Goal: Task Accomplishment & Management: Manage account settings

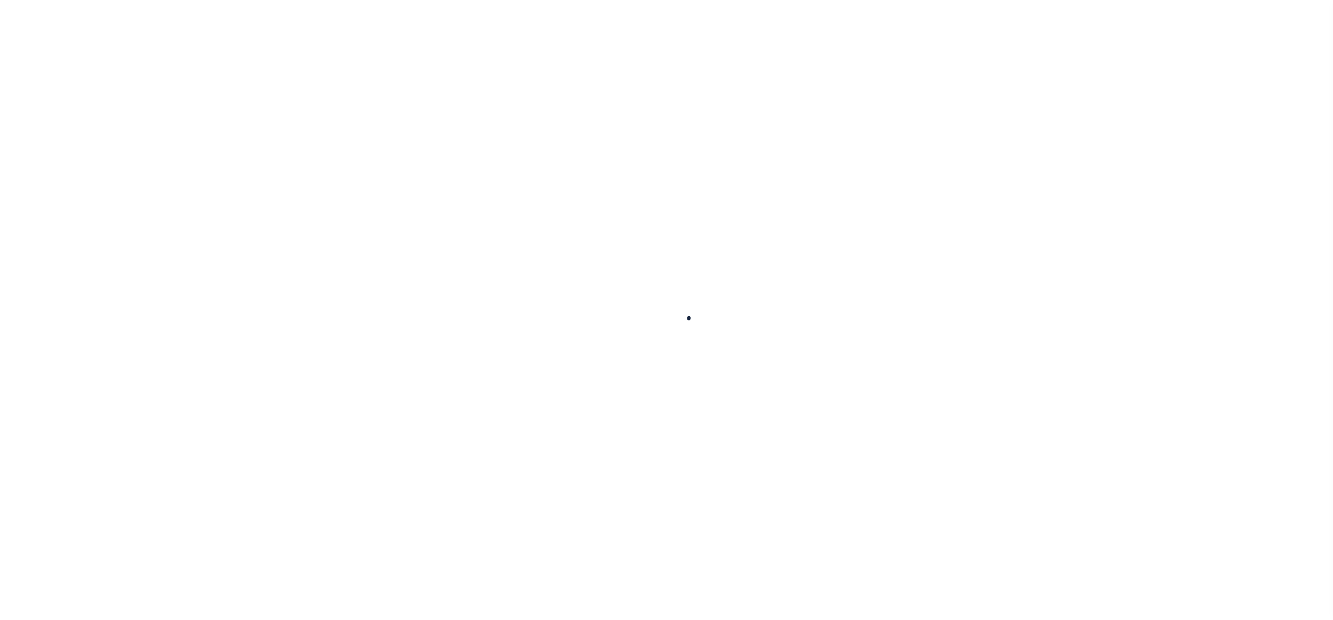
select select "100"
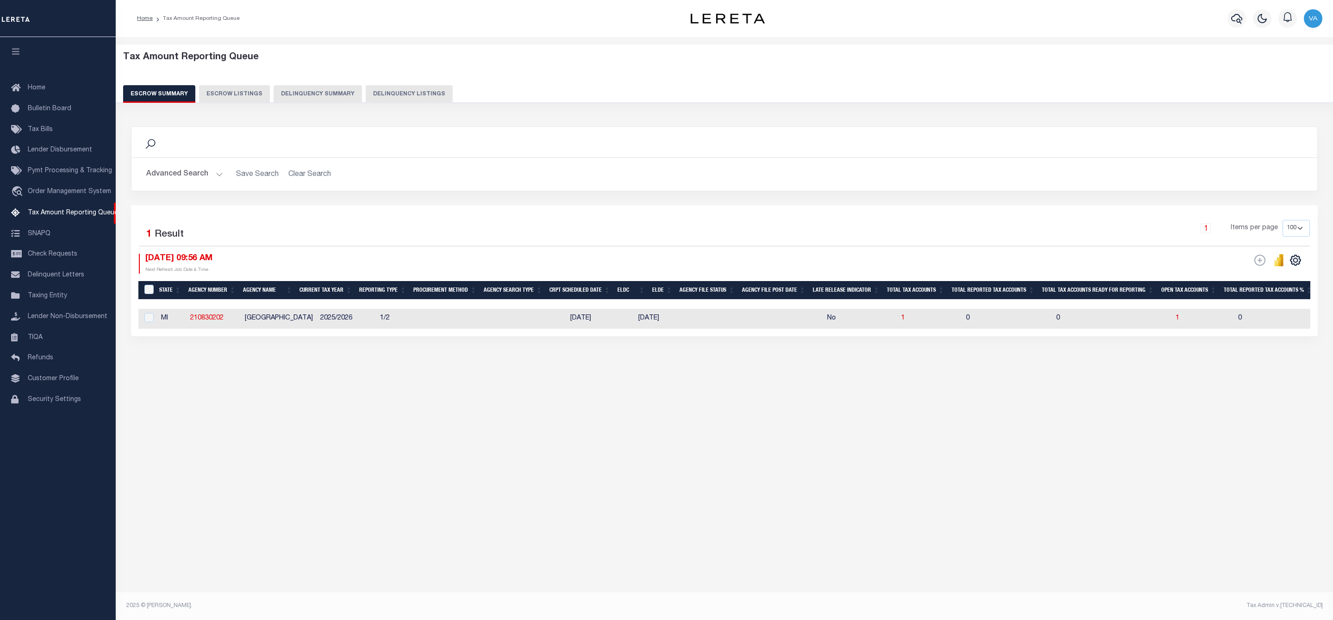
click at [156, 176] on button "Advanced Search" at bounding box center [184, 174] width 77 height 18
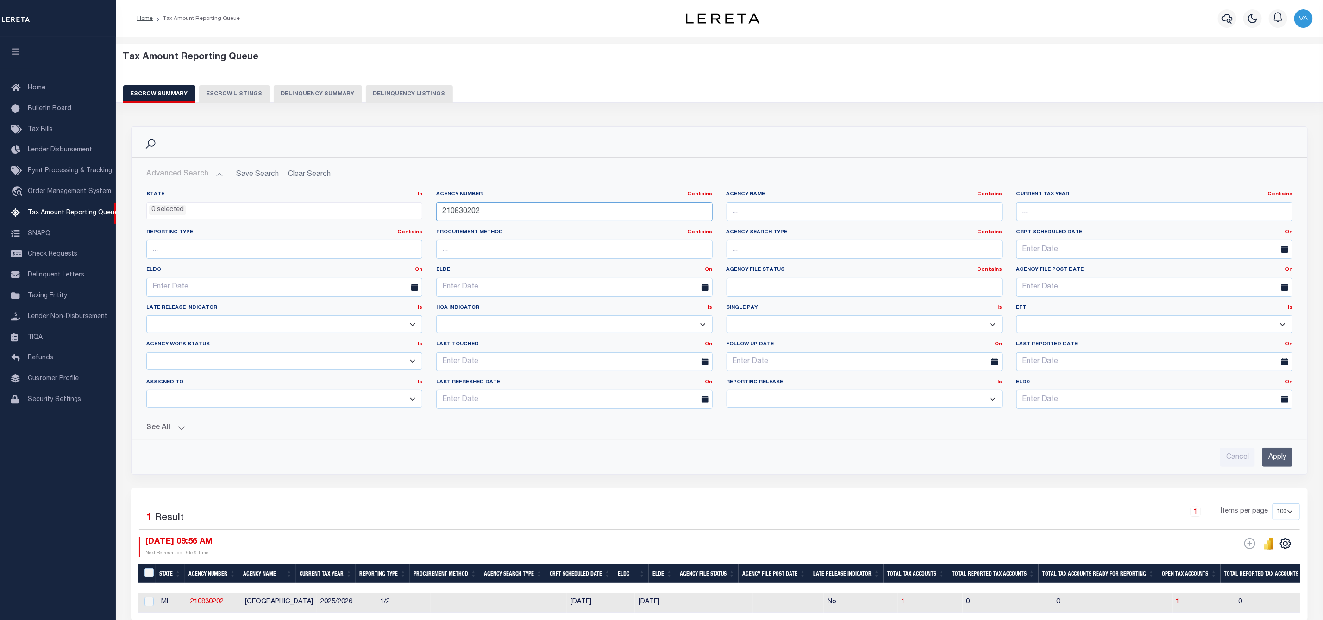
drag, startPoint x: 482, startPoint y: 210, endPoint x: 416, endPoint y: 210, distance: 66.7
click at [416, 210] on div "State In In AK AL AR AZ CA CO CT DC DE FL GA GU HI IA ID IL IN KS KY LA MA MD M…" at bounding box center [719, 303] width 1160 height 225
paste input "640207"
type input "210640207"
click at [1275, 464] on input "Apply" at bounding box center [1277, 457] width 30 height 19
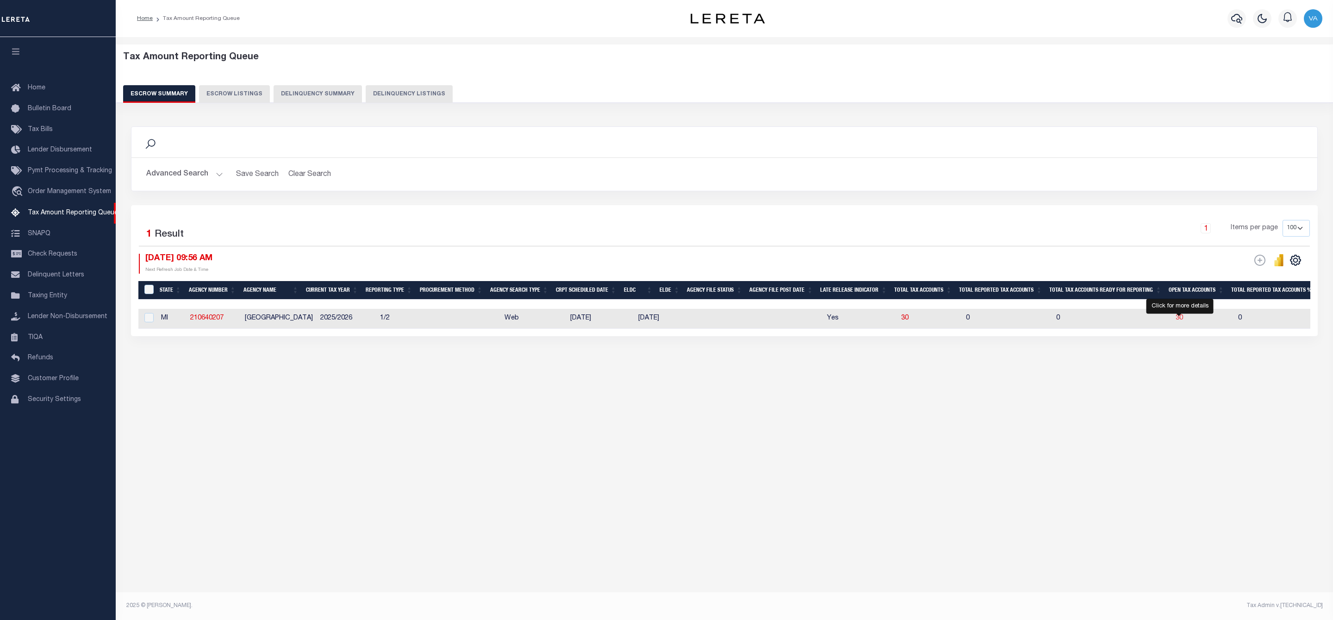
click at [1181, 319] on span "30" at bounding box center [1179, 318] width 7 height 6
select select "100"
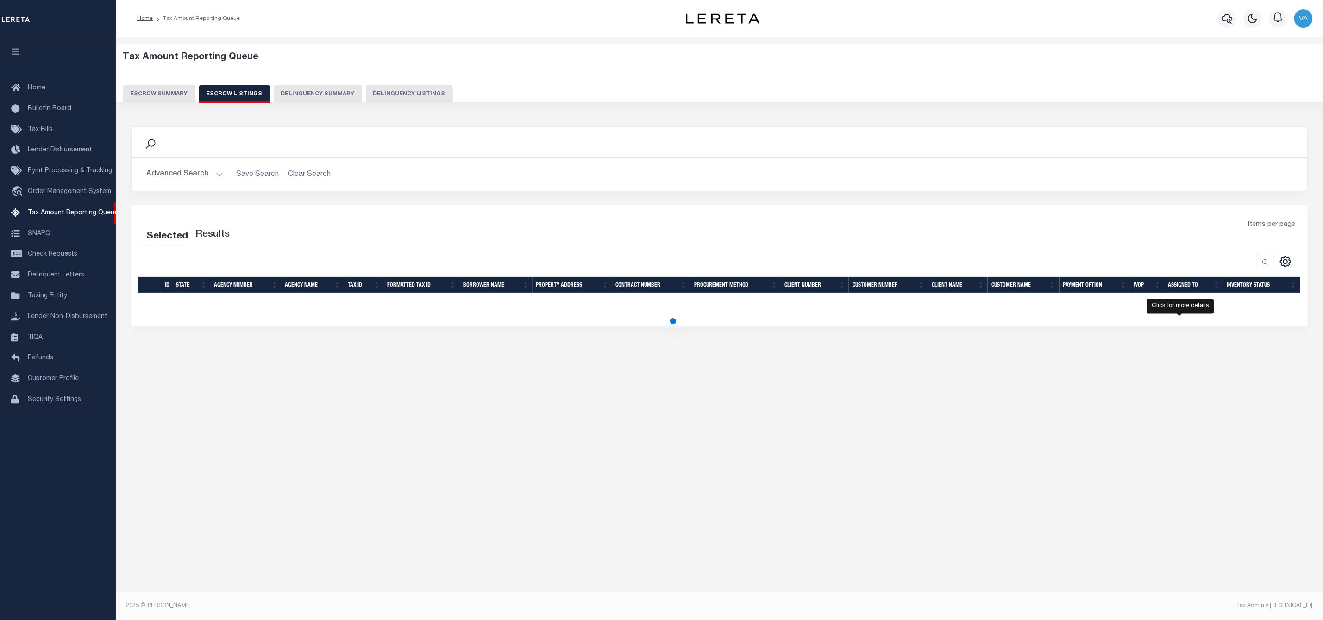
select select "100"
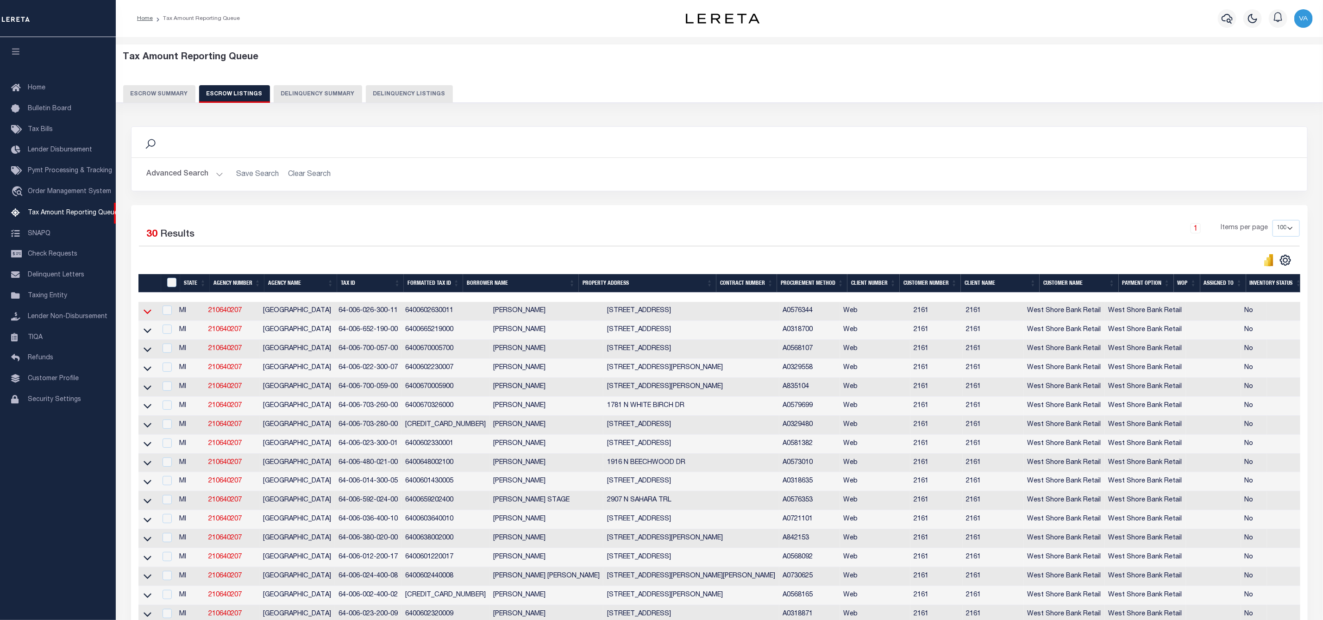
click at [146, 314] on icon at bounding box center [148, 311] width 8 height 10
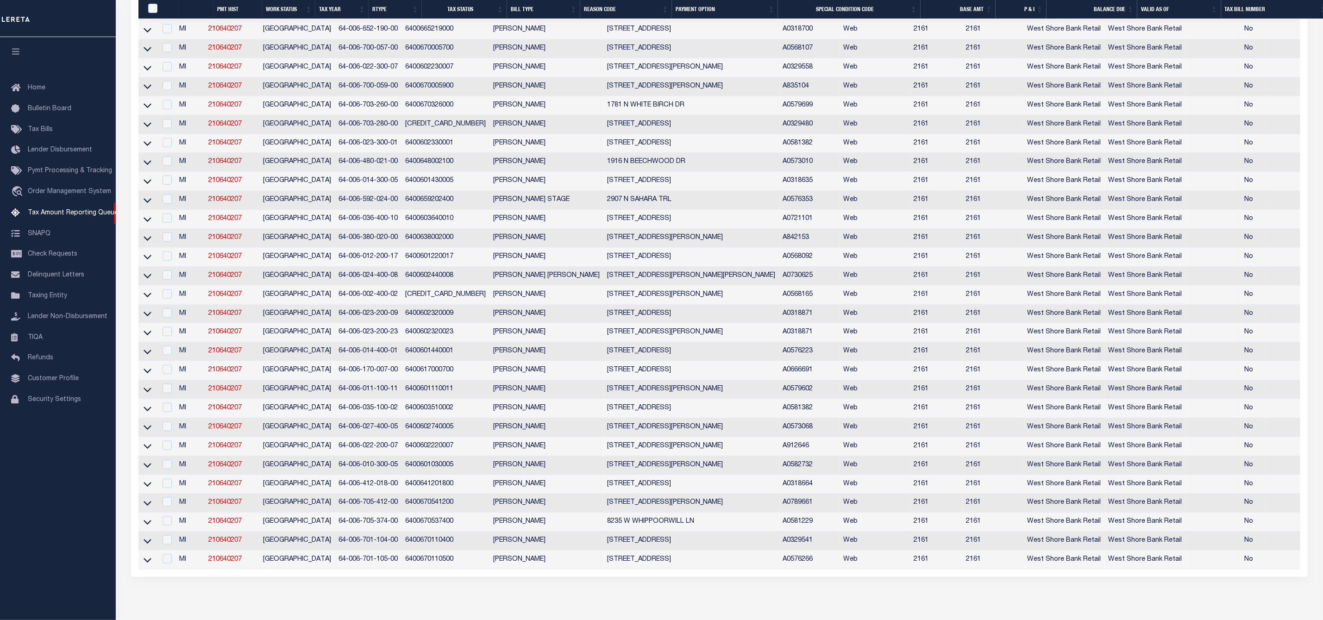
scroll to position [395, 0]
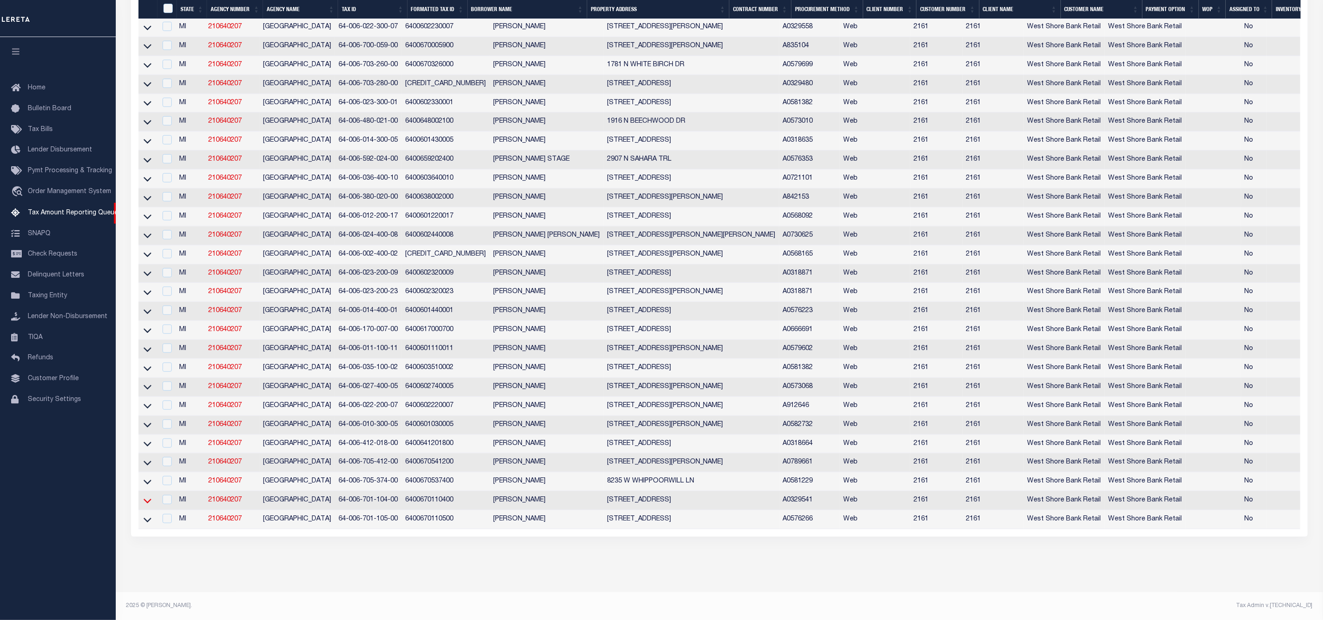
click at [146, 496] on icon at bounding box center [148, 501] width 8 height 10
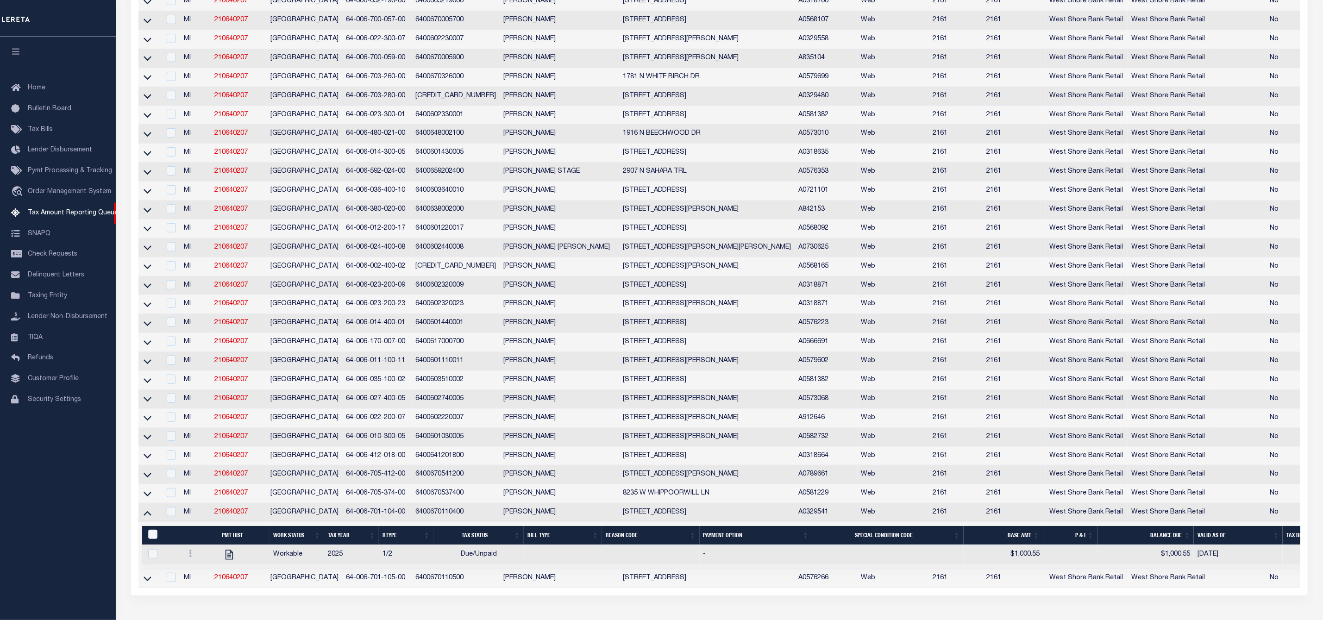
scroll to position [98, 0]
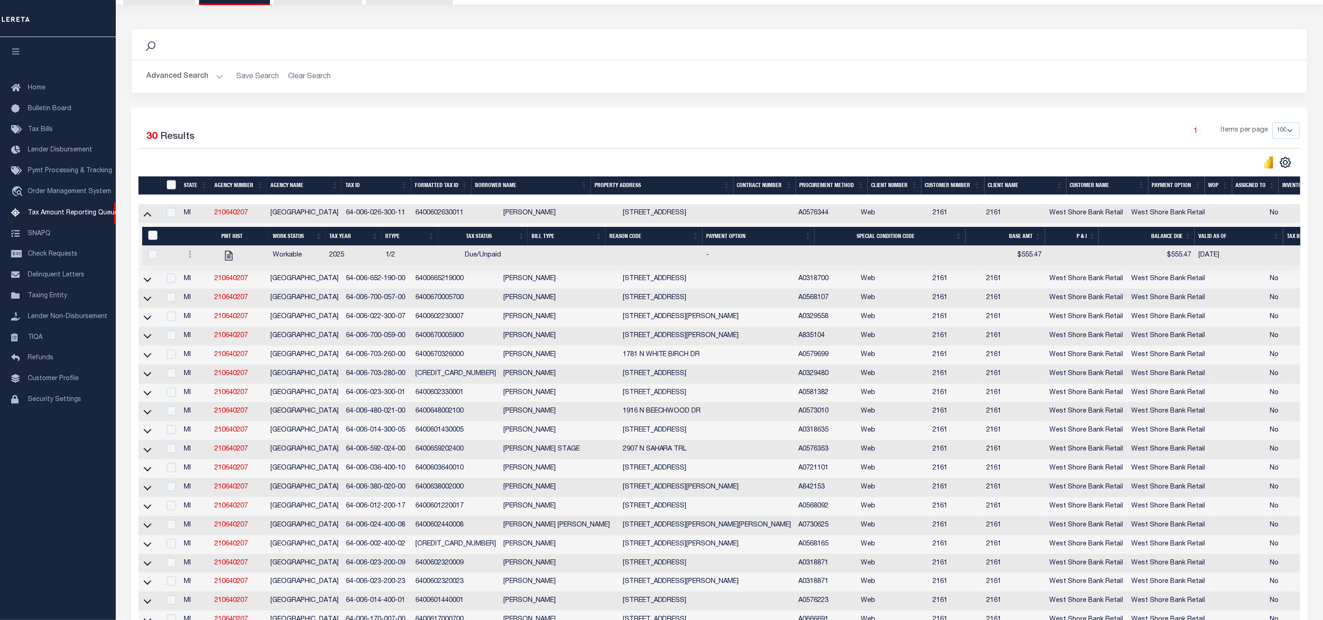
drag, startPoint x: 172, startPoint y: 185, endPoint x: 208, endPoint y: 185, distance: 36.1
click at [172, 185] on input "ID" at bounding box center [171, 184] width 9 height 9
checkbox input "true"
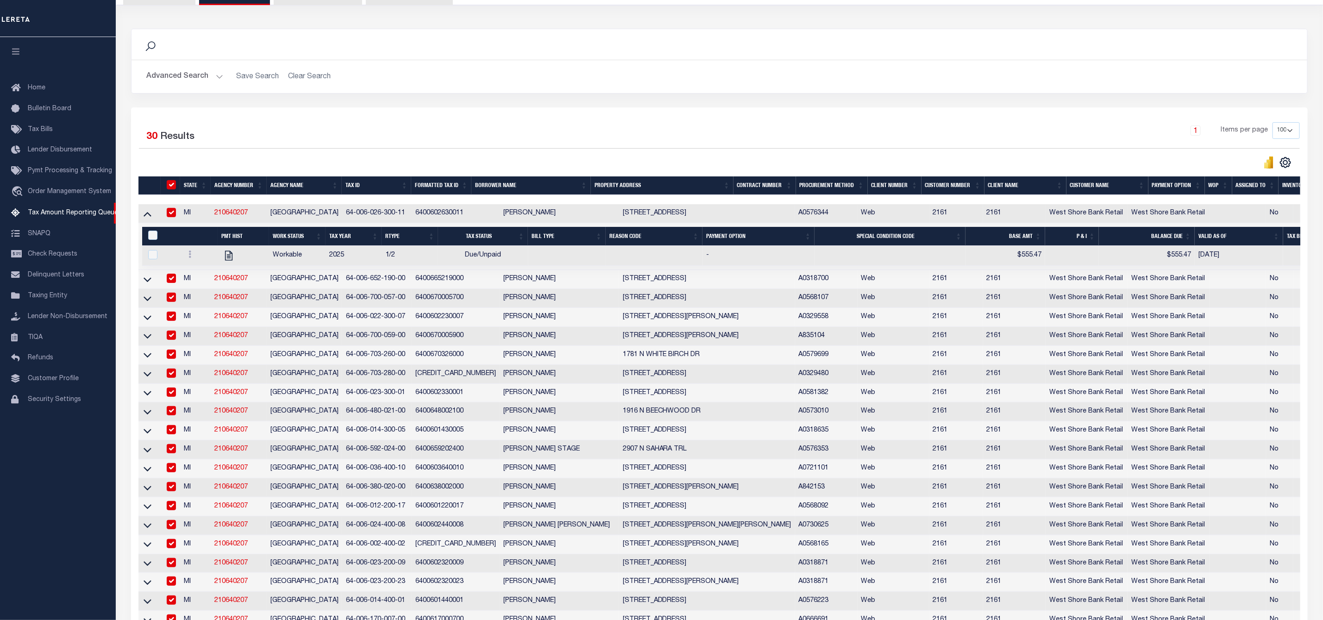
checkbox input "true"
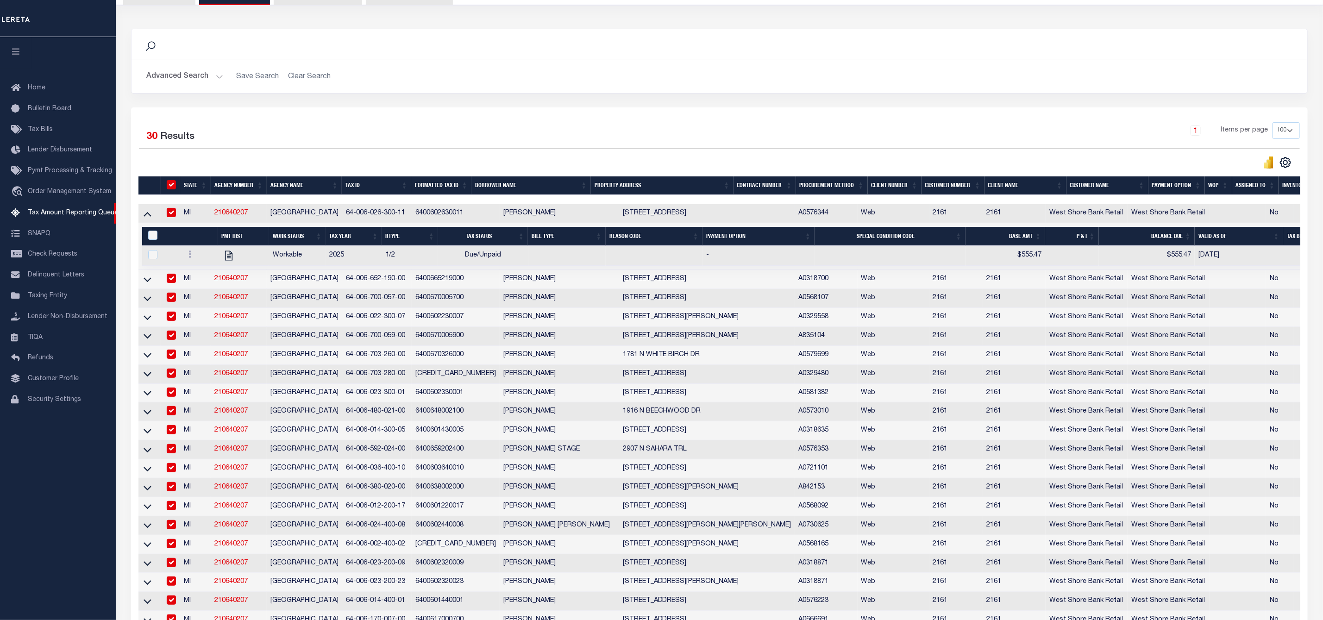
checkbox input "true"
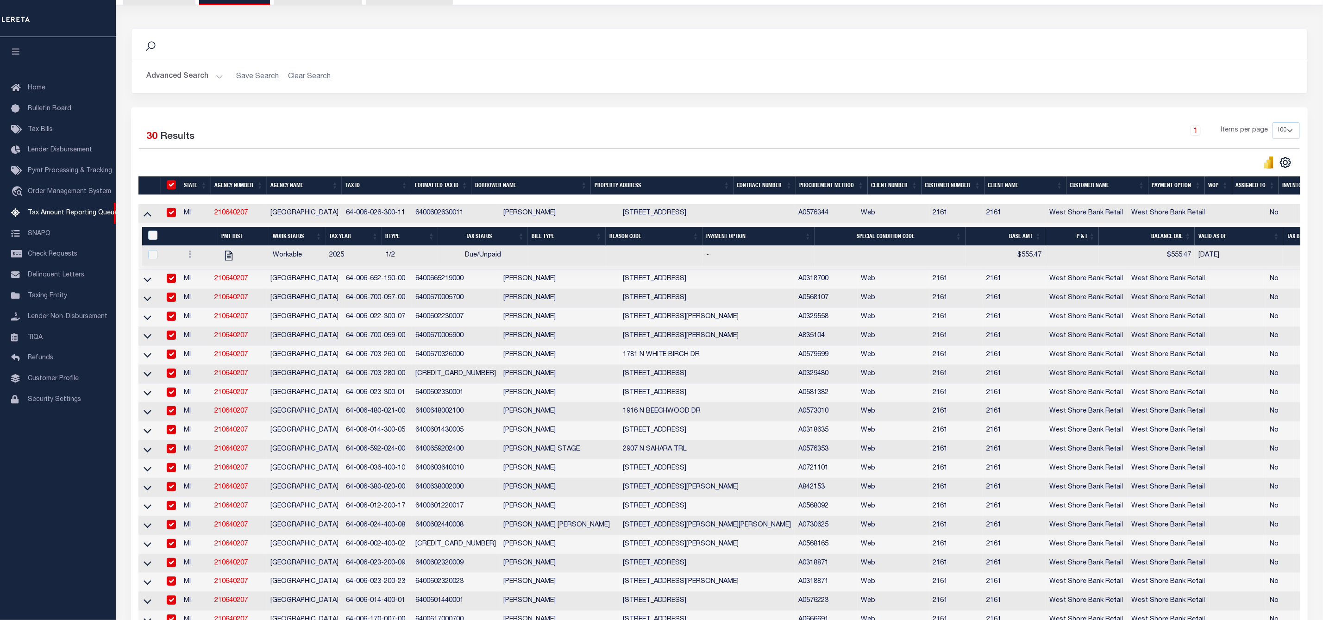
checkbox input "true"
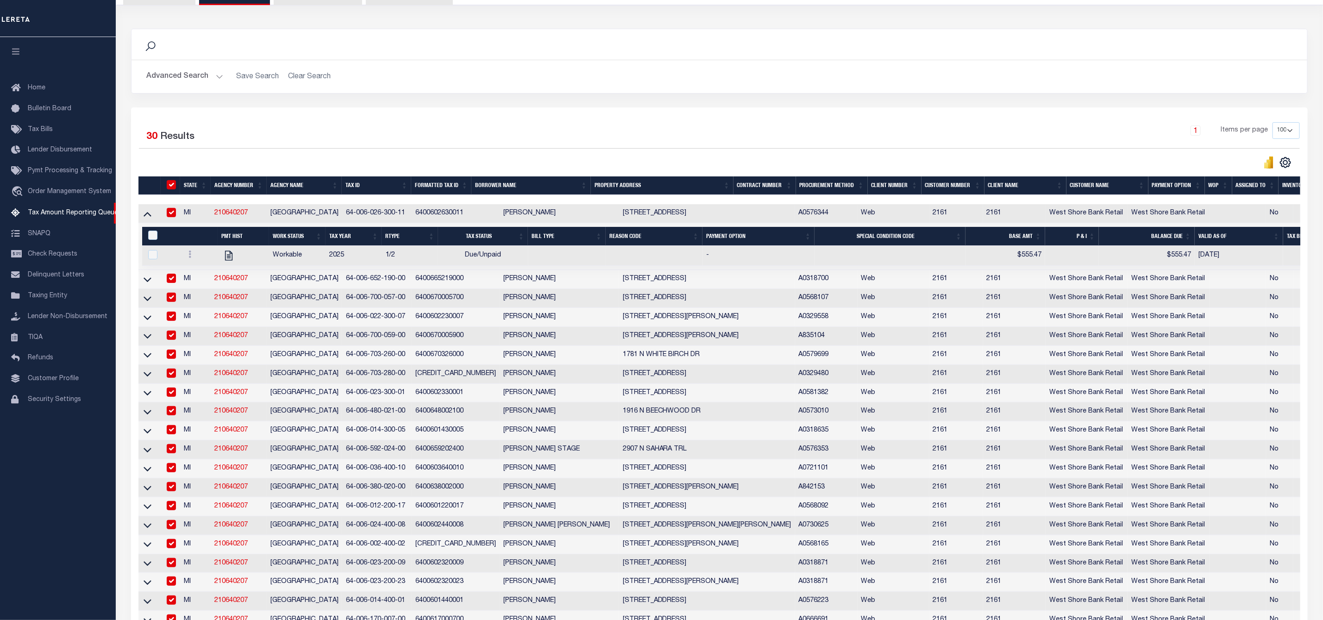
checkbox input "true"
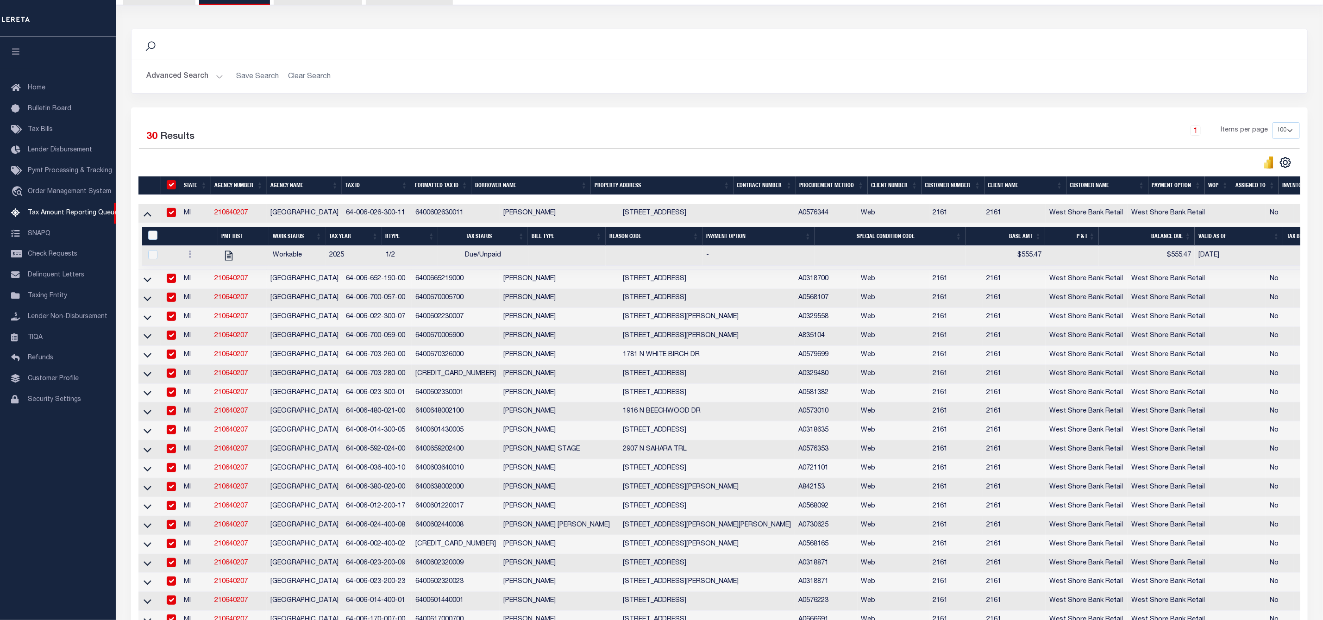
checkbox input "true"
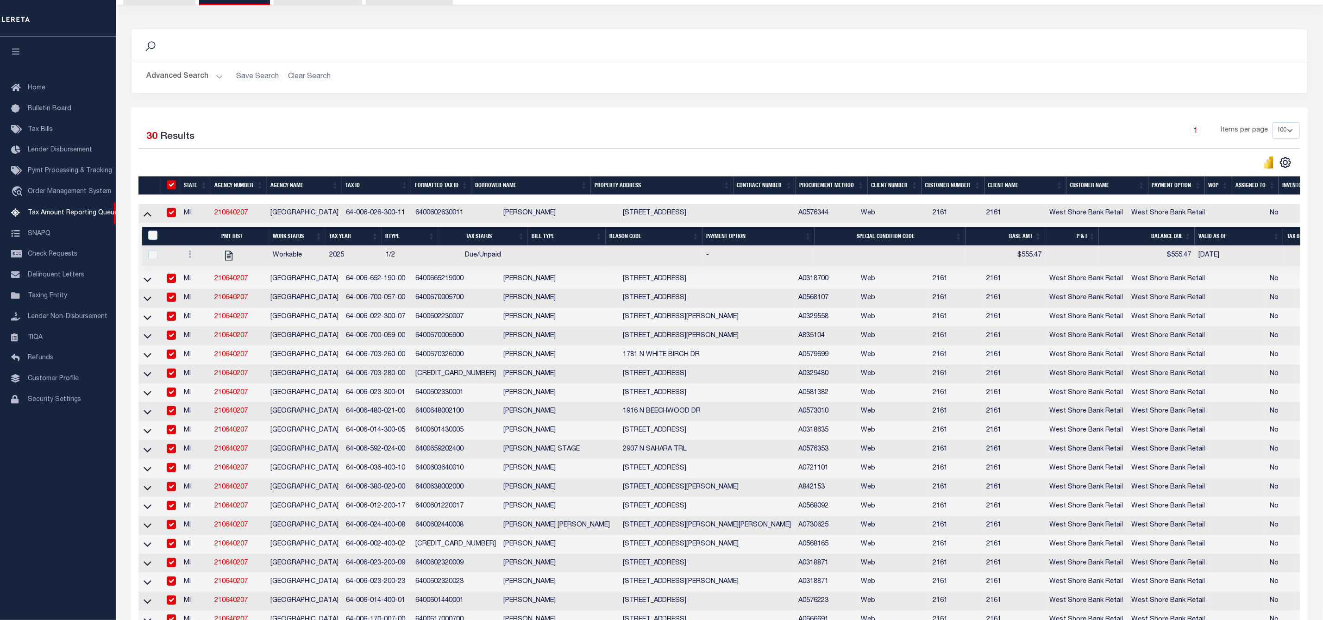
checkbox input "true"
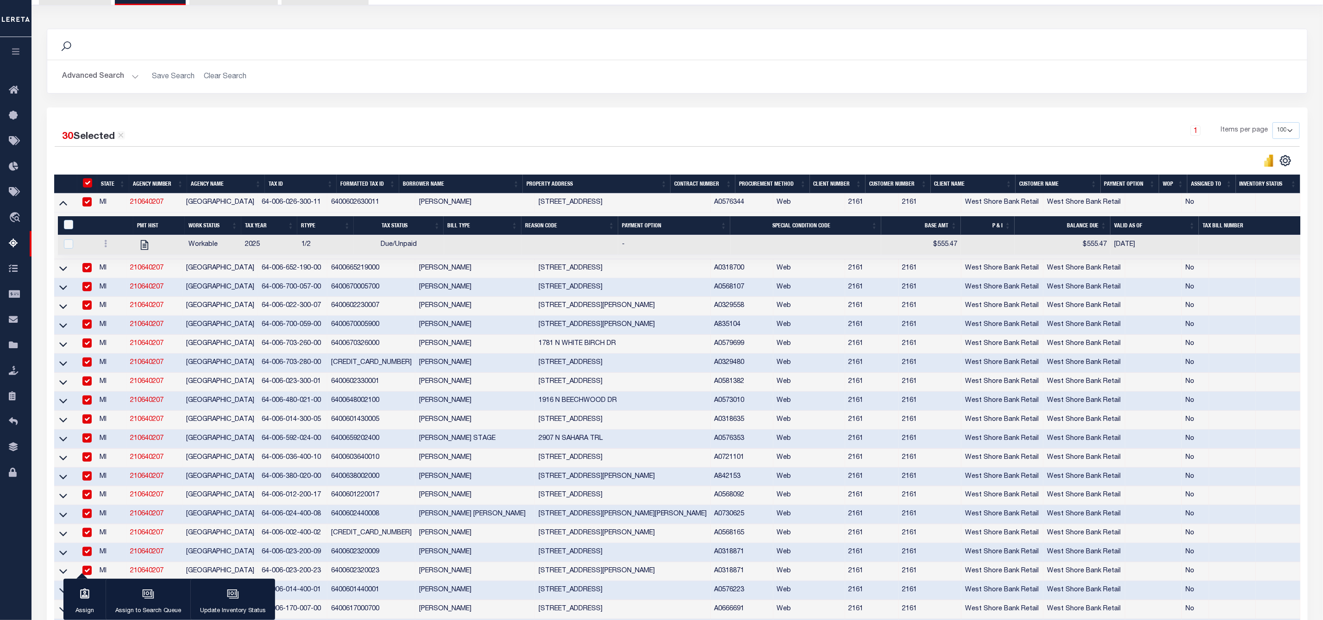
scroll to position [0, 0]
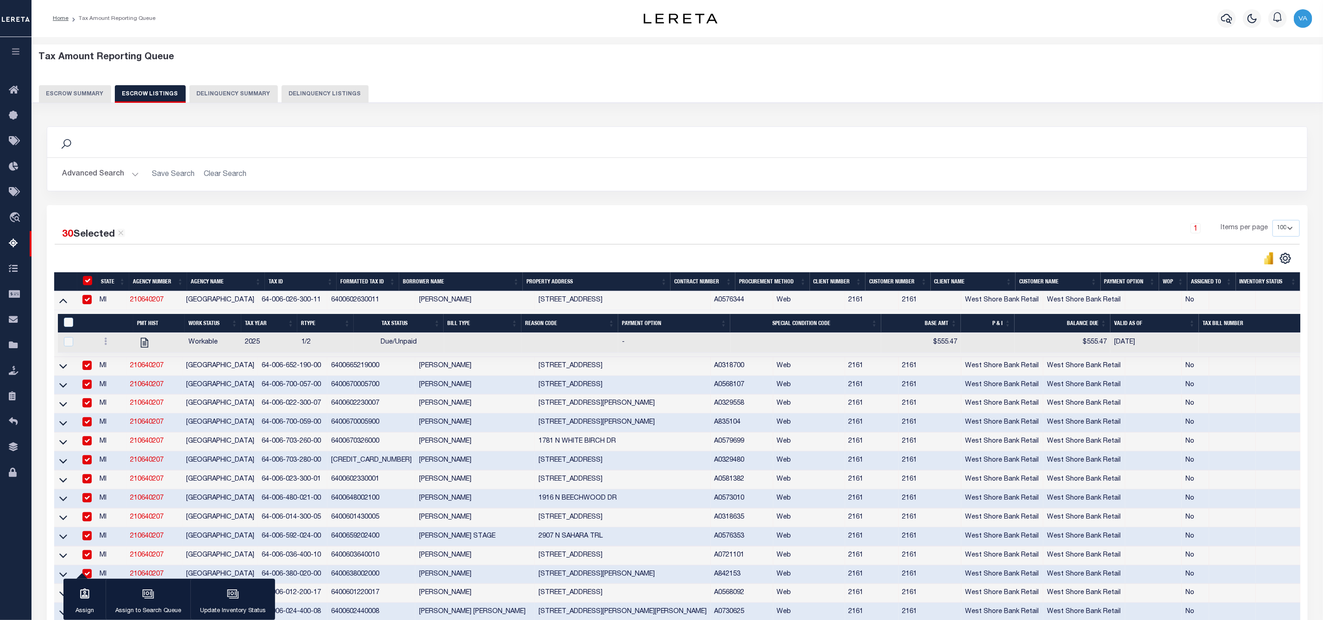
click at [85, 96] on button "Escrow Summary" at bounding box center [75, 94] width 72 height 18
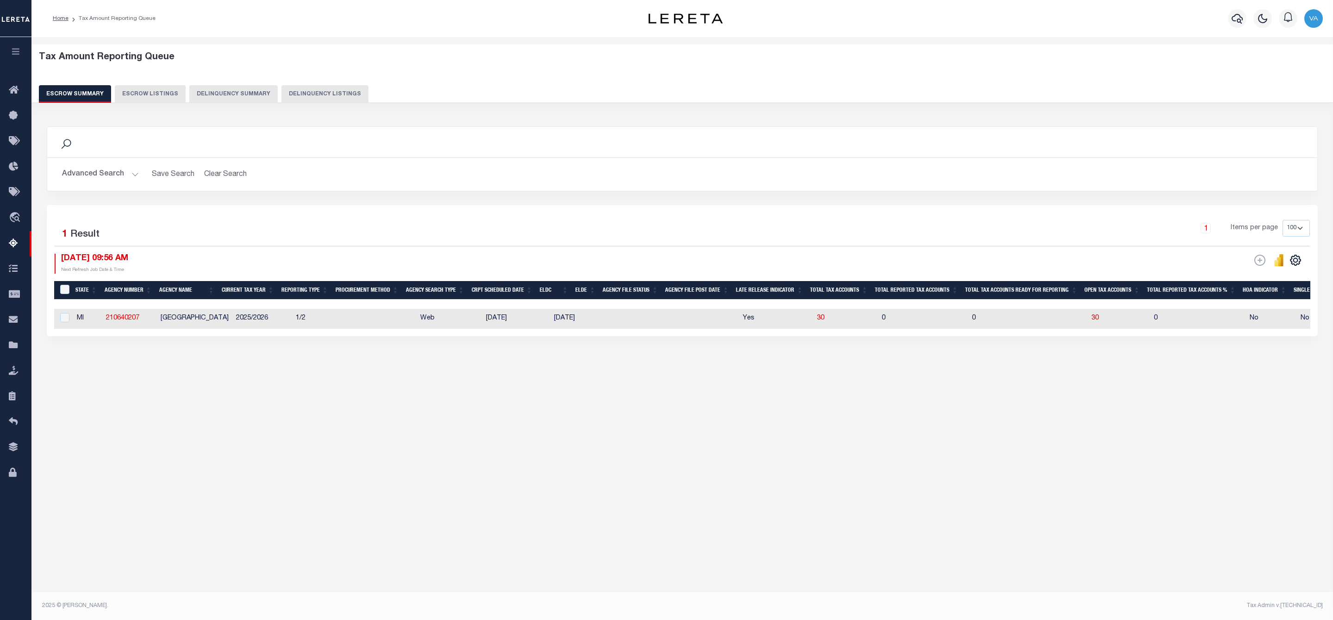
click at [111, 171] on button "Advanced Search" at bounding box center [100, 174] width 77 height 18
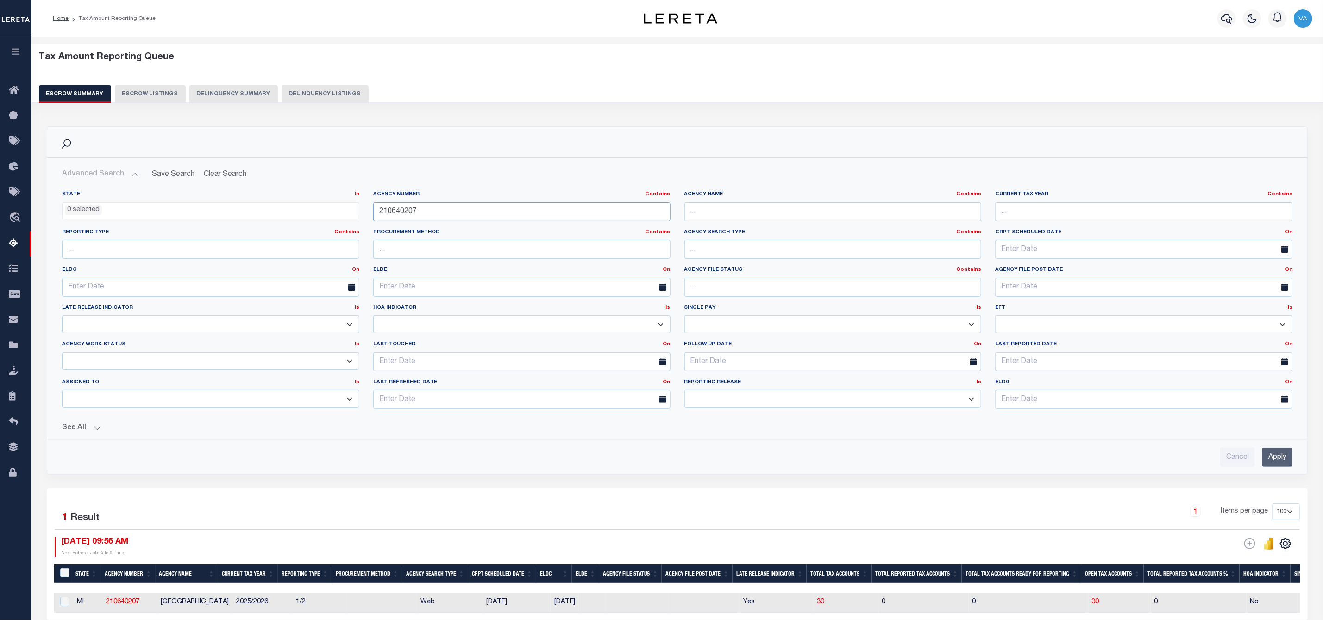
drag, startPoint x: 423, startPoint y: 213, endPoint x: 354, endPoint y: 212, distance: 68.5
click at [354, 212] on div "State In In AK AL AR AZ CA CO CT DC DE FL GA GU HI IA ID IL IN KS KY LA MA MD M…" at bounding box center [677, 303] width 1244 height 225
paste input "280210"
type input "210280210"
click at [1277, 463] on input "Apply" at bounding box center [1277, 457] width 30 height 19
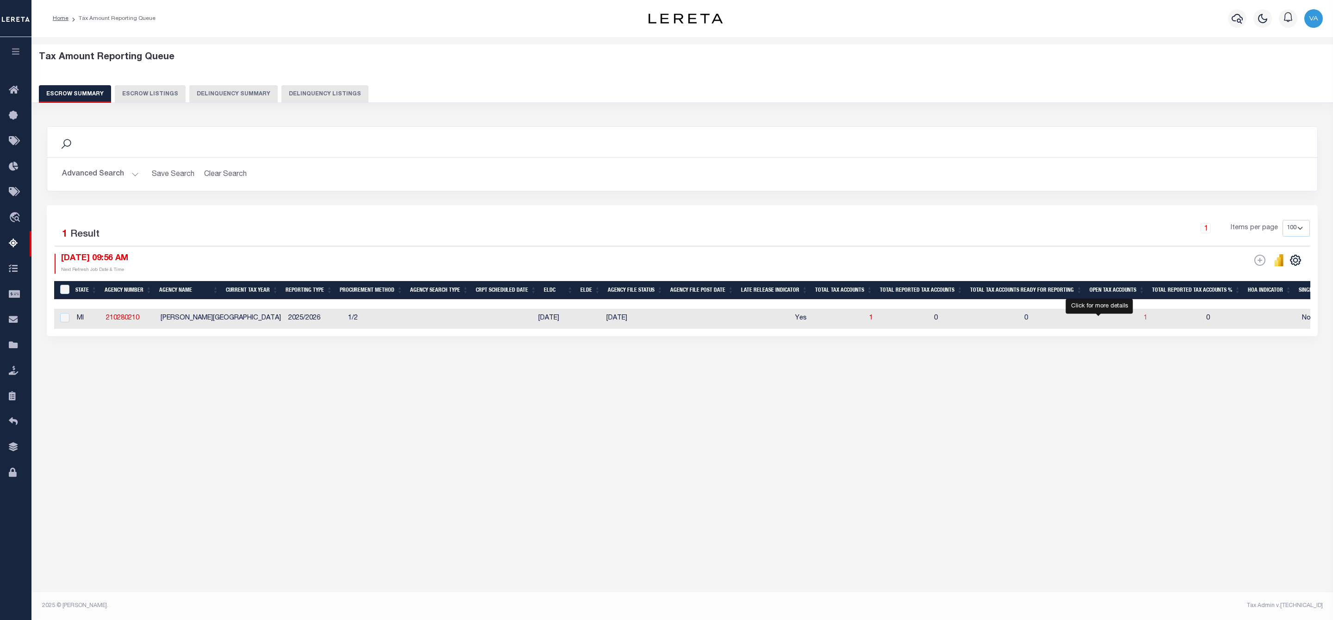
click at [1144, 321] on span "1" at bounding box center [1146, 318] width 4 height 6
select select "100"
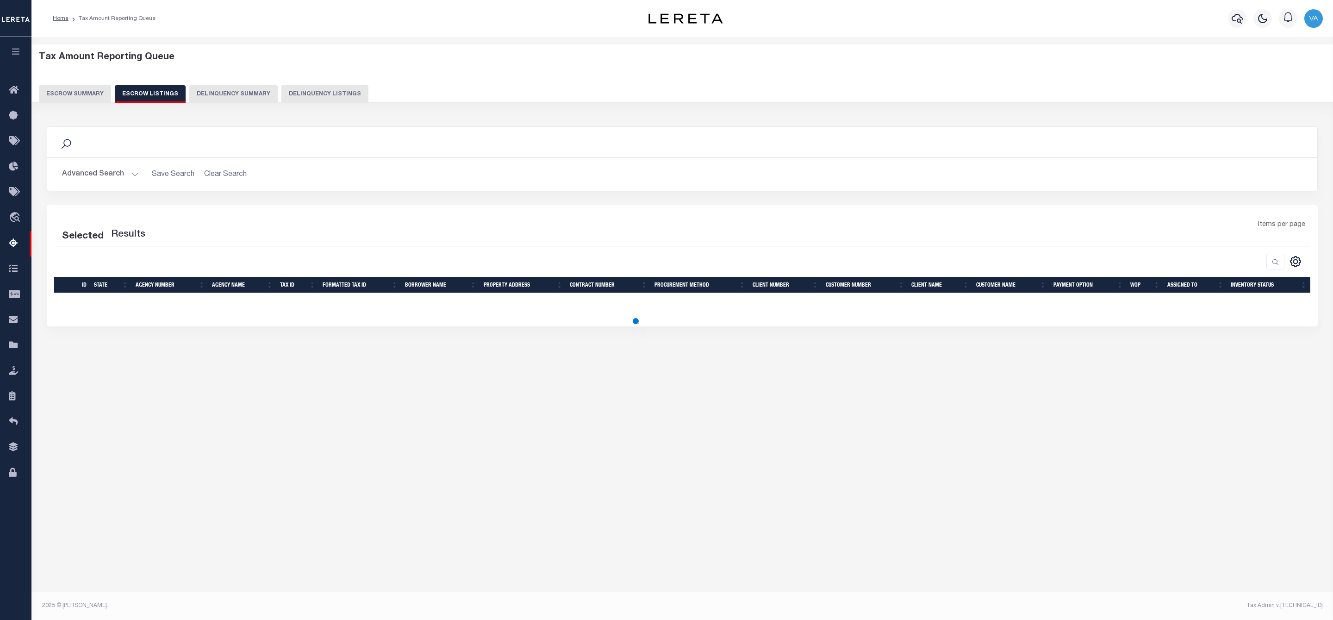
select select "100"
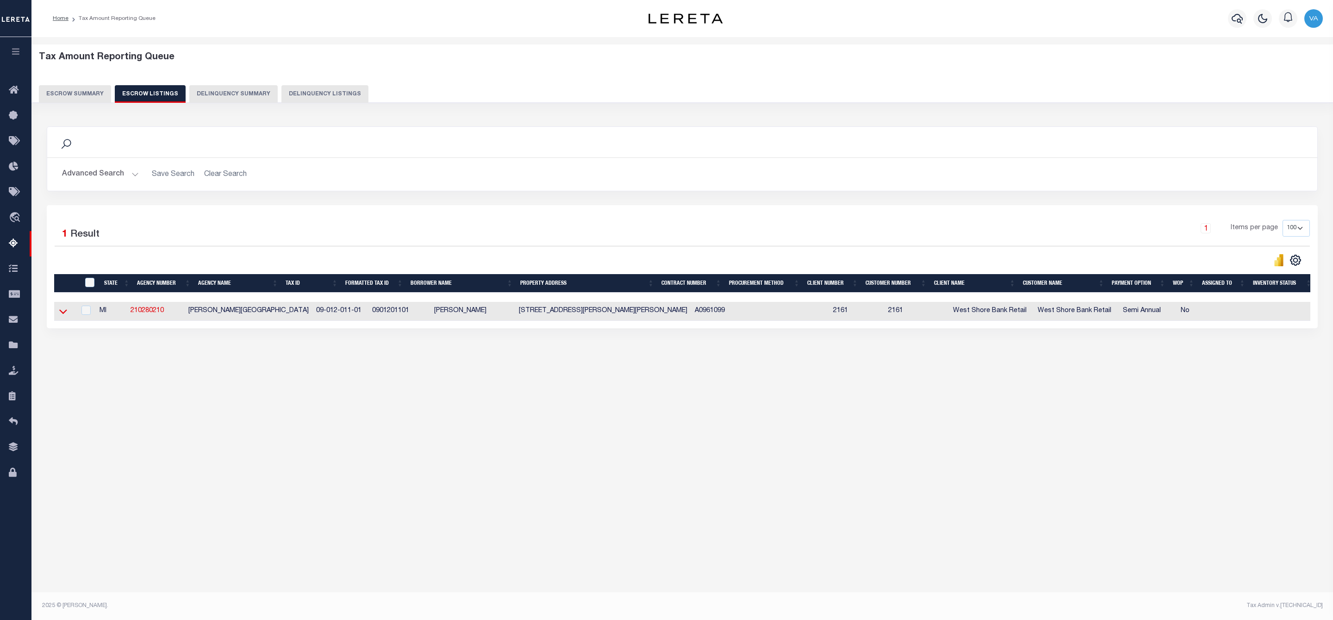
click at [62, 313] on icon at bounding box center [63, 311] width 8 height 10
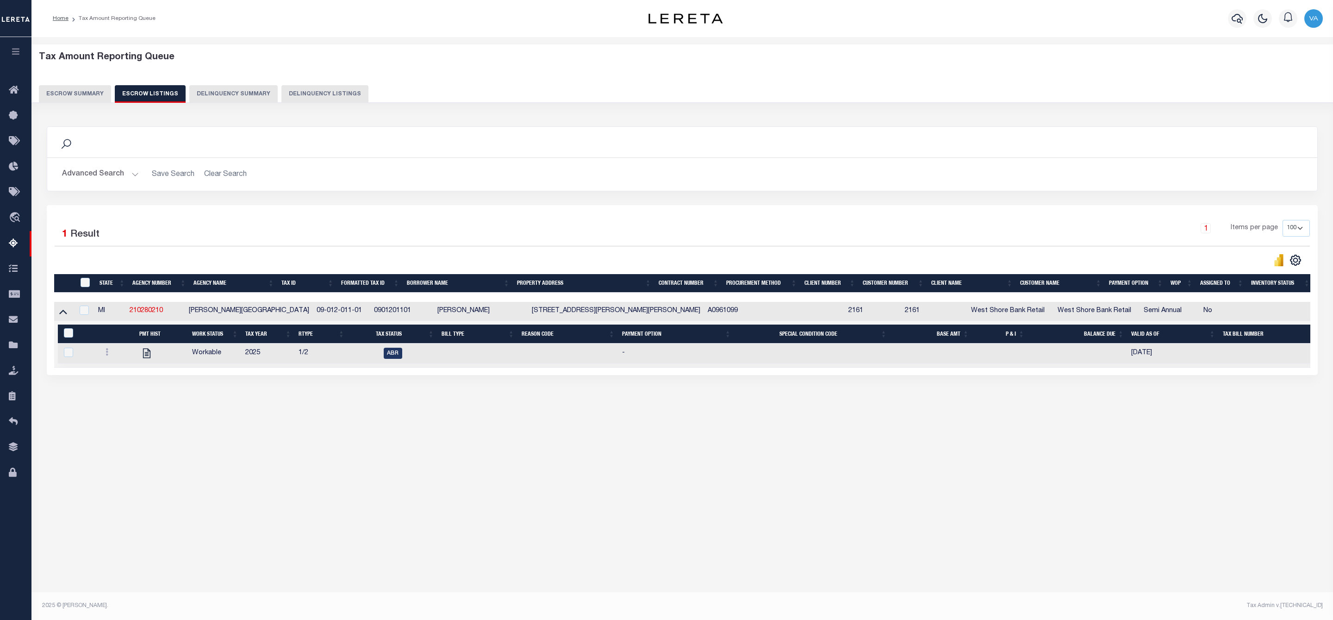
drag, startPoint x: 332, startPoint y: 313, endPoint x: 269, endPoint y: 314, distance: 62.5
click at [269, 314] on tr "MI 210280210 MAYFIELD TOWNSHIP 09-012-011-01 0901201101 JOSHUA JAMES JACOBSON 7…" at bounding box center [698, 311] width 1288 height 19
copy tr "09-012-011-01"
click at [82, 283] on input "ID" at bounding box center [85, 282] width 9 height 9
checkbox input "true"
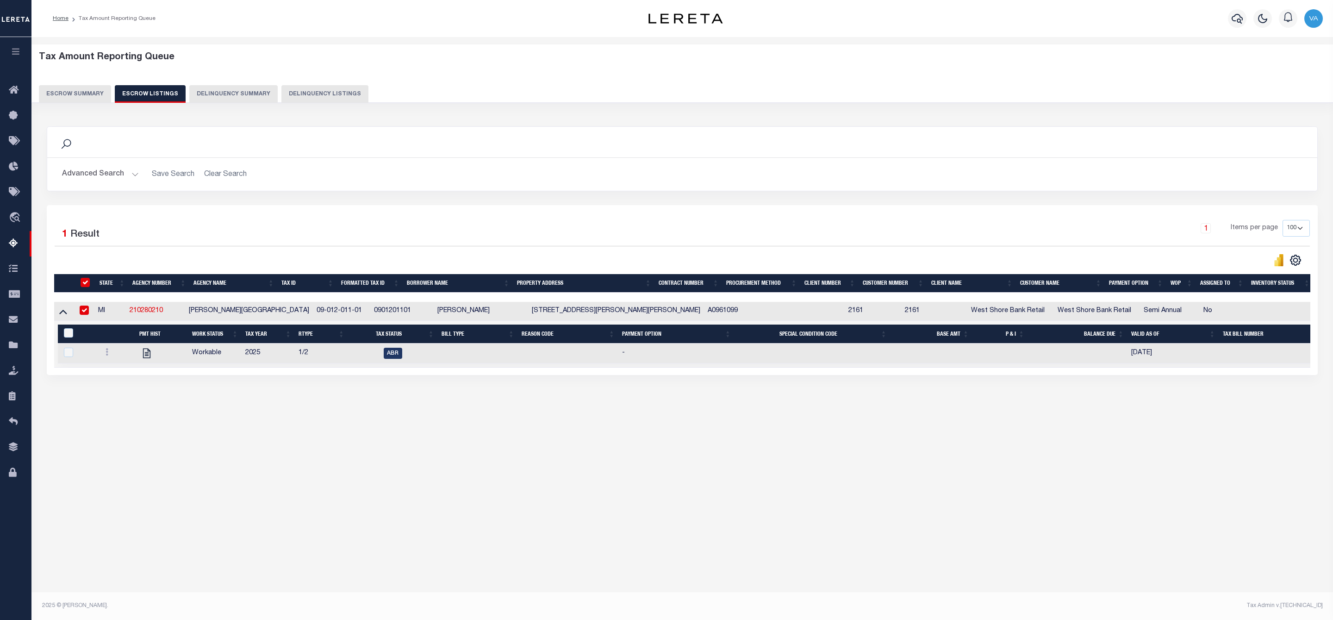
checkbox input "true"
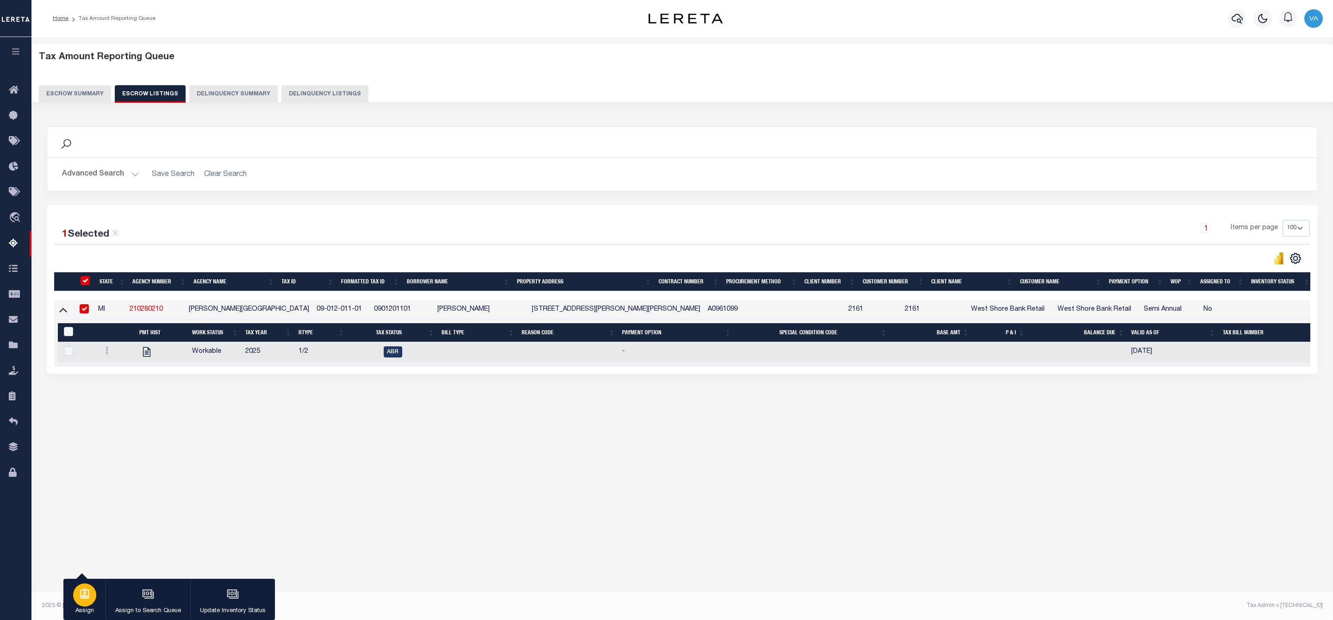
click at [85, 601] on div "button" at bounding box center [84, 594] width 23 height 23
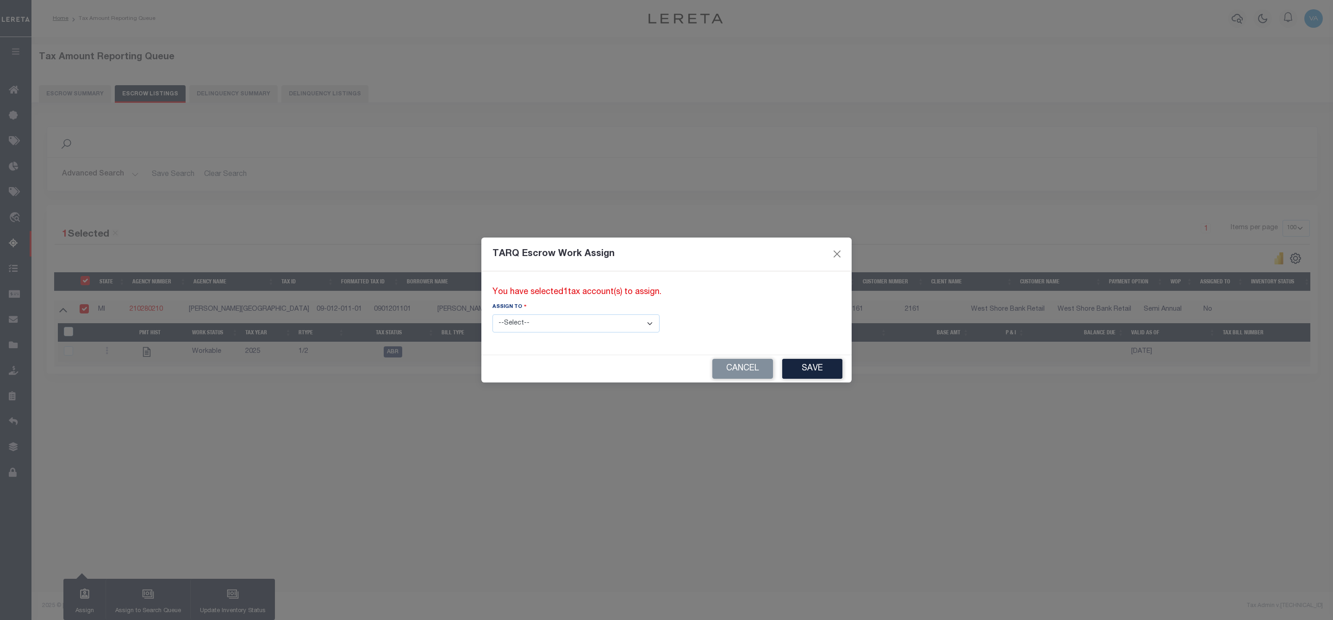
click at [557, 322] on select "--Select-- --Unassigned-- --Unassigned-- Adhikary Rinki Agustin Fernandez Agust…" at bounding box center [576, 323] width 167 height 18
select select "Vamsi Kalikiri"
click at [493, 314] on select "--Select-- --Unassigned-- --Unassigned-- Adhikary Rinki Agustin Fernandez Agust…" at bounding box center [576, 323] width 167 height 18
click at [782, 364] on button "Save" at bounding box center [812, 369] width 60 height 20
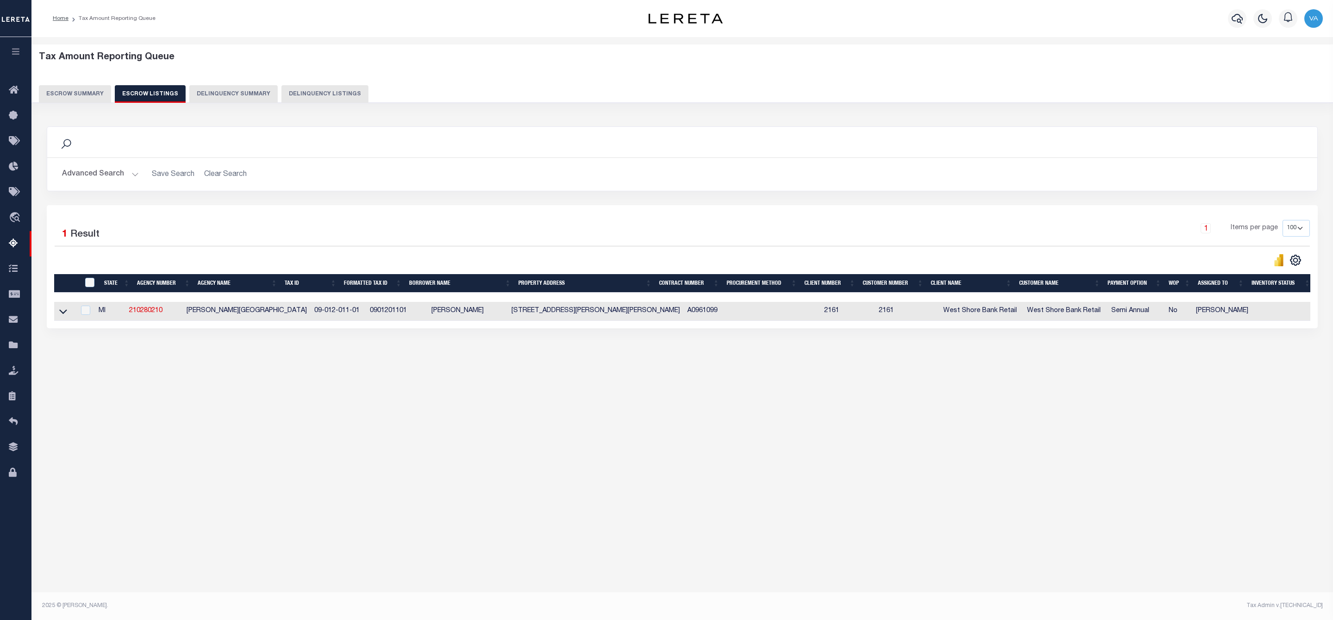
click at [94, 88] on button "Escrow Summary" at bounding box center [75, 94] width 72 height 18
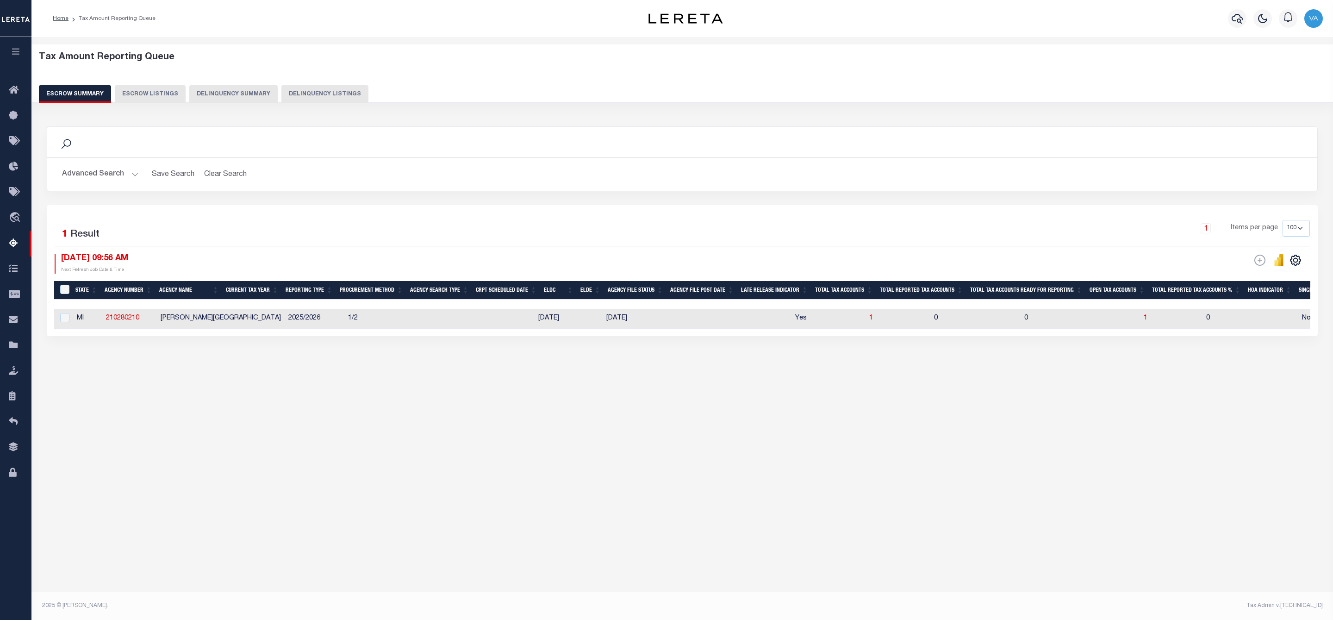
click at [115, 170] on button "Advanced Search" at bounding box center [100, 174] width 77 height 18
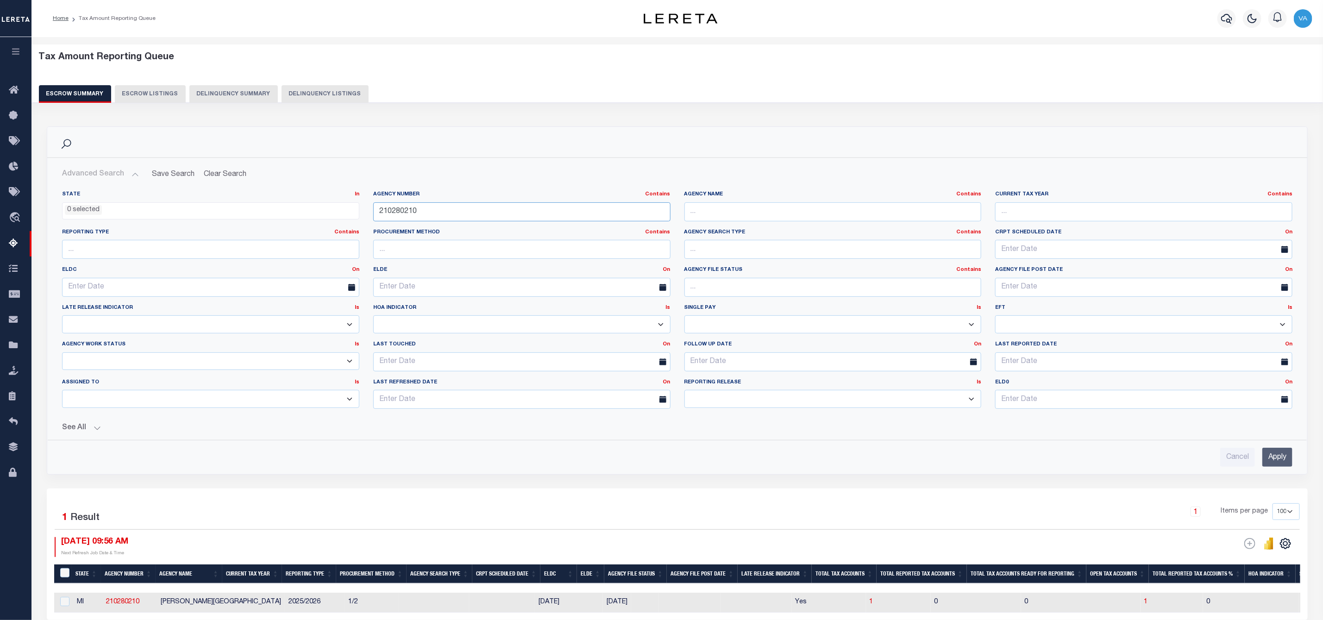
drag, startPoint x: 417, startPoint y: 211, endPoint x: 363, endPoint y: 207, distance: 53.8
click at [363, 207] on div "State In In AK AL AR AZ CA CO CT DC DE FL GA GU HI IA ID IL IN KS KY LA MA MD M…" at bounding box center [677, 303] width 1244 height 225
paste input "370670669"
type input "370670669"
click at [1284, 464] on input "Apply" at bounding box center [1277, 457] width 30 height 19
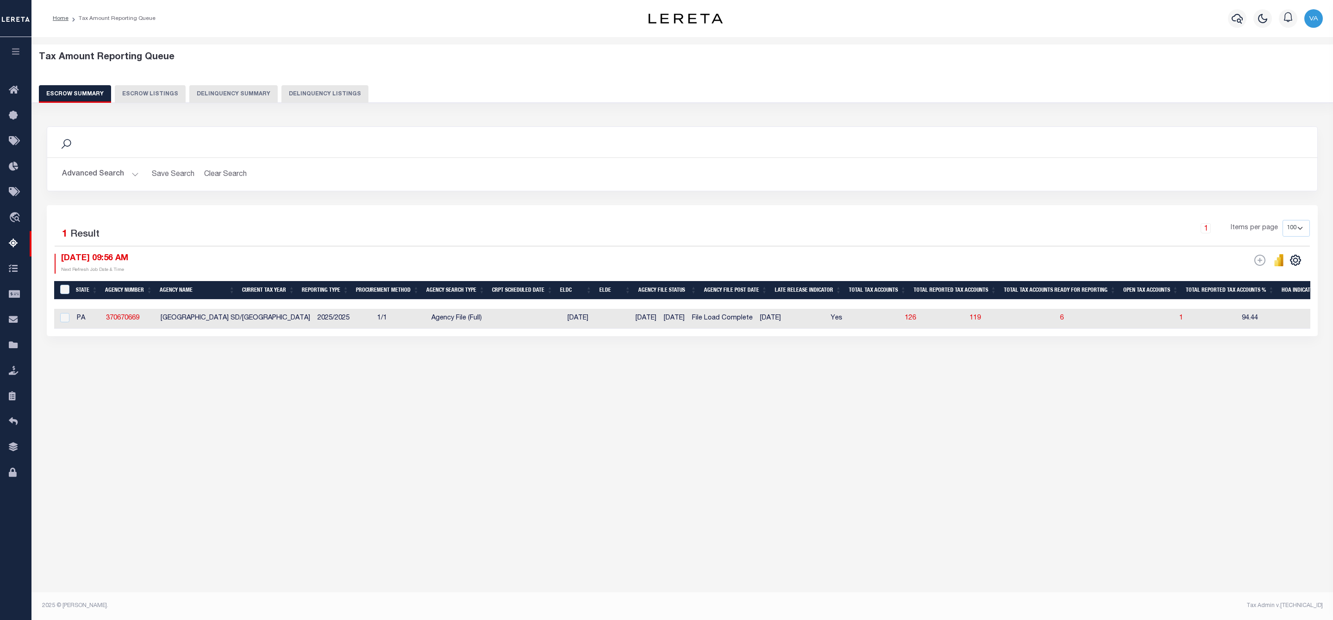
click at [1176, 319] on td "1" at bounding box center [1207, 319] width 63 height 20
checkbox input "true"
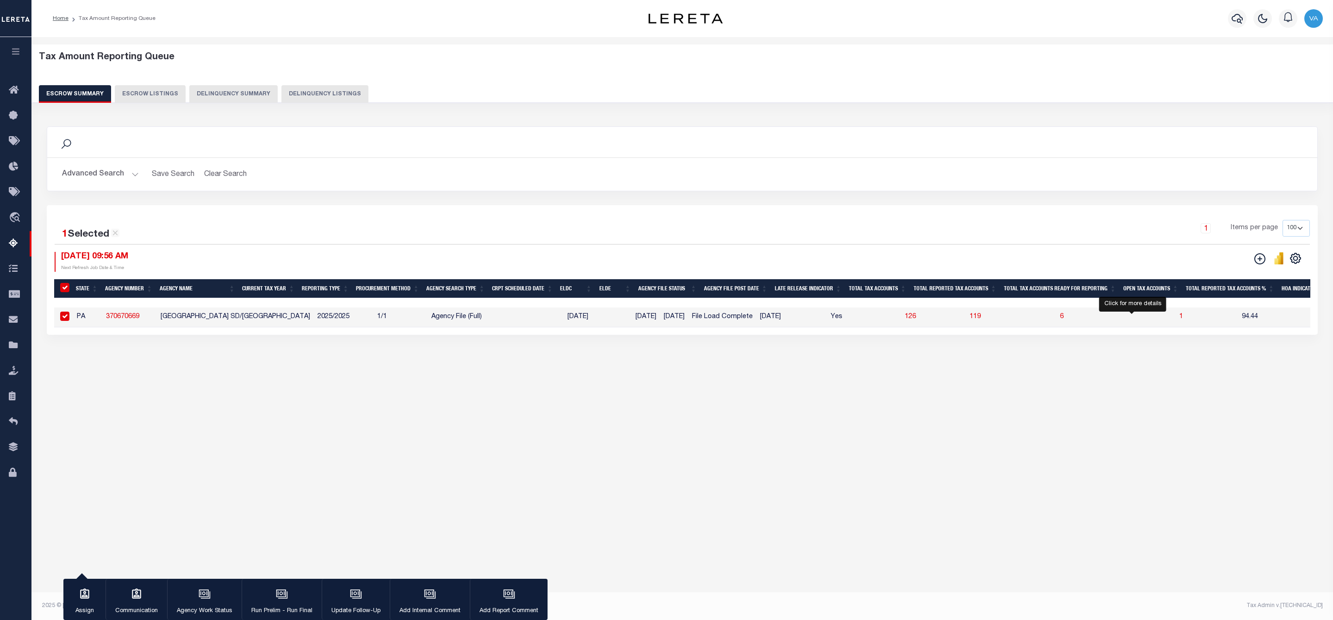
click at [1180, 318] on span "1" at bounding box center [1182, 316] width 4 height 6
select select "100"
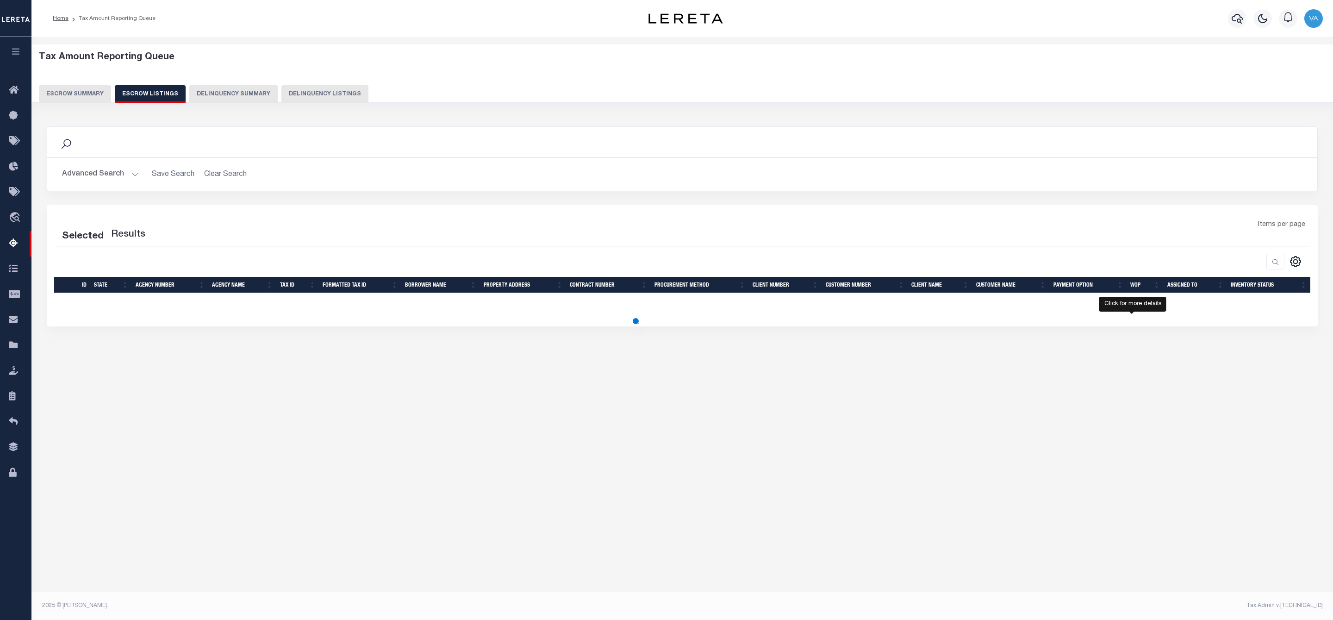
select select "100"
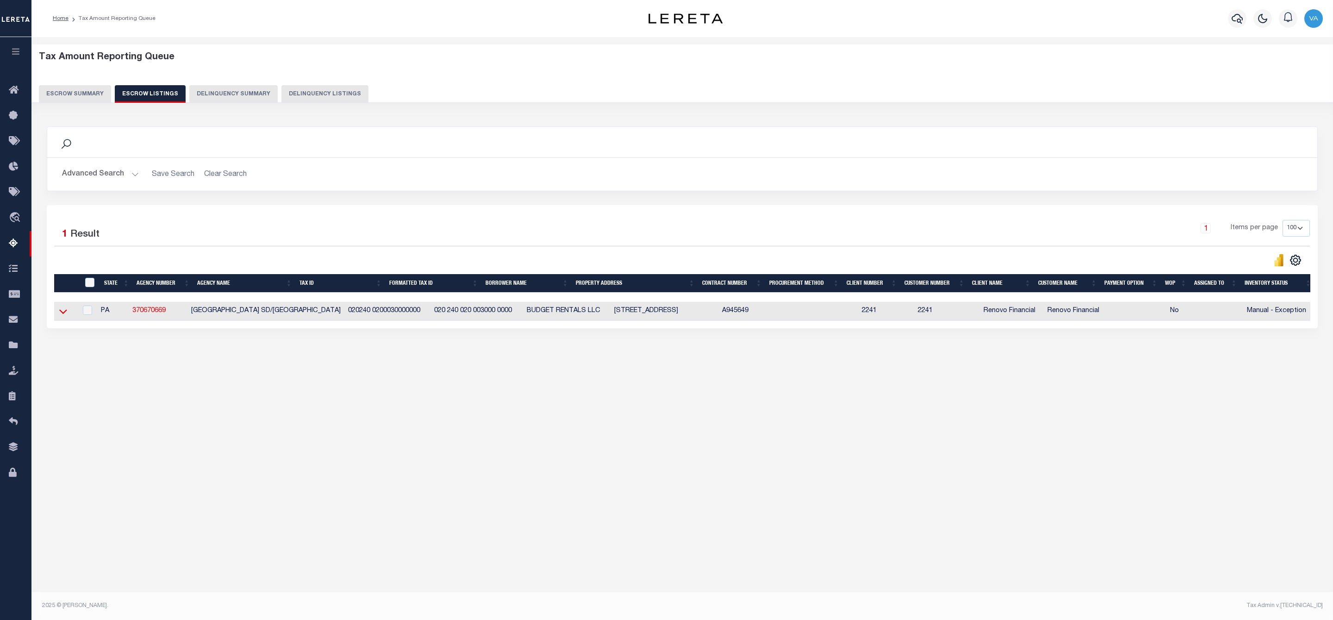
click at [63, 312] on icon at bounding box center [63, 311] width 8 height 10
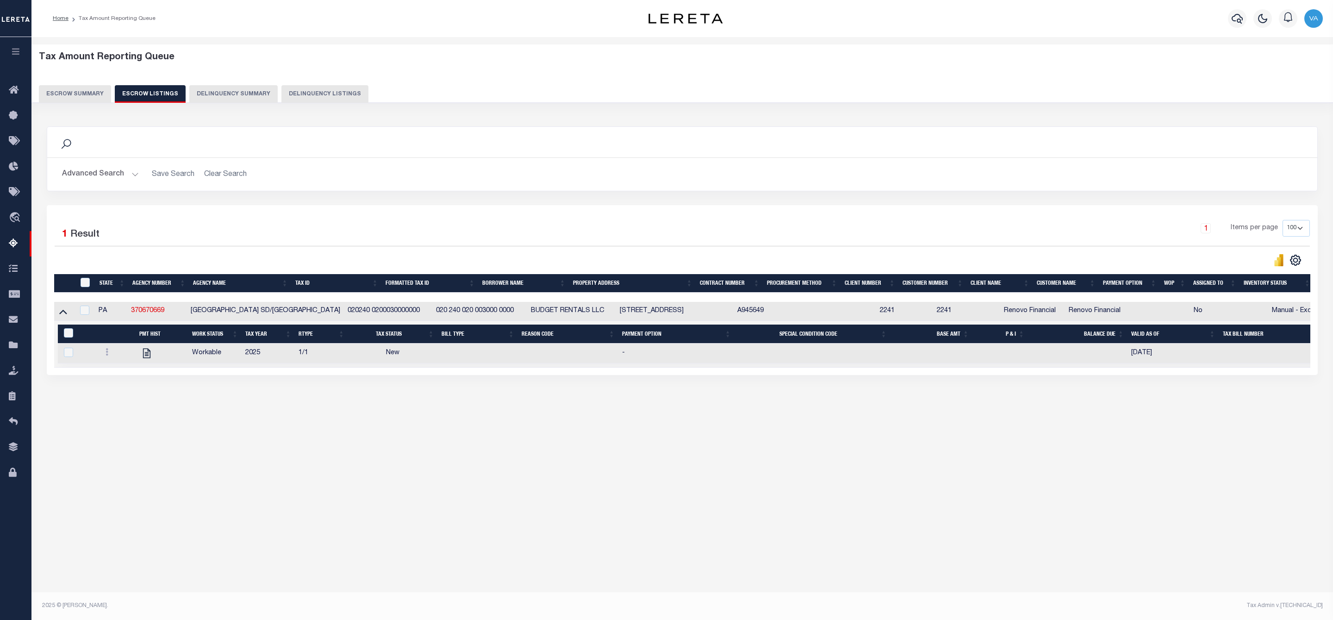
click at [1059, 503] on div "Tax Amount Reporting Queue Escrow Summary Escrow Listings In" at bounding box center [682, 316] width 1302 height 558
drag, startPoint x: 170, startPoint y: 311, endPoint x: 135, endPoint y: 313, distance: 34.8
click at [135, 313] on td "370670669" at bounding box center [157, 311] width 60 height 19
checkbox input "true"
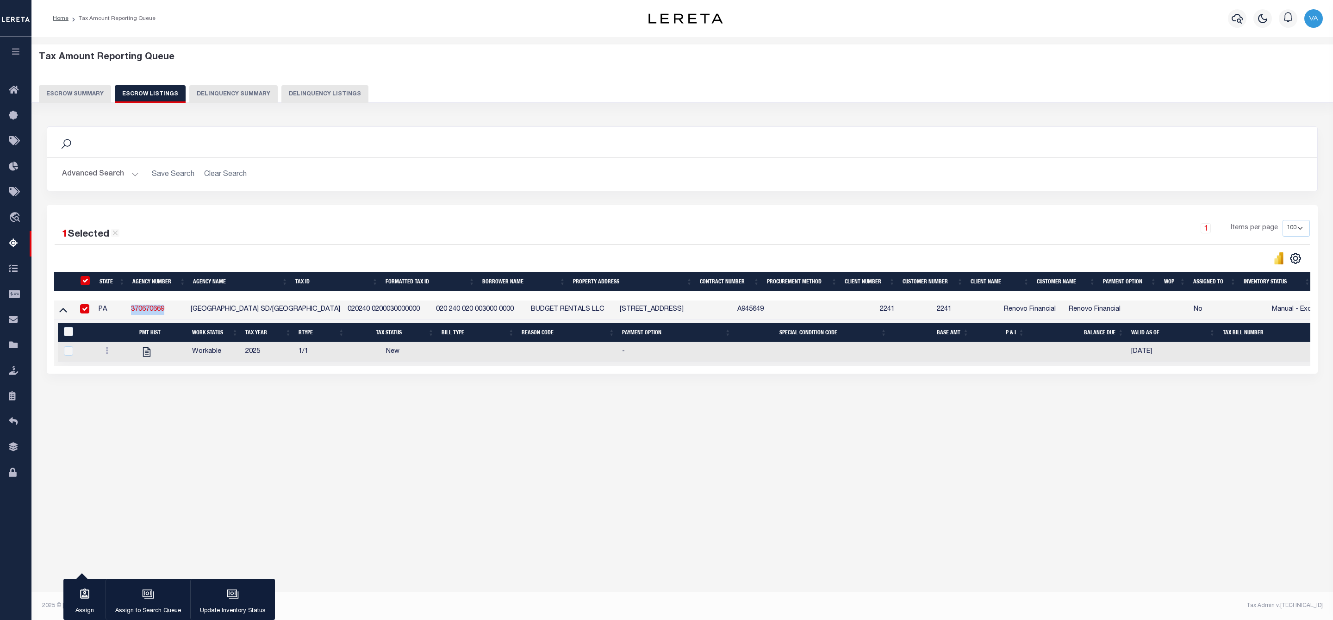
copy link "370670669"
click at [378, 313] on td "020240 0200030000000" at bounding box center [388, 309] width 88 height 19
checkbox input "false"
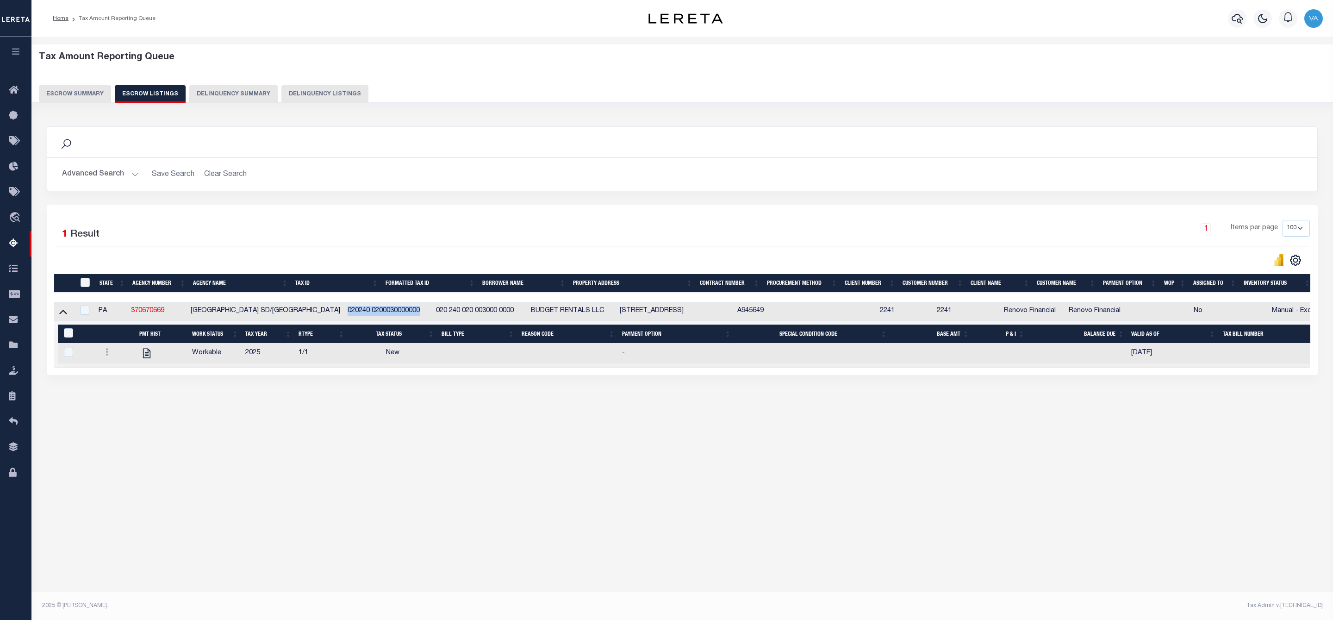
drag, startPoint x: 378, startPoint y: 312, endPoint x: 297, endPoint y: 321, distance: 81.6
click at [344, 321] on td "020240 0200030000000" at bounding box center [388, 311] width 88 height 19
checkbox input "true"
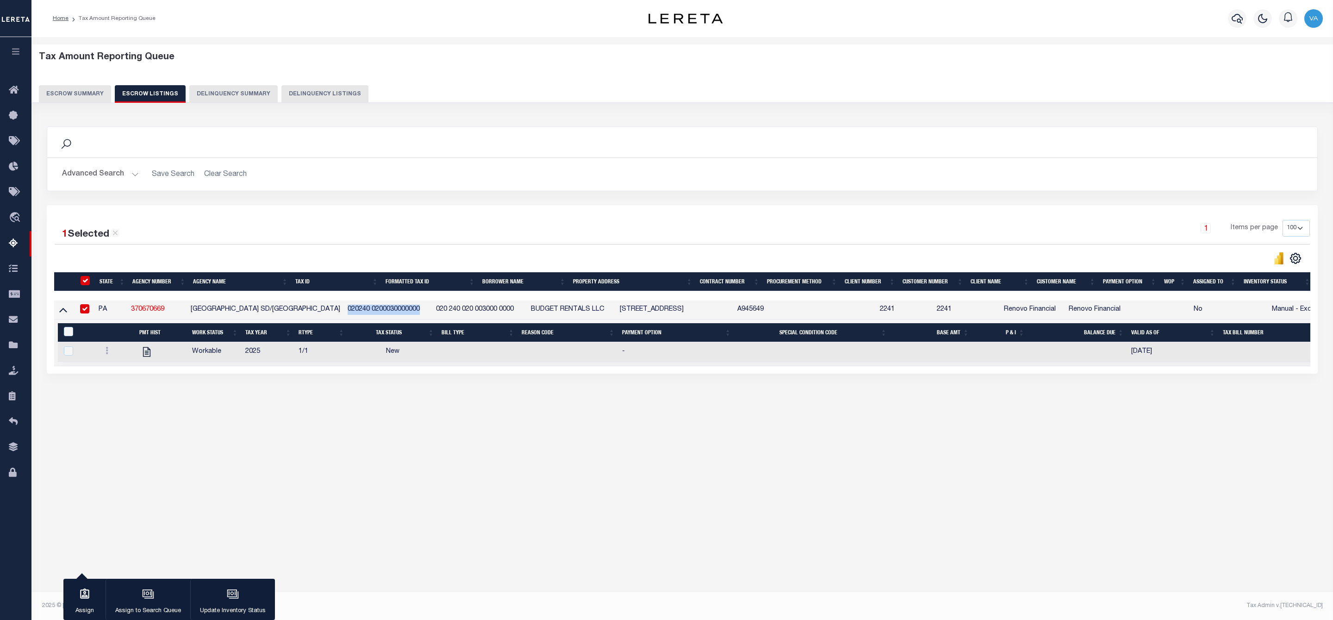
copy td "020240 0200030000000"
click at [82, 594] on icon "button" at bounding box center [85, 594] width 12 height 12
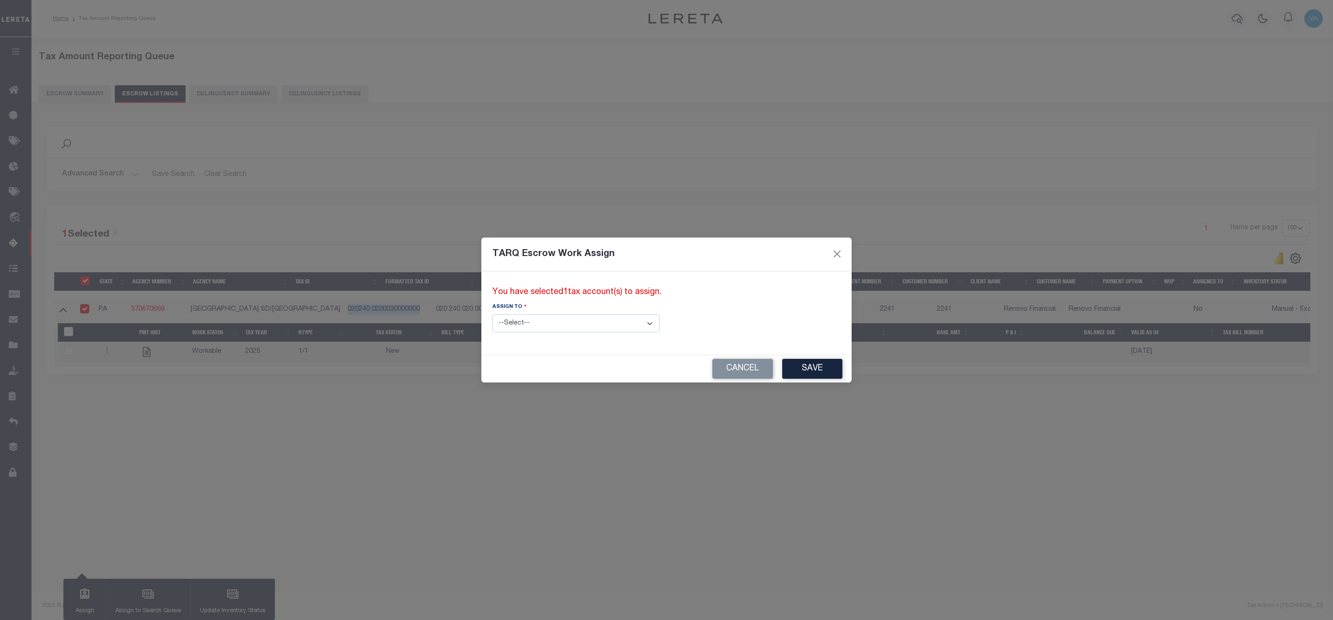
click at [589, 327] on select "--Select-- --Unassigned-- --Unassigned-- Adhikary Rinki Agustin Fernandez Agust…" at bounding box center [576, 323] width 167 height 18
select select "Vamsi Kalikiri"
click at [493, 314] on select "--Select-- --Unassigned-- --Unassigned-- Adhikary Rinki Agustin Fernandez Agust…" at bounding box center [576, 323] width 167 height 18
click at [782, 369] on button "Save" at bounding box center [812, 369] width 60 height 20
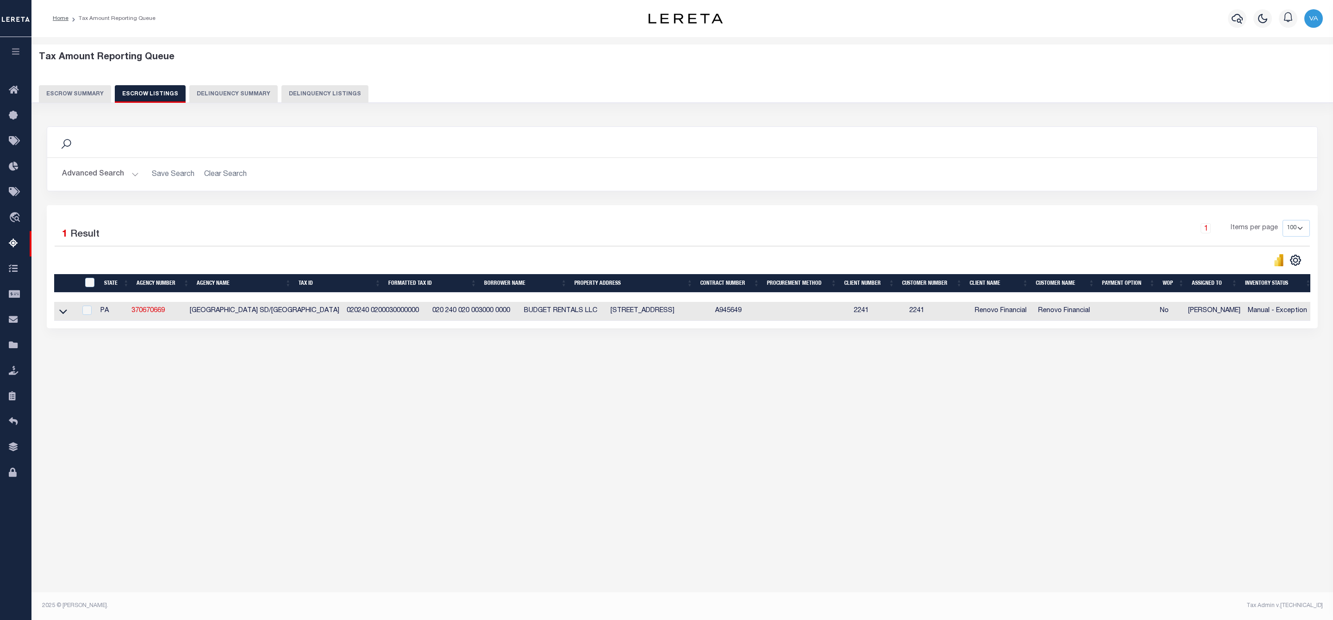
click at [80, 95] on button "Escrow Summary" at bounding box center [75, 94] width 72 height 18
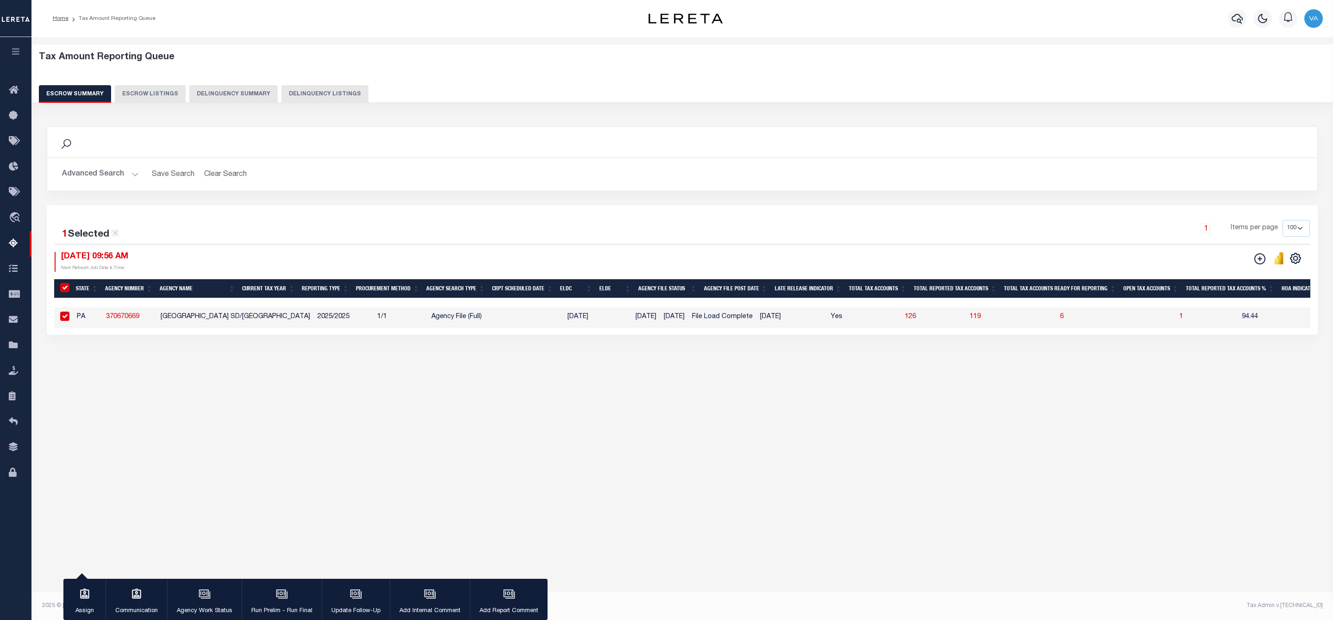
click at [125, 166] on button "Advanced Search" at bounding box center [100, 174] width 77 height 18
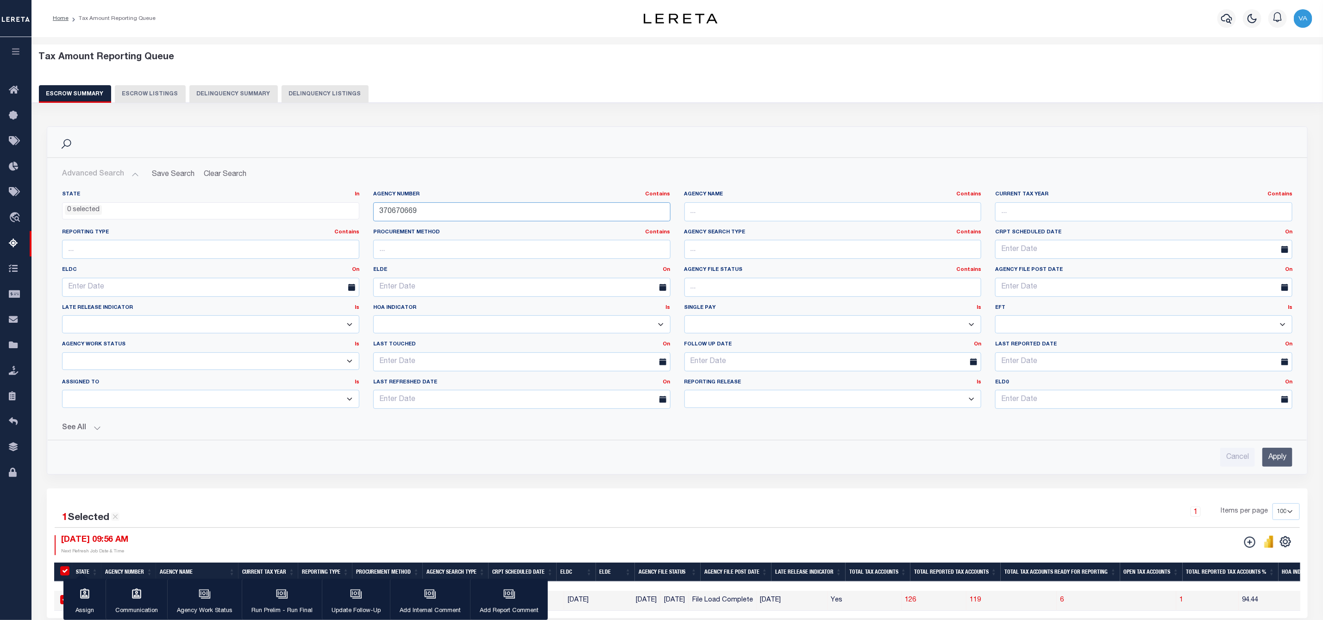
drag, startPoint x: 420, startPoint y: 214, endPoint x: 376, endPoint y: 217, distance: 43.6
click at [376, 217] on input "370670669" at bounding box center [521, 211] width 297 height 19
paste input "210100418"
type input "210100418"
click at [1285, 464] on input "Apply" at bounding box center [1277, 457] width 30 height 19
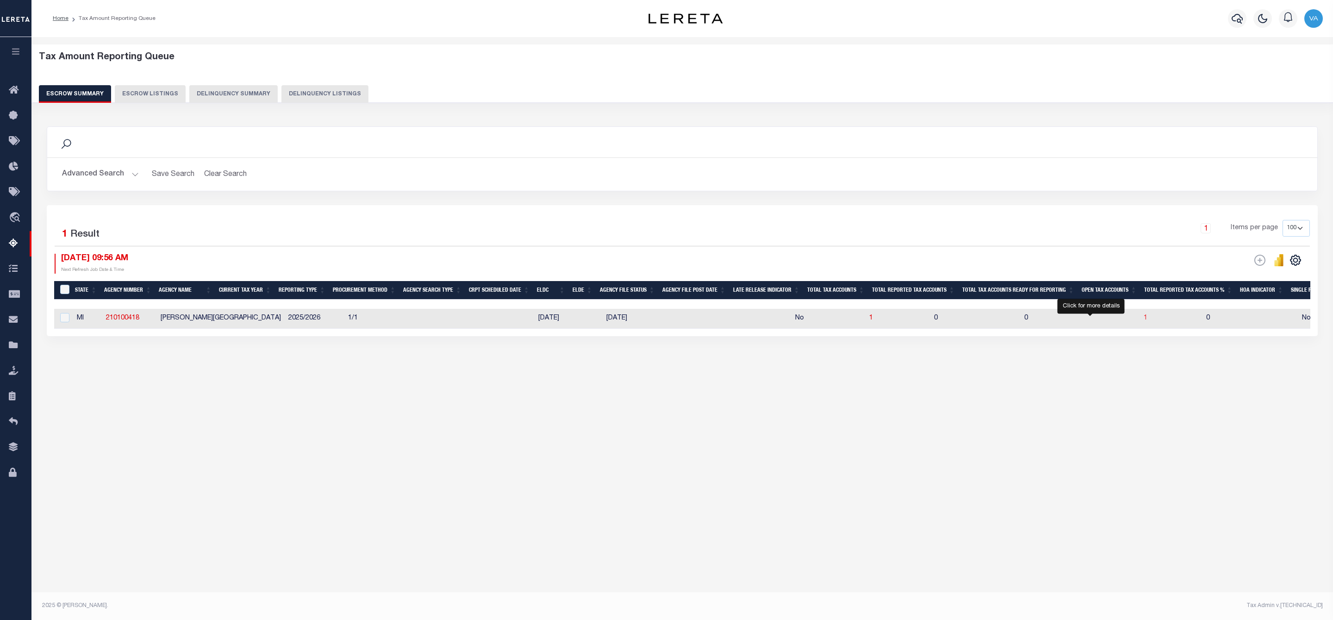
click at [1144, 319] on span "1" at bounding box center [1146, 318] width 4 height 6
select select "100"
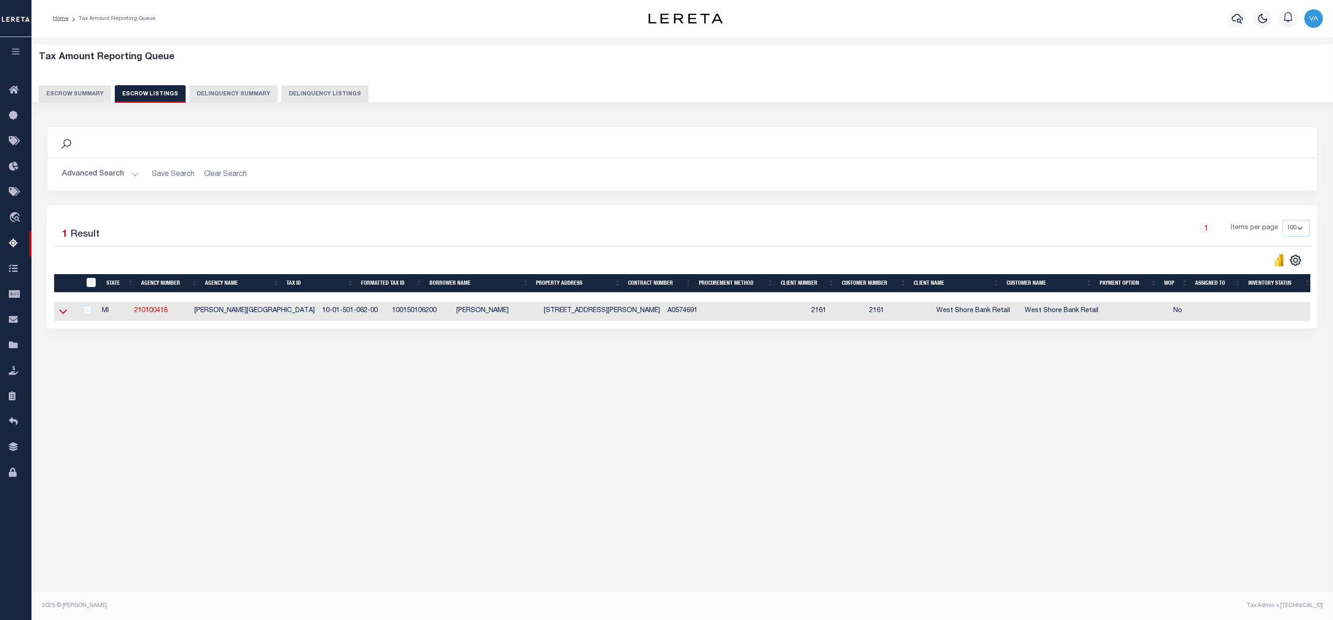
click at [62, 314] on icon at bounding box center [63, 312] width 8 height 5
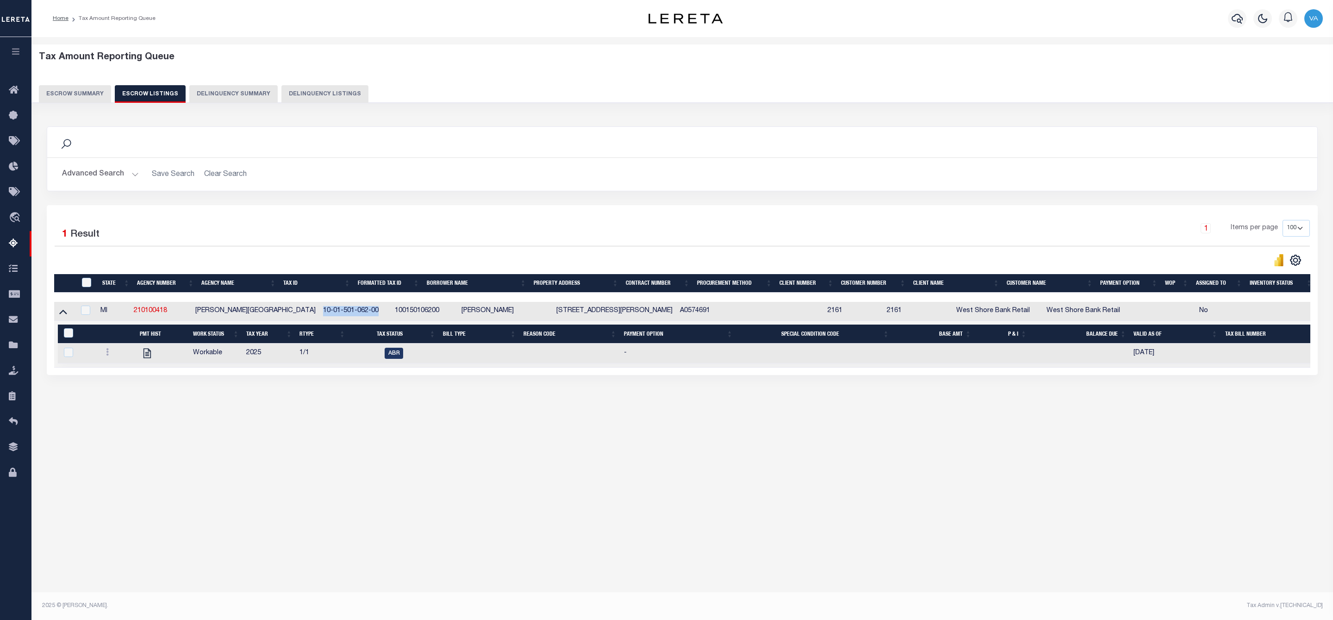
drag, startPoint x: 285, startPoint y: 312, endPoint x: 355, endPoint y: 313, distance: 69.5
click at [355, 313] on td "10-01-501-062-00" at bounding box center [355, 311] width 72 height 19
checkbox input "true"
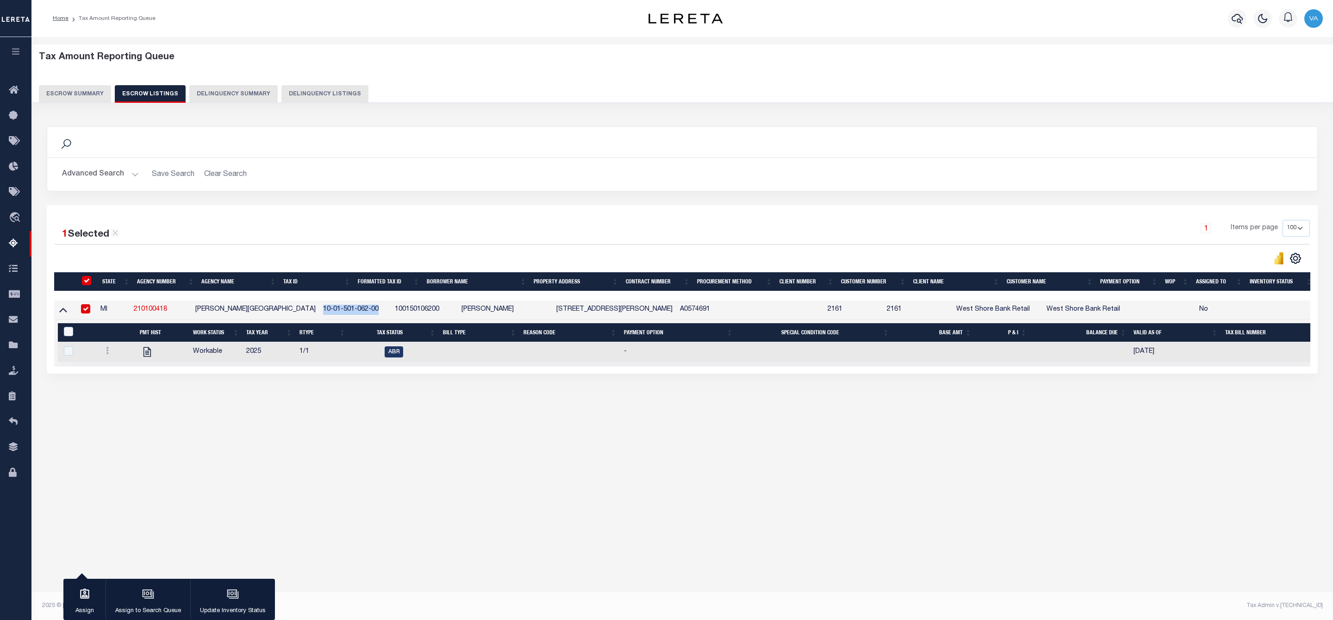
copy td "10-01-501-062-00"
click at [86, 591] on icon "button" at bounding box center [84, 593] width 9 height 10
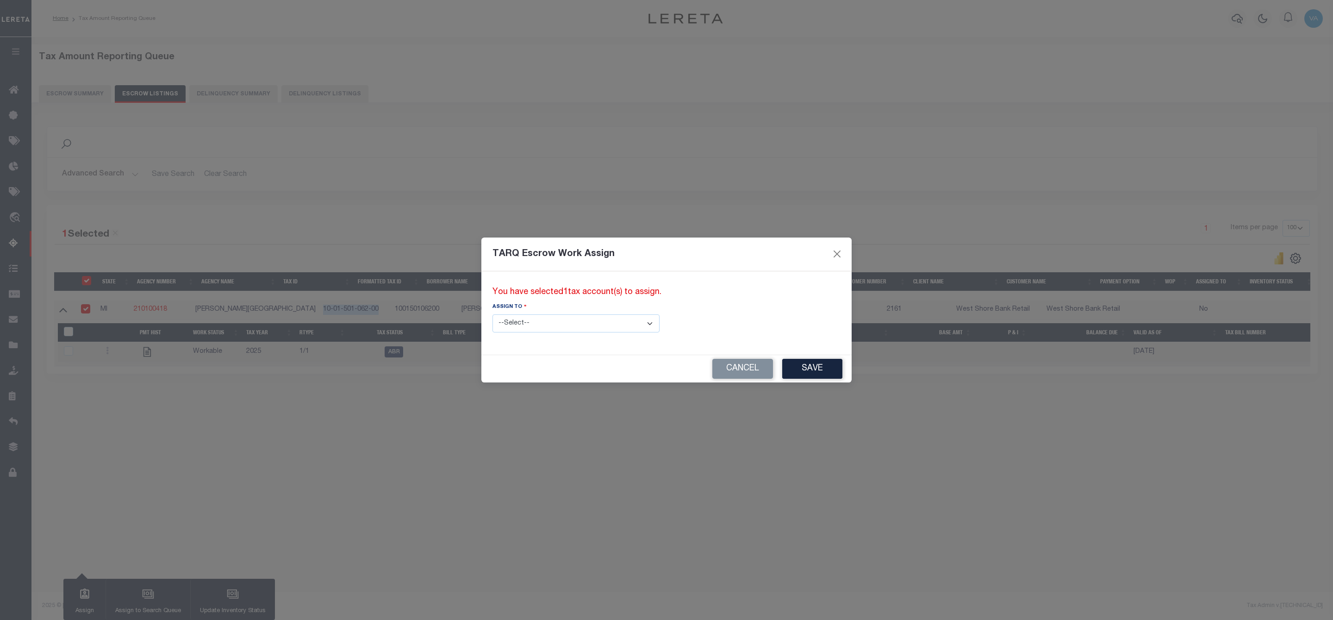
click at [548, 325] on select "--Select-- --Unassigned-- --Unassigned-- Adhikary Rinki Agustin Fernandez Agust…" at bounding box center [576, 323] width 167 height 18
select select "Vamsi Kalikiri"
click at [493, 314] on select "--Select-- --Unassigned-- --Unassigned-- Adhikary Rinki Agustin Fernandez Agust…" at bounding box center [576, 323] width 167 height 18
click at [782, 369] on button "Save" at bounding box center [812, 369] width 60 height 20
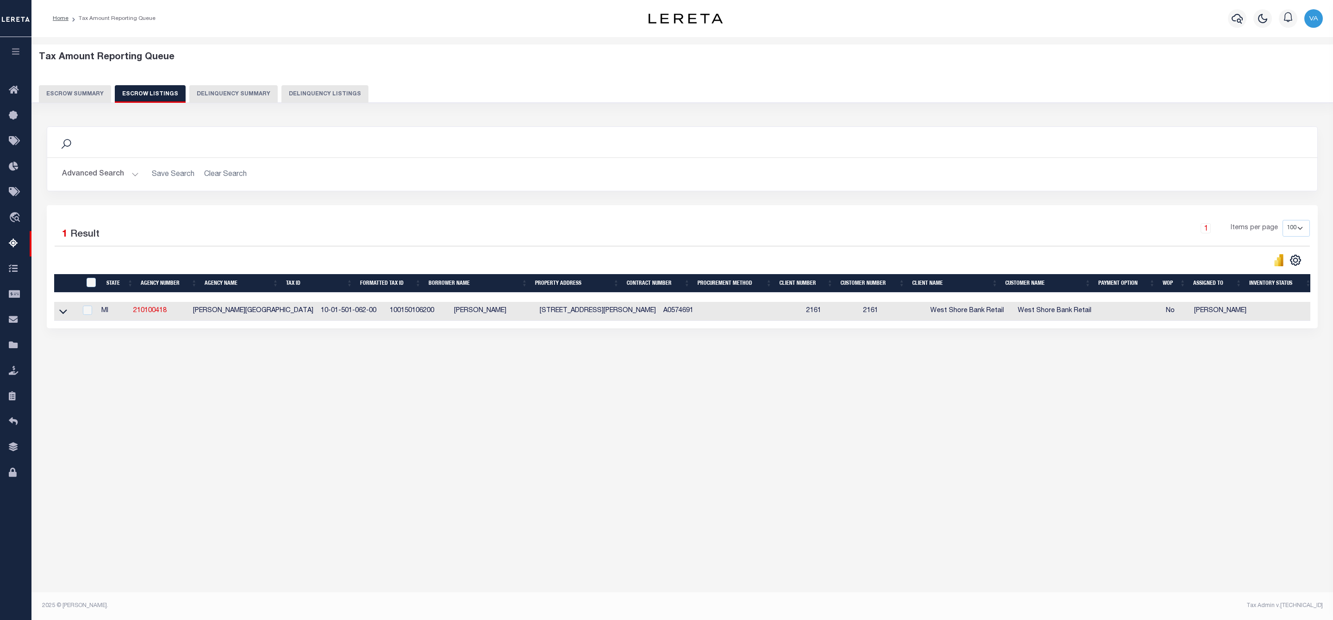
click at [85, 91] on button "Escrow Summary" at bounding box center [75, 94] width 72 height 18
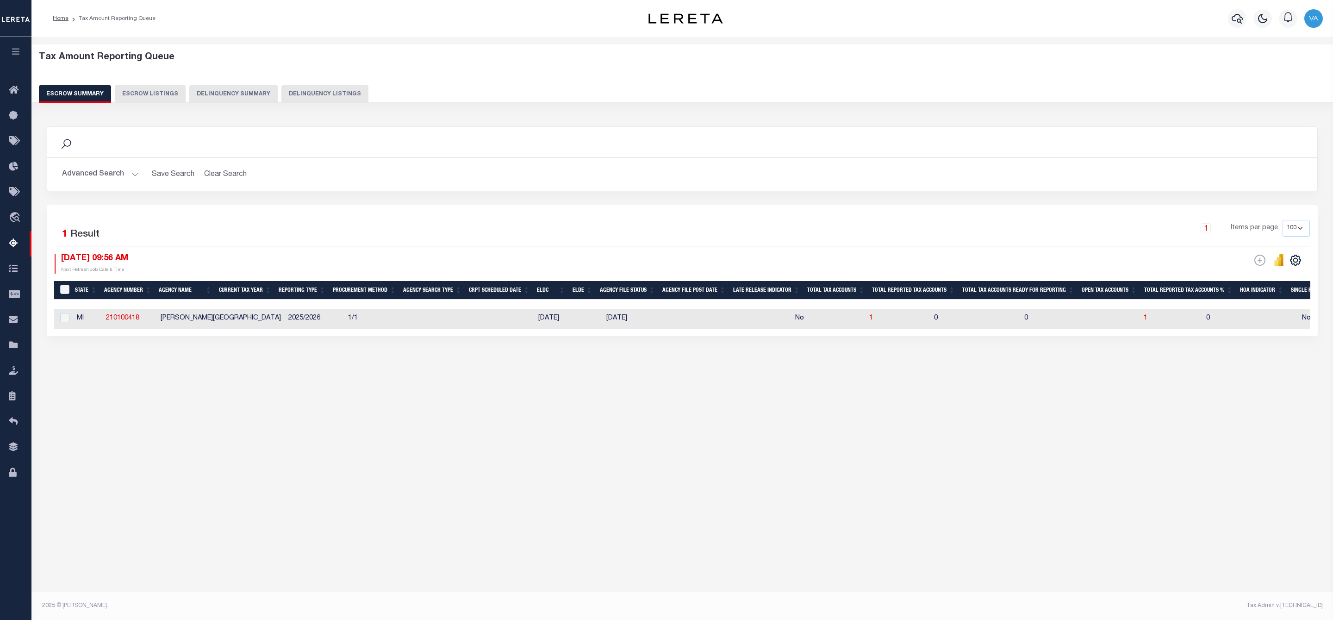
click at [96, 174] on button "Advanced Search" at bounding box center [100, 174] width 77 height 18
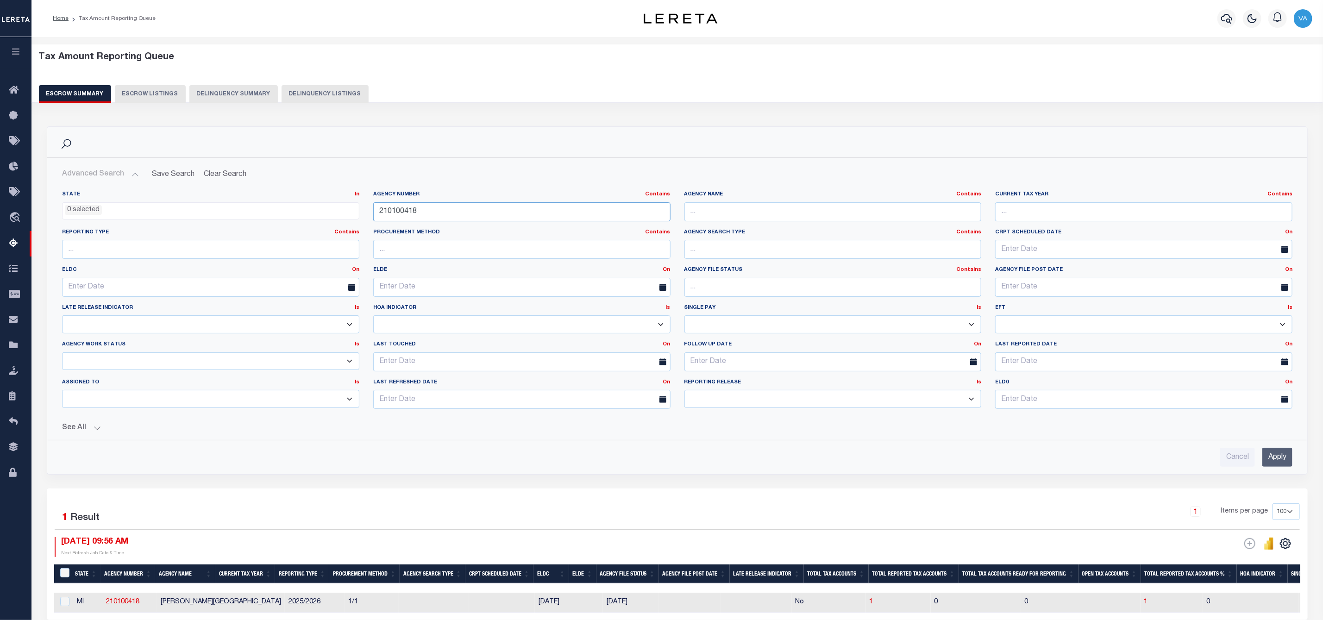
drag, startPoint x: 417, startPoint y: 211, endPoint x: 370, endPoint y: 214, distance: 46.8
click at [370, 214] on div "Agency Number Contains Contains Is 210100418" at bounding box center [521, 210] width 311 height 38
paste input "200206"
type input "210200206"
click at [1273, 457] on input "Apply" at bounding box center [1277, 457] width 30 height 19
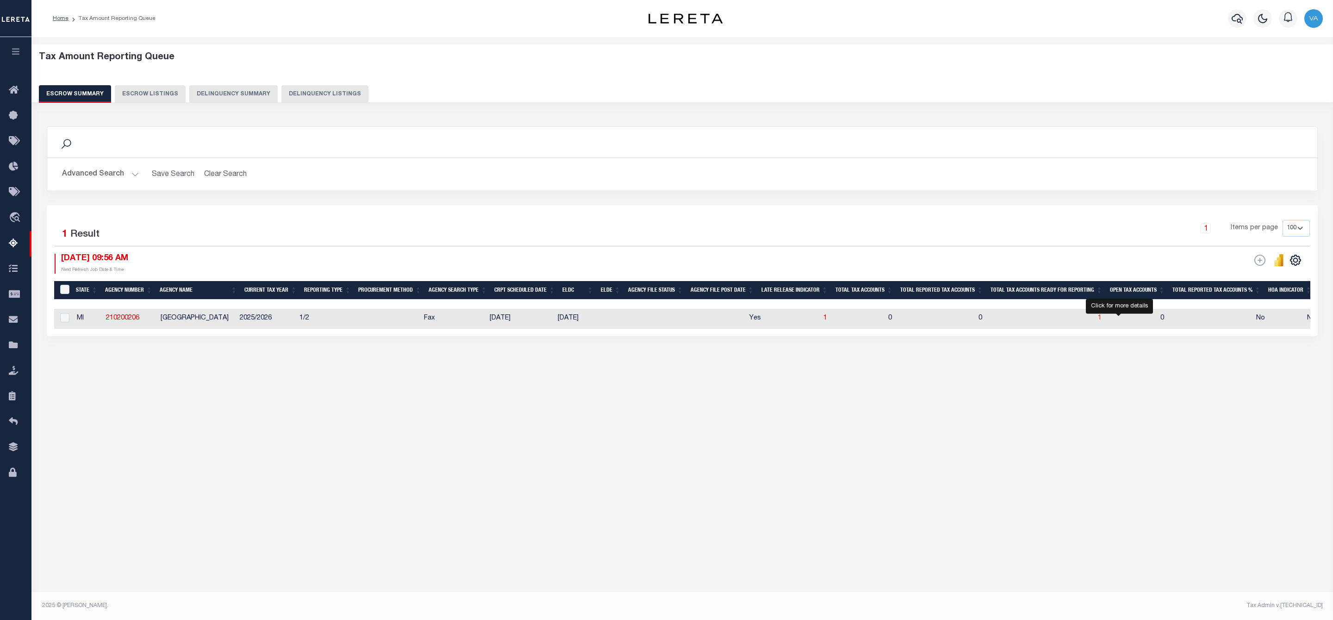
click at [1102, 318] on span "1" at bounding box center [1100, 318] width 4 height 6
select select "100"
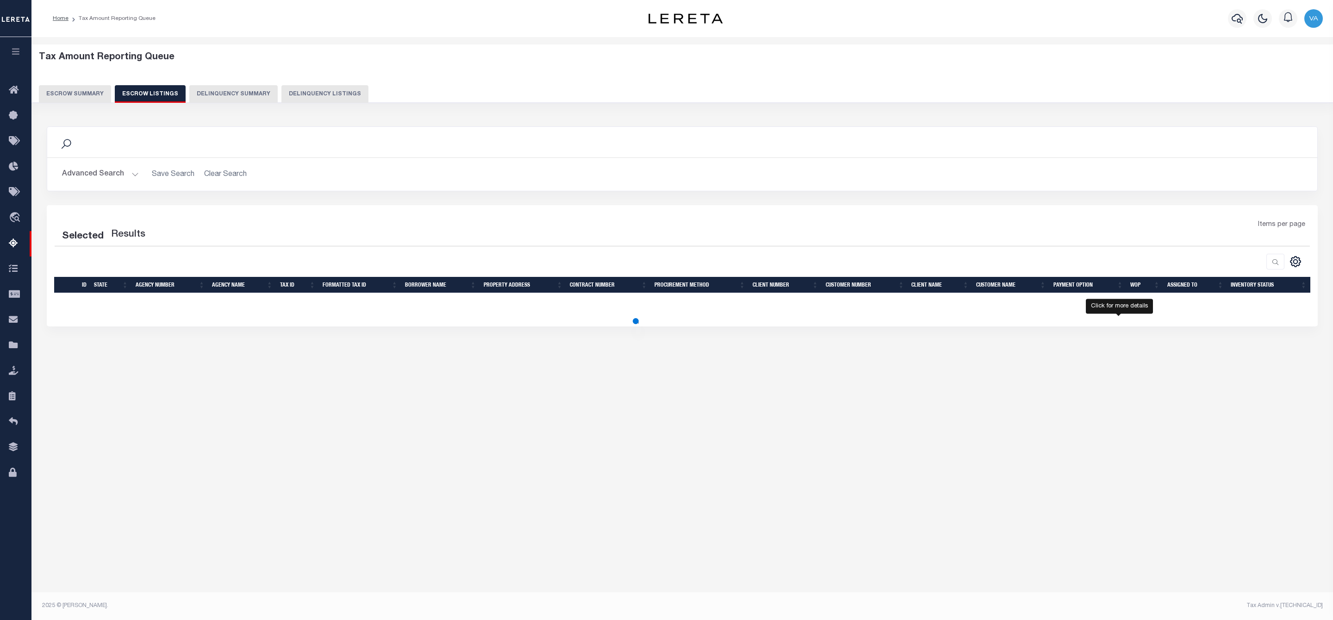
select select "100"
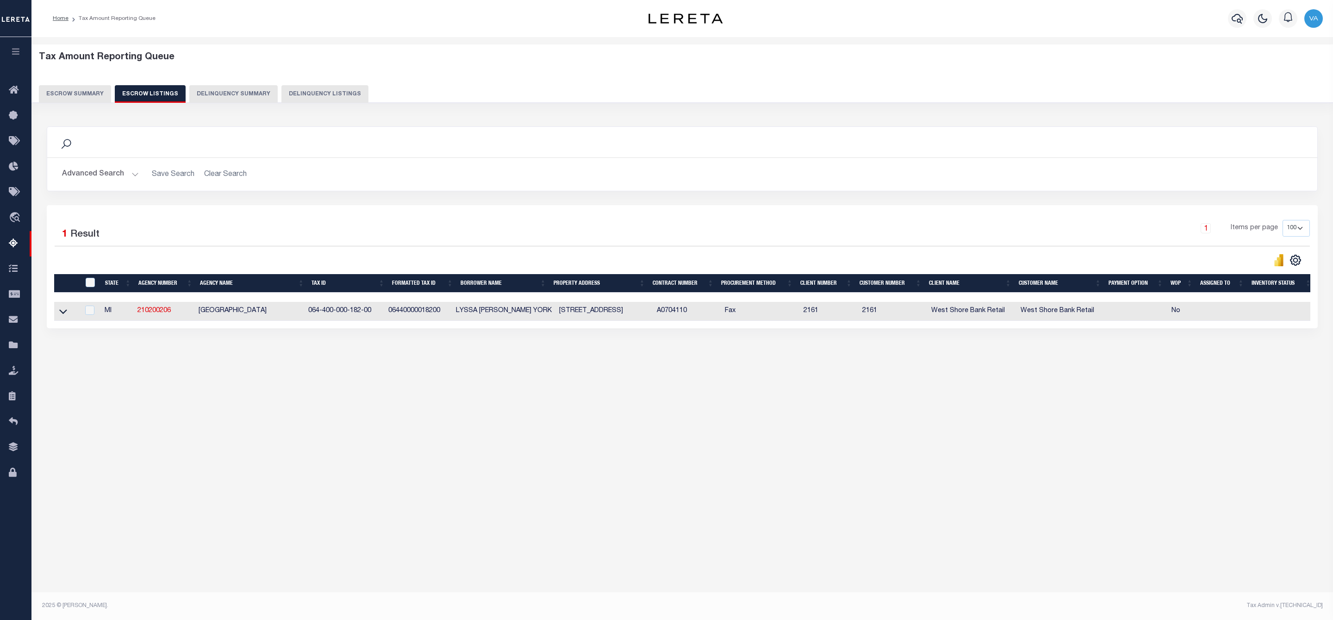
click at [56, 312] on td at bounding box center [66, 311] width 25 height 19
checkbox input "true"
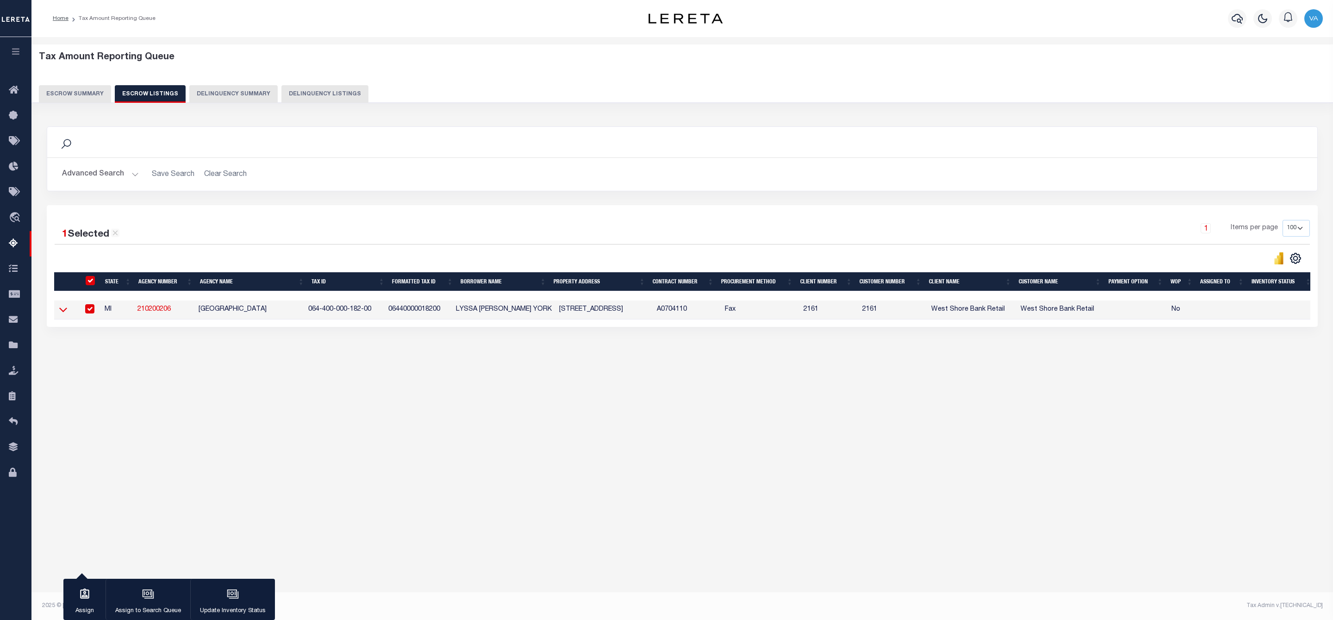
click at [64, 313] on icon at bounding box center [63, 310] width 8 height 10
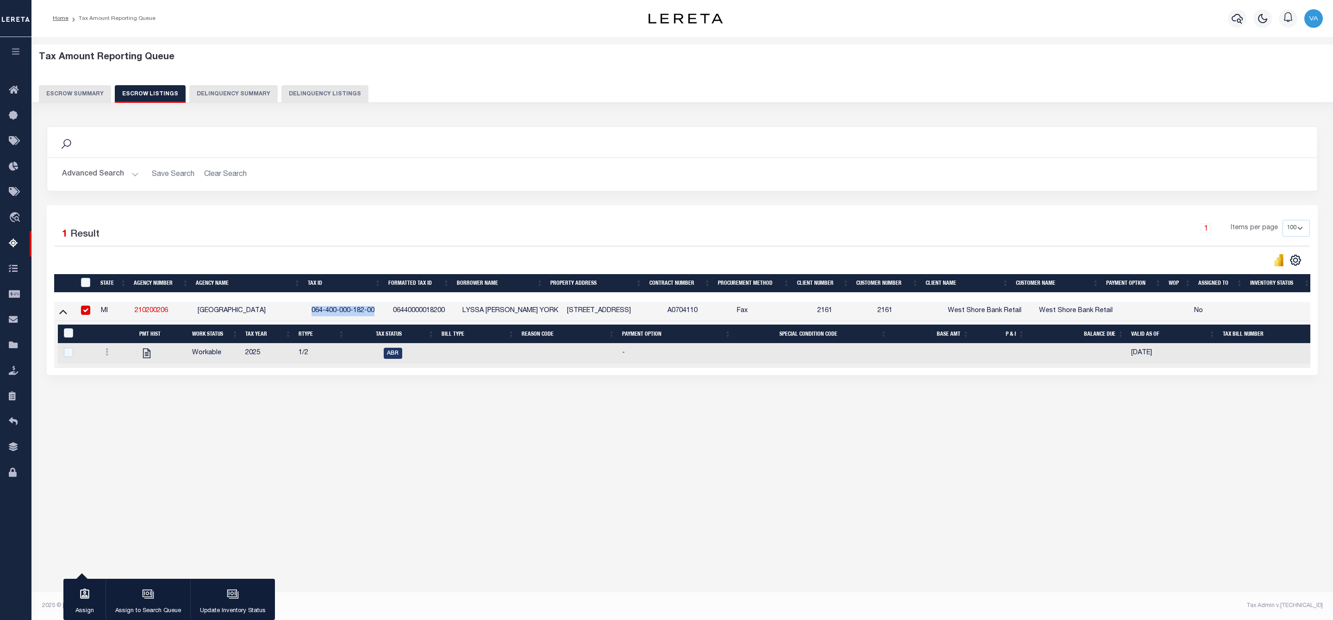
drag, startPoint x: 376, startPoint y: 312, endPoint x: 310, endPoint y: 312, distance: 66.2
click at [310, 312] on td "064-400-000-182-00" at bounding box center [348, 311] width 81 height 19
checkbox input "false"
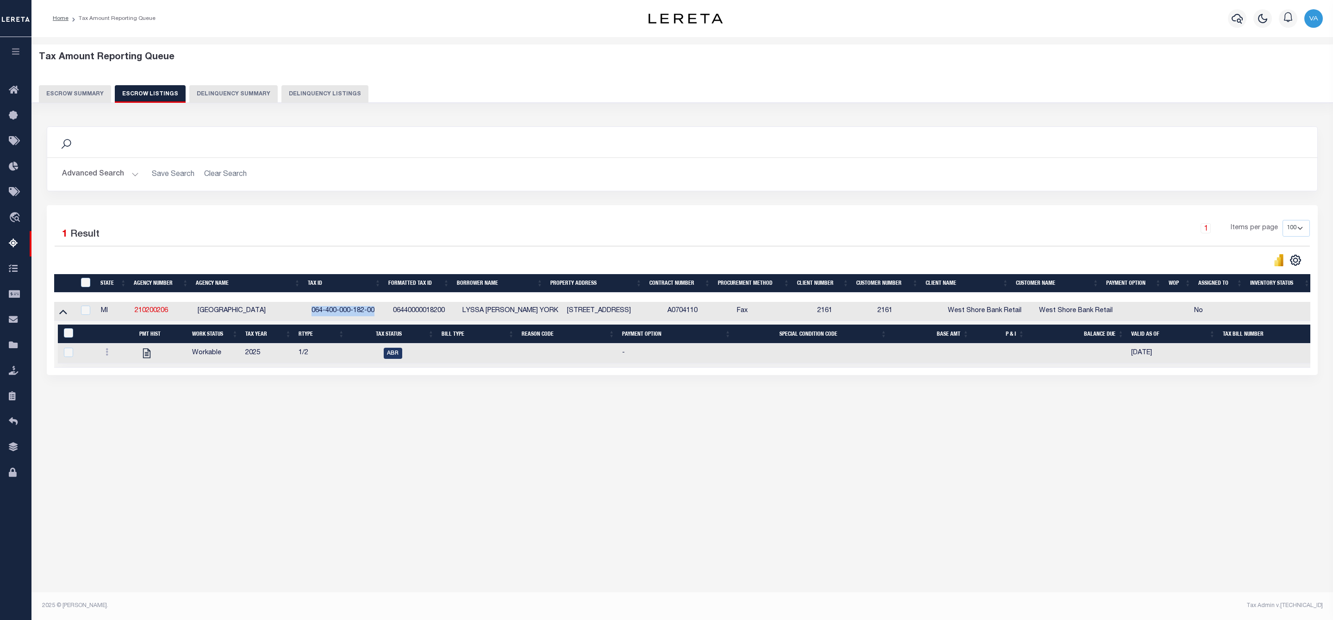
copy td "064-400-000-182-00"
click at [107, 356] on icon at bounding box center [107, 351] width 3 height 7
click at [121, 388] on img "" at bounding box center [117, 383] width 9 height 10
checkbox input "true"
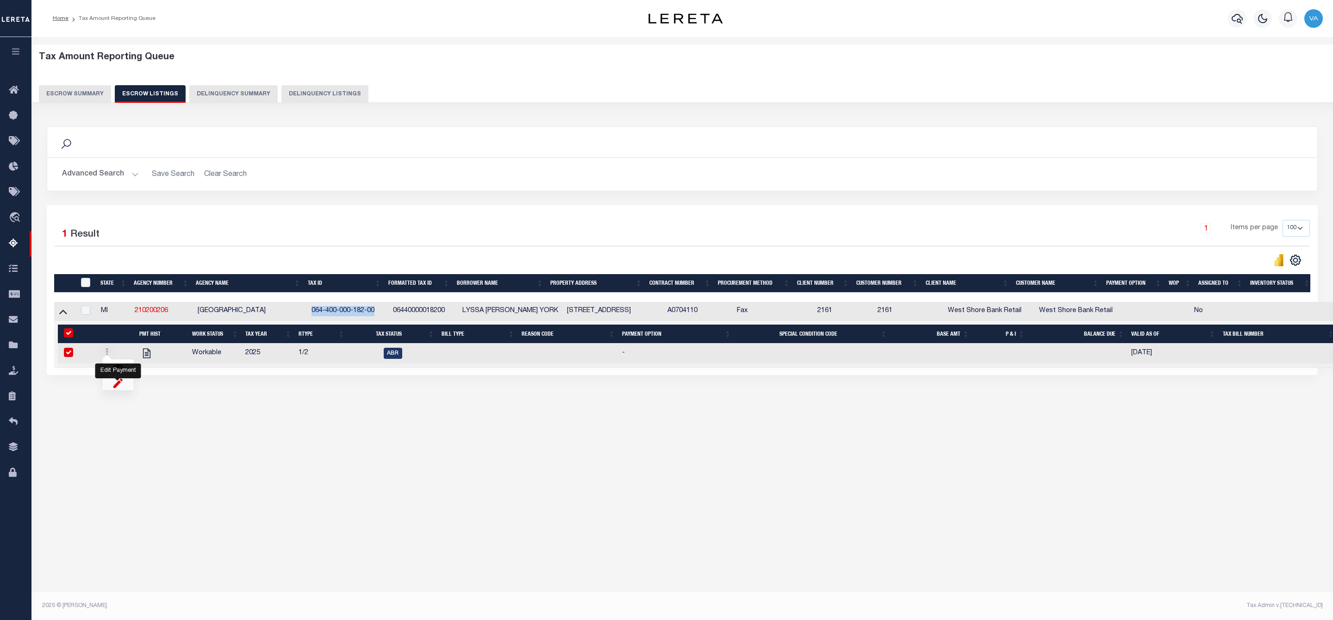
checkbox input "true"
select select
type input "09/03/2025"
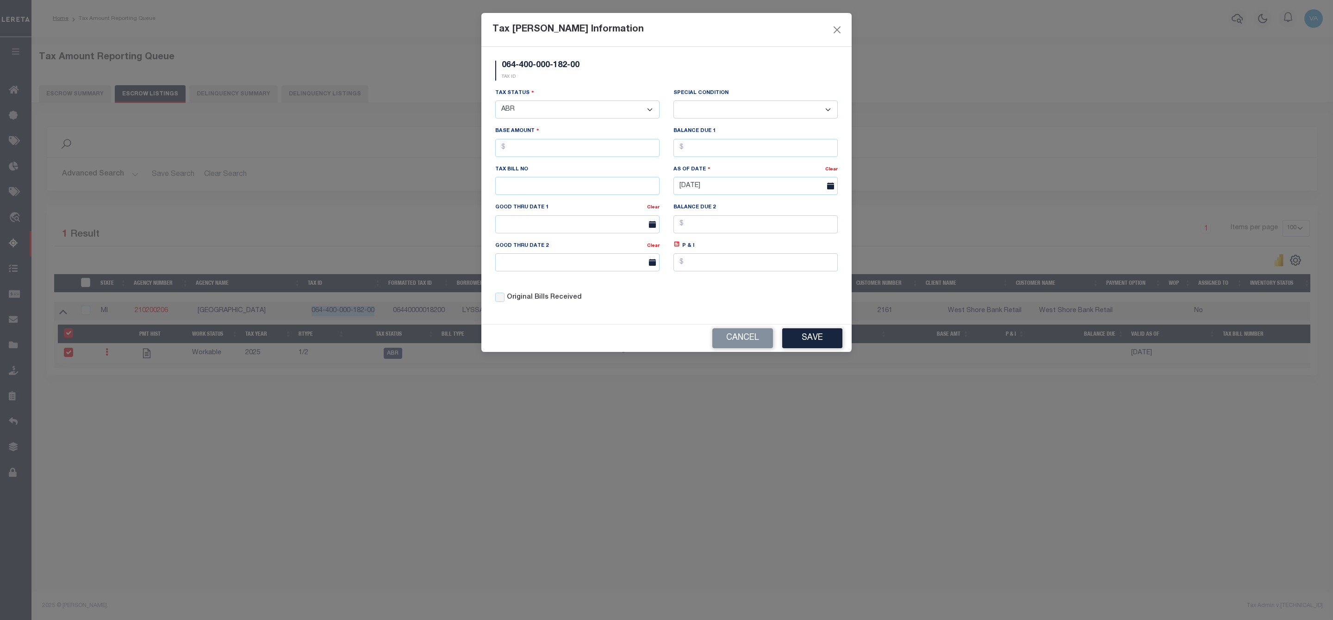
click at [607, 117] on select "- Select Status - Open Due/Unpaid Paid Incomplete No Tax Due Internal Refund Pr…" at bounding box center [577, 109] width 164 height 18
select select "DUE"
click at [495, 101] on select "- Select Status - Open Due/Unpaid Paid Incomplete No Tax Due Internal Refund Pr…" at bounding box center [577, 109] width 164 height 18
select select "0"
click at [572, 153] on input "text" at bounding box center [577, 148] width 164 height 18
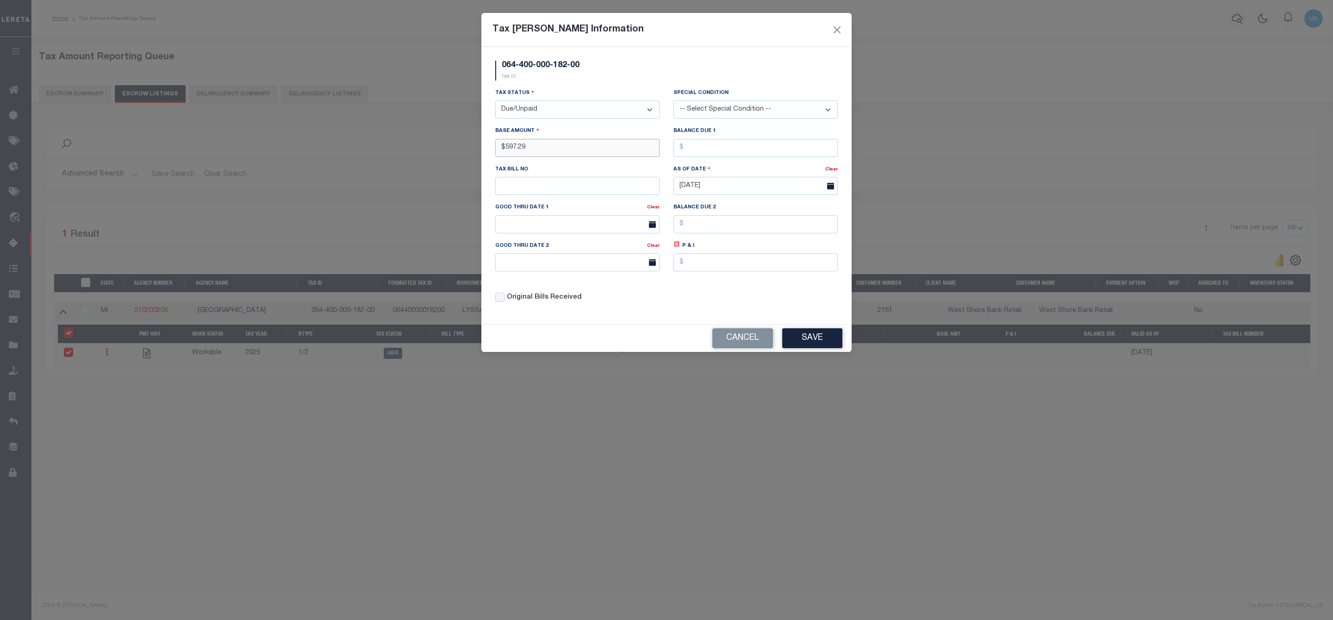
type input "$597.29"
click at [809, 340] on button "Save" at bounding box center [812, 338] width 60 height 20
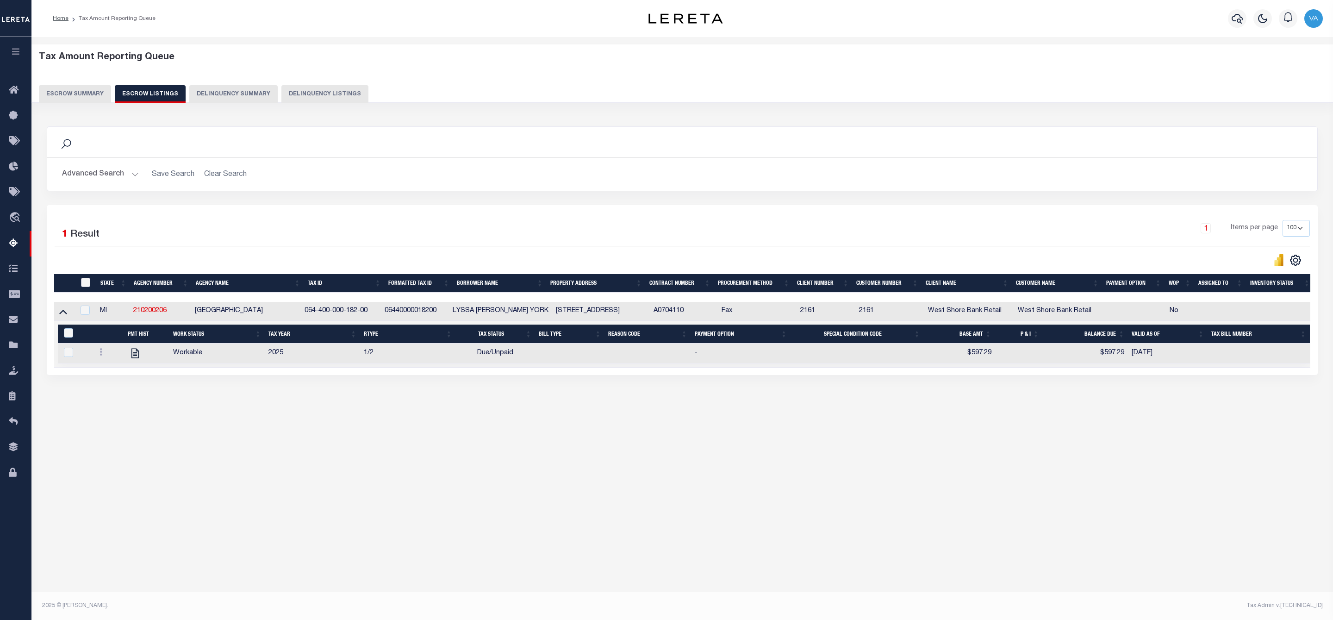
click at [88, 287] on input "ID" at bounding box center [85, 282] width 9 height 9
checkbox input "true"
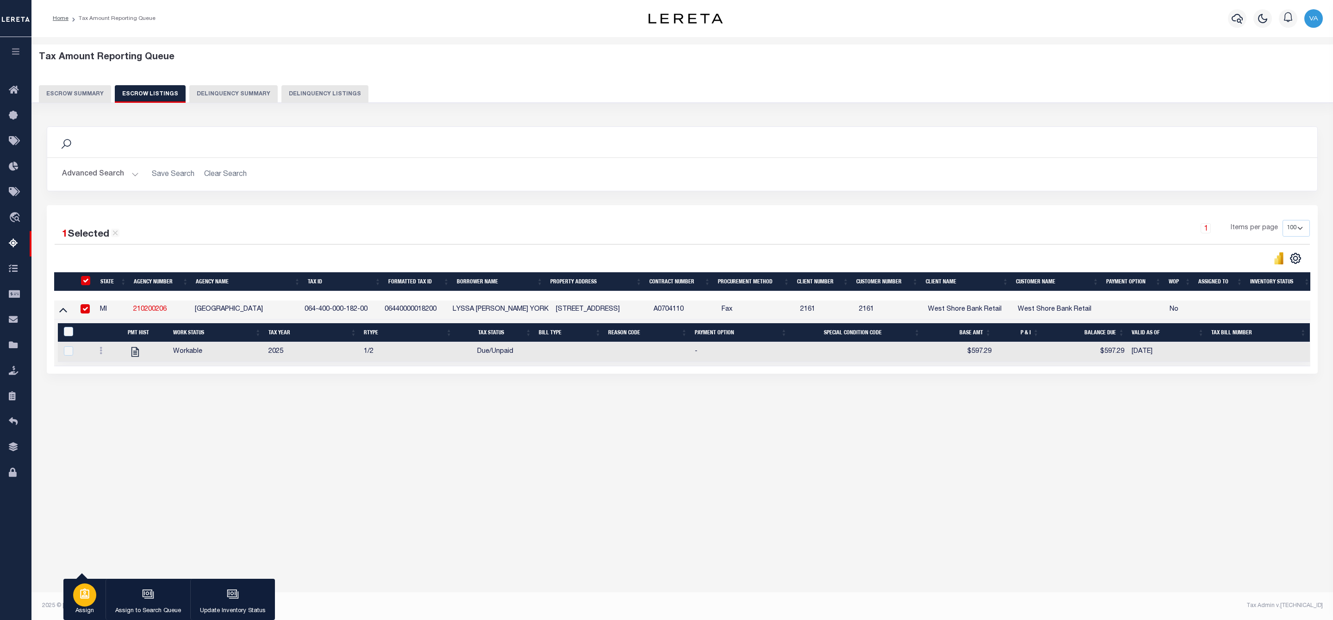
click at [89, 604] on div "button" at bounding box center [84, 594] width 23 height 23
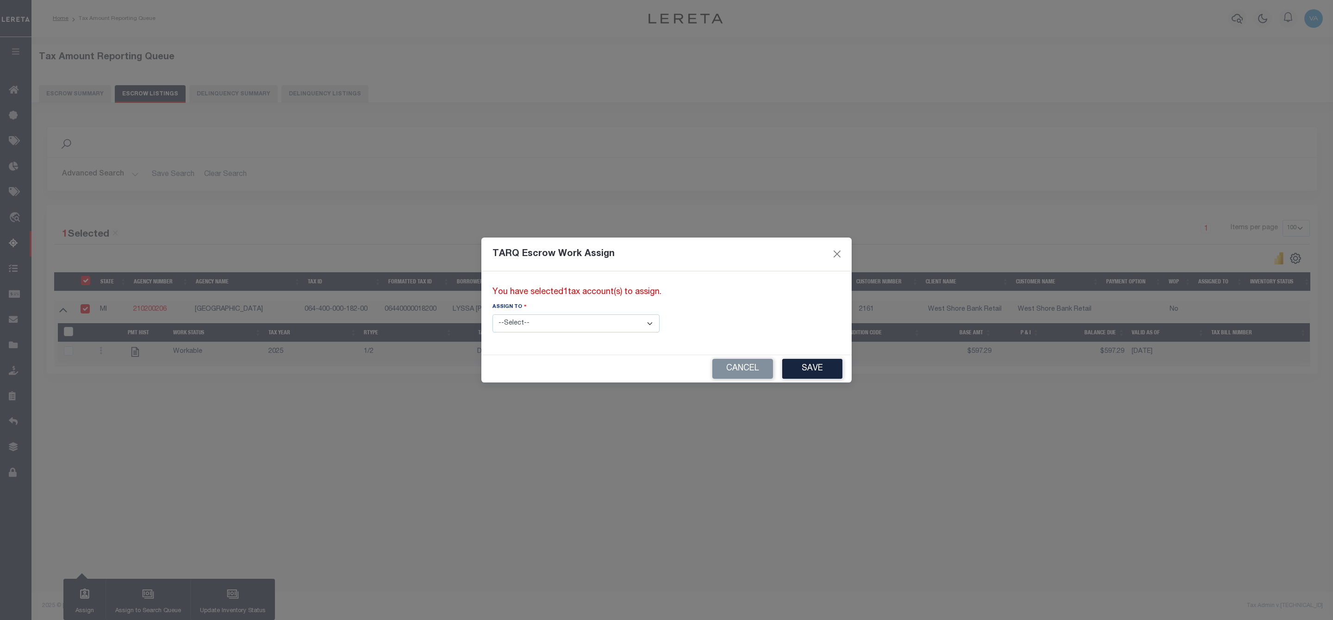
click at [564, 328] on select "--Select-- --Unassigned-- --Unassigned-- Adhikary Rinki Agustin Fernandez Agust…" at bounding box center [576, 323] width 167 height 18
select select "Vamsi Kalikiri"
click at [493, 314] on select "--Select-- --Unassigned-- --Unassigned-- Adhikary Rinki Agustin Fernandez Agust…" at bounding box center [576, 323] width 167 height 18
click at [782, 364] on button "Save" at bounding box center [812, 369] width 60 height 20
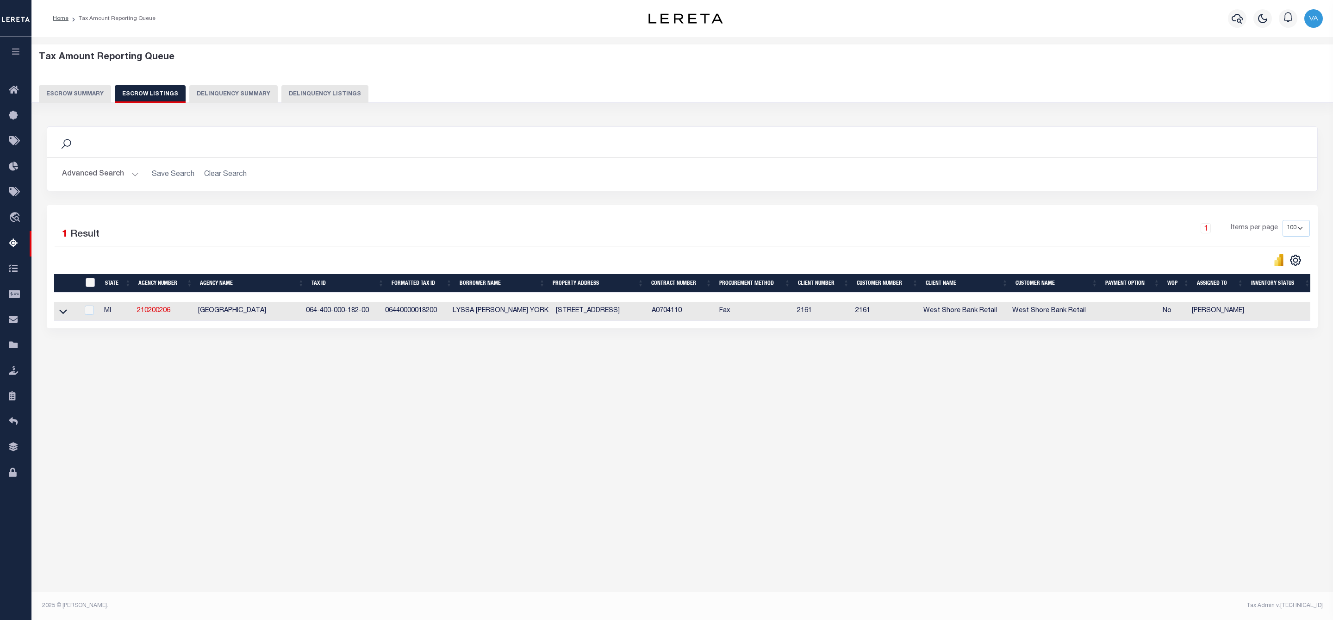
click at [89, 282] on input "ID" at bounding box center [90, 282] width 9 height 9
checkbox input "true"
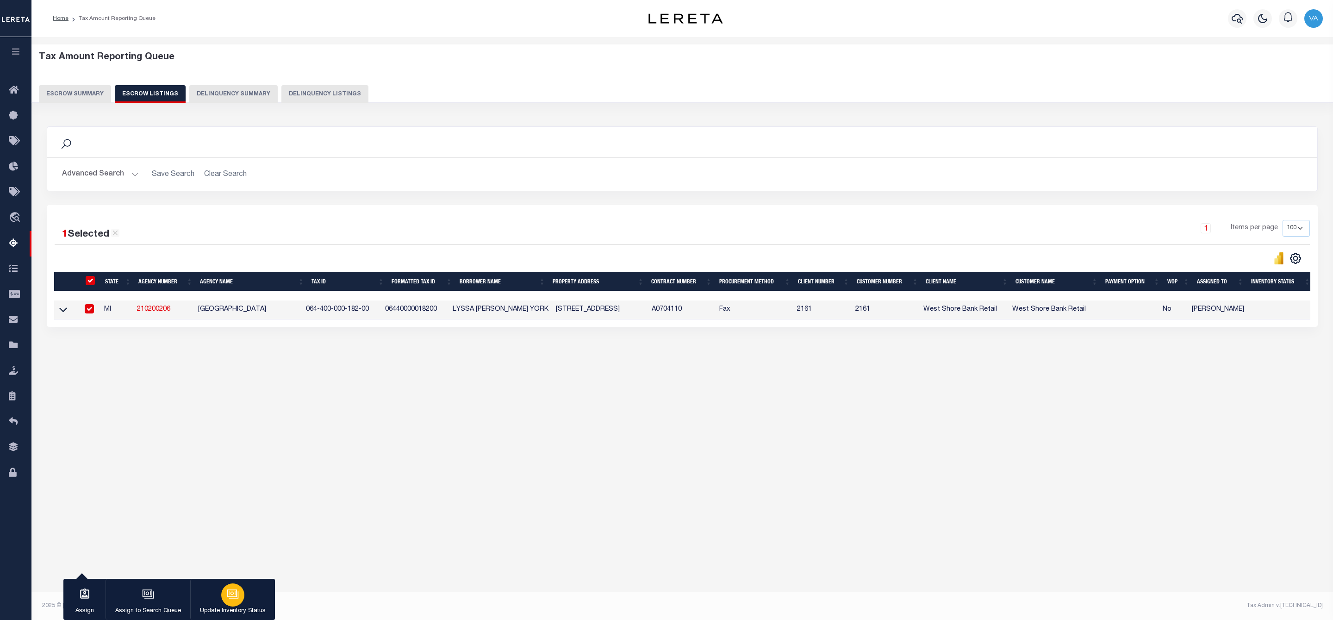
click at [224, 602] on div "button" at bounding box center [232, 594] width 23 height 23
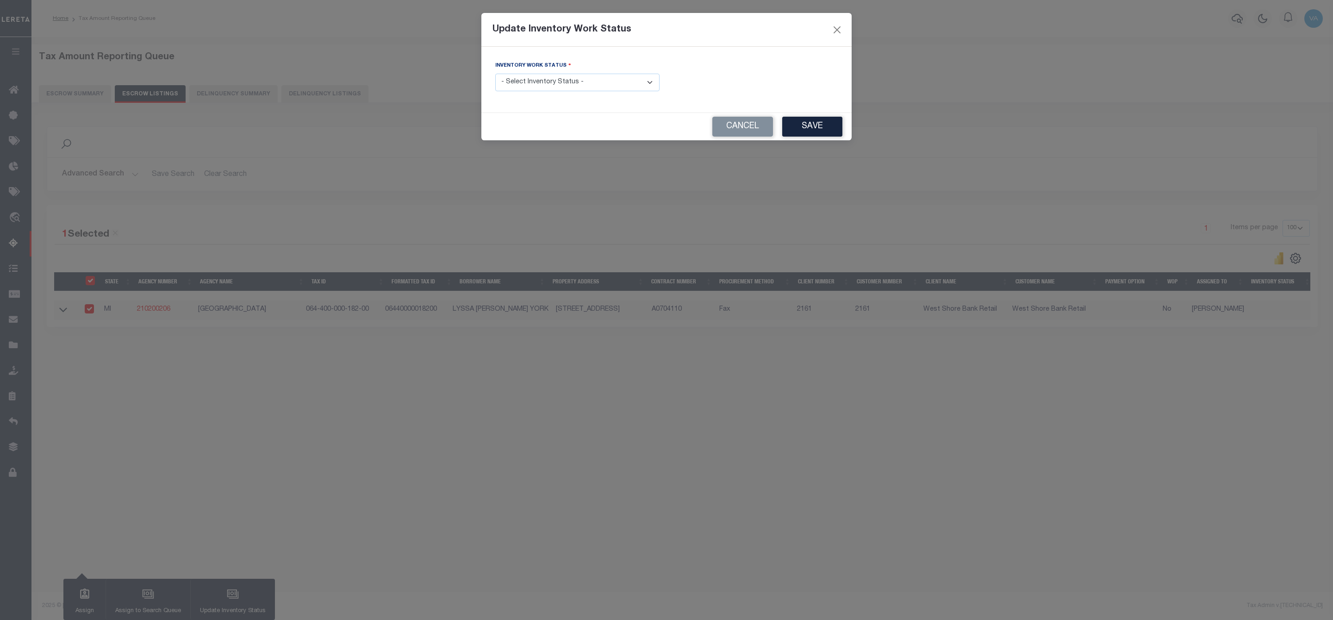
click at [592, 81] on select "- Select Inventory Status - Manual - Exception Pended - Awaiting Search Late Ad…" at bounding box center [577, 83] width 164 height 18
select select "4"
click at [495, 74] on select "- Select Inventory Status - Manual - Exception Pended - Awaiting Search Late Ad…" at bounding box center [577, 83] width 164 height 18
click at [820, 125] on button "Save" at bounding box center [812, 127] width 60 height 20
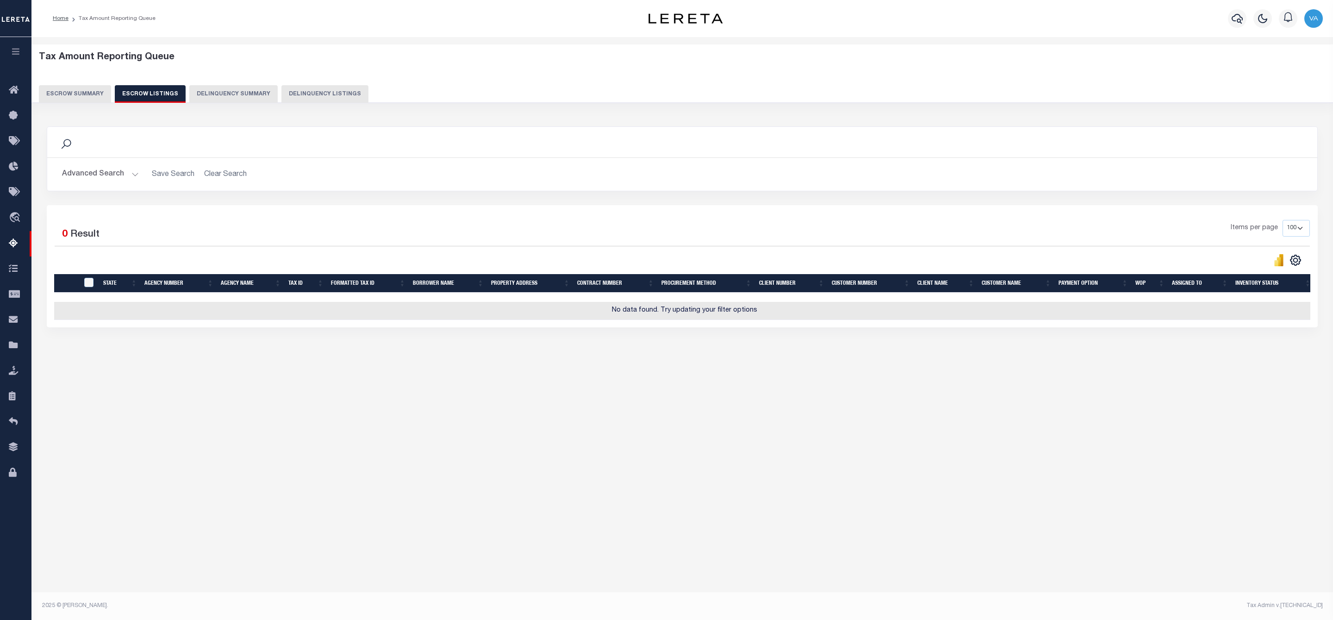
click at [91, 94] on button "Escrow Summary" at bounding box center [75, 94] width 72 height 18
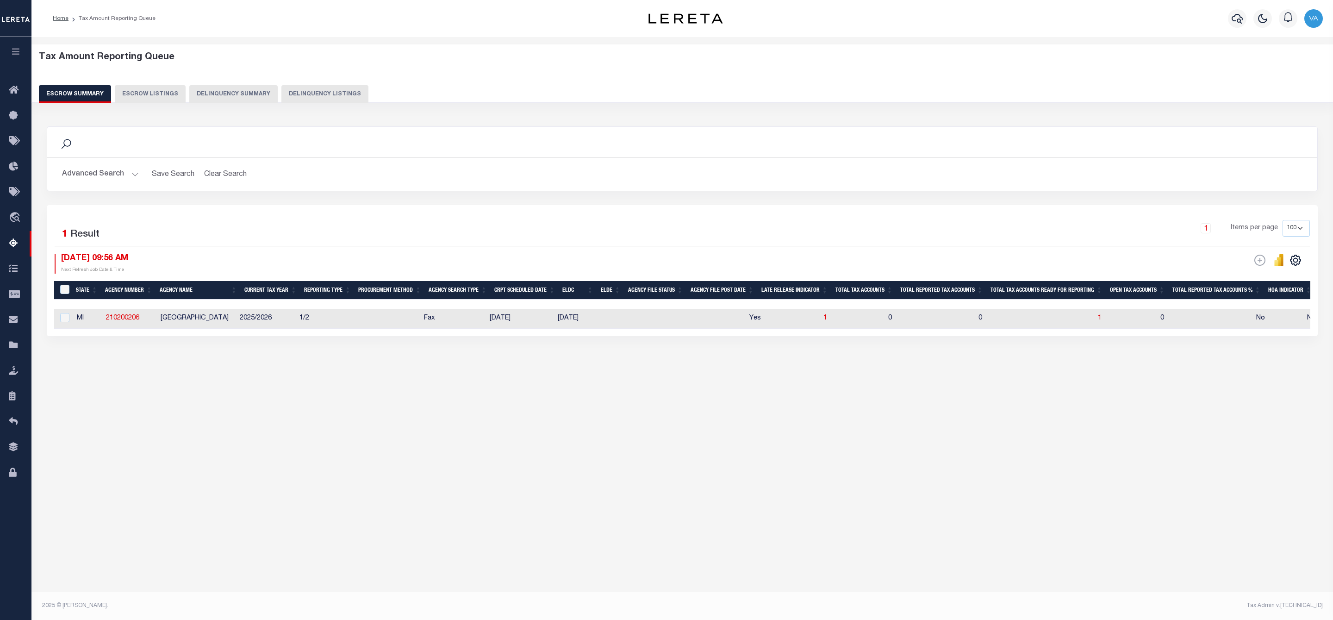
click at [112, 173] on button "Advanced Search" at bounding box center [100, 174] width 77 height 18
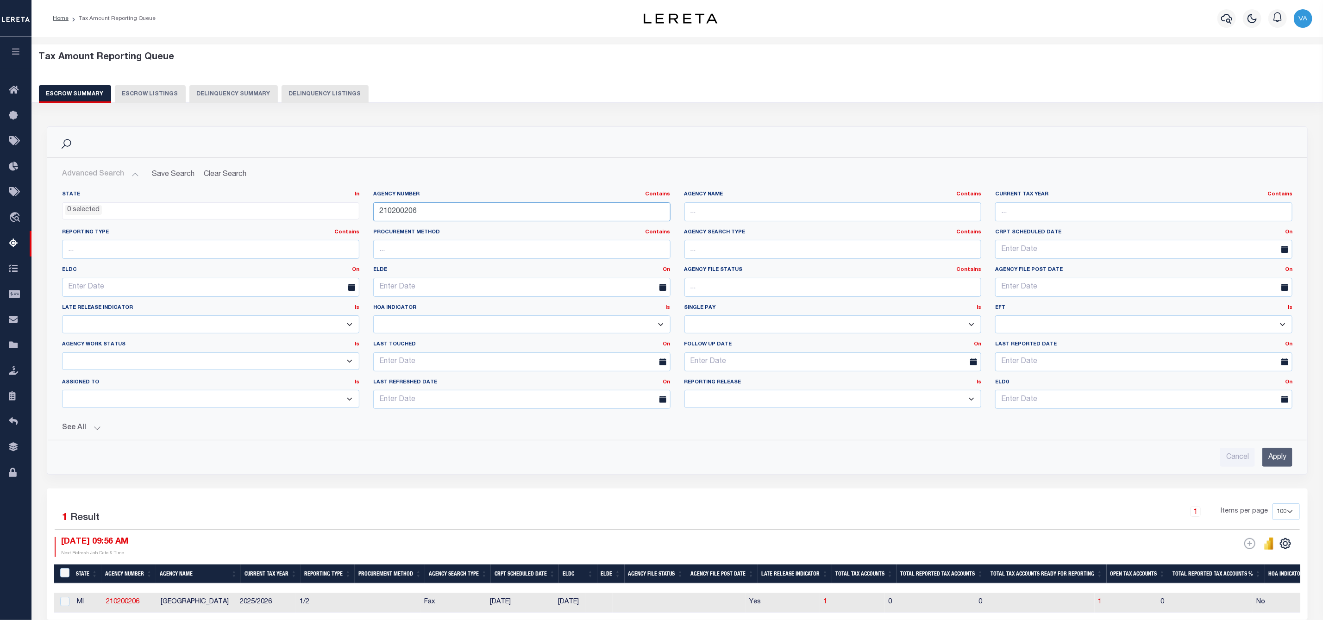
drag, startPoint x: 430, startPoint y: 213, endPoint x: 364, endPoint y: 218, distance: 65.5
click at [364, 218] on div "State In In AK AL AR AZ CA CO CT DC DE FL GA GU HI IA ID IL IN KS KY LA MA MD M…" at bounding box center [677, 303] width 1244 height 225
paste input "53"
type input "210530206"
click at [1268, 461] on input "Apply" at bounding box center [1277, 457] width 30 height 19
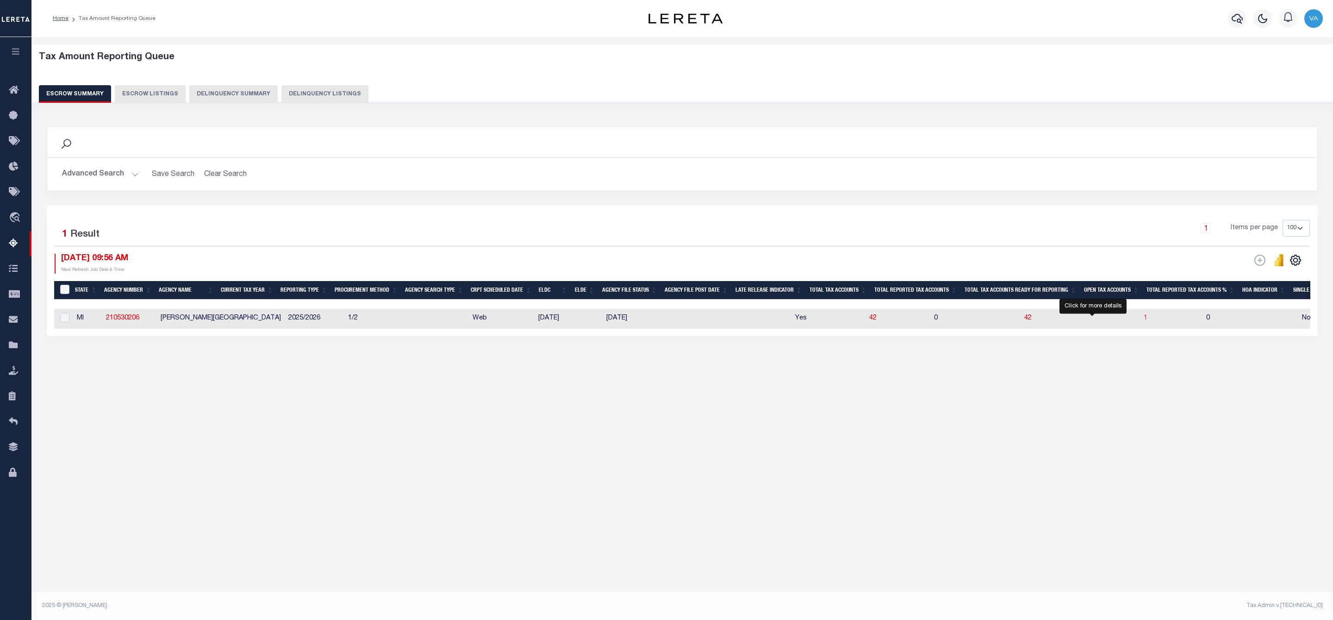
click at [1144, 320] on span "1" at bounding box center [1146, 318] width 4 height 6
select select "100"
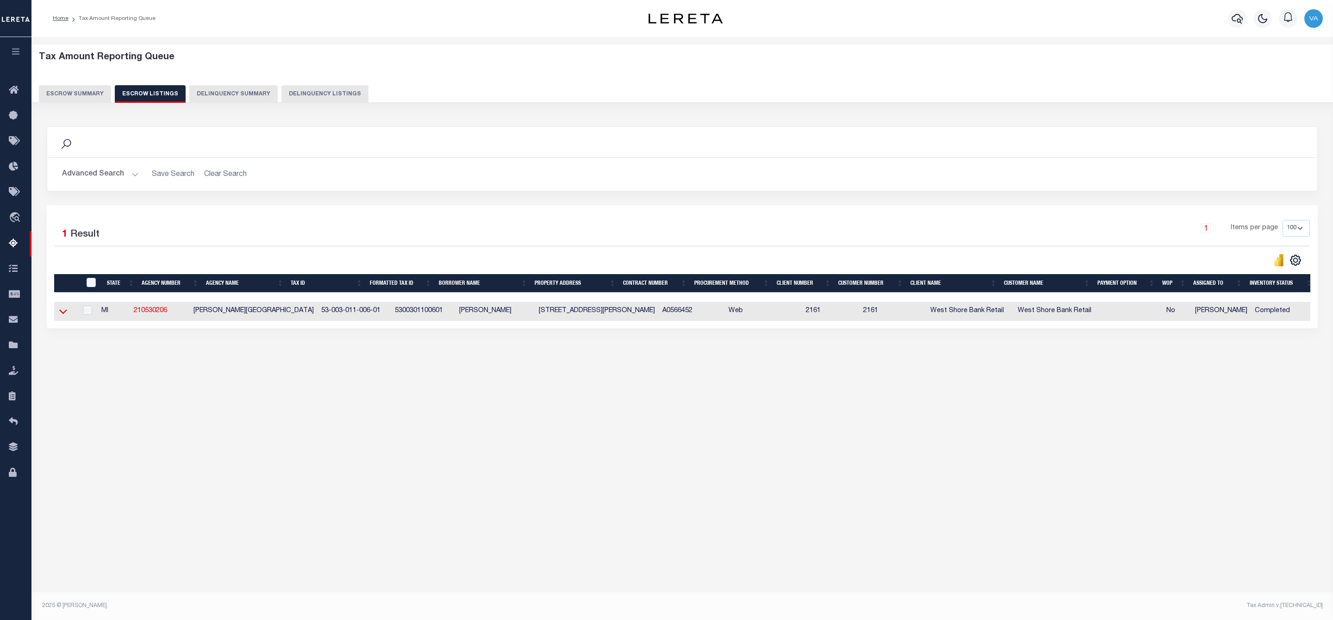
click at [62, 314] on icon at bounding box center [63, 311] width 8 height 10
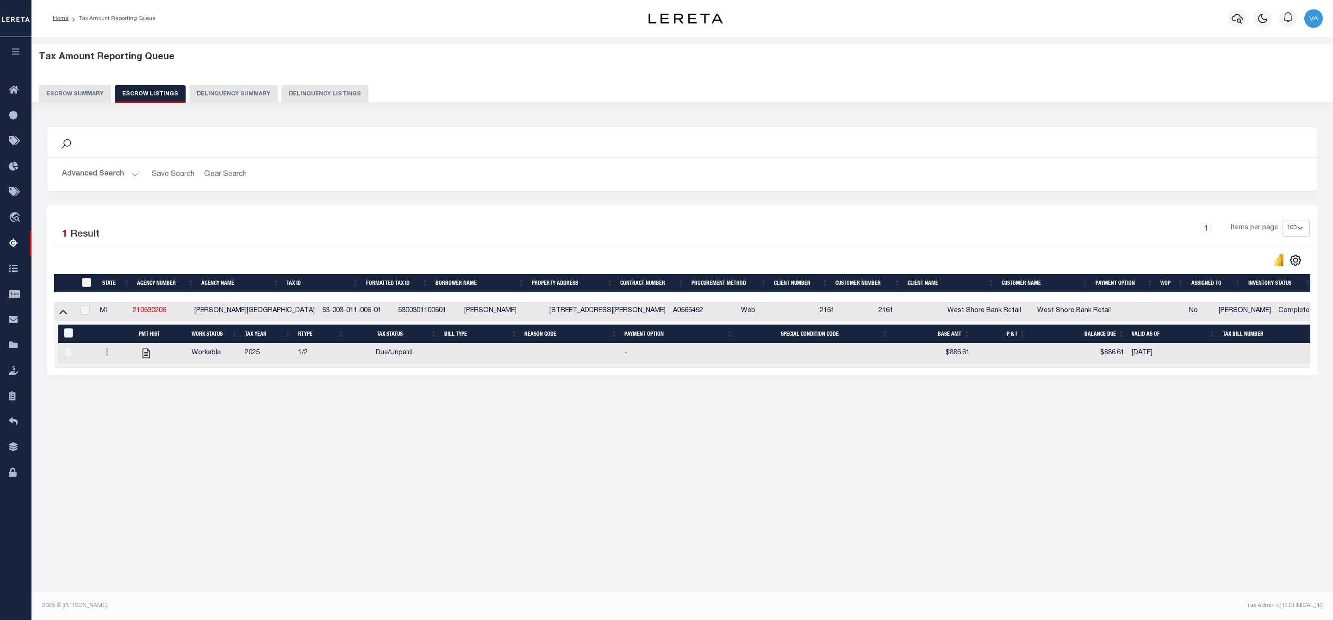
click at [87, 285] on input "ID" at bounding box center [86, 282] width 9 height 9
checkbox input "true"
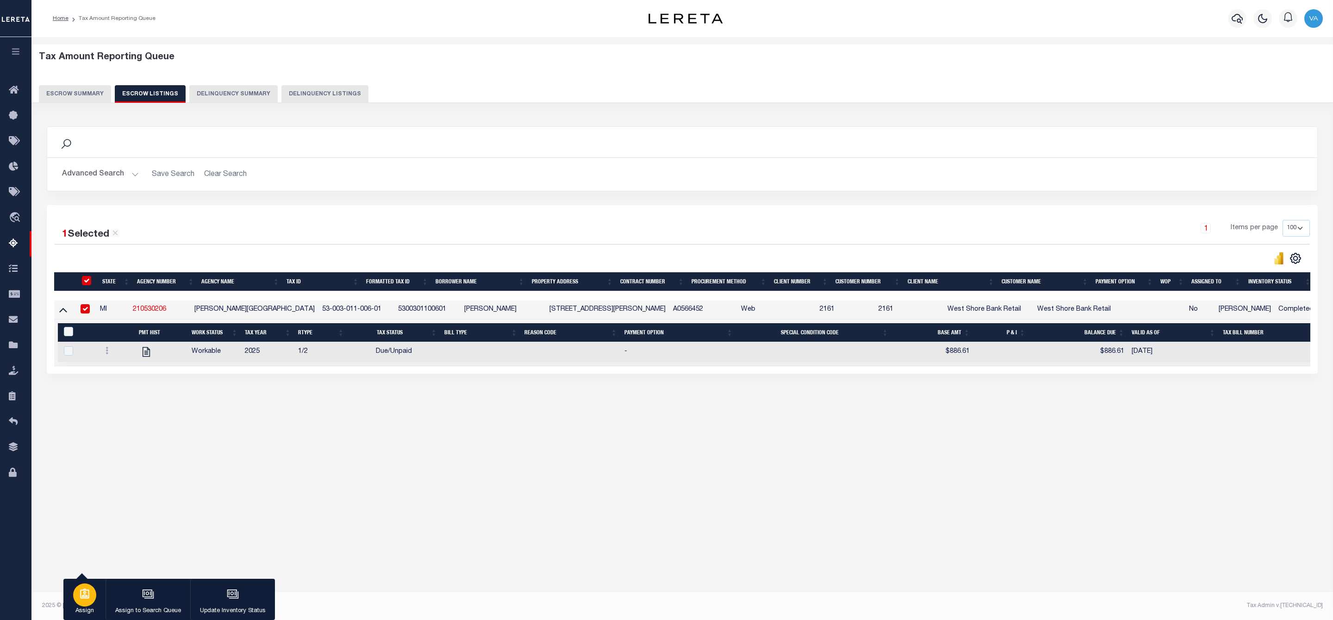
click at [68, 601] on button "Assign" at bounding box center [84, 600] width 42 height 42
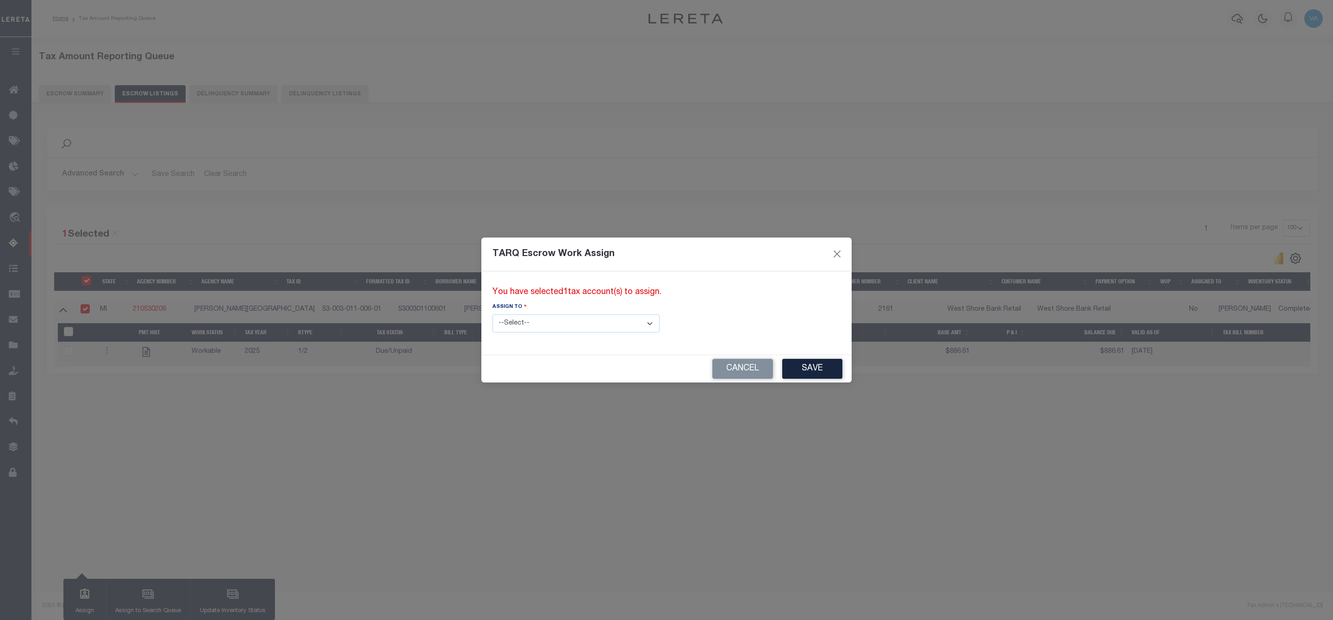
click at [558, 317] on select "--Select-- --Unassigned-- --Unassigned-- Adhikary Rinki Agustin Fernandez Agust…" at bounding box center [576, 323] width 167 height 18
select select "Vamsi Kalikiri"
click at [493, 314] on select "--Select-- --Unassigned-- --Unassigned-- Adhikary Rinki Agustin Fernandez Agust…" at bounding box center [576, 323] width 167 height 18
click at [782, 363] on button "Save" at bounding box center [812, 369] width 60 height 20
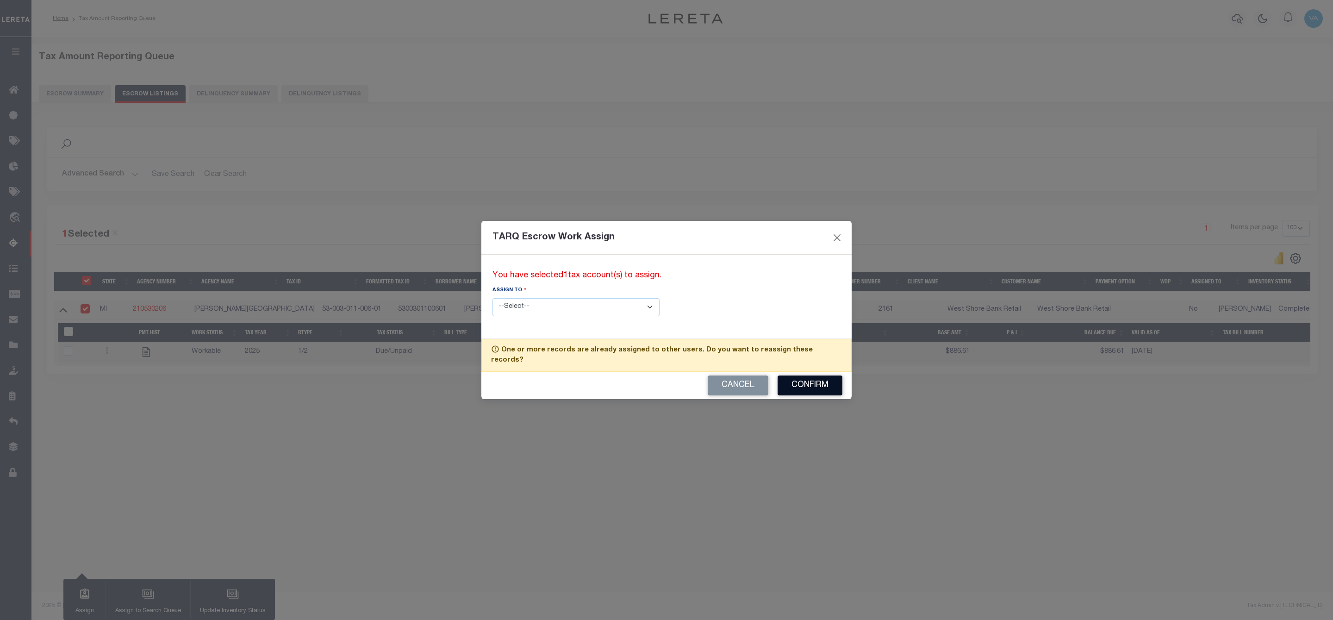
click at [819, 378] on button "Confirm" at bounding box center [810, 385] width 65 height 20
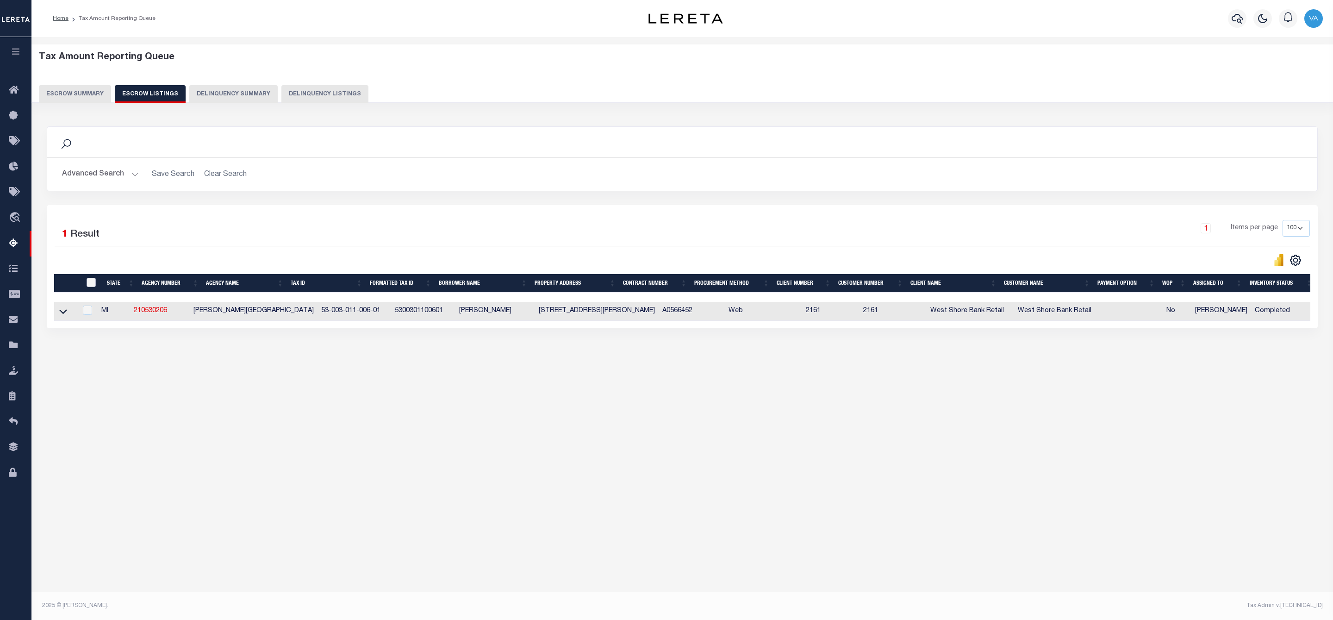
click at [93, 282] on input "ID" at bounding box center [91, 282] width 9 height 9
checkbox input "true"
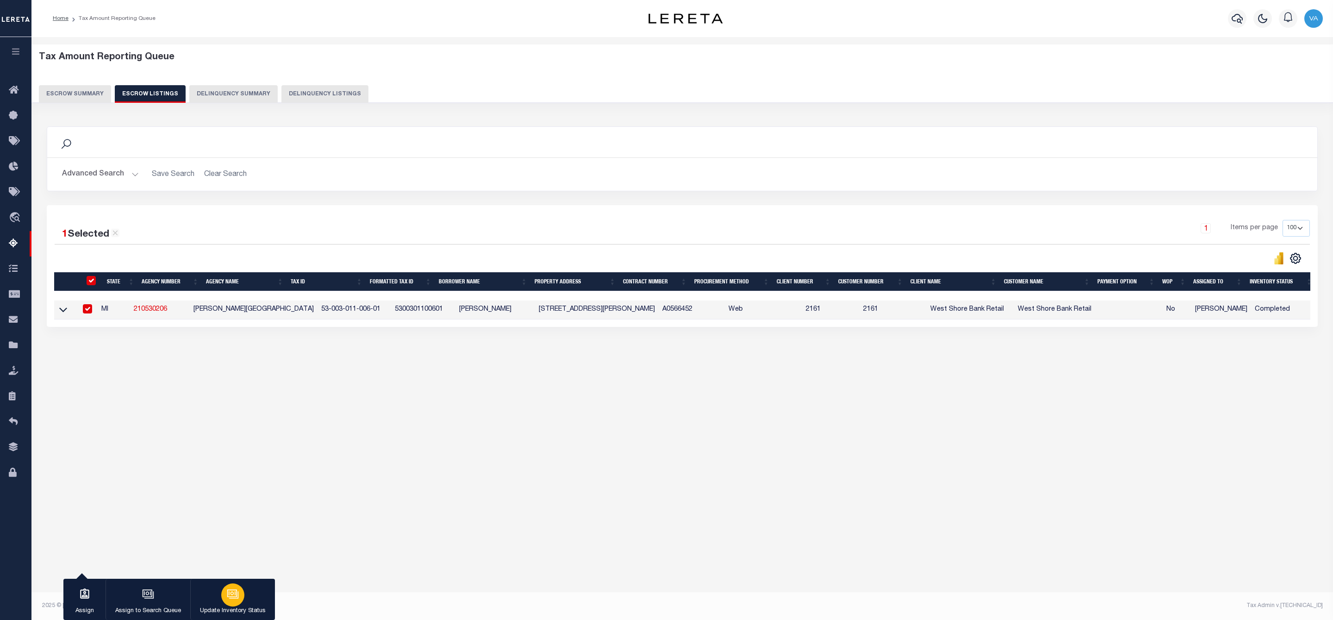
click at [231, 613] on p "Update Inventory Status" at bounding box center [233, 610] width 66 height 9
select select "4"
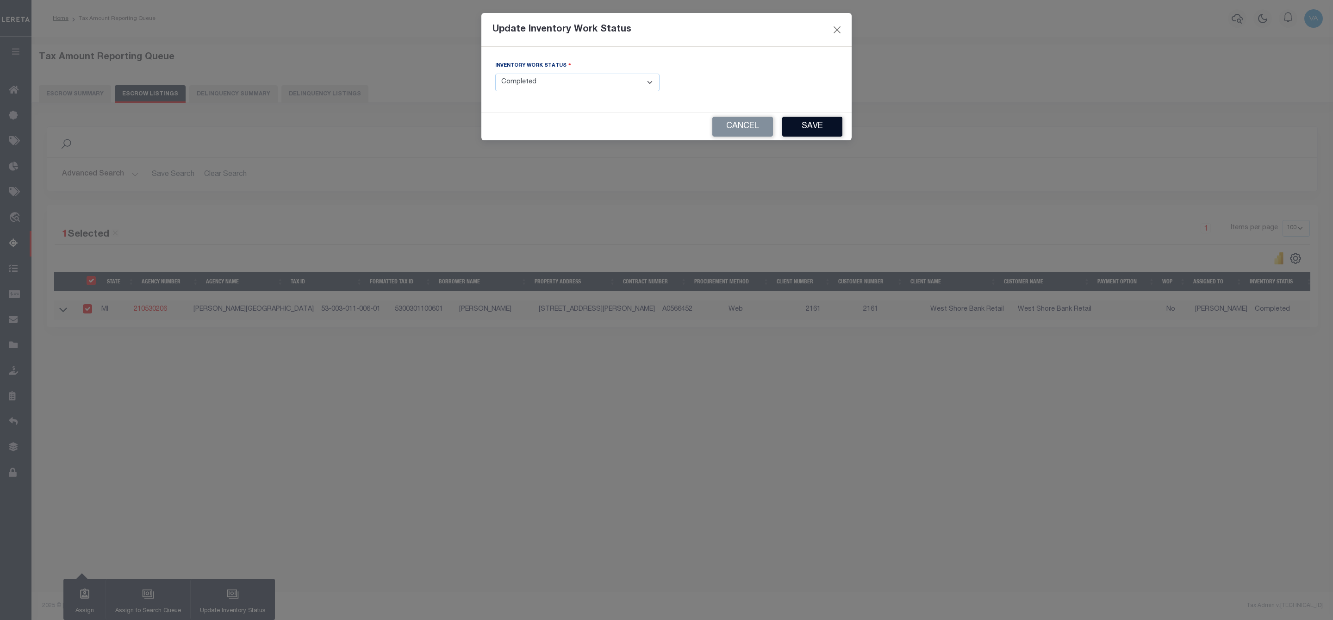
click at [837, 129] on button "Save" at bounding box center [812, 127] width 60 height 20
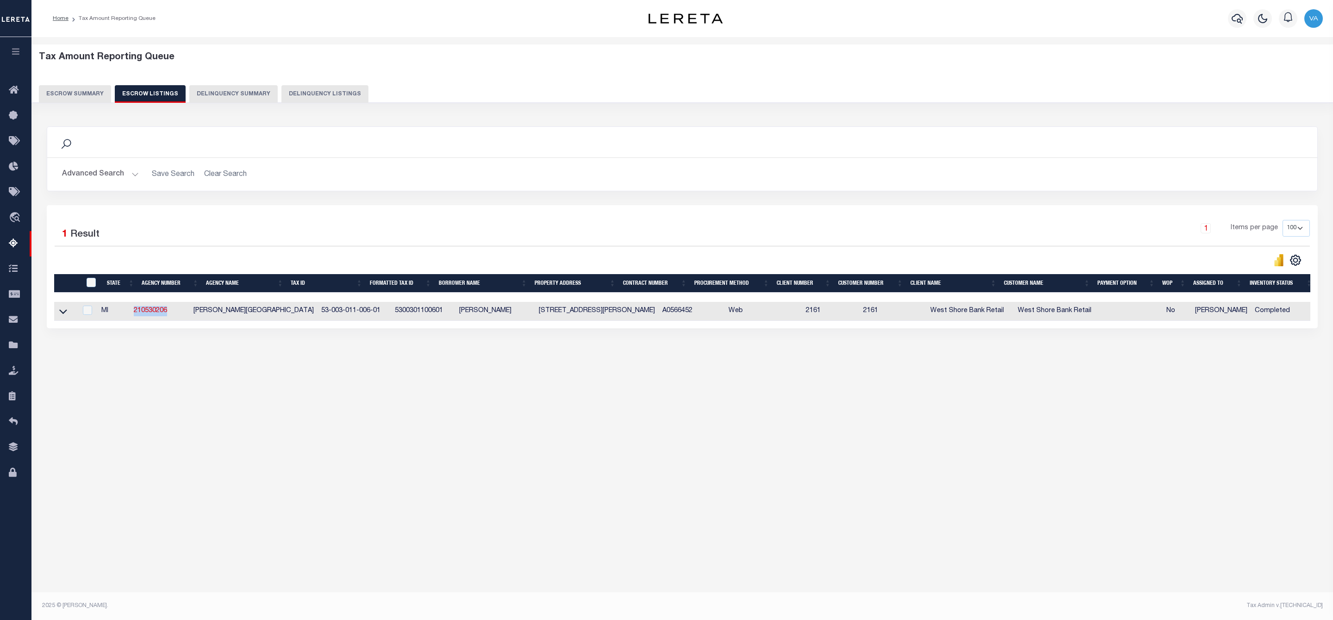
drag, startPoint x: 138, startPoint y: 312, endPoint x: 181, endPoint y: 314, distance: 43.1
click at [181, 314] on td "210530206" at bounding box center [160, 311] width 60 height 19
checkbox input "true"
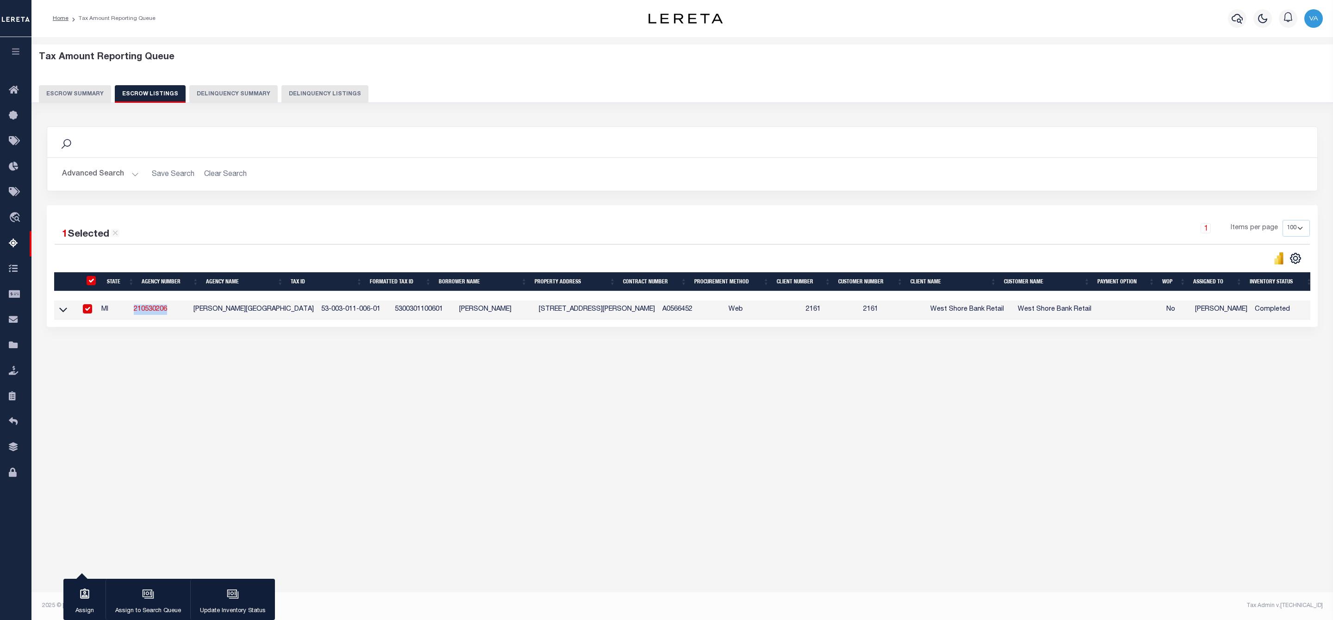
copy link "210530206"
drag, startPoint x: 294, startPoint y: 310, endPoint x: 317, endPoint y: 310, distance: 23.6
click at [318, 310] on td "53-003-011-006-01" at bounding box center [355, 309] width 74 height 19
checkbox input "false"
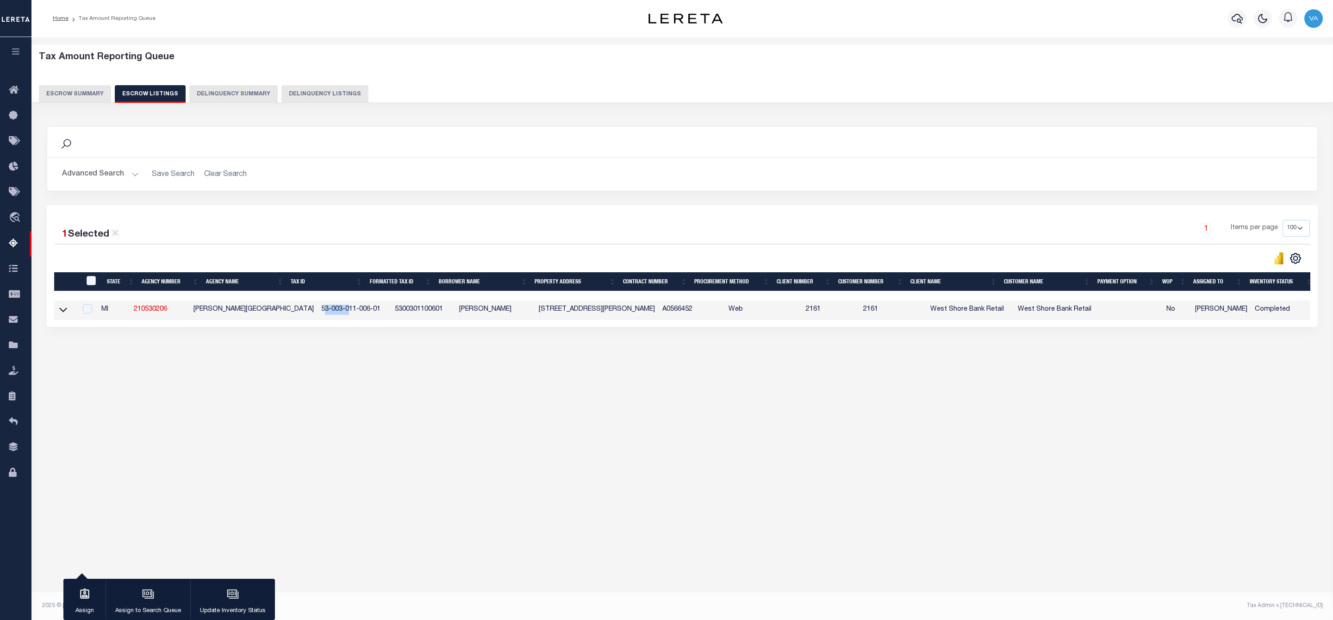
checkbox input "false"
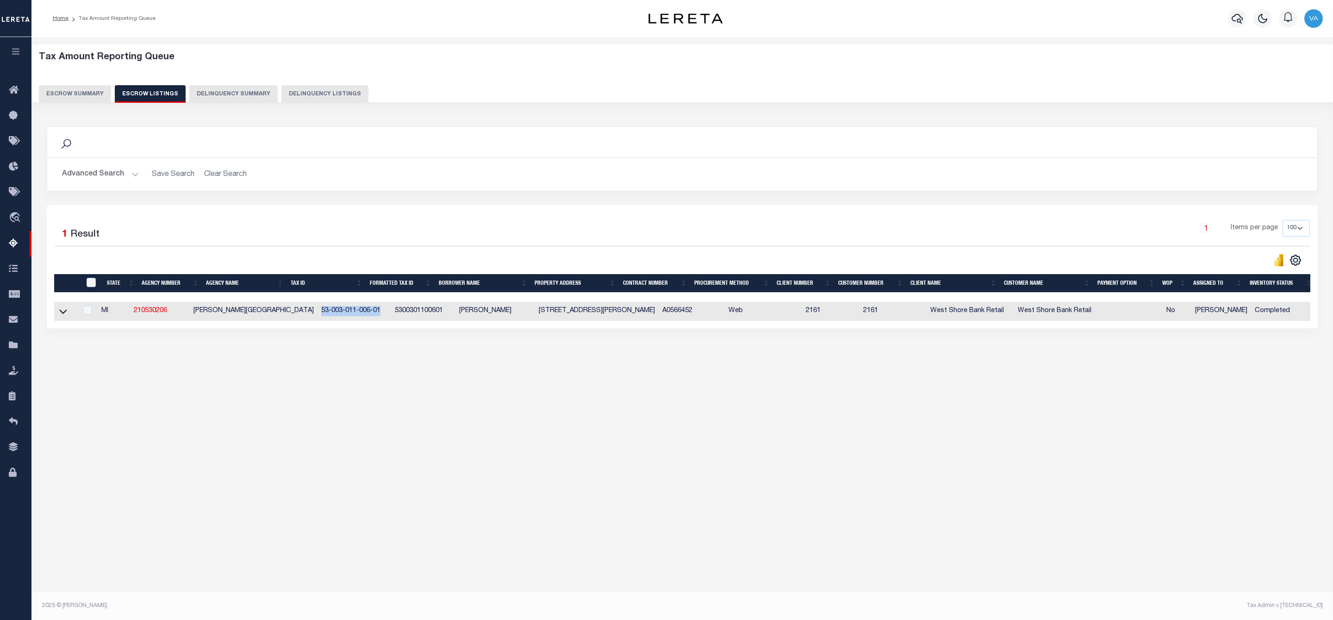
drag, startPoint x: 287, startPoint y: 312, endPoint x: 350, endPoint y: 316, distance: 63.6
click at [350, 316] on td "53-003-011-006-01" at bounding box center [355, 311] width 74 height 19
checkbox input "true"
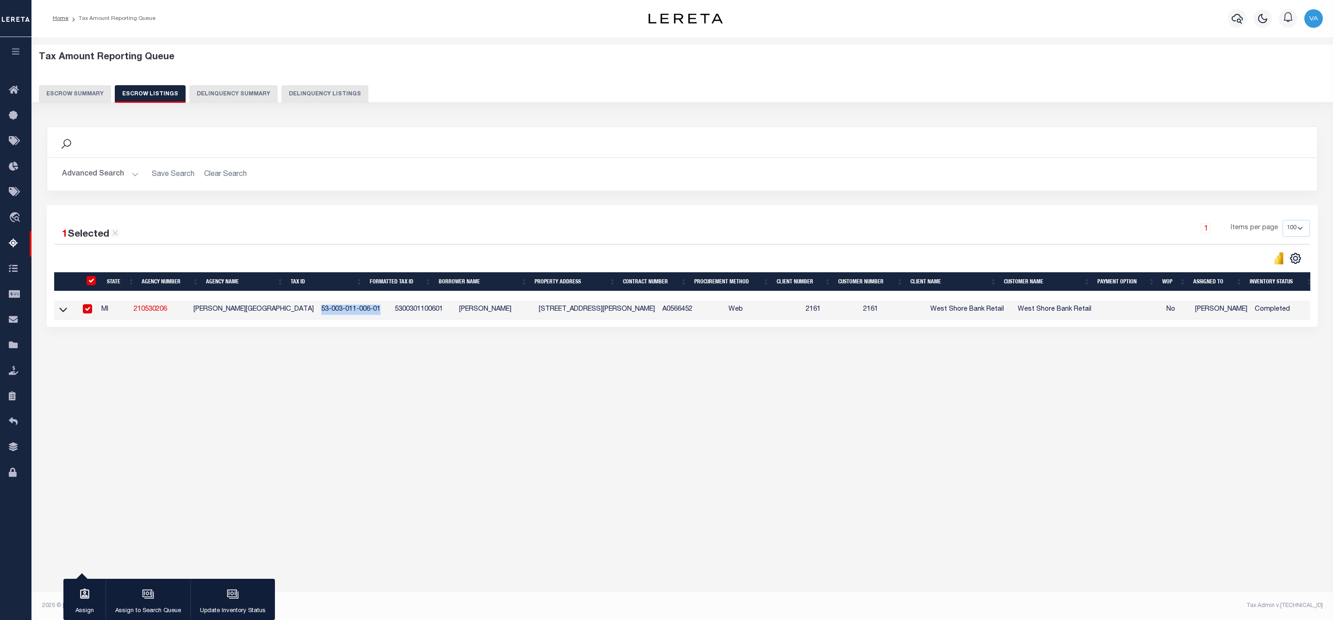
copy td "53-003-011-006-01"
click at [96, 88] on button "Escrow Summary" at bounding box center [75, 94] width 72 height 18
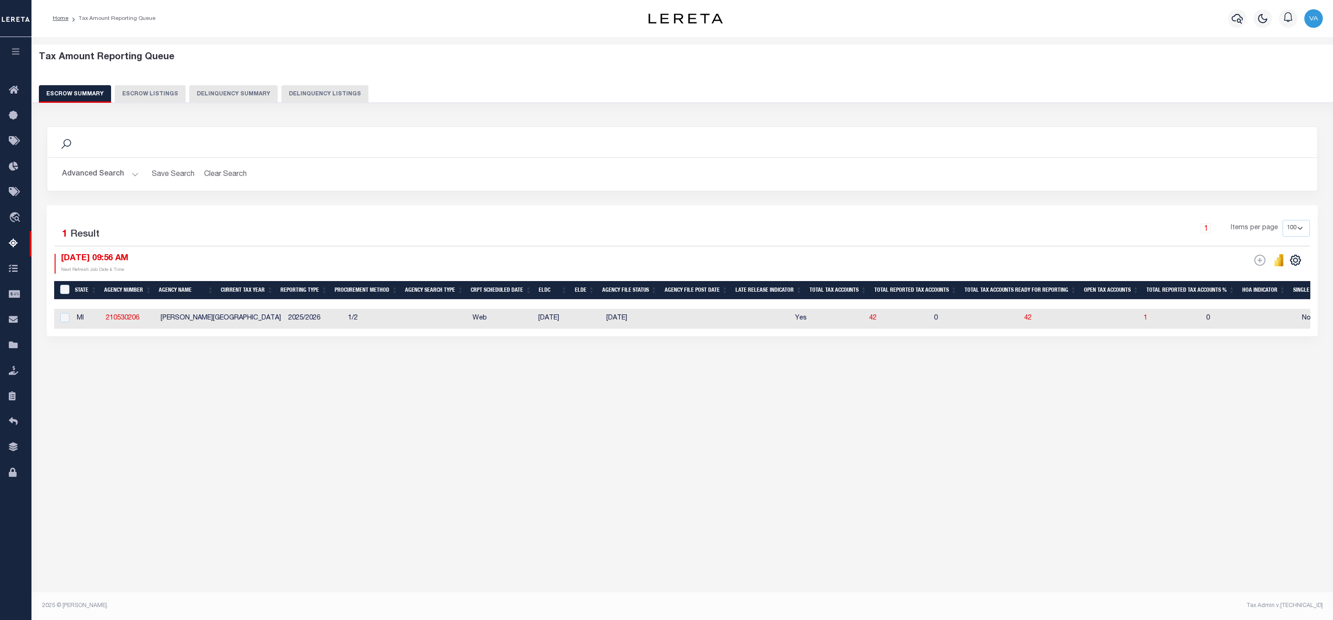
click at [119, 171] on button "Advanced Search" at bounding box center [100, 174] width 77 height 18
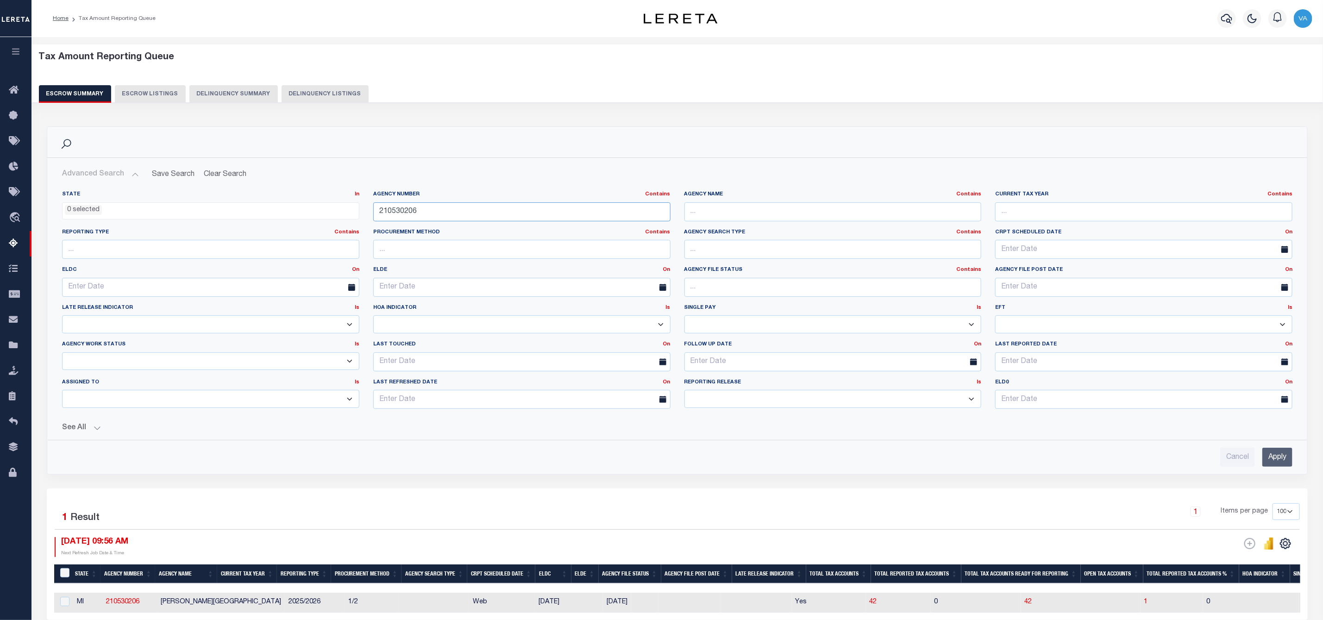
drag, startPoint x: 421, startPoint y: 211, endPoint x: 354, endPoint y: 211, distance: 67.1
click at [354, 211] on div "State In In AK AL AR AZ CA CO CT DC DE FL GA GU HI IA ID IL IN KS KY LA MA MD M…" at bounding box center [677, 303] width 1244 height 225
paste input "140204"
type input "210140204"
click at [1285, 462] on input "Apply" at bounding box center [1277, 457] width 30 height 19
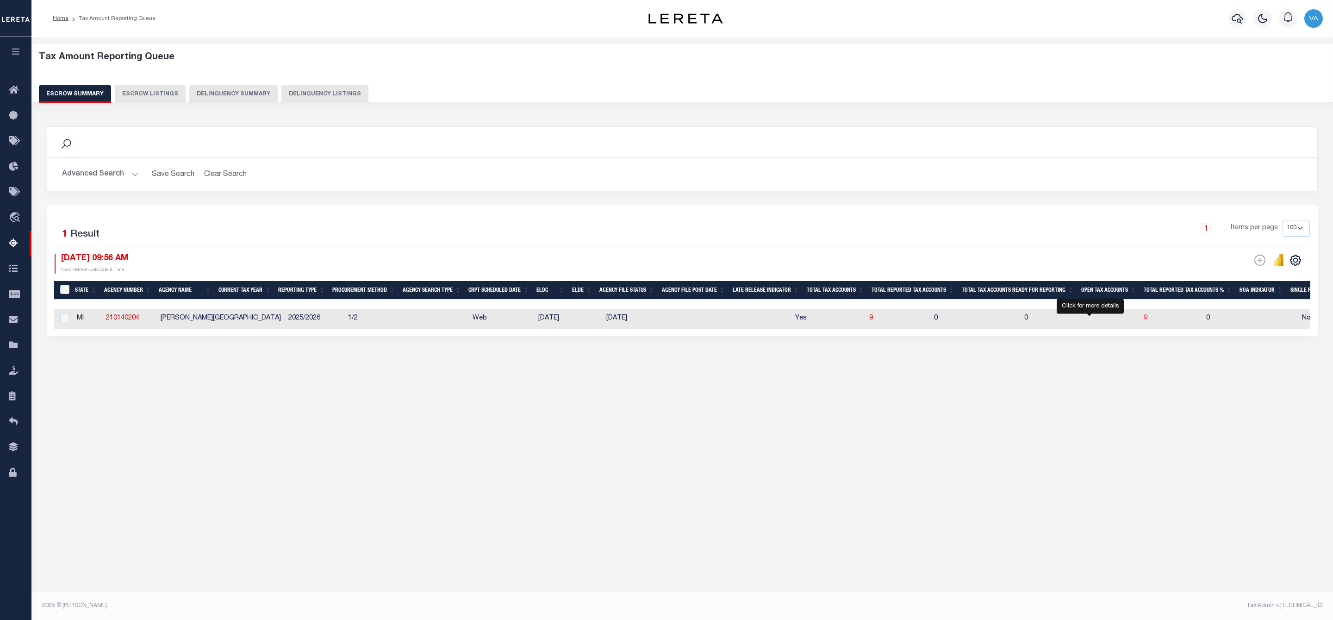
click at [1144, 321] on span "9" at bounding box center [1146, 318] width 4 height 6
select select "100"
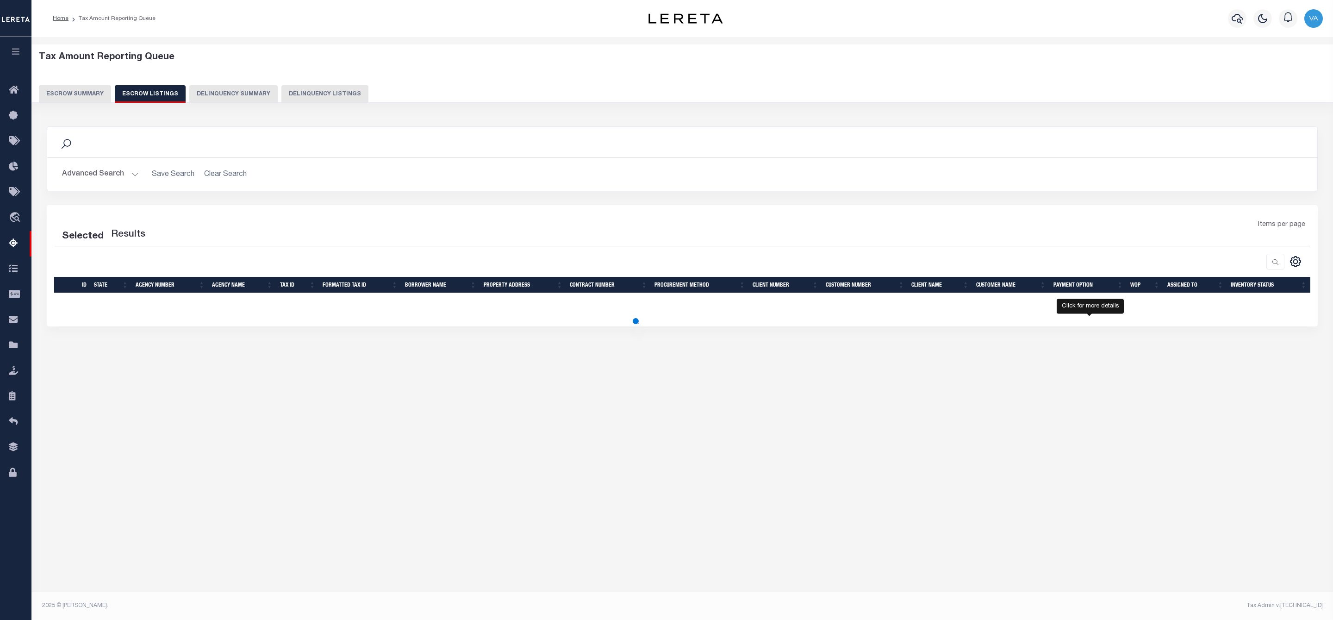
select select "100"
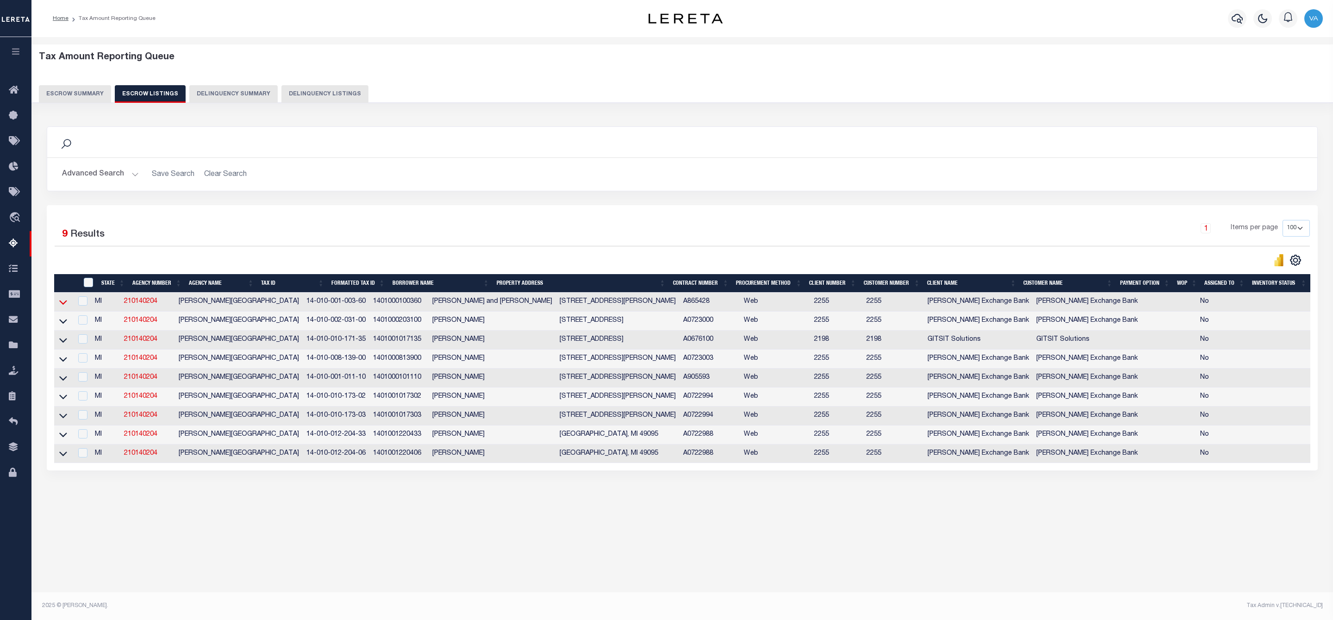
click at [64, 304] on icon at bounding box center [63, 302] width 8 height 10
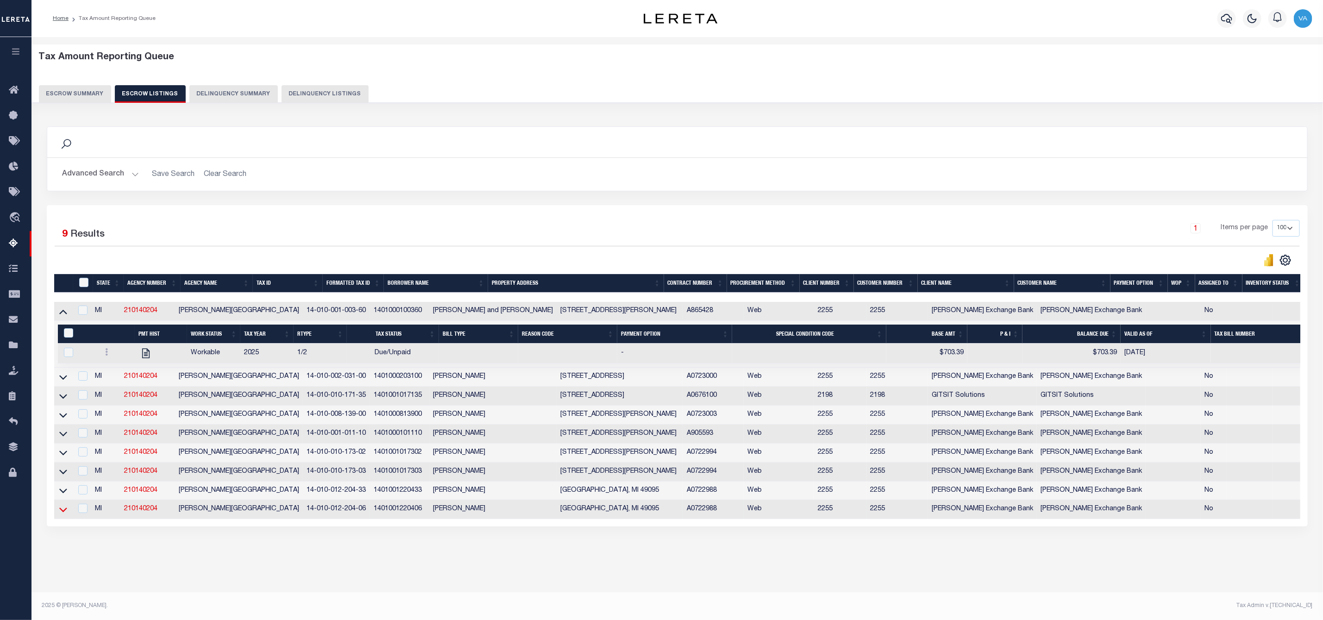
click at [63, 513] on icon at bounding box center [63, 510] width 8 height 5
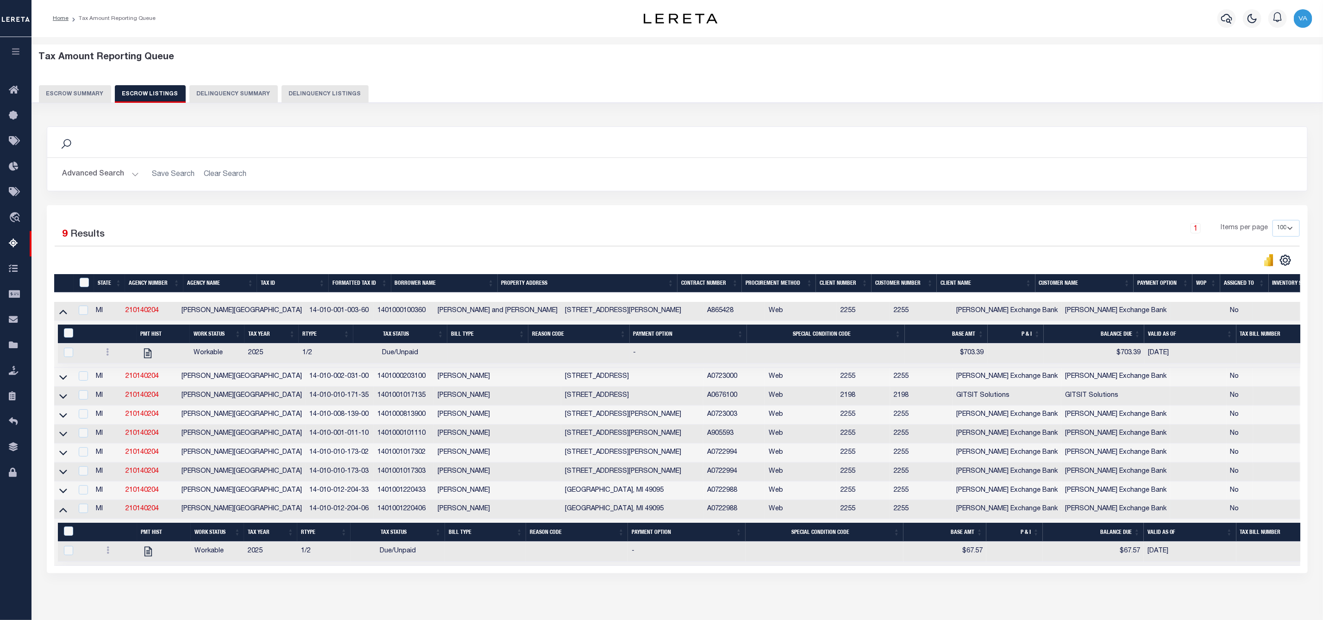
drag, startPoint x: 150, startPoint y: 356, endPoint x: 207, endPoint y: 364, distance: 57.5
click at [207, 363] on td "Workable" at bounding box center [217, 354] width 54 height 20
checkbox input "true"
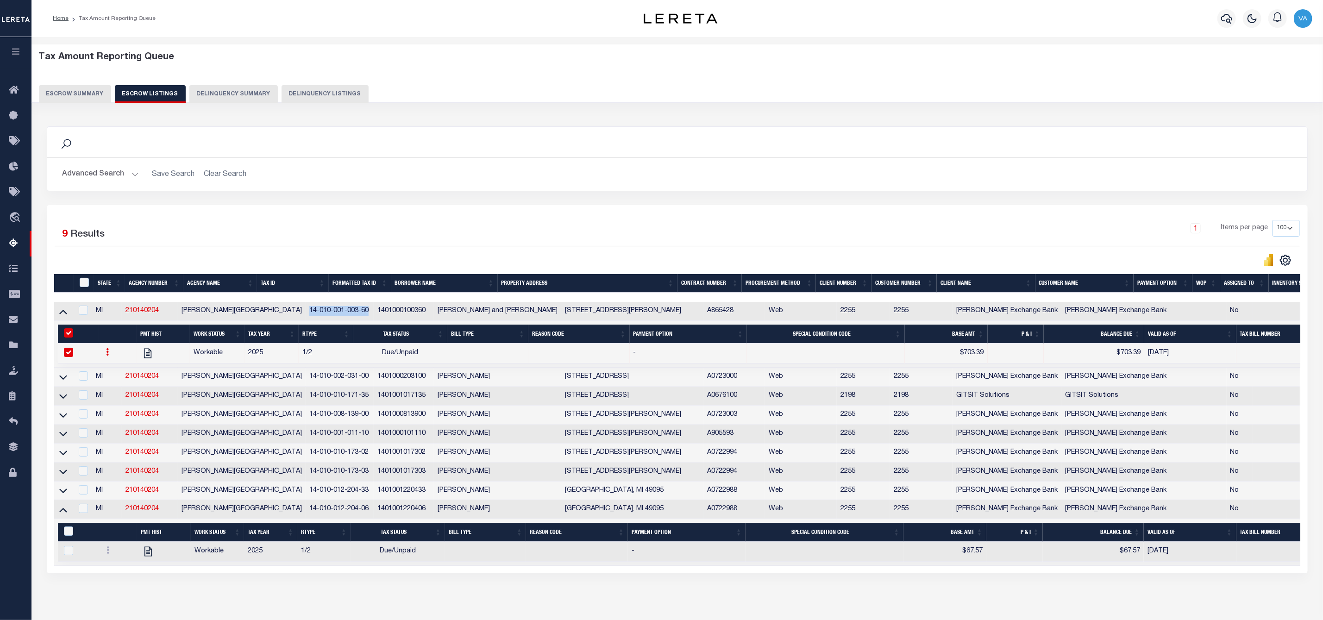
drag, startPoint x: 324, startPoint y: 313, endPoint x: 263, endPoint y: 314, distance: 60.7
click at [306, 314] on td "14-010-001-003-60" at bounding box center [340, 311] width 68 height 19
checkbox input "false"
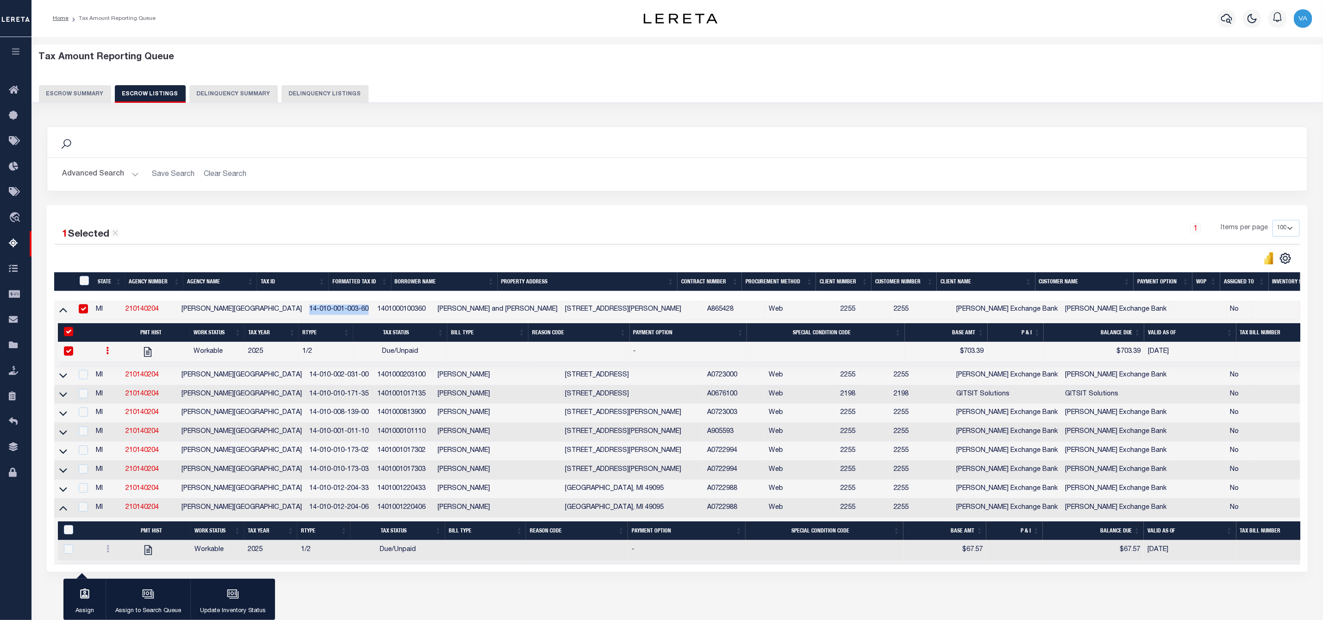
copy td "14-010-001-003-60"
click at [87, 313] on input "checkbox" at bounding box center [83, 308] width 9 height 9
checkbox input "false"
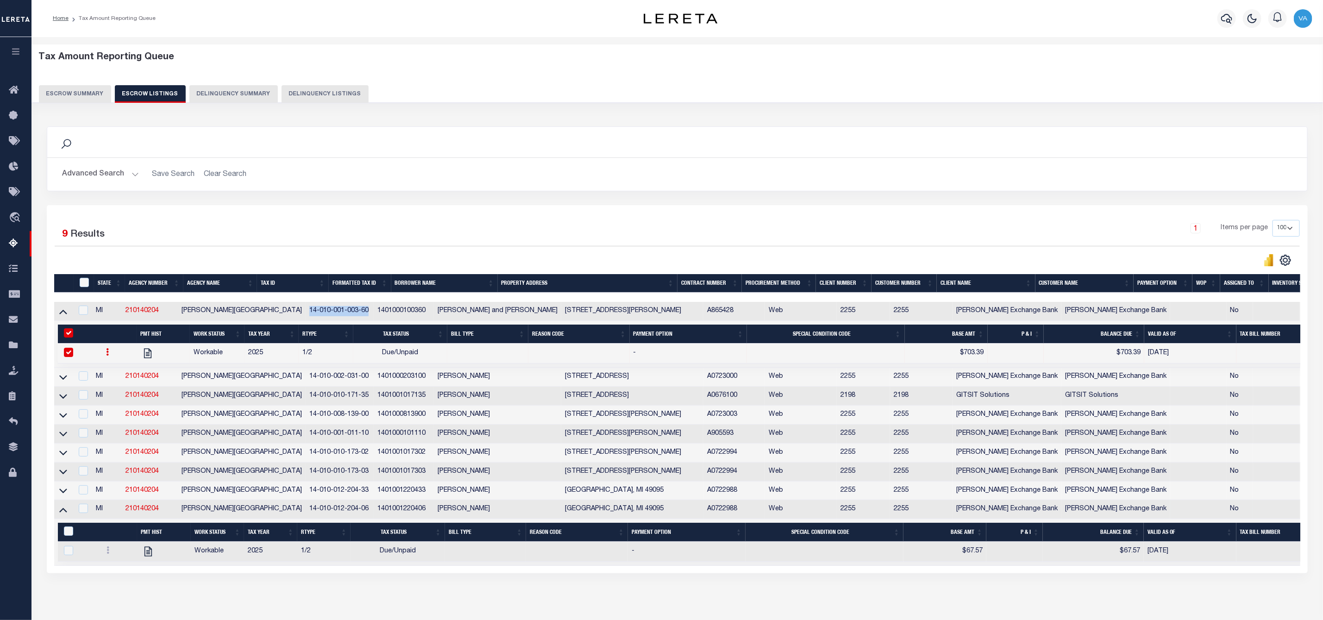
click at [67, 357] on input "checkbox" at bounding box center [68, 352] width 9 height 9
checkbox input "false"
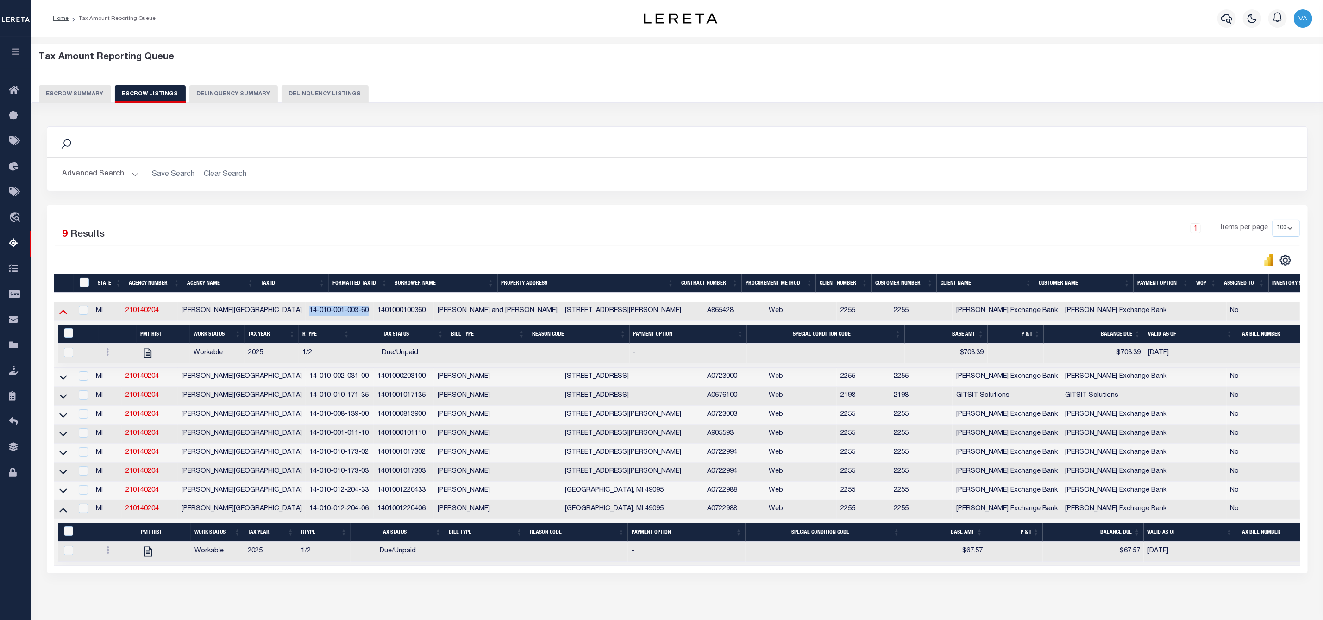
click at [61, 316] on icon at bounding box center [63, 311] width 8 height 10
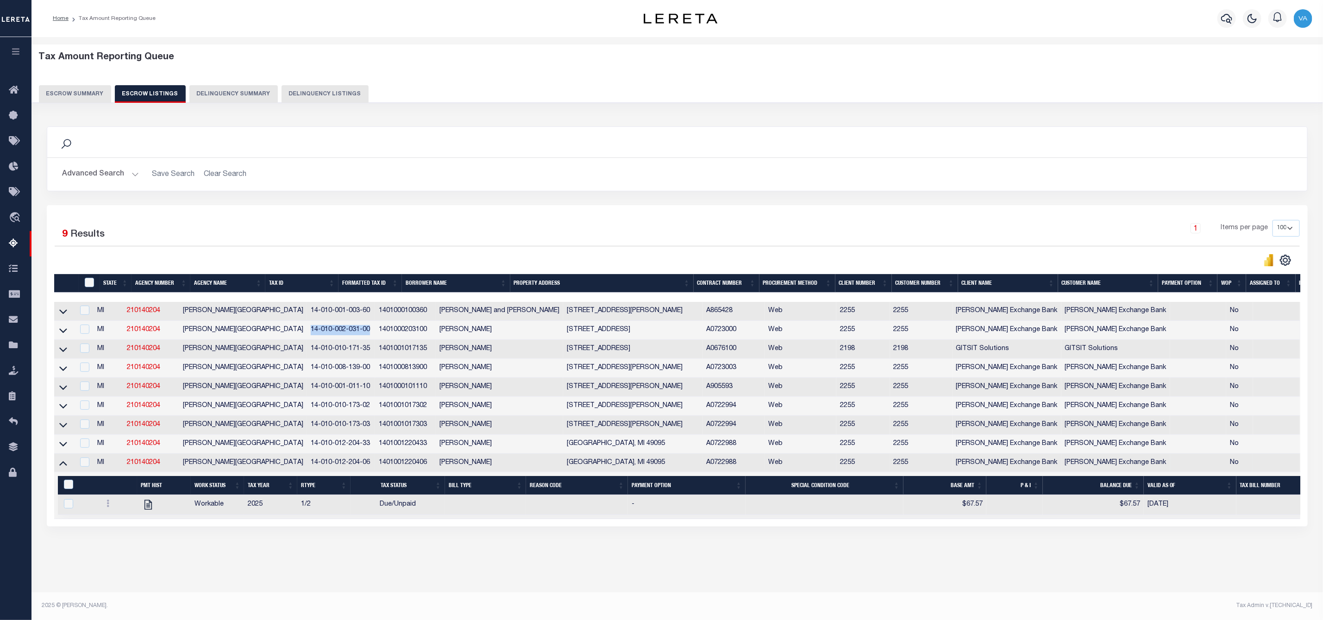
drag, startPoint x: 269, startPoint y: 333, endPoint x: 333, endPoint y: 336, distance: 64.9
click at [333, 336] on td "14-010-002-031-00" at bounding box center [341, 330] width 69 height 19
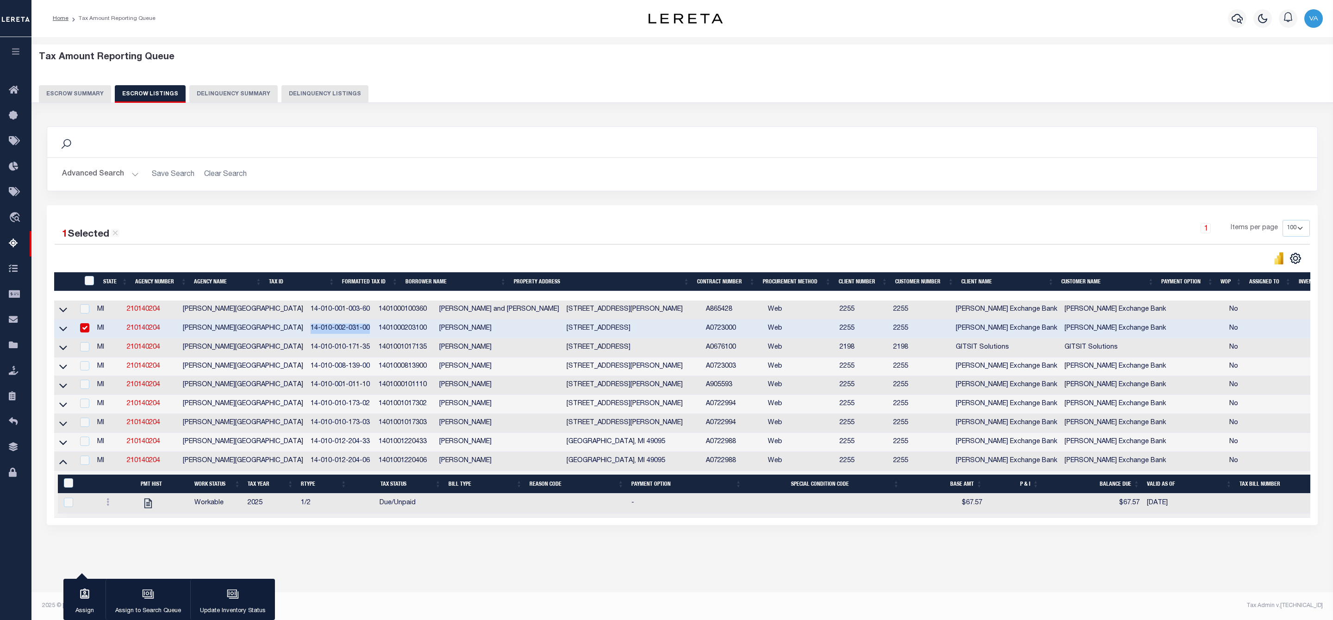
copy td "14-010-002-031-00"
click at [63, 331] on icon at bounding box center [63, 329] width 8 height 10
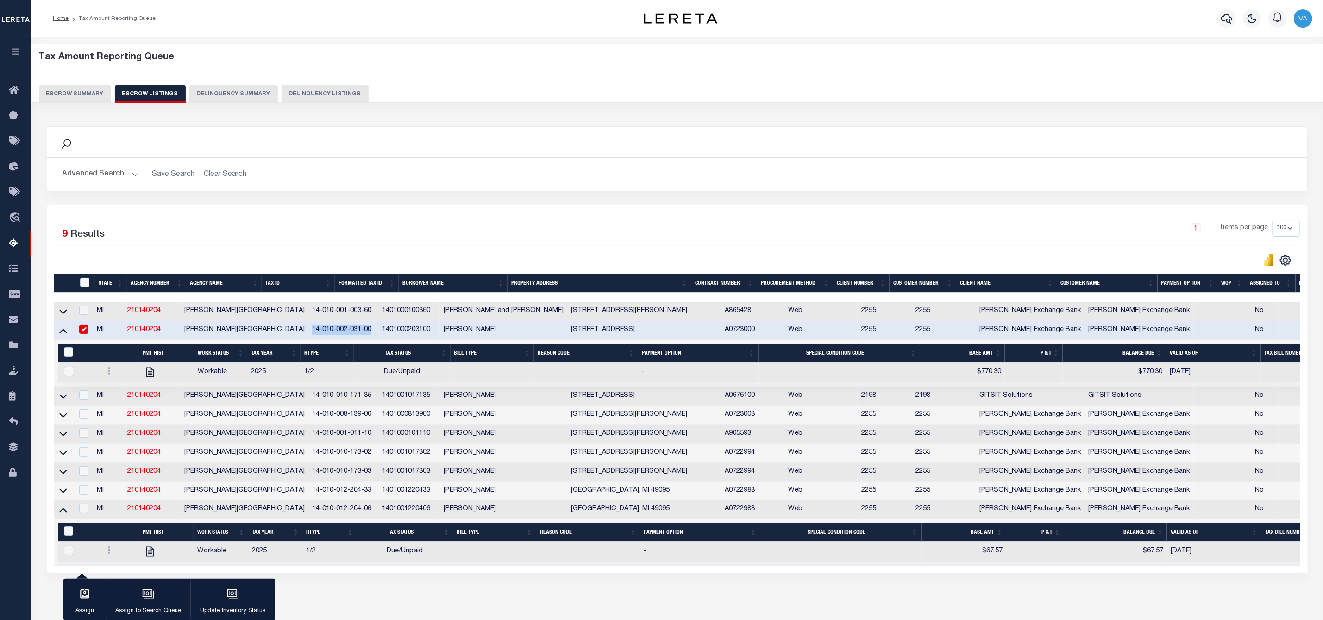
click at [339, 334] on td "14-010-002-031-00" at bounding box center [343, 330] width 70 height 19
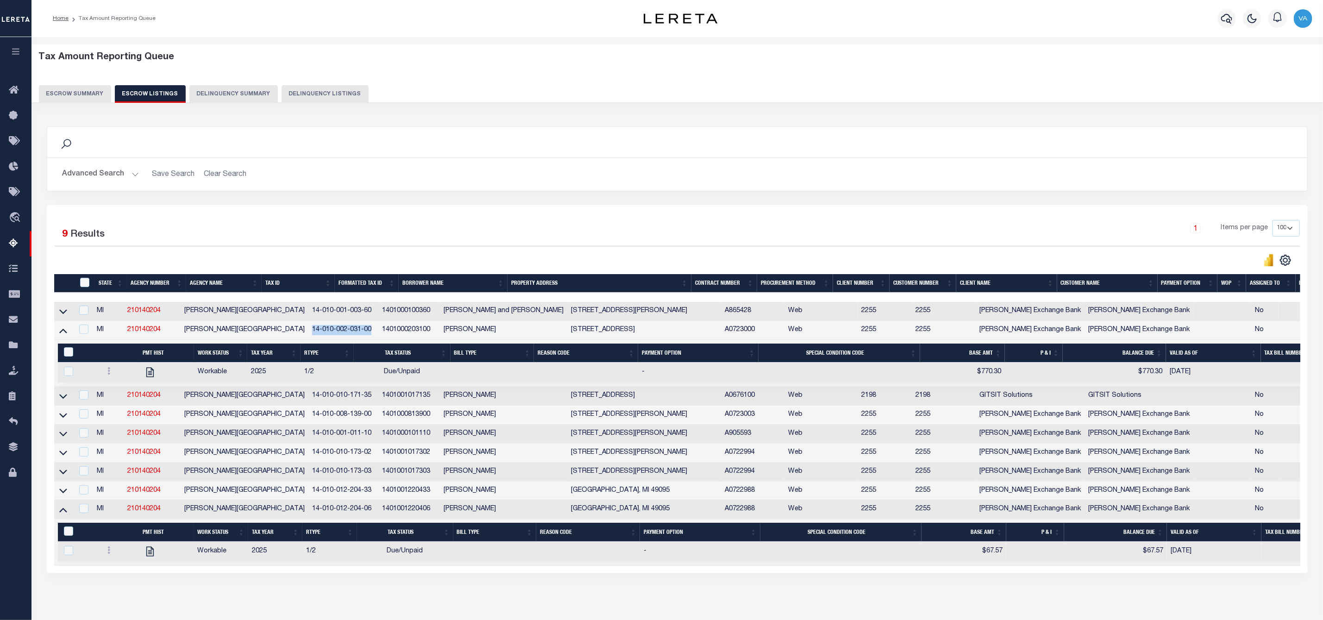
drag, startPoint x: 334, startPoint y: 333, endPoint x: 271, endPoint y: 339, distance: 62.7
click at [308, 339] on td "14-010-002-031-00" at bounding box center [343, 330] width 70 height 19
checkbox input "true"
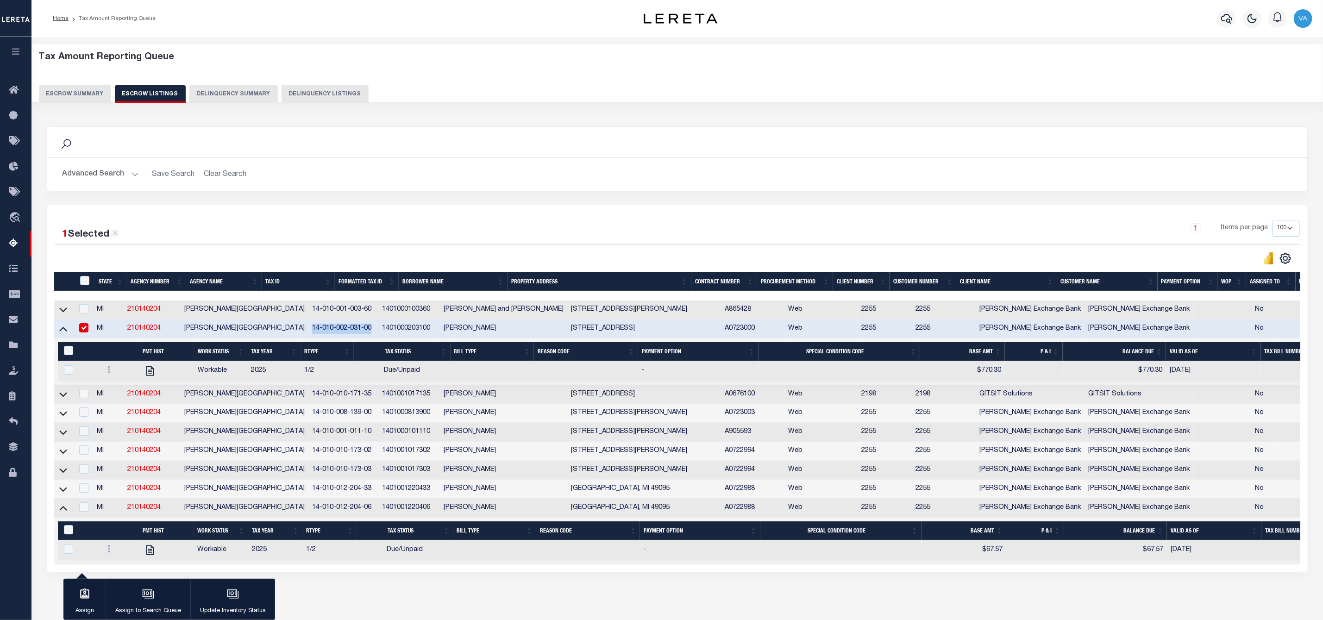
copy td "14-010-002-031-00"
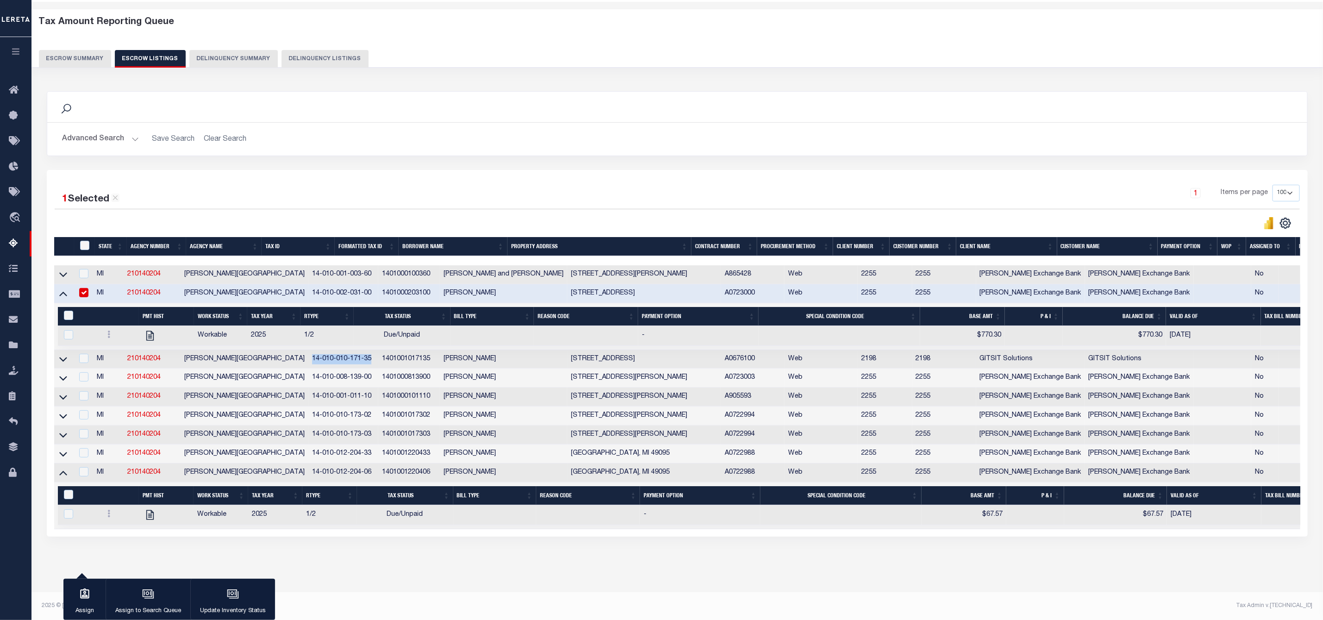
drag, startPoint x: 269, startPoint y: 349, endPoint x: 336, endPoint y: 349, distance: 67.6
click at [336, 350] on td "14-010-010-171-35" at bounding box center [343, 359] width 70 height 19
checkbox input "true"
click at [80, 288] on input "checkbox" at bounding box center [83, 292] width 9 height 9
checkbox input "false"
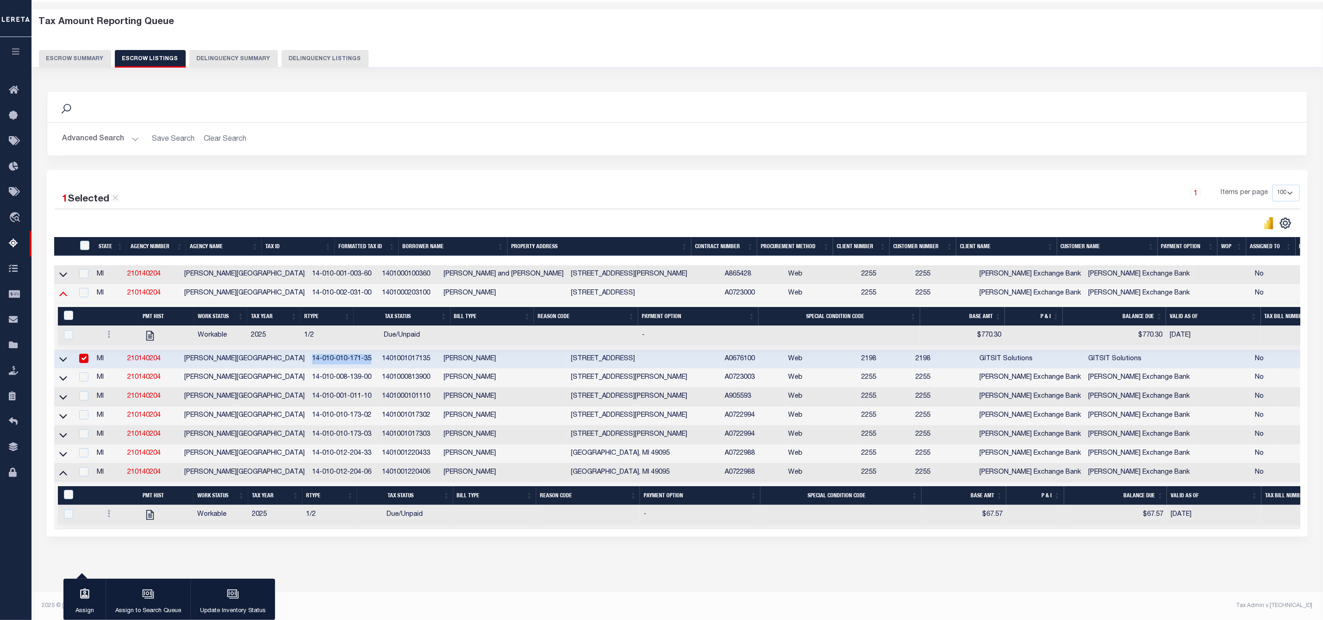
click at [63, 288] on icon at bounding box center [63, 293] width 8 height 10
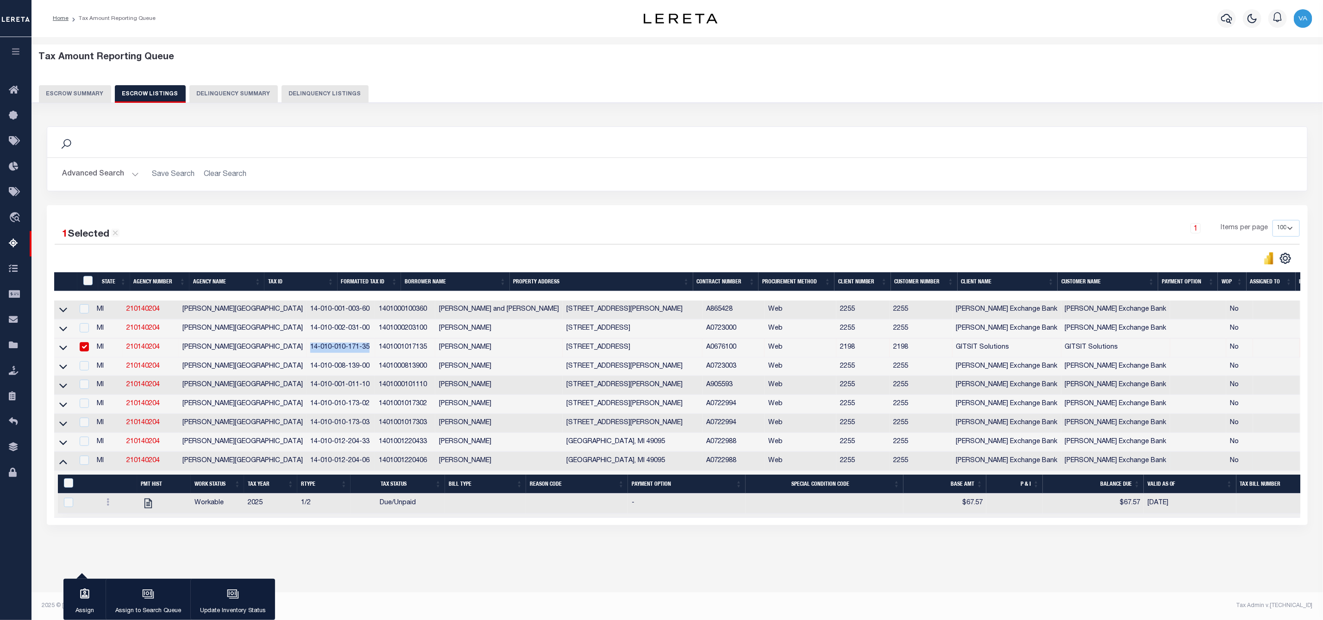
scroll to position [0, 0]
click at [65, 350] on icon at bounding box center [63, 348] width 8 height 10
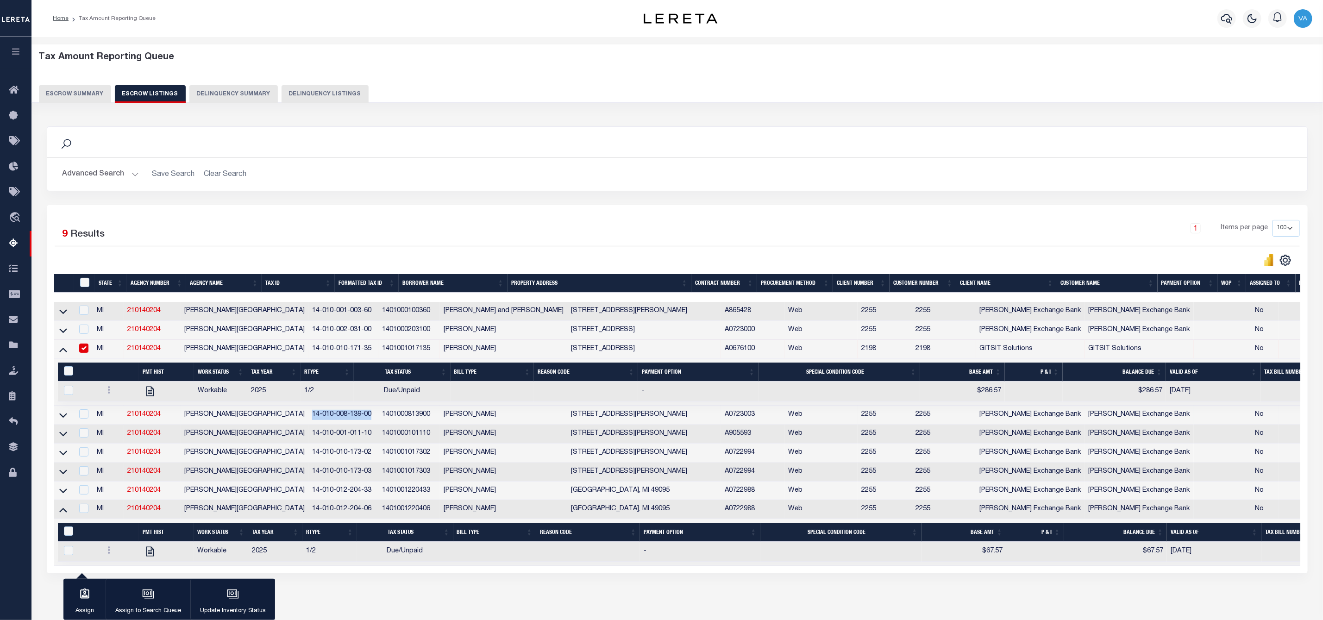
drag, startPoint x: 269, startPoint y: 421, endPoint x: 332, endPoint y: 421, distance: 63.4
click at [332, 421] on td "14-010-008-139-00" at bounding box center [343, 415] width 70 height 19
checkbox input "true"
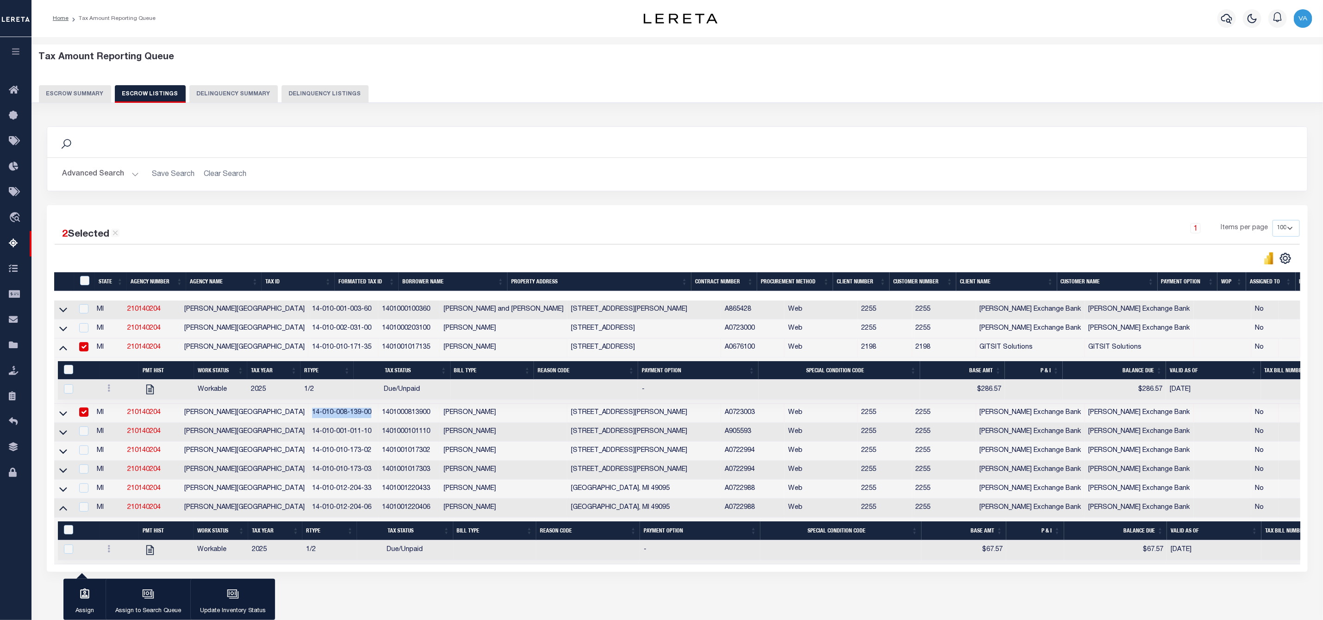
click at [85, 349] on input "checkbox" at bounding box center [83, 346] width 9 height 9
checkbox input "false"
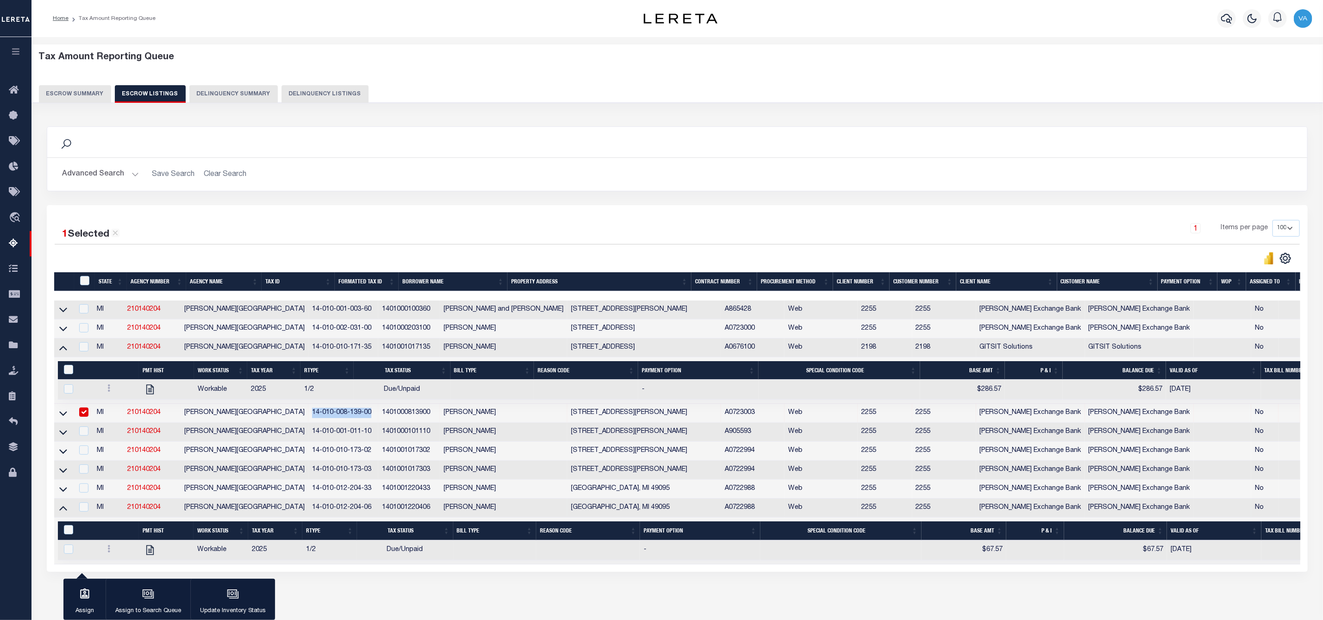
click at [67, 350] on link at bounding box center [63, 347] width 11 height 6
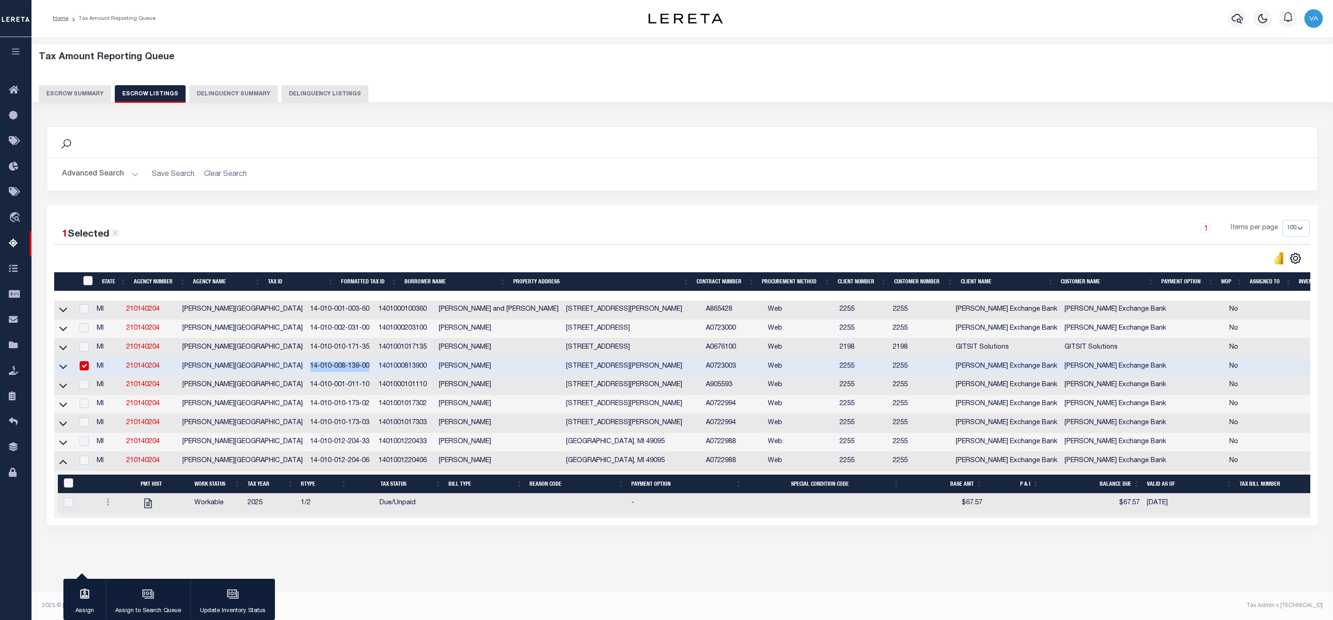
click at [58, 367] on link at bounding box center [63, 366] width 11 height 6
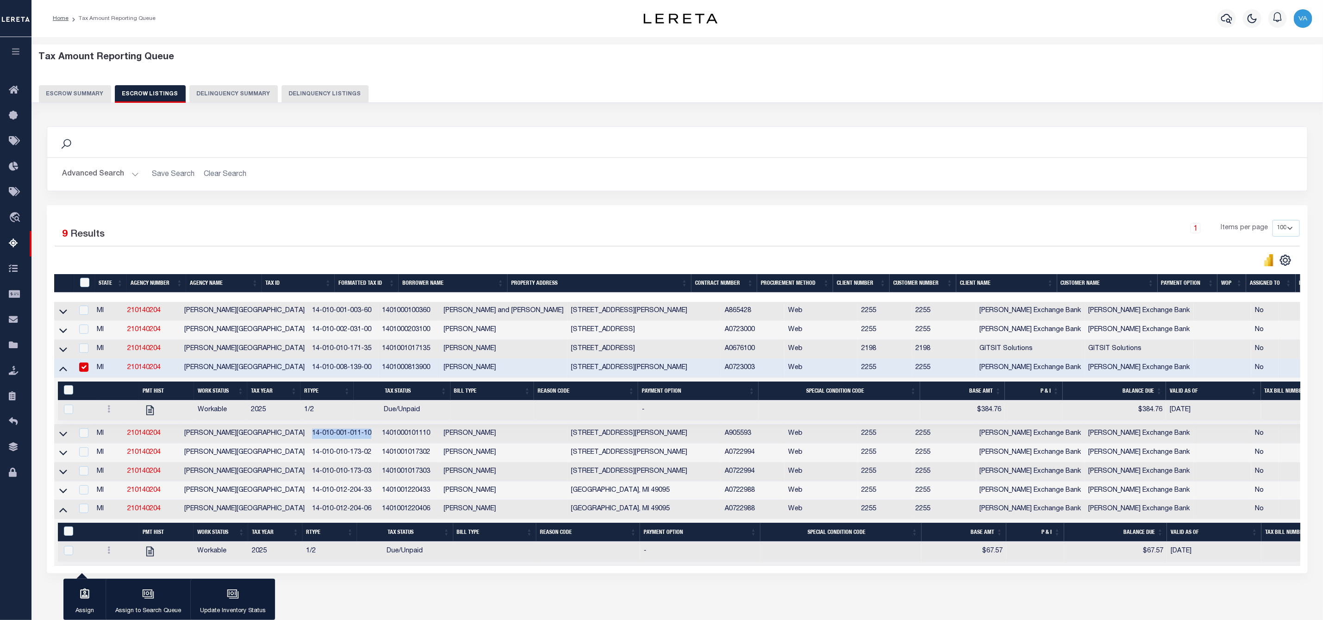
drag, startPoint x: 266, startPoint y: 438, endPoint x: 328, endPoint y: 438, distance: 62.0
click at [328, 438] on td "14-010-001-011-10" at bounding box center [343, 434] width 70 height 19
checkbox input "true"
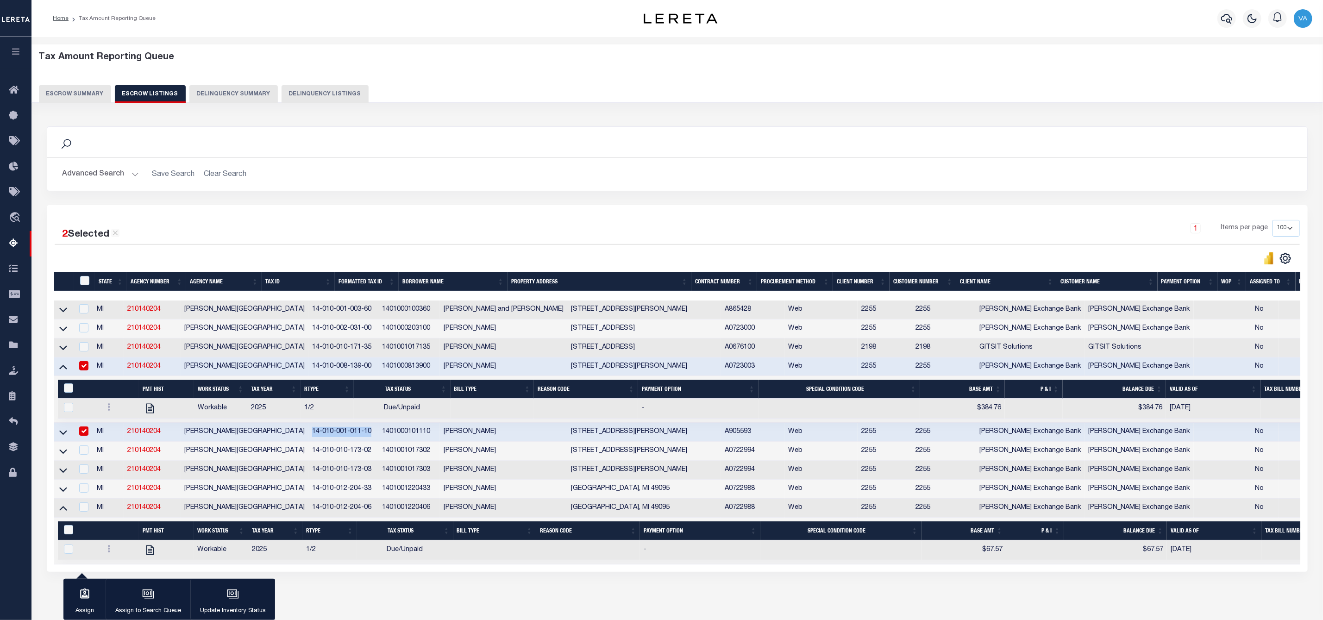
click at [85, 369] on input "checkbox" at bounding box center [83, 365] width 9 height 9
checkbox input "false"
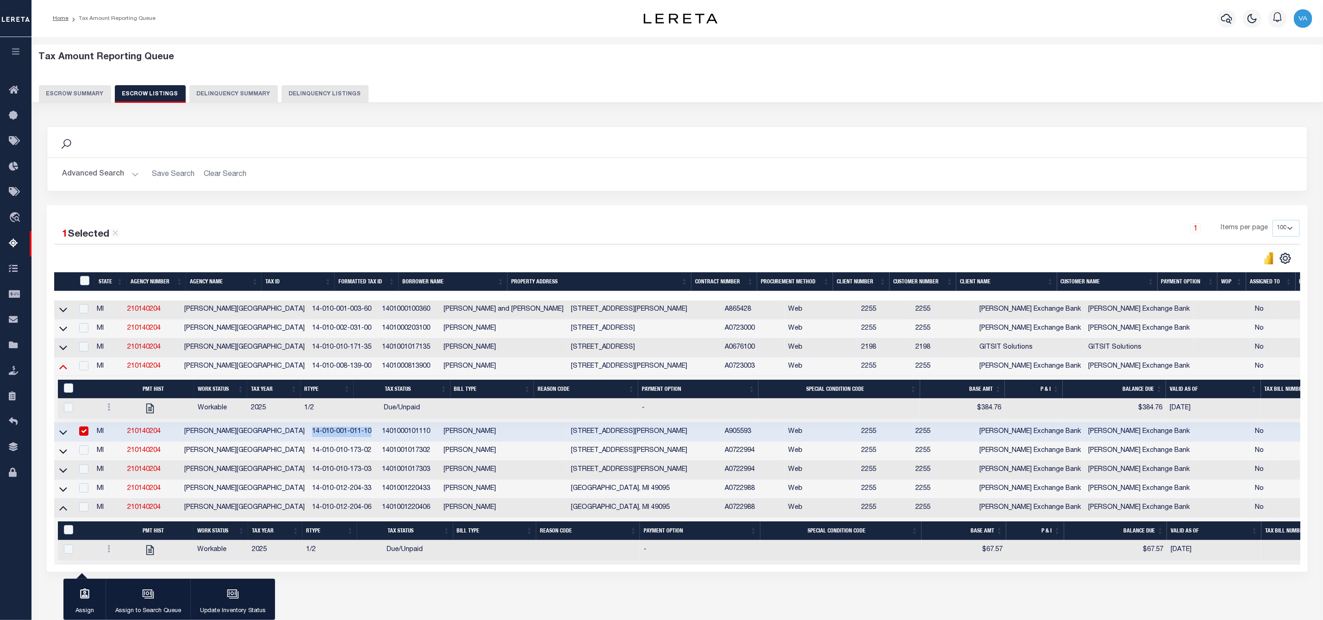
click at [61, 368] on icon at bounding box center [63, 367] width 8 height 10
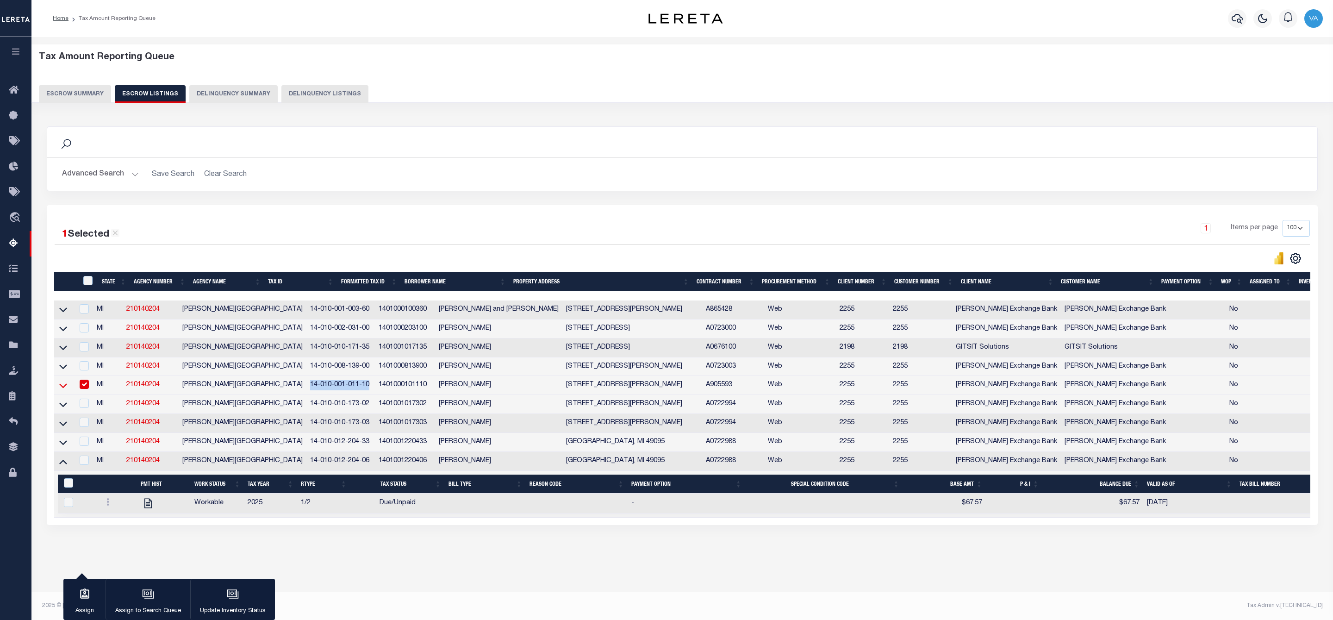
click at [64, 388] on icon at bounding box center [63, 386] width 8 height 10
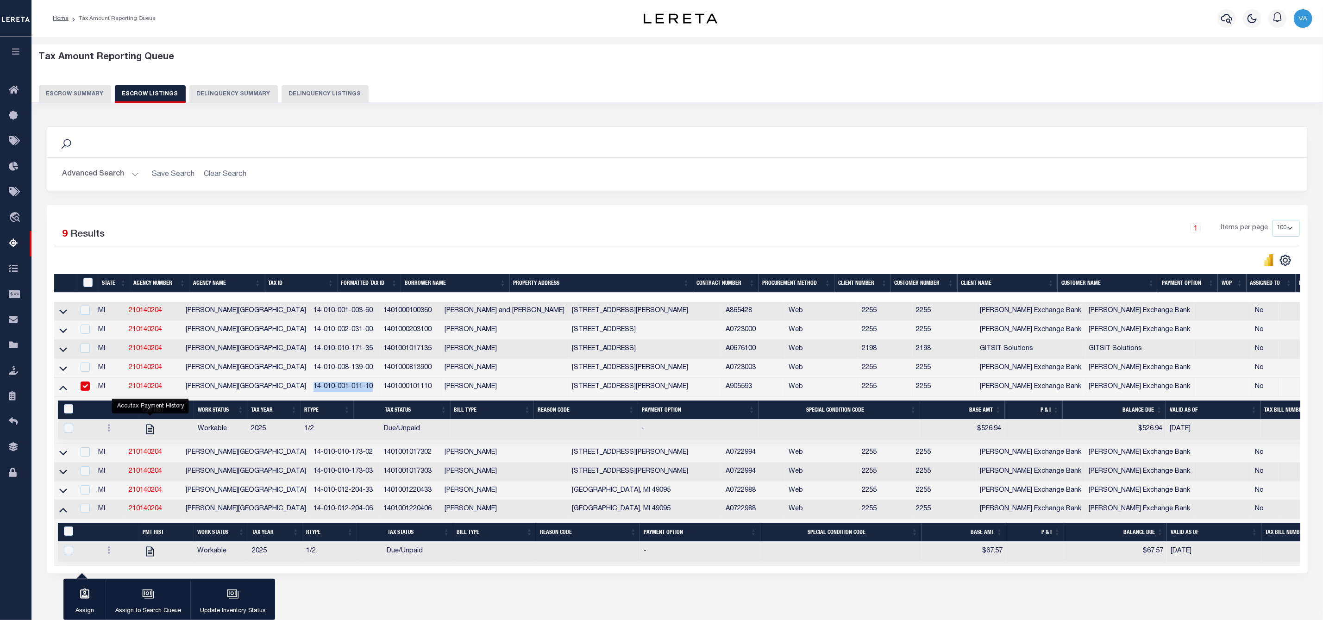
scroll to position [49, 0]
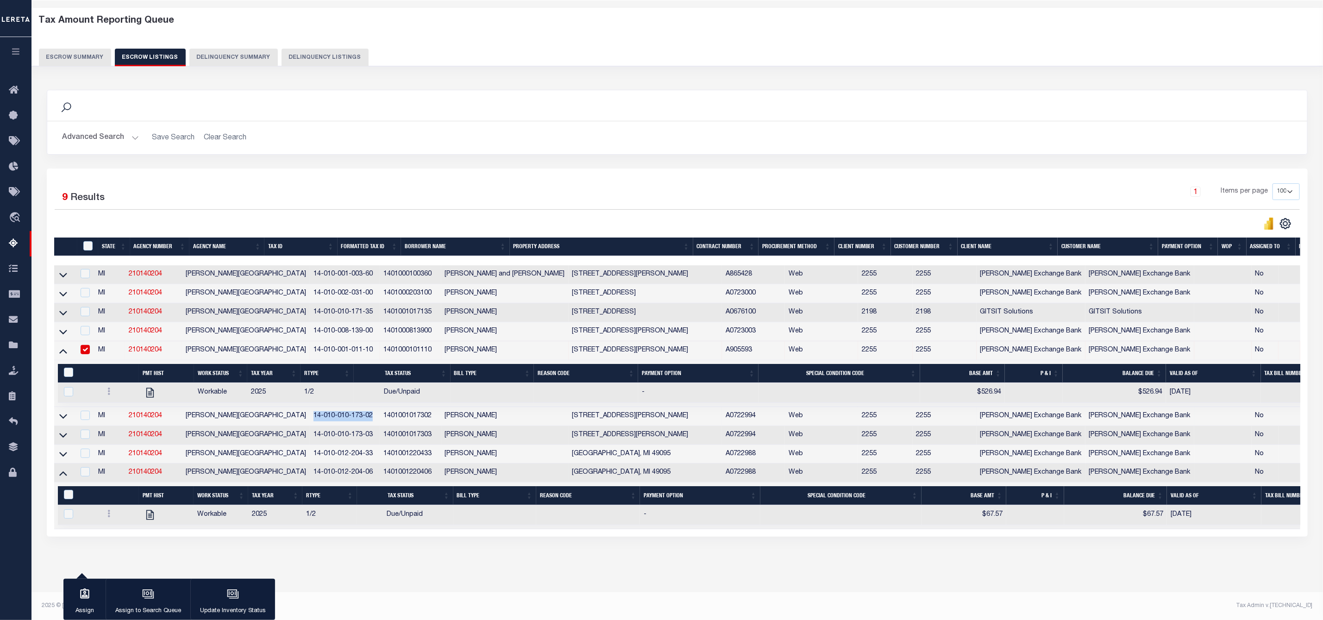
drag, startPoint x: 273, startPoint y: 406, endPoint x: 334, endPoint y: 407, distance: 61.1
click at [334, 407] on td "14-010-010-173-02" at bounding box center [345, 416] width 70 height 19
checkbox input "true"
click at [87, 344] on input "checkbox" at bounding box center [85, 348] width 9 height 9
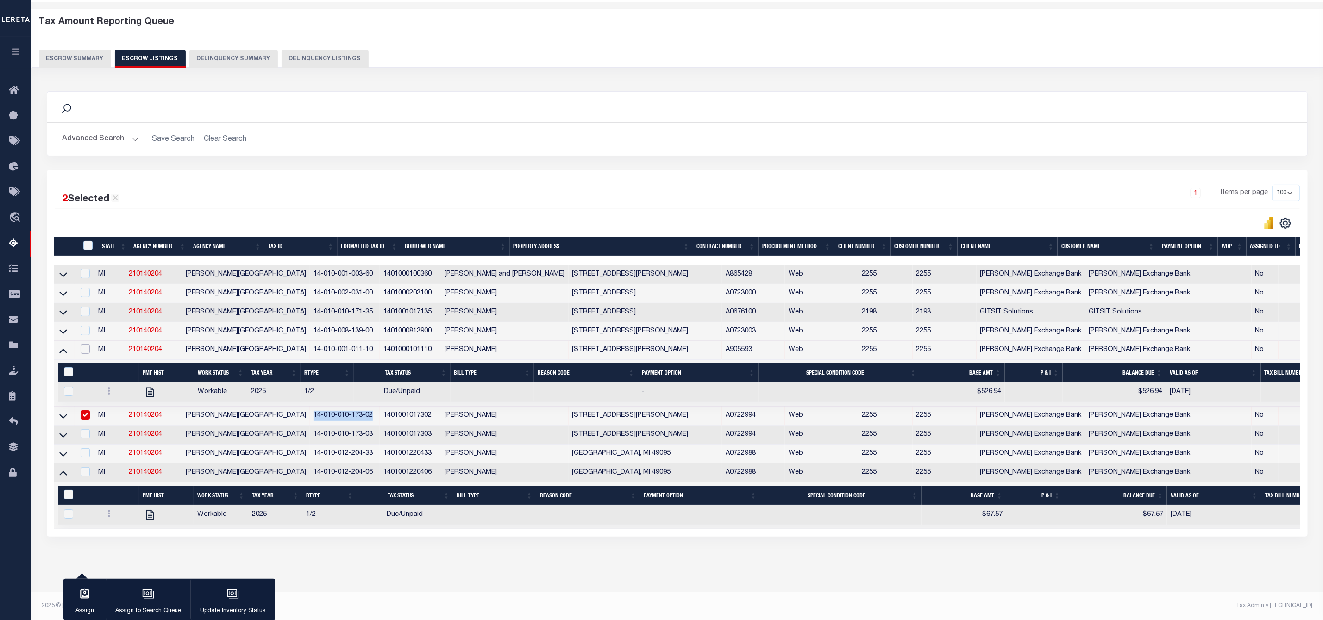
checkbox input "false"
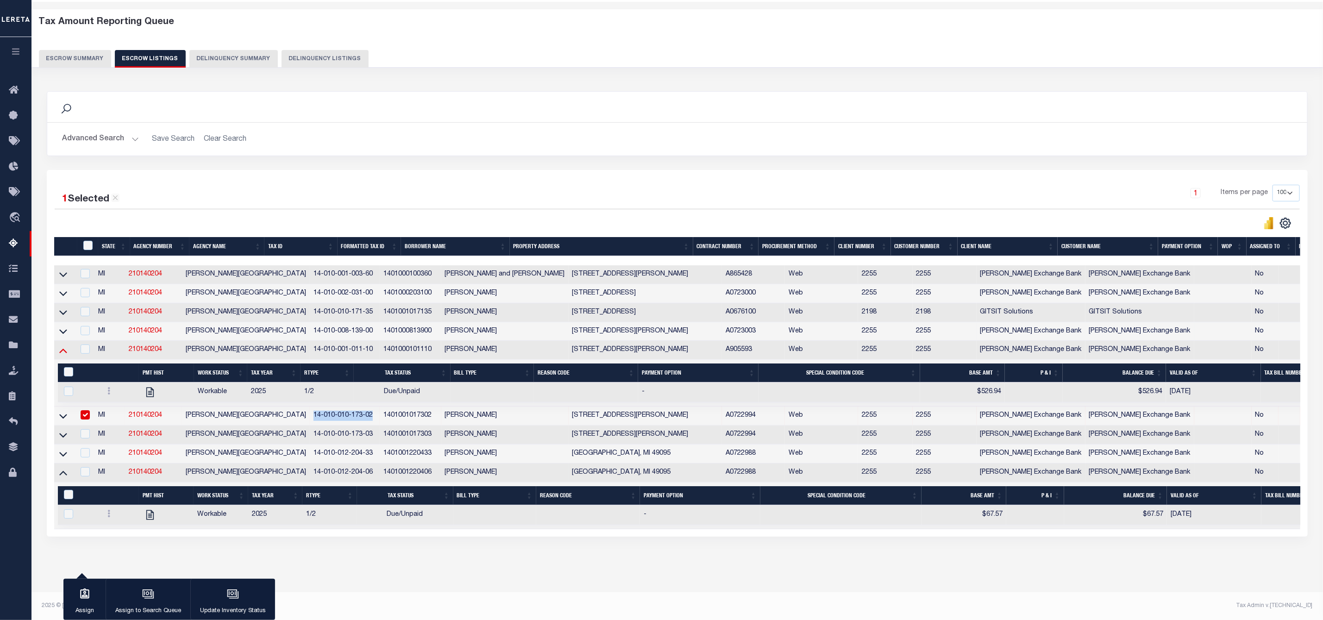
click at [61, 349] on icon at bounding box center [63, 351] width 8 height 5
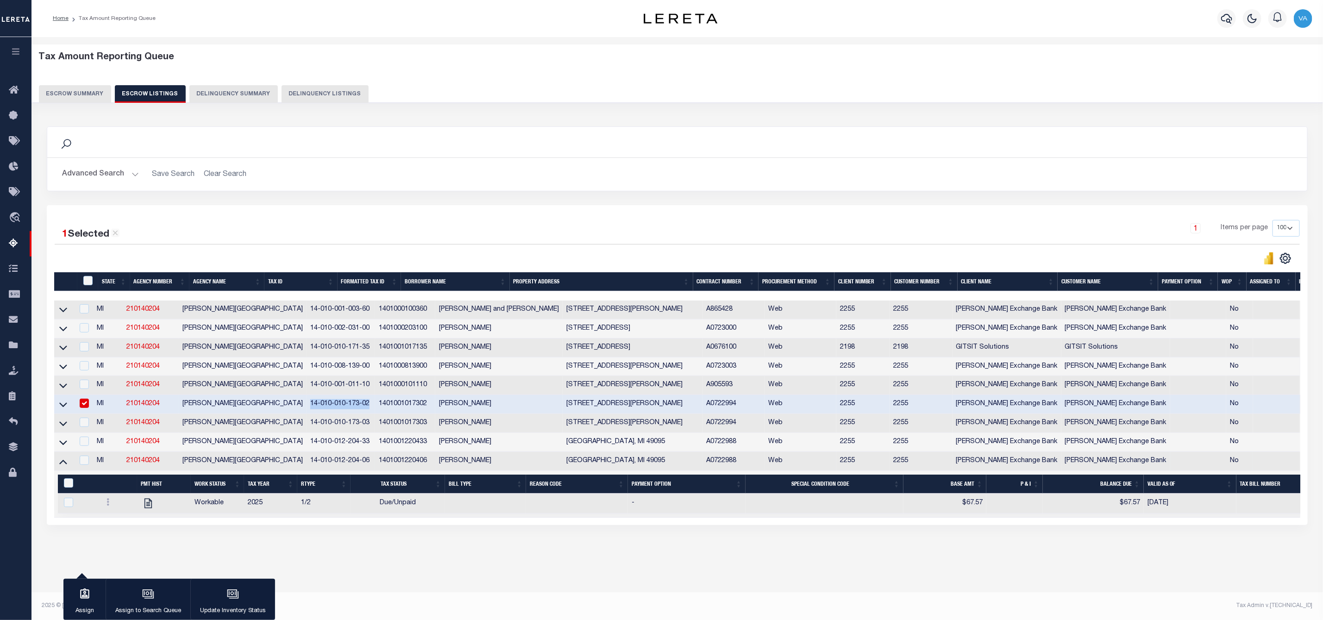
scroll to position [0, 0]
click at [64, 406] on icon at bounding box center [63, 405] width 8 height 10
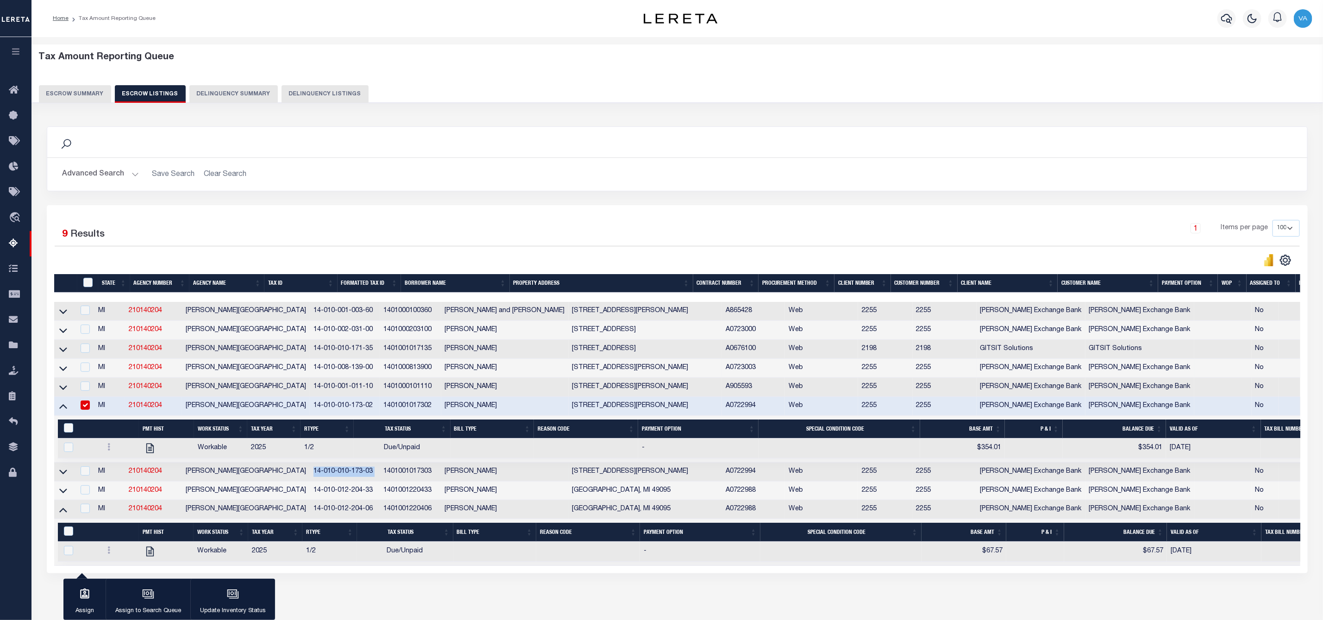
drag, startPoint x: 271, startPoint y: 475, endPoint x: 347, endPoint y: 481, distance: 76.1
click at [347, 481] on tr "MI 210140204 CALVIN TOWNSHIP 14-010-010-173-03 1401001017303 MATTHEW NEUERBURG …" at bounding box center [720, 472] width 1333 height 19
click at [90, 410] on input "checkbox" at bounding box center [85, 404] width 9 height 9
checkbox input "false"
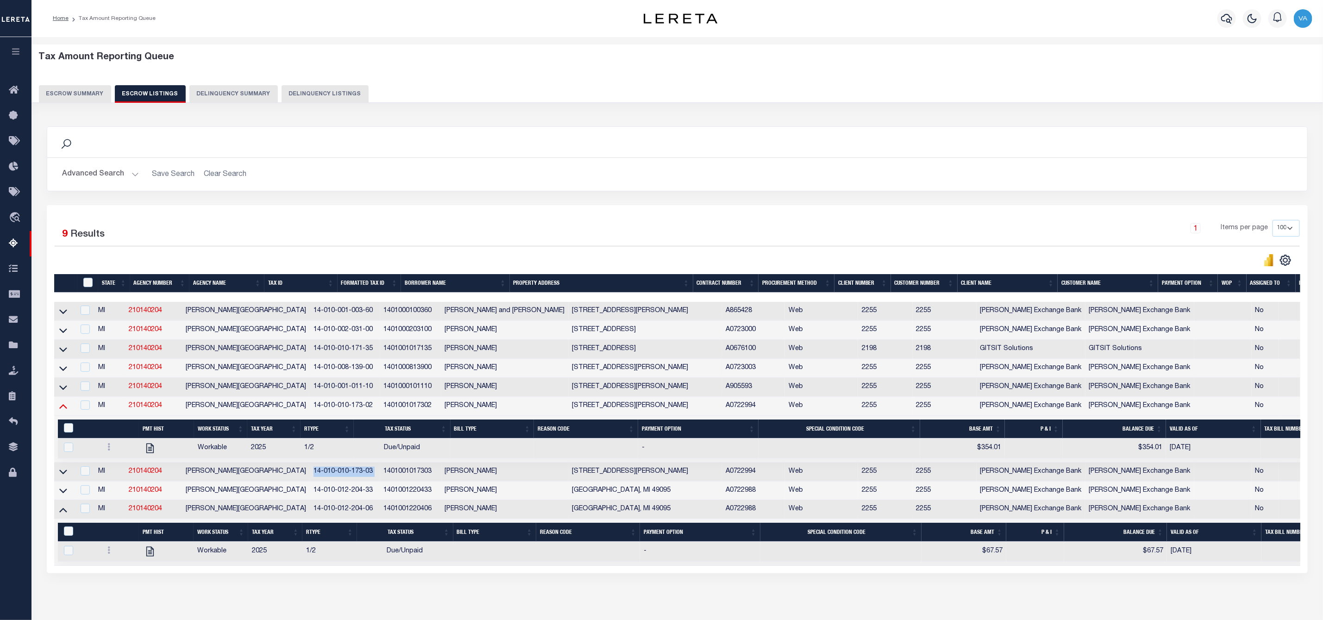
click at [66, 411] on icon at bounding box center [63, 406] width 8 height 10
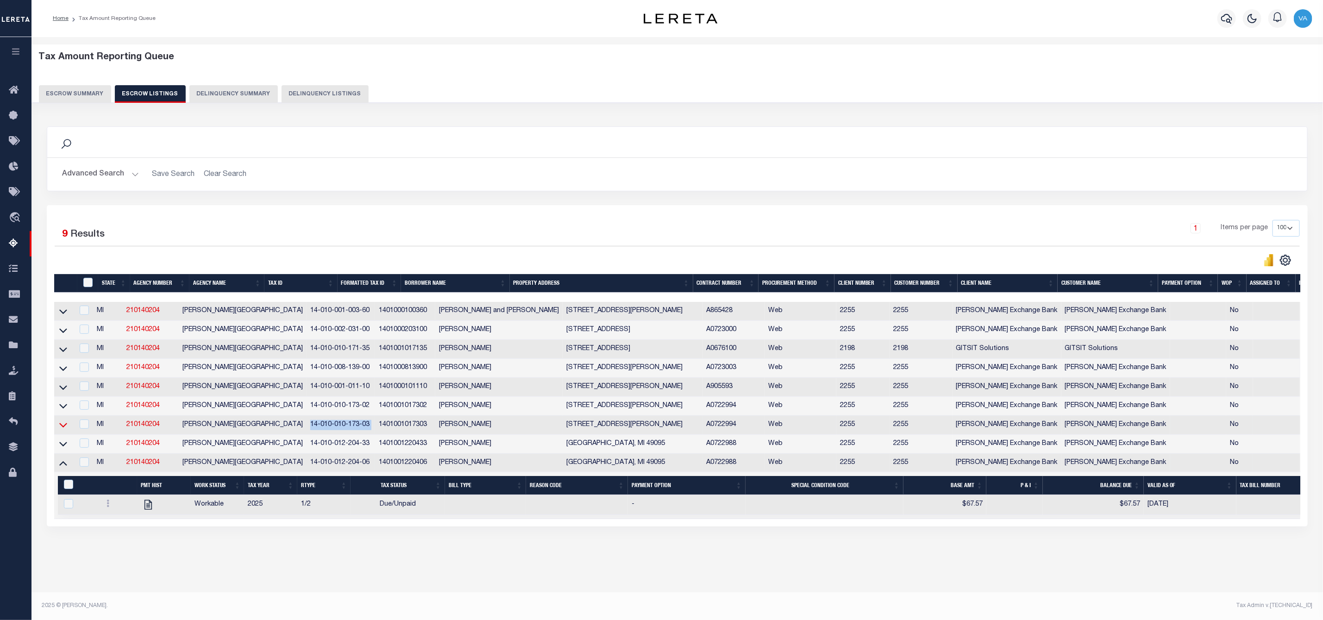
click at [64, 428] on icon at bounding box center [63, 425] width 8 height 5
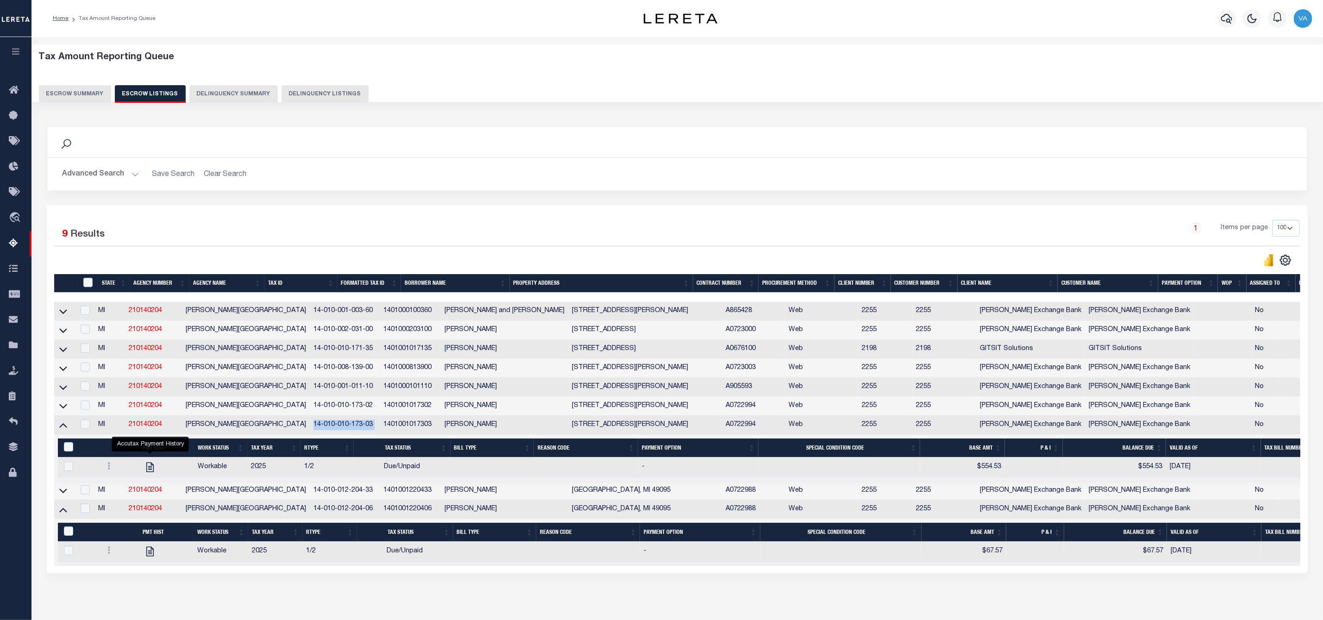
scroll to position [49, 0]
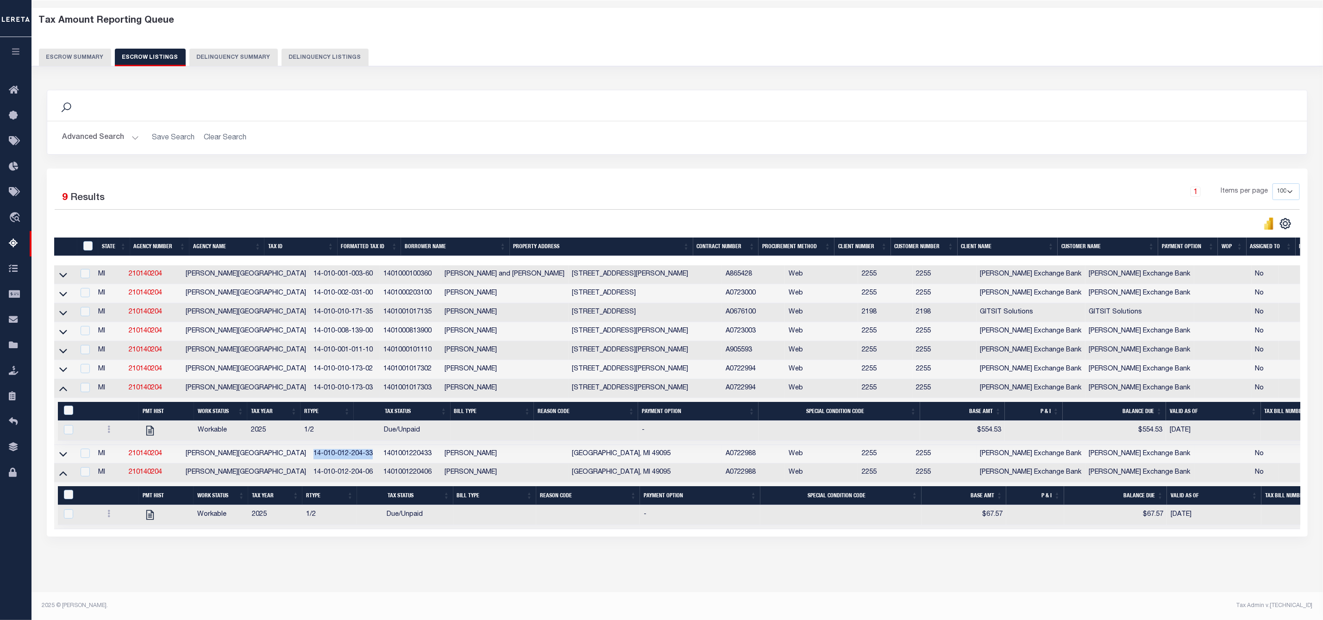
drag, startPoint x: 272, startPoint y: 448, endPoint x: 332, endPoint y: 452, distance: 60.3
click at [332, 452] on td "14-010-012-204-33" at bounding box center [345, 454] width 70 height 19
checkbox input "true"
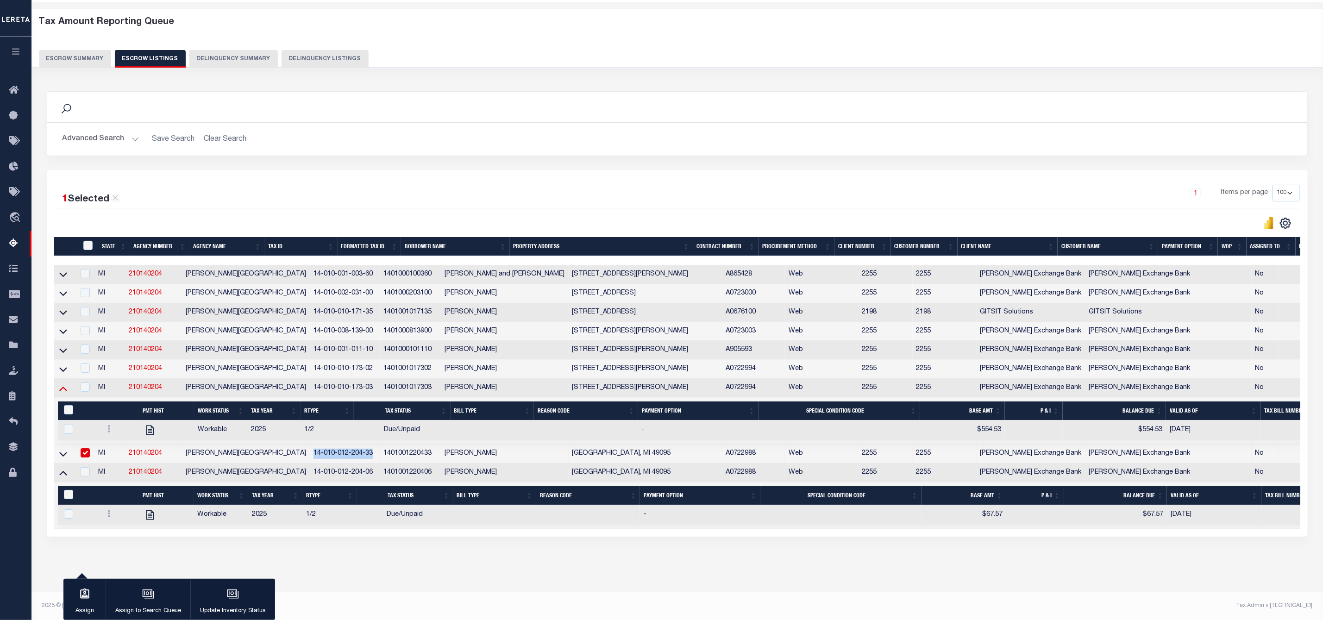
click at [60, 383] on icon at bounding box center [63, 388] width 8 height 10
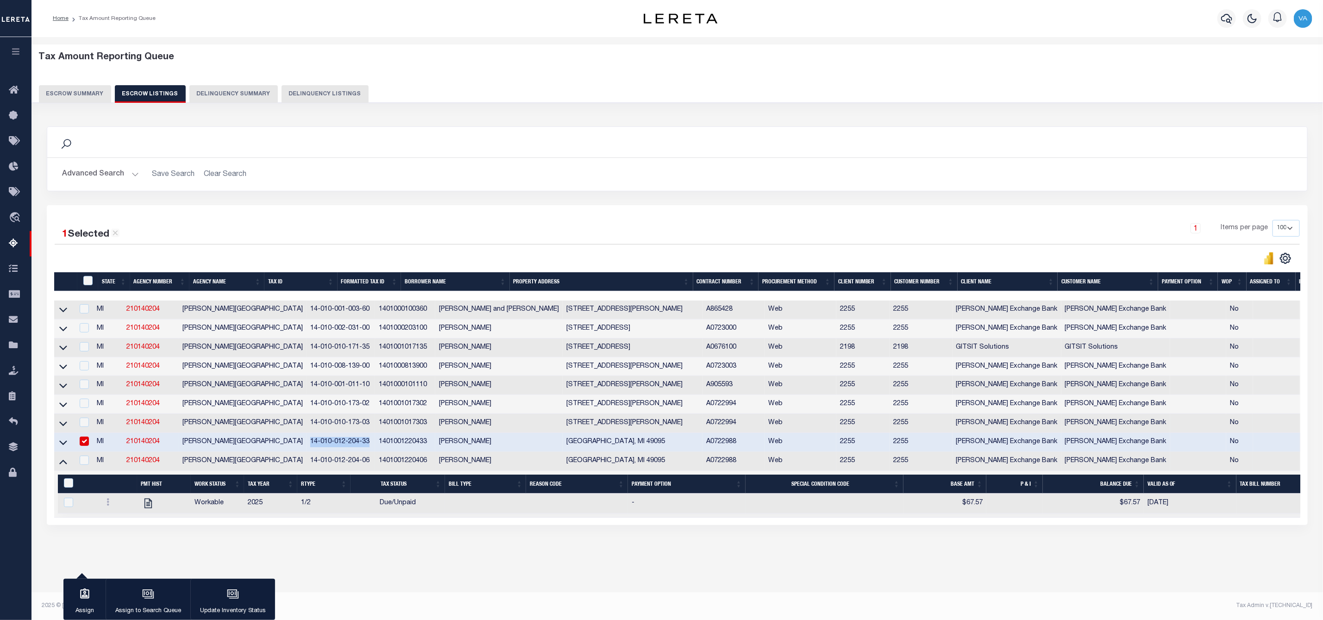
scroll to position [0, 0]
click at [58, 445] on link at bounding box center [63, 441] width 11 height 6
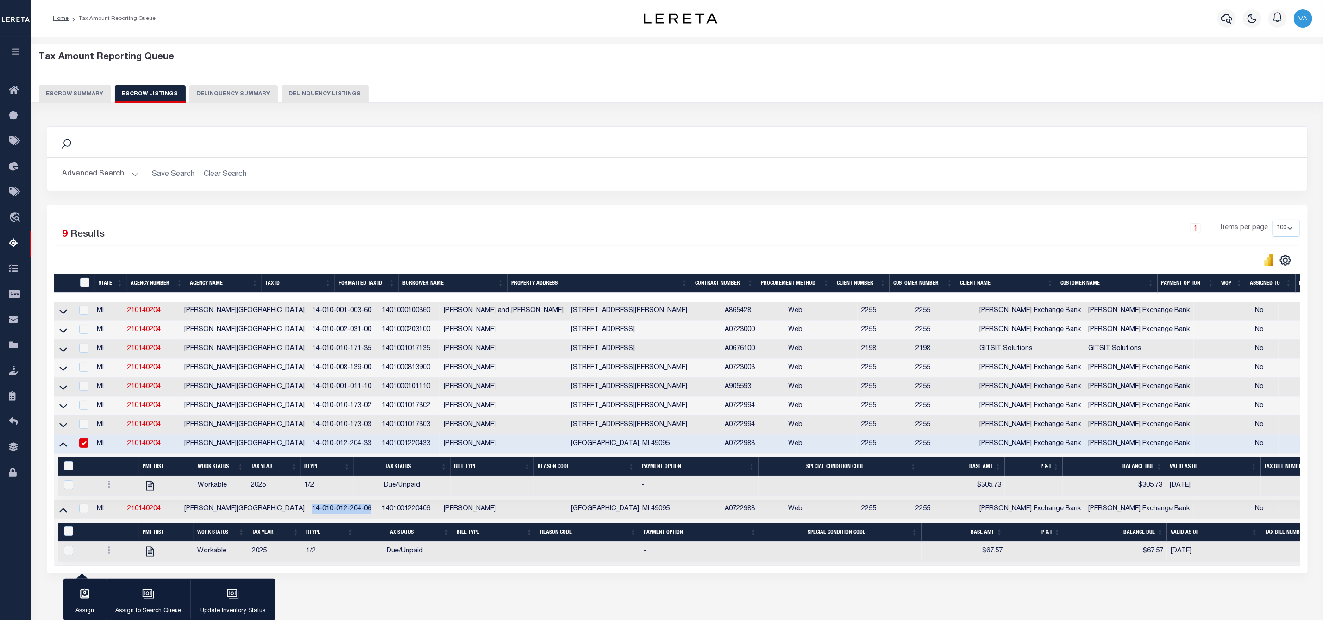
drag, startPoint x: 268, startPoint y: 514, endPoint x: 328, endPoint y: 516, distance: 60.2
click at [328, 516] on td "14-010-012-204-06" at bounding box center [343, 509] width 70 height 19
checkbox input "true"
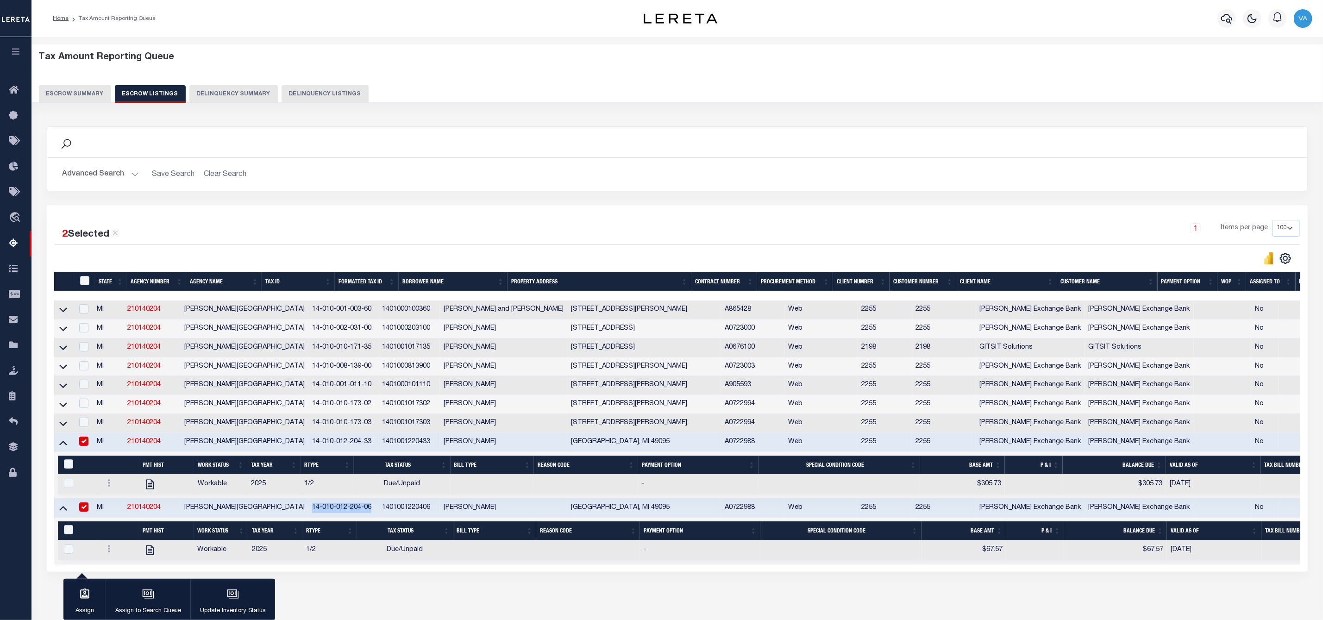
click at [87, 446] on input "checkbox" at bounding box center [83, 441] width 9 height 9
checkbox input "false"
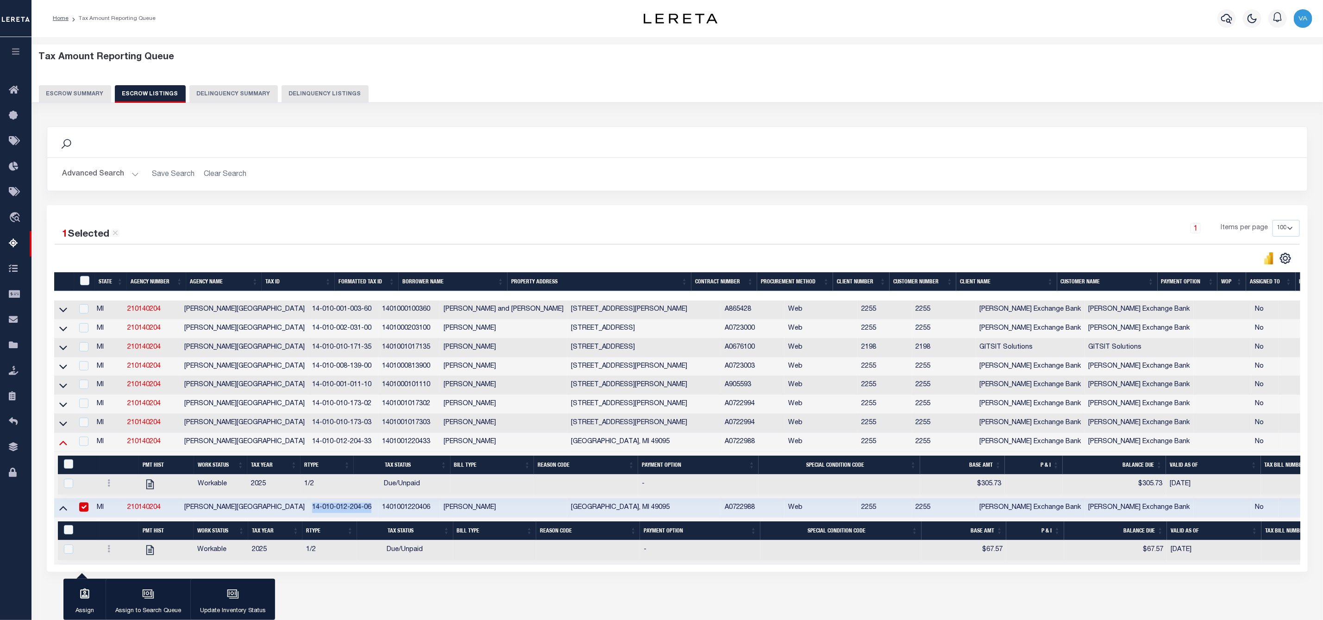
click at [66, 447] on icon at bounding box center [63, 443] width 8 height 10
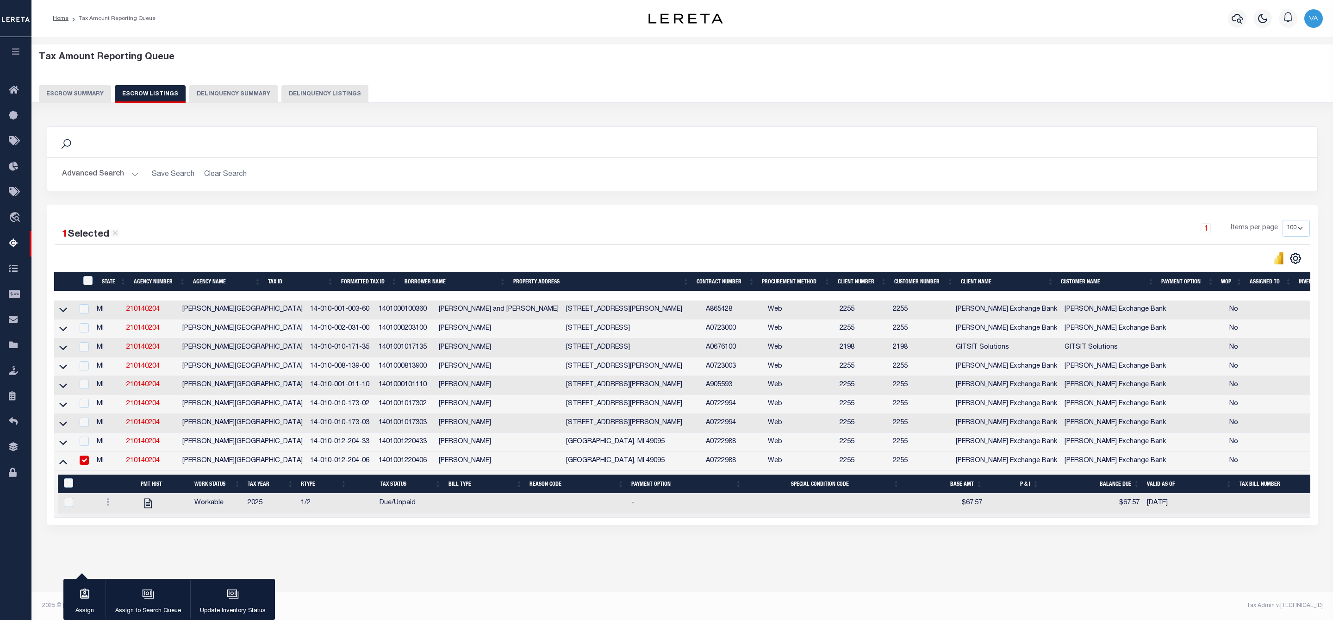
click at [87, 277] on th "ID" at bounding box center [87, 281] width 21 height 19
click at [82, 278] on th "ID" at bounding box center [87, 281] width 21 height 19
click at [90, 278] on div "ID" at bounding box center [89, 281] width 17 height 10
click at [89, 285] on input "ID" at bounding box center [87, 280] width 9 height 9
checkbox input "true"
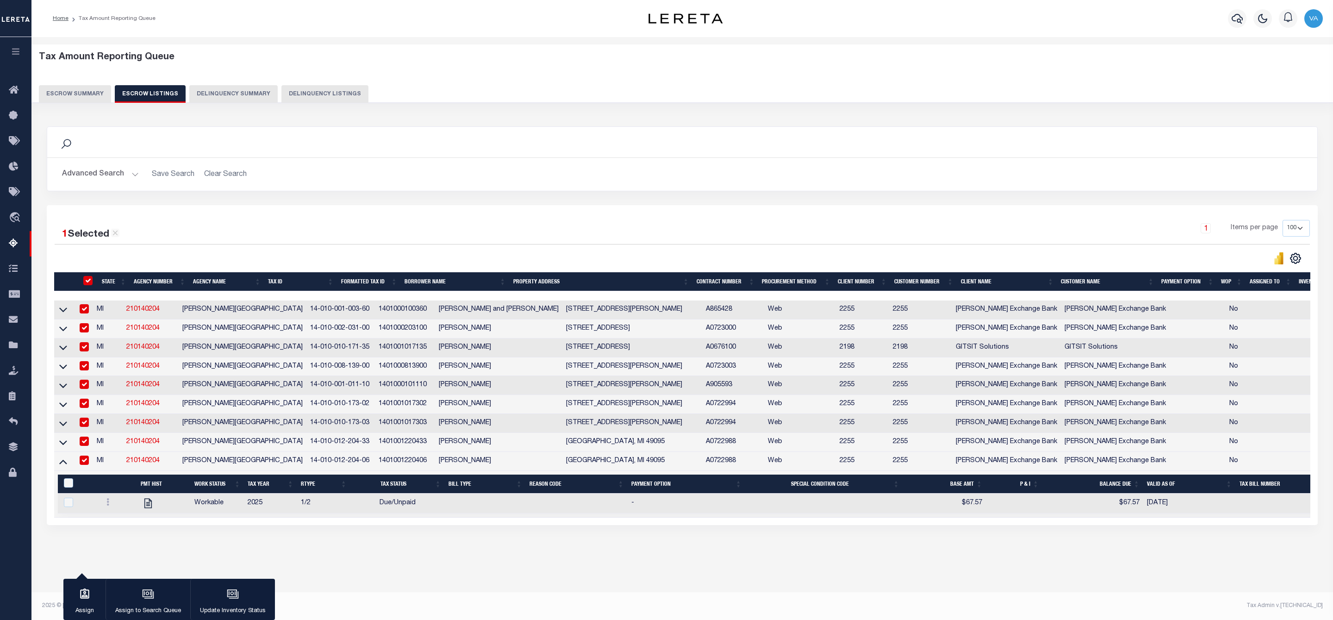
checkbox input "true"
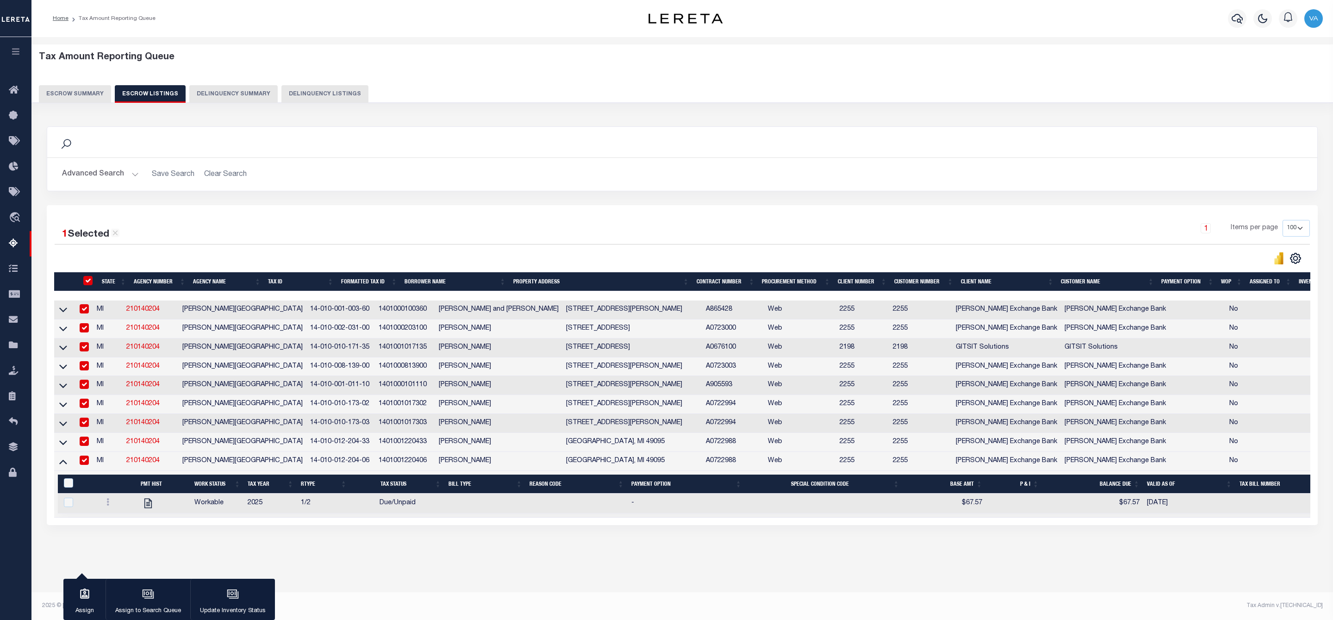
checkbox input "true"
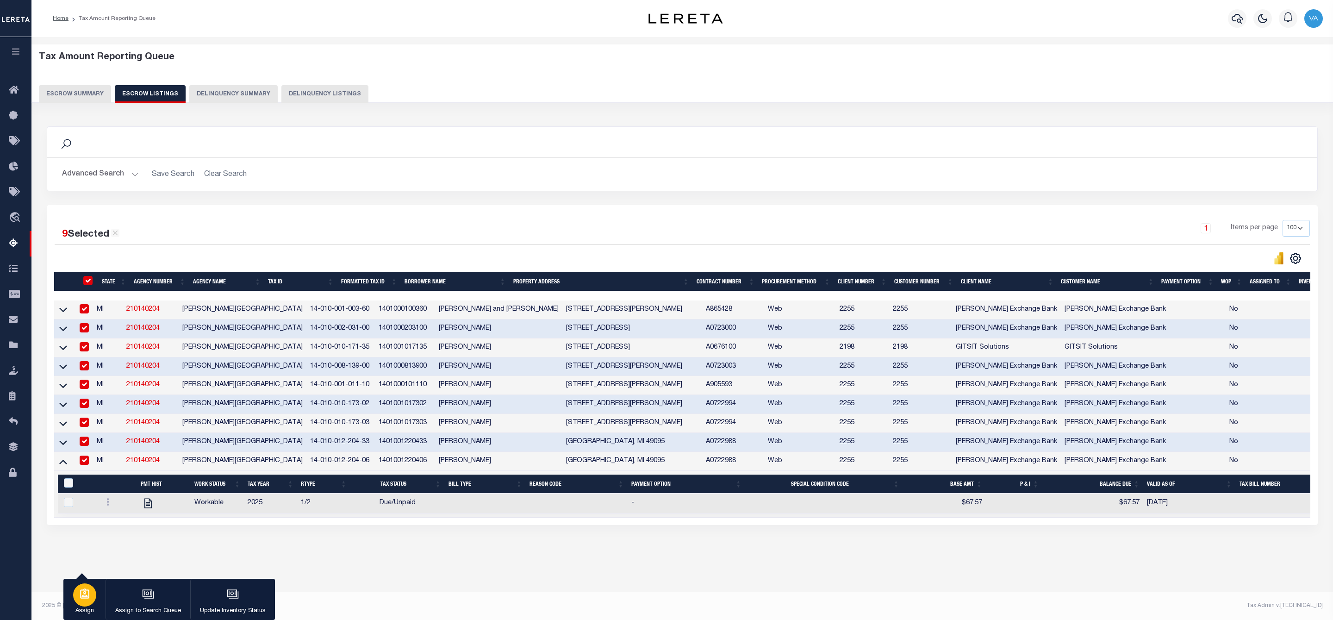
click at [89, 593] on icon "button" at bounding box center [85, 594] width 12 height 12
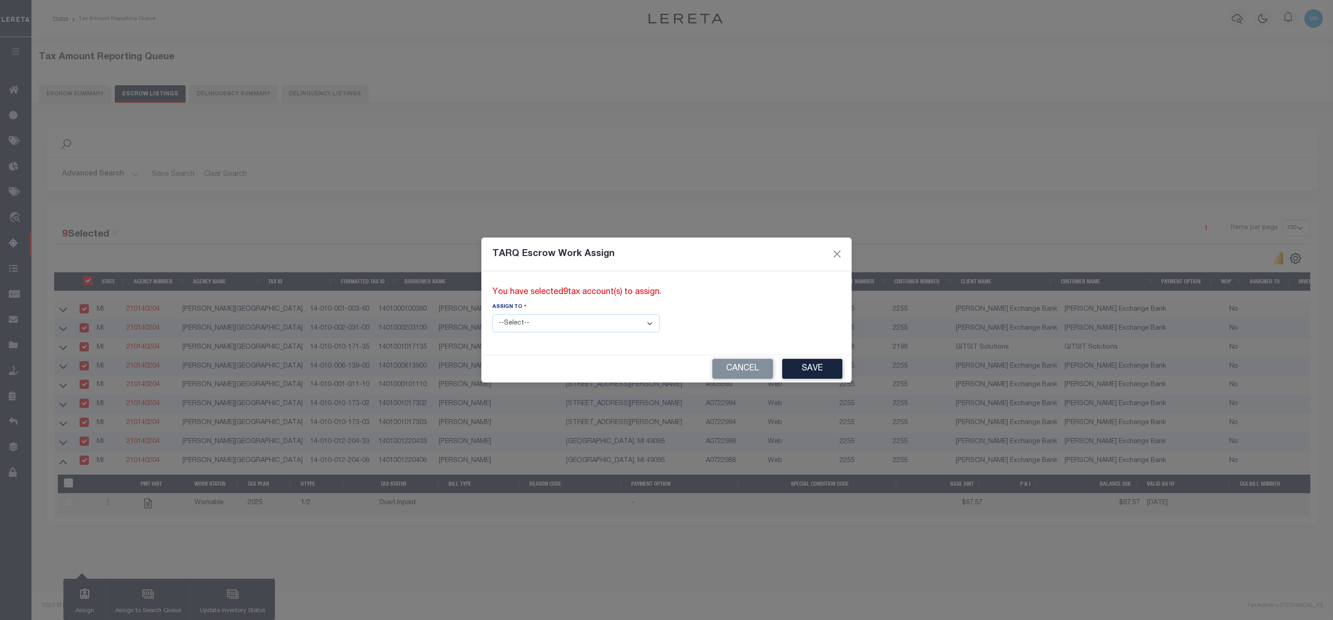
click at [548, 322] on select "--Select-- --Unassigned-- --Unassigned-- Adhikary Rinki Agustin Fernandez Agust…" at bounding box center [576, 323] width 167 height 18
select select "Vamsi Kalikiri"
click at [493, 314] on select "--Select-- --Unassigned-- --Unassigned-- Adhikary Rinki Agustin Fernandez Agust…" at bounding box center [576, 323] width 167 height 18
click at [782, 369] on button "Save" at bounding box center [812, 369] width 60 height 20
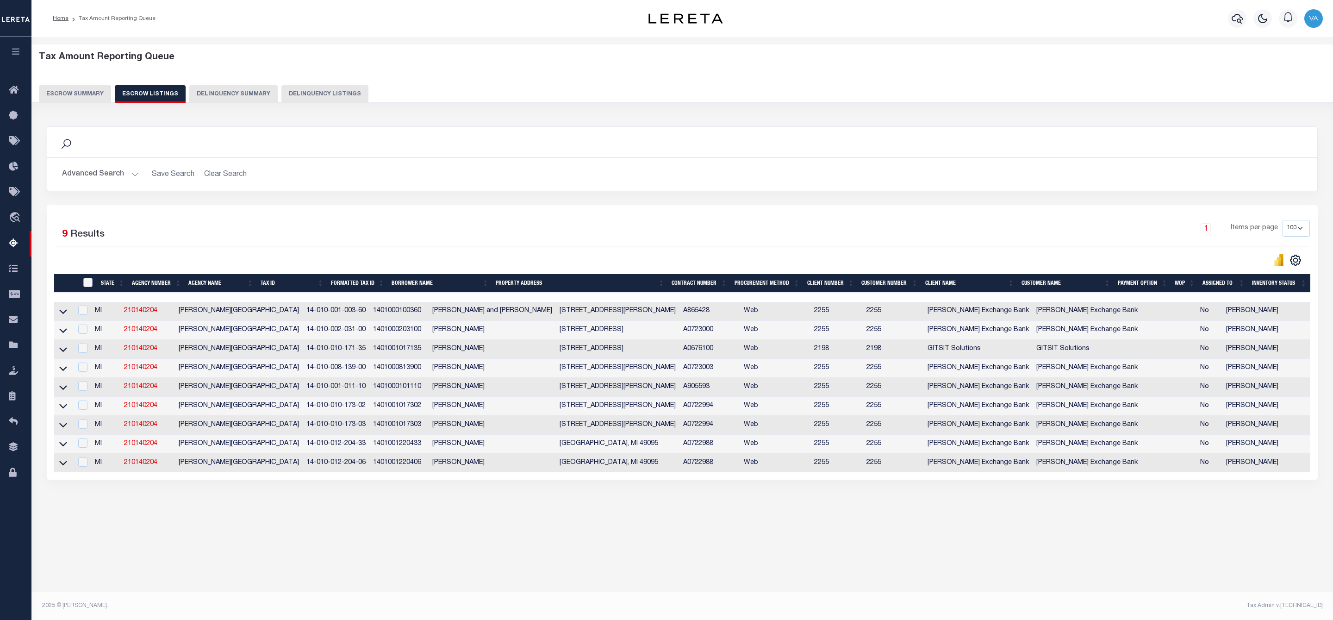
click at [89, 283] on input "ID" at bounding box center [87, 282] width 9 height 9
checkbox input "true"
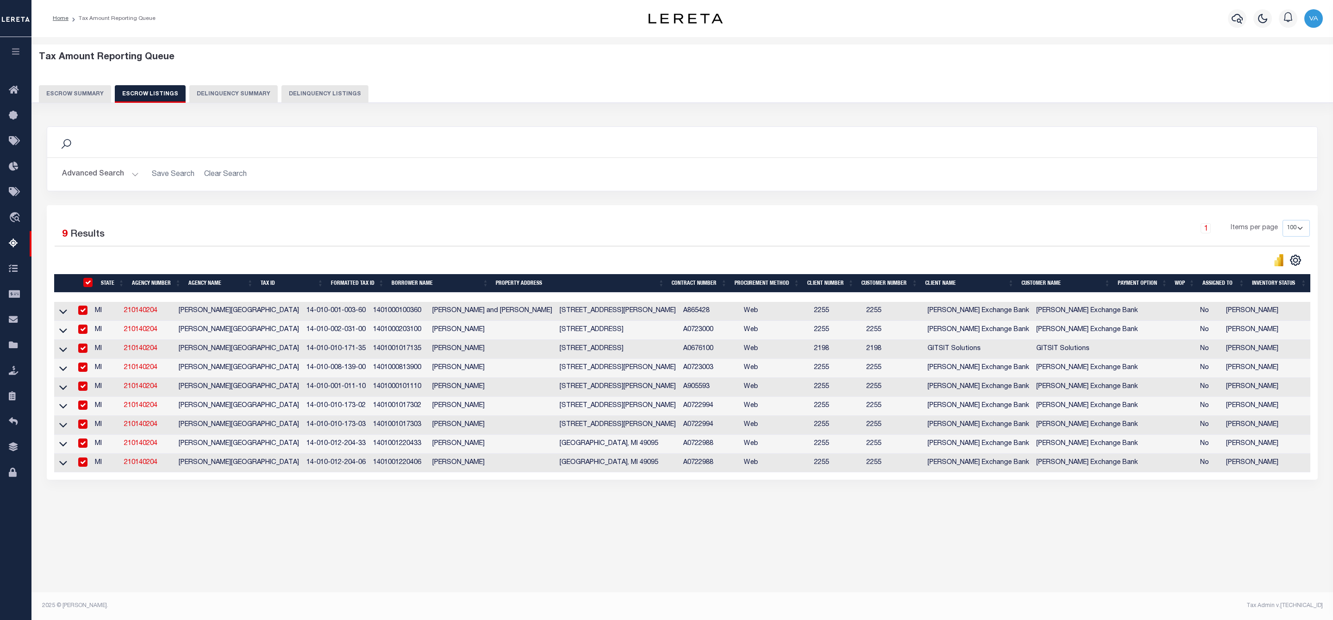
checkbox input "true"
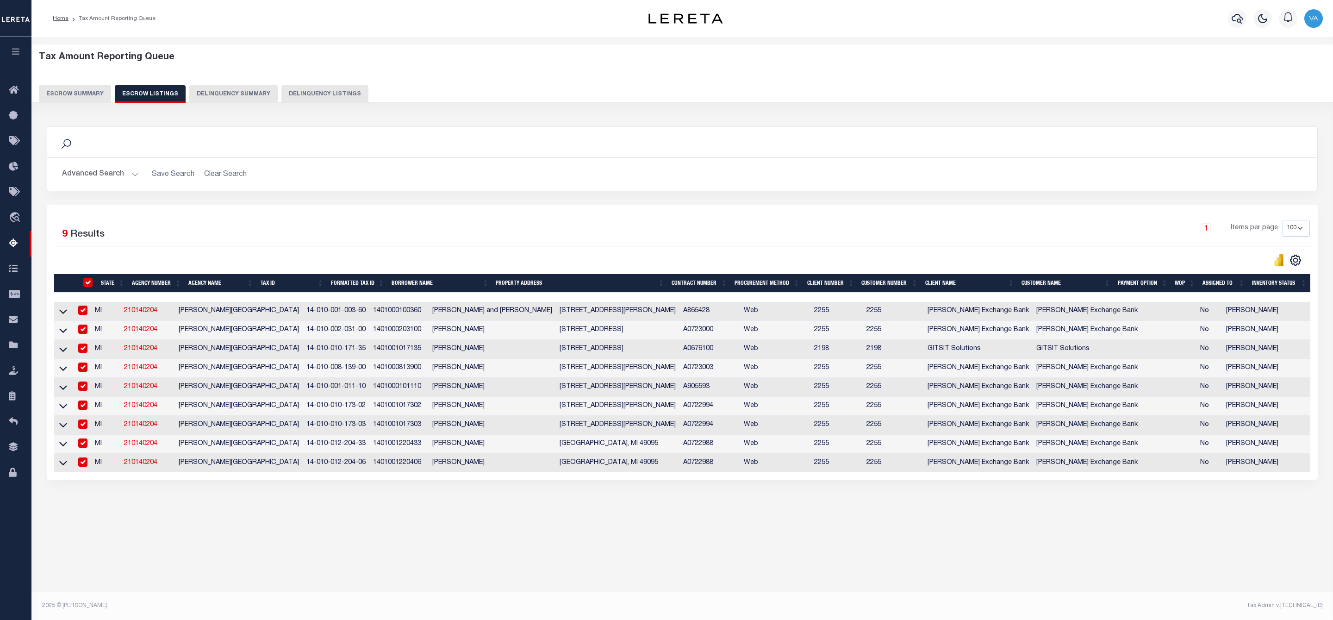
checkbox input "true"
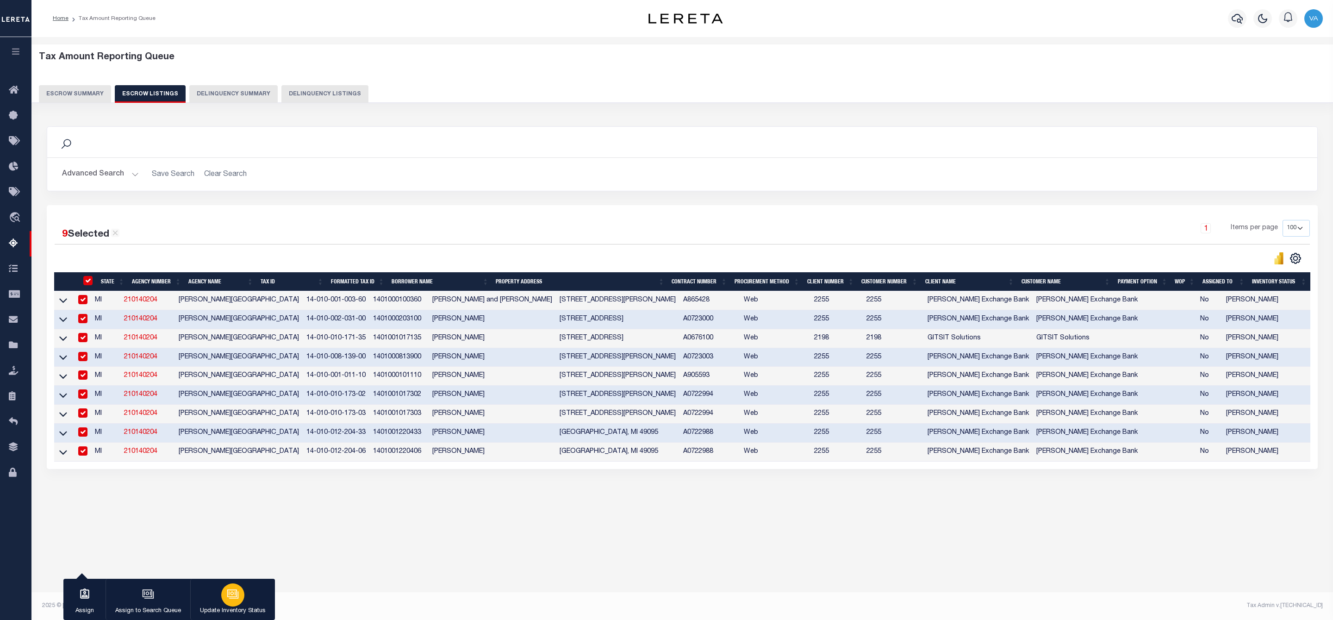
click at [210, 606] on p "Update Inventory Status" at bounding box center [233, 610] width 66 height 9
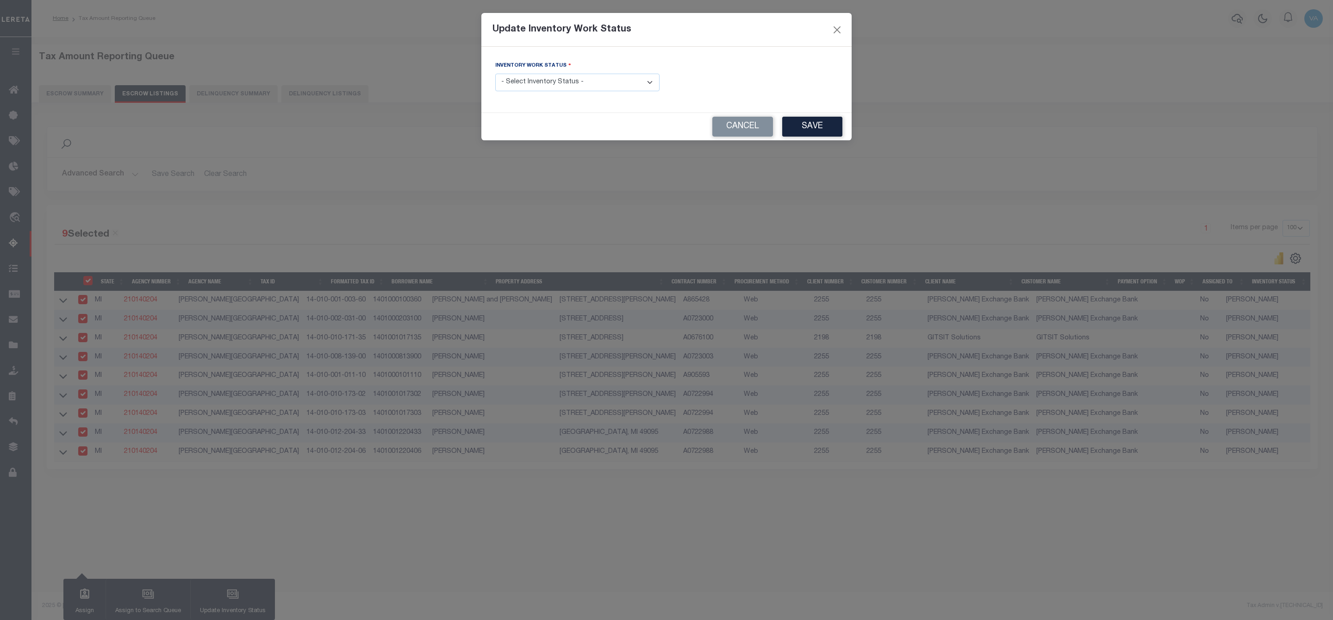
click at [612, 88] on select "- Select Inventory Status - Manual - Exception Pended - Awaiting Search Late Ad…" at bounding box center [577, 83] width 164 height 18
select select "4"
click at [495, 74] on select "- Select Inventory Status - Manual - Exception Pended - Awaiting Search Late Ad…" at bounding box center [577, 83] width 164 height 18
click at [803, 131] on button "Save" at bounding box center [812, 127] width 60 height 20
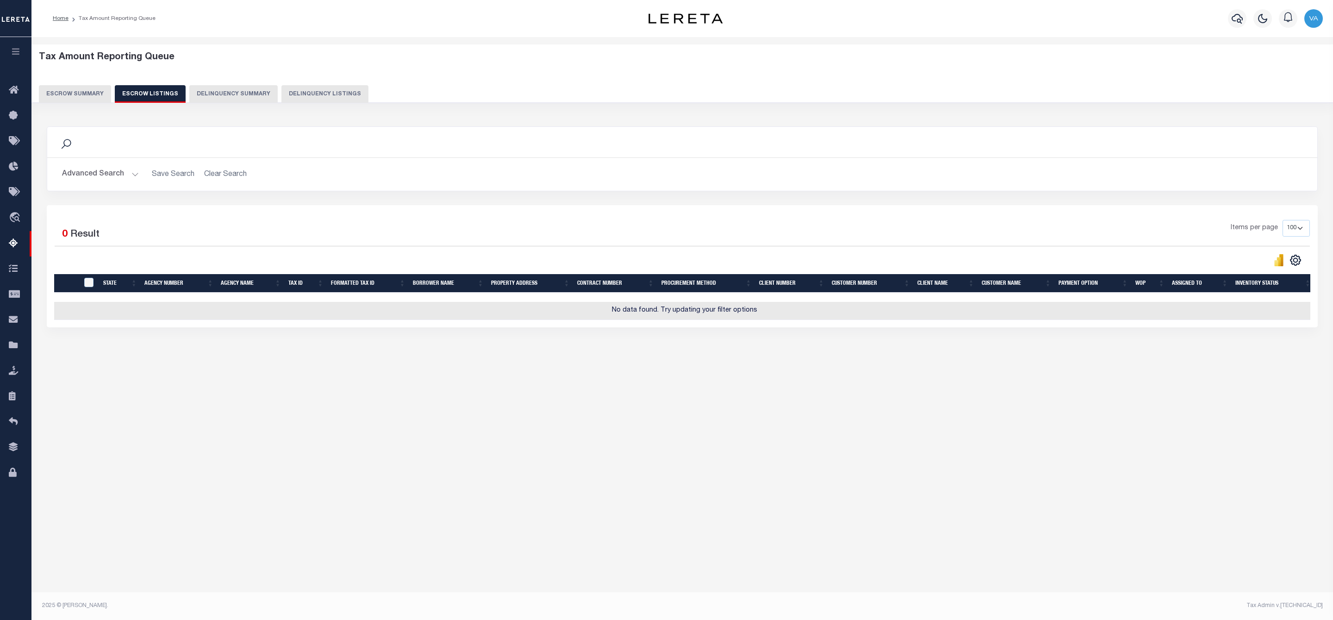
click at [94, 92] on button "Escrow Summary" at bounding box center [75, 94] width 72 height 18
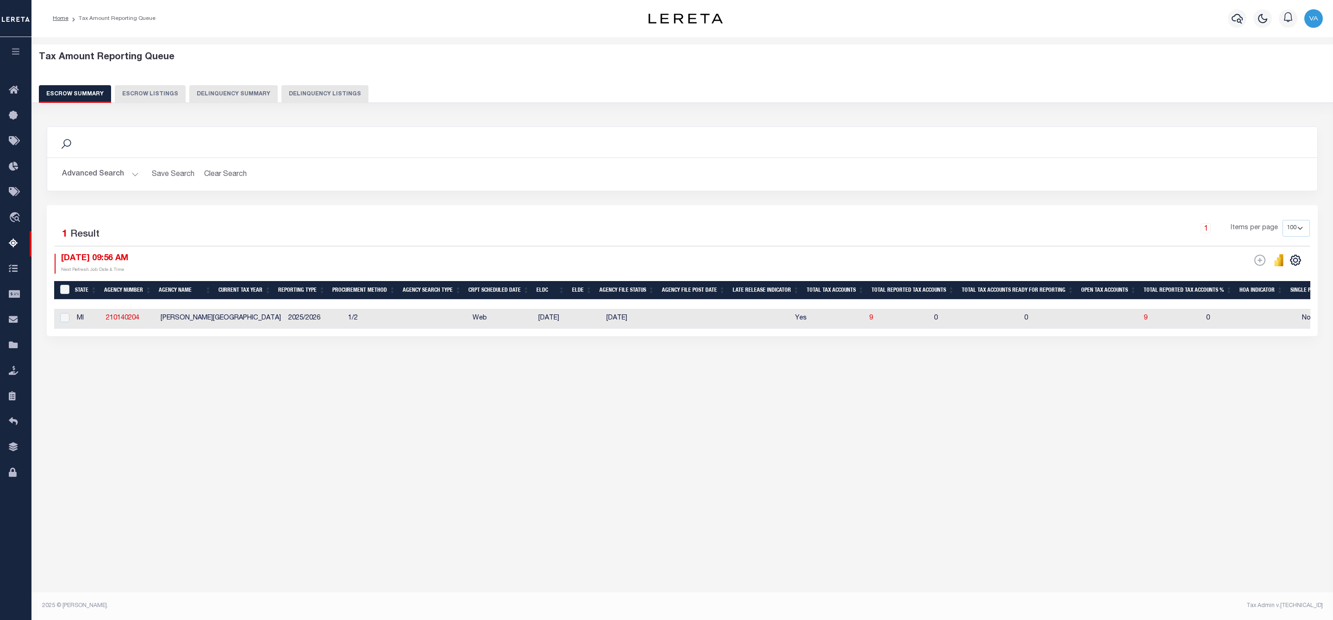
click at [128, 179] on button "Advanced Search" at bounding box center [100, 174] width 77 height 18
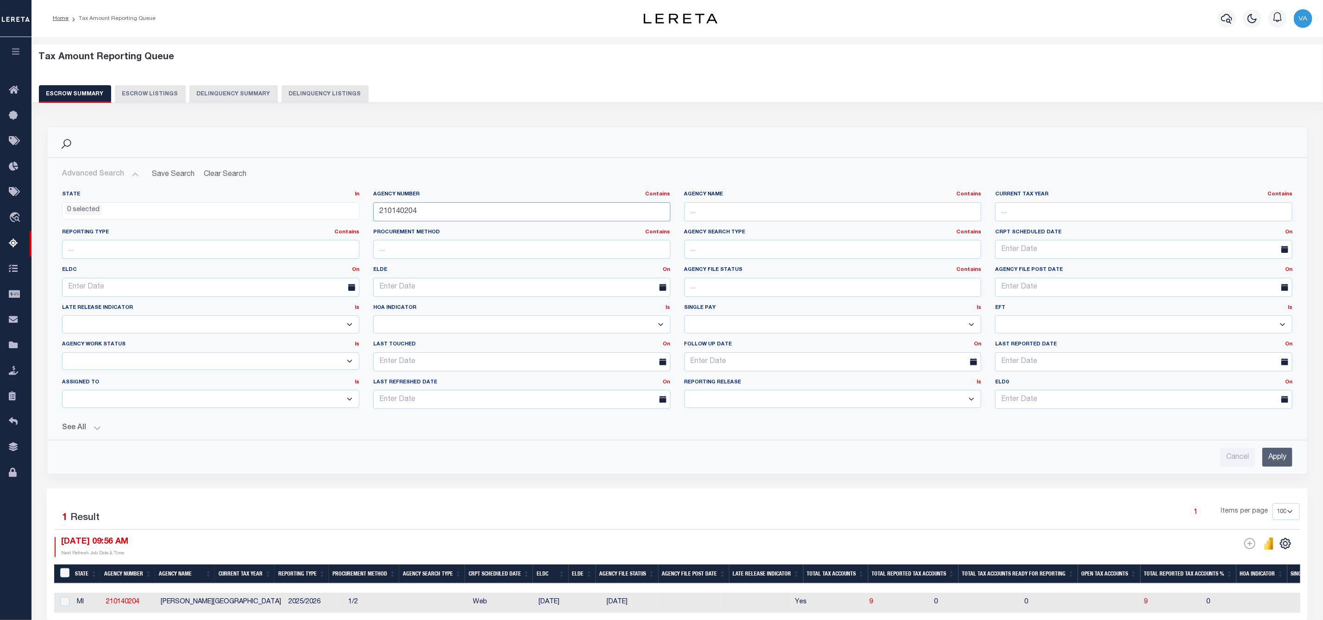
drag, startPoint x: 425, startPoint y: 213, endPoint x: 375, endPoint y: 216, distance: 49.6
click at [375, 216] on input "210140204" at bounding box center [521, 211] width 297 height 19
paste input "640210"
type input "210640210"
click at [1271, 452] on input "Apply" at bounding box center [1277, 457] width 30 height 19
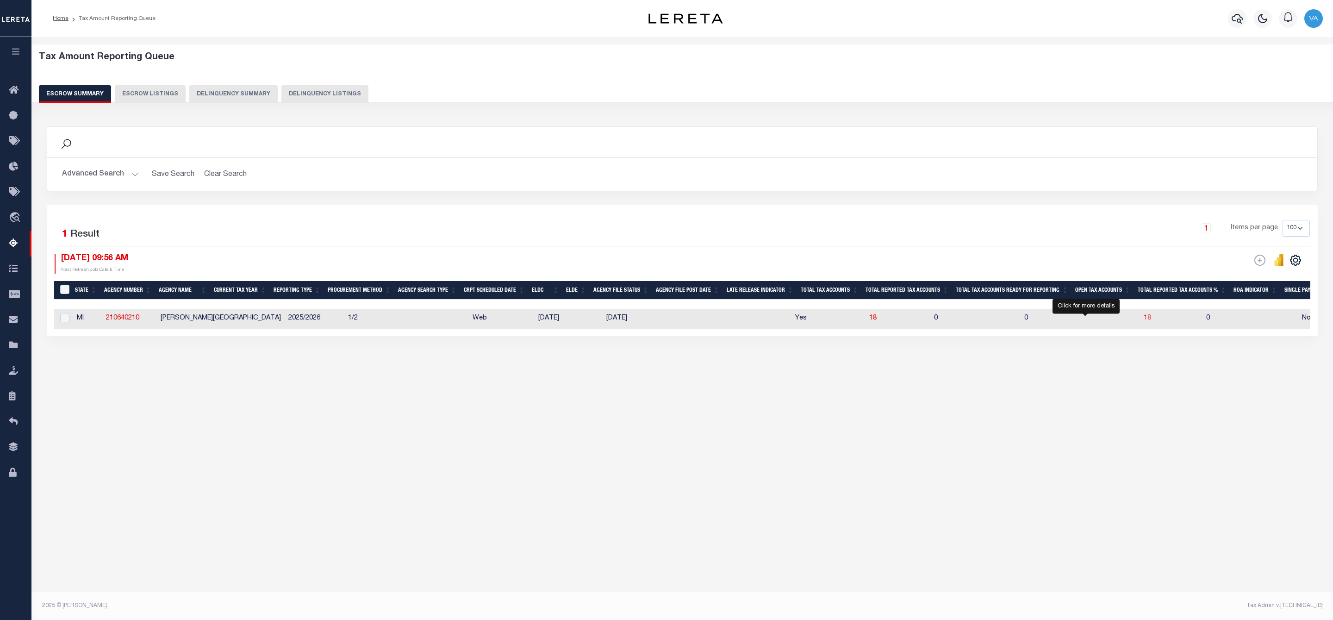
click at [1144, 320] on span "18" at bounding box center [1147, 318] width 7 height 6
select select "100"
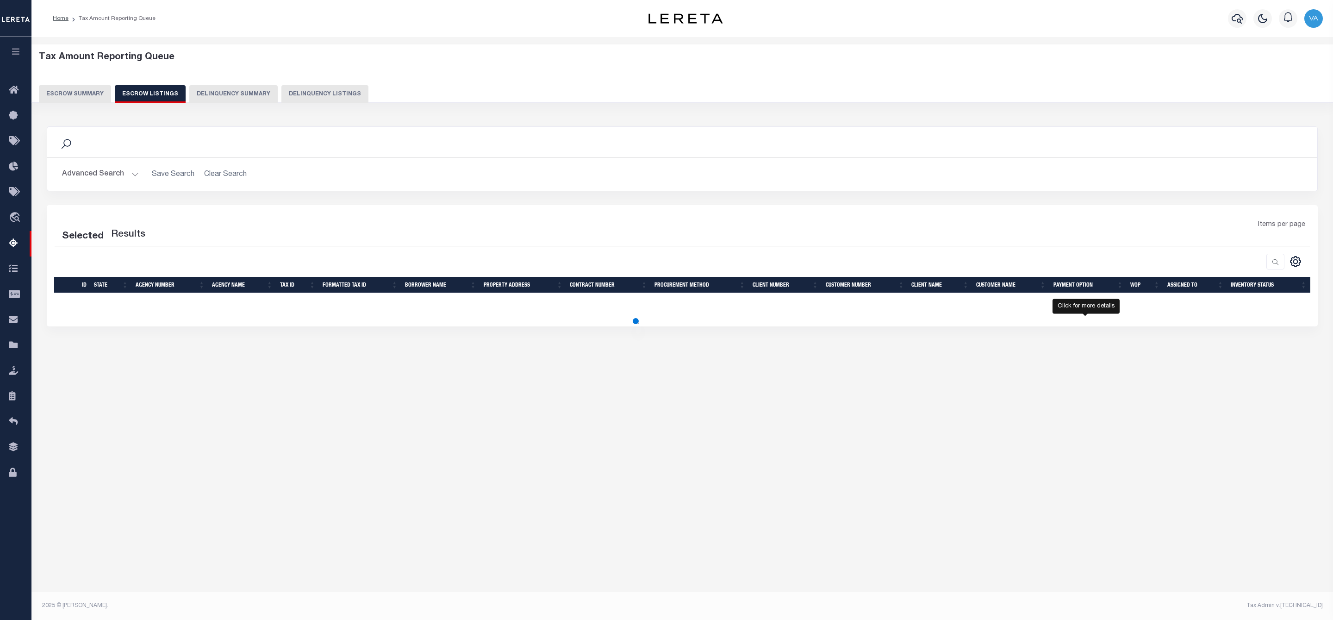
select select "100"
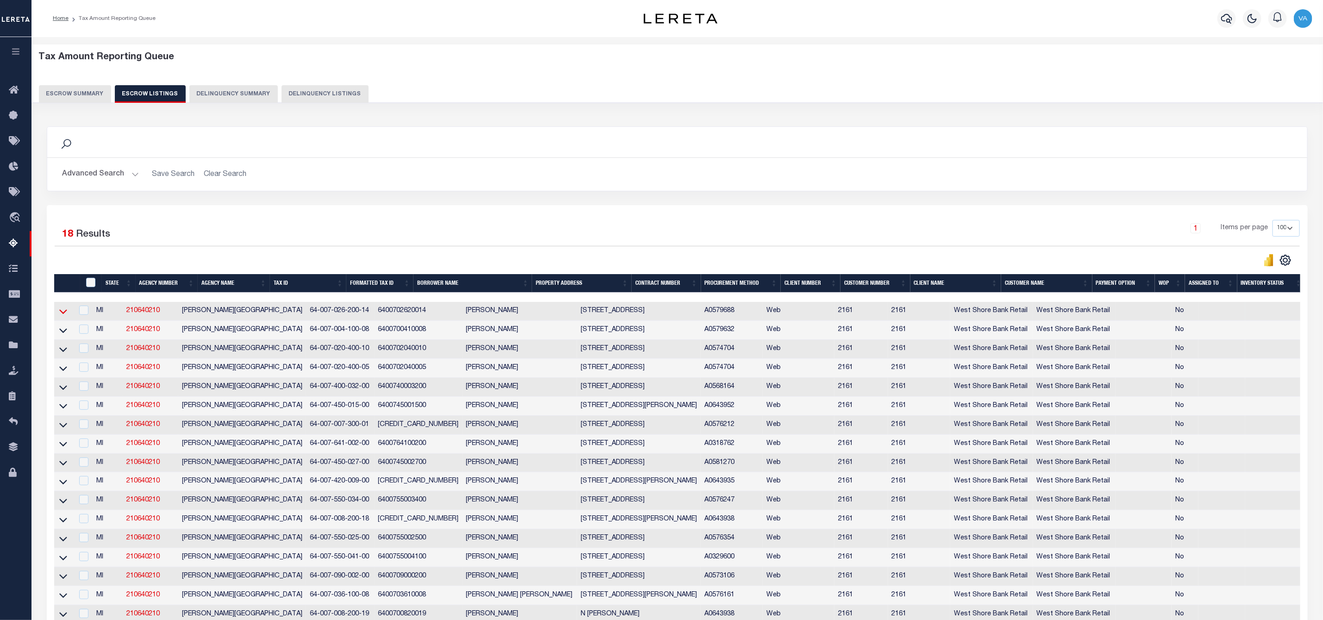
click at [63, 310] on icon at bounding box center [63, 311] width 8 height 10
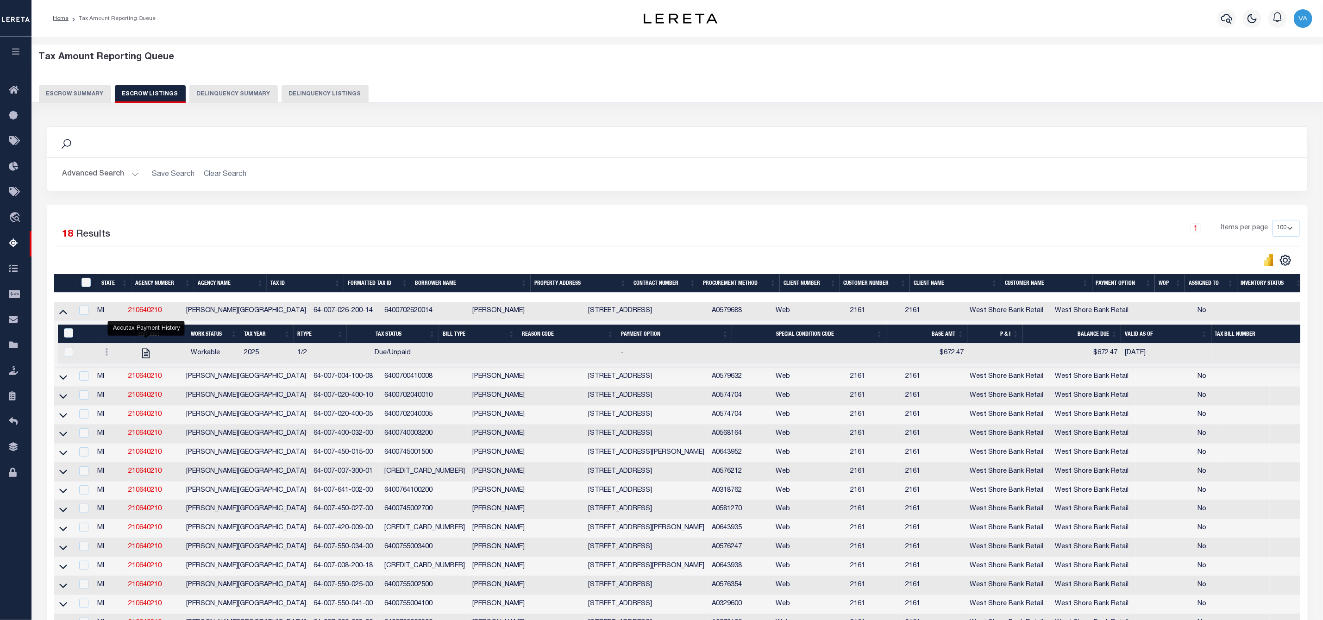
scroll to position [174, 0]
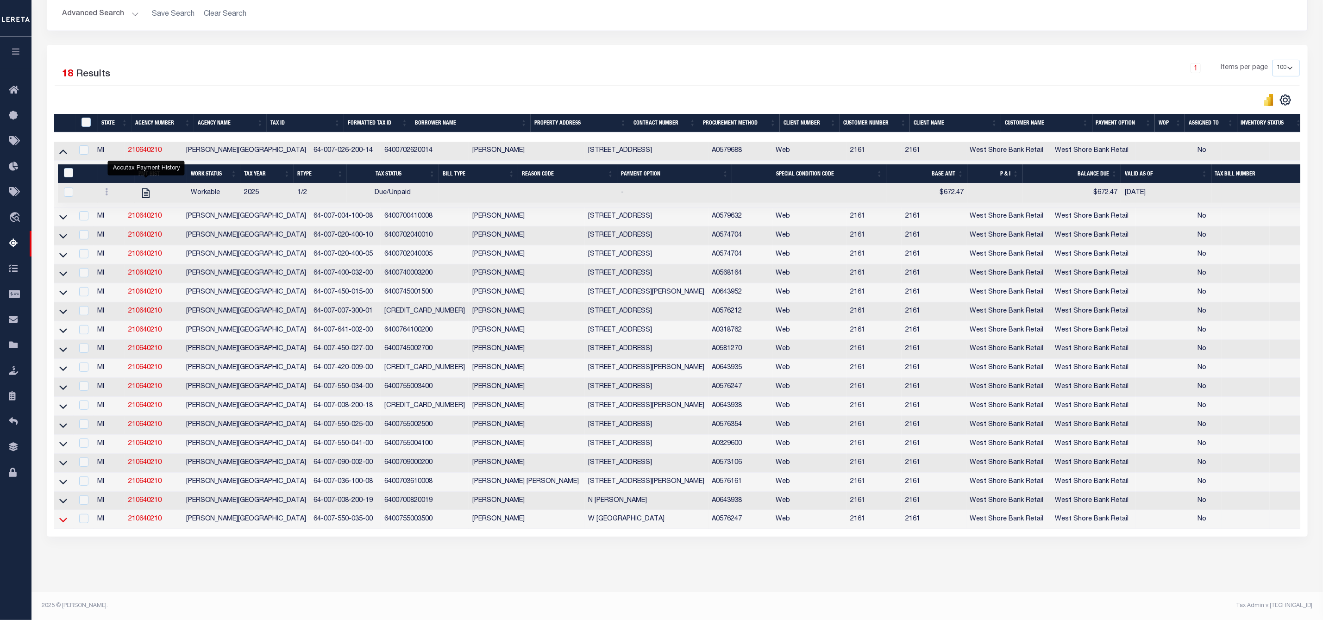
click at [64, 515] on icon at bounding box center [63, 520] width 8 height 10
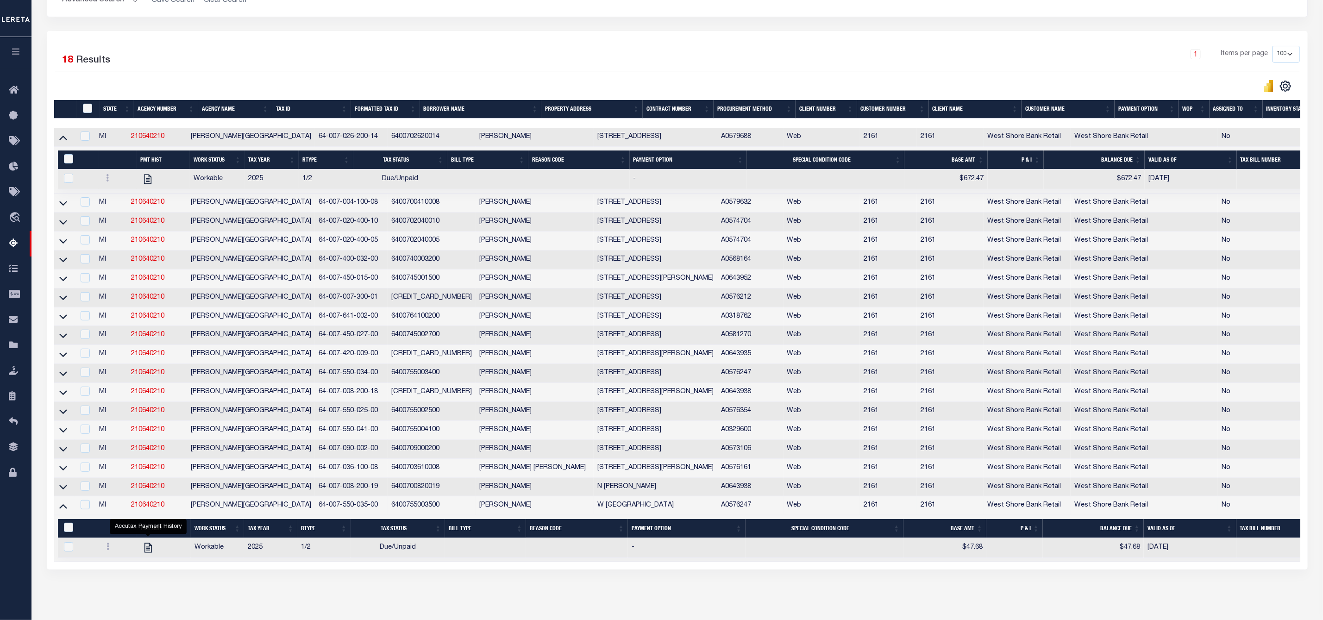
click at [106, 111] on th "State" at bounding box center [117, 109] width 34 height 19
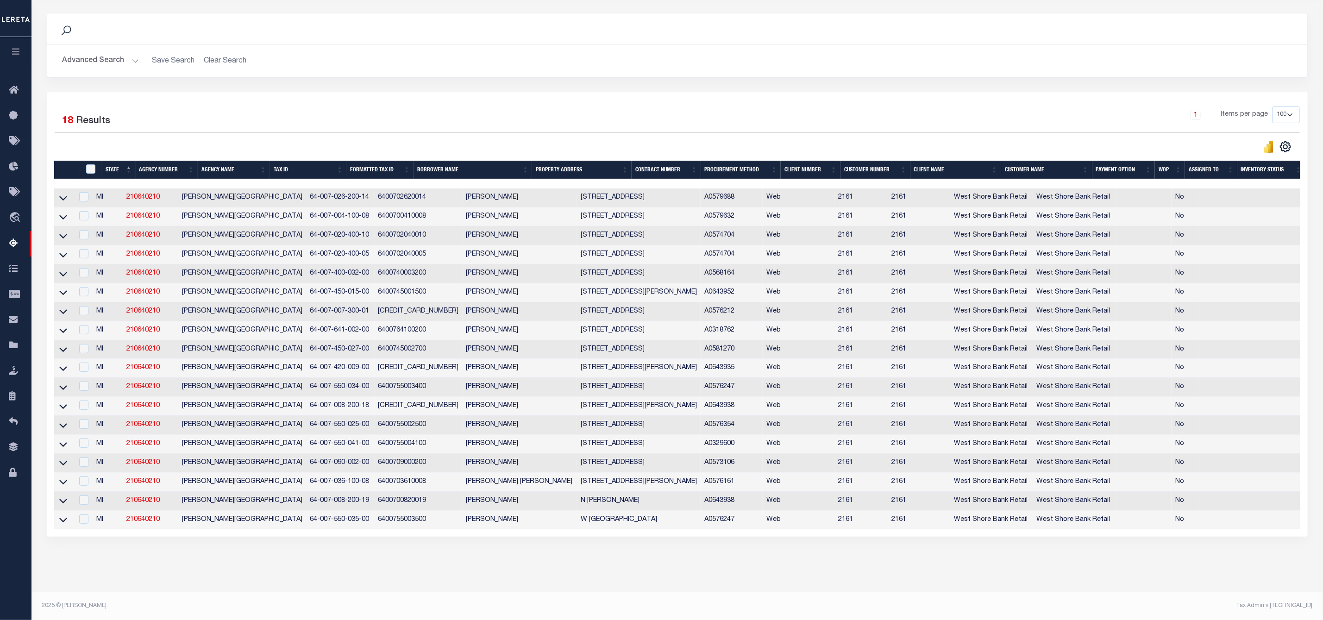
scroll to position [127, 0]
click at [88, 114] on label "Results" at bounding box center [93, 121] width 34 height 15
click at [94, 164] on input "ID" at bounding box center [90, 168] width 9 height 9
checkbox input "true"
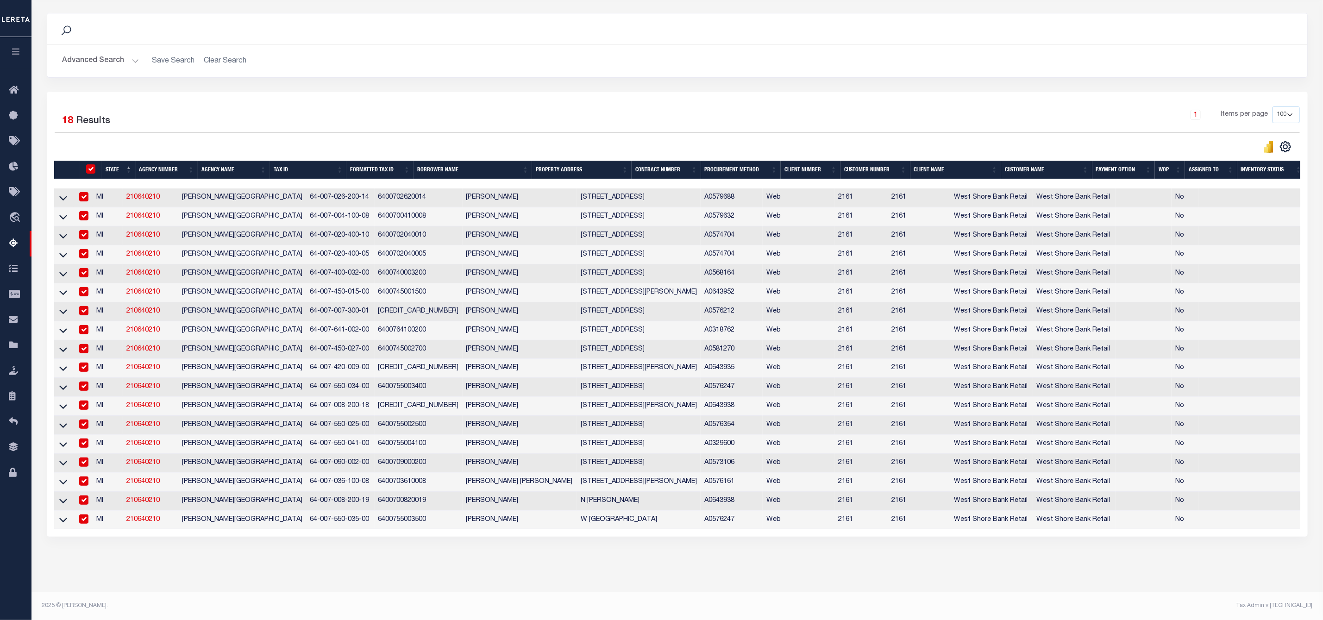
checkbox input "true"
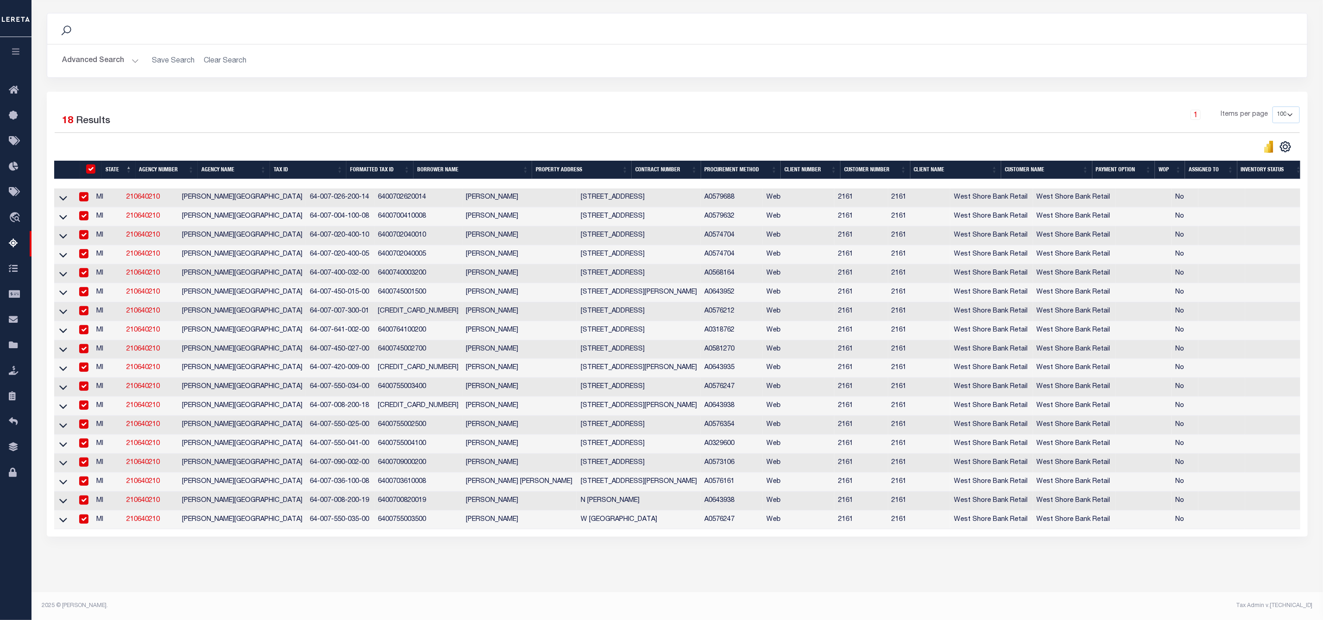
checkbox input "true"
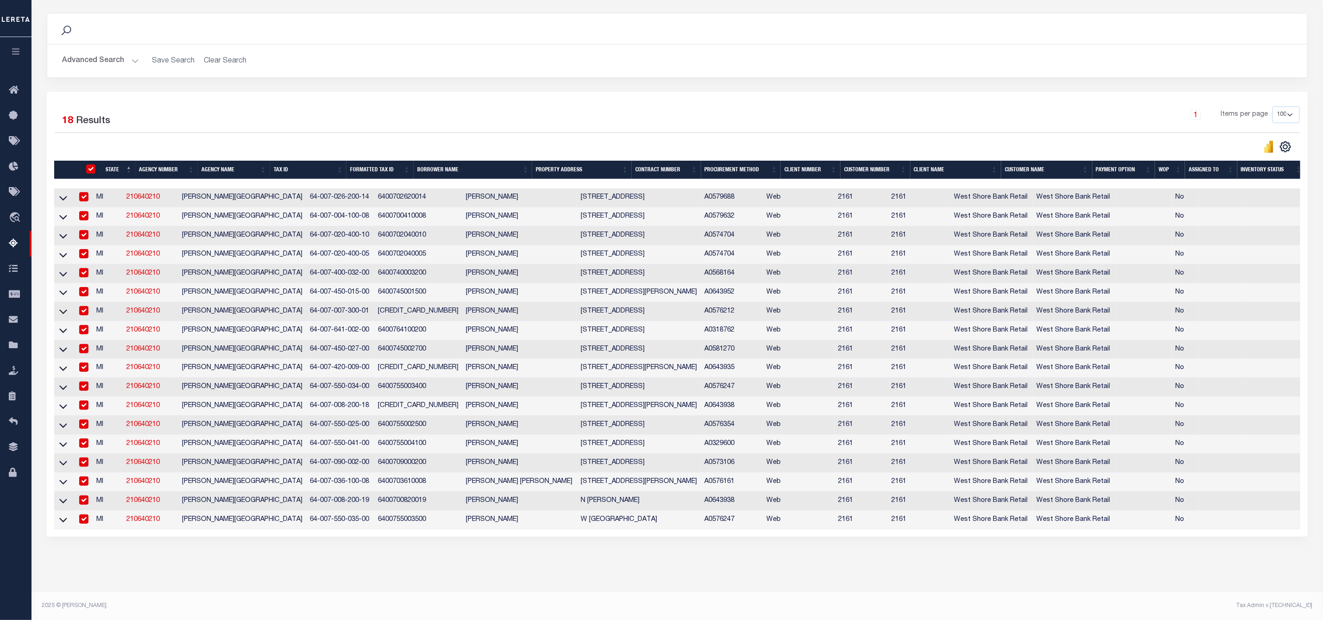
checkbox input "true"
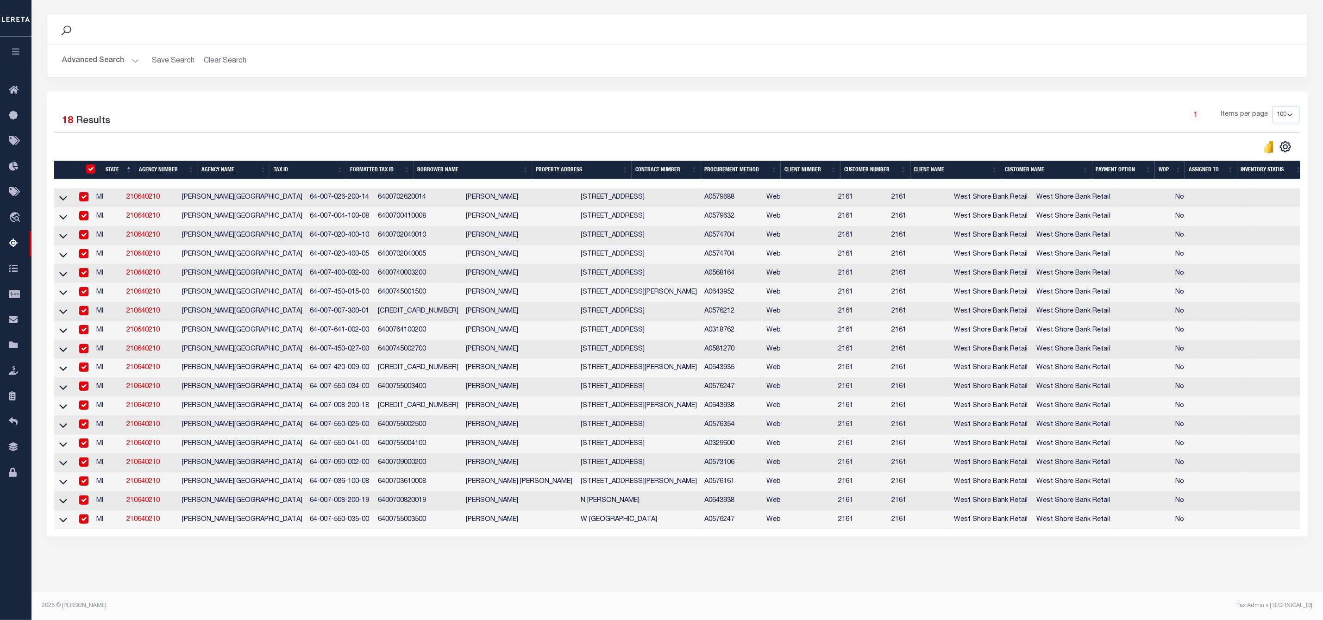
checkbox input "true"
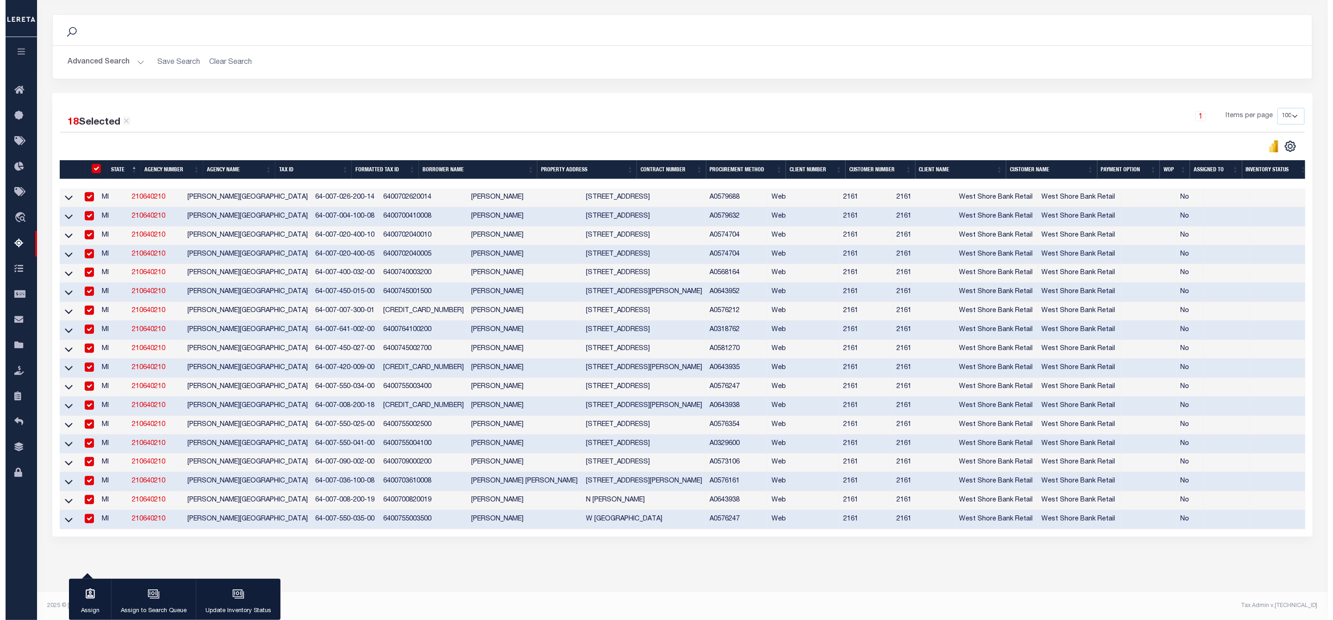
scroll to position [0, 0]
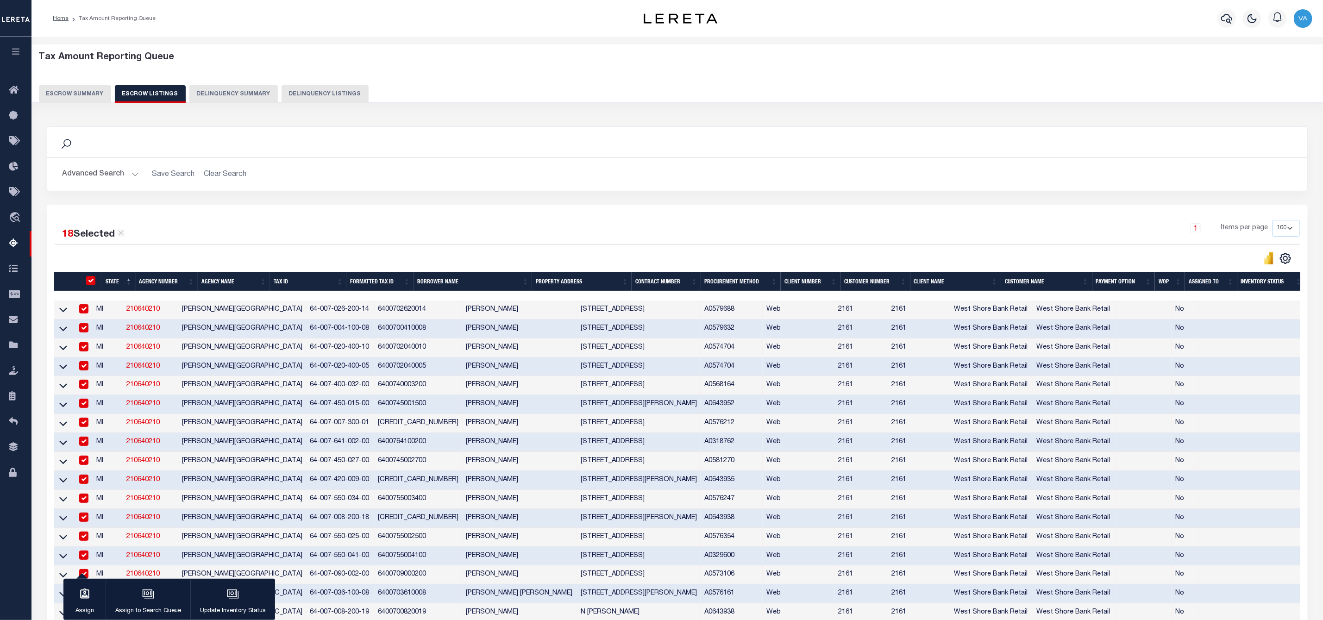
click at [92, 93] on button "Escrow Summary" at bounding box center [75, 94] width 72 height 18
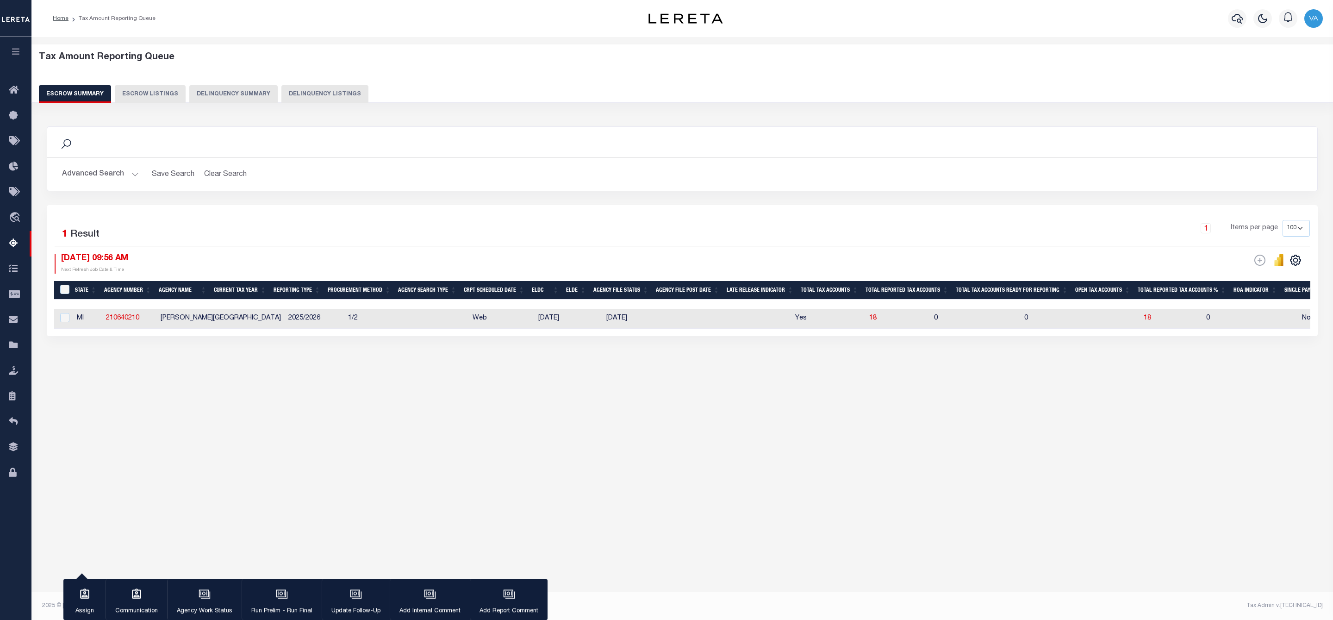
click at [120, 167] on button "Advanced Search" at bounding box center [100, 174] width 77 height 18
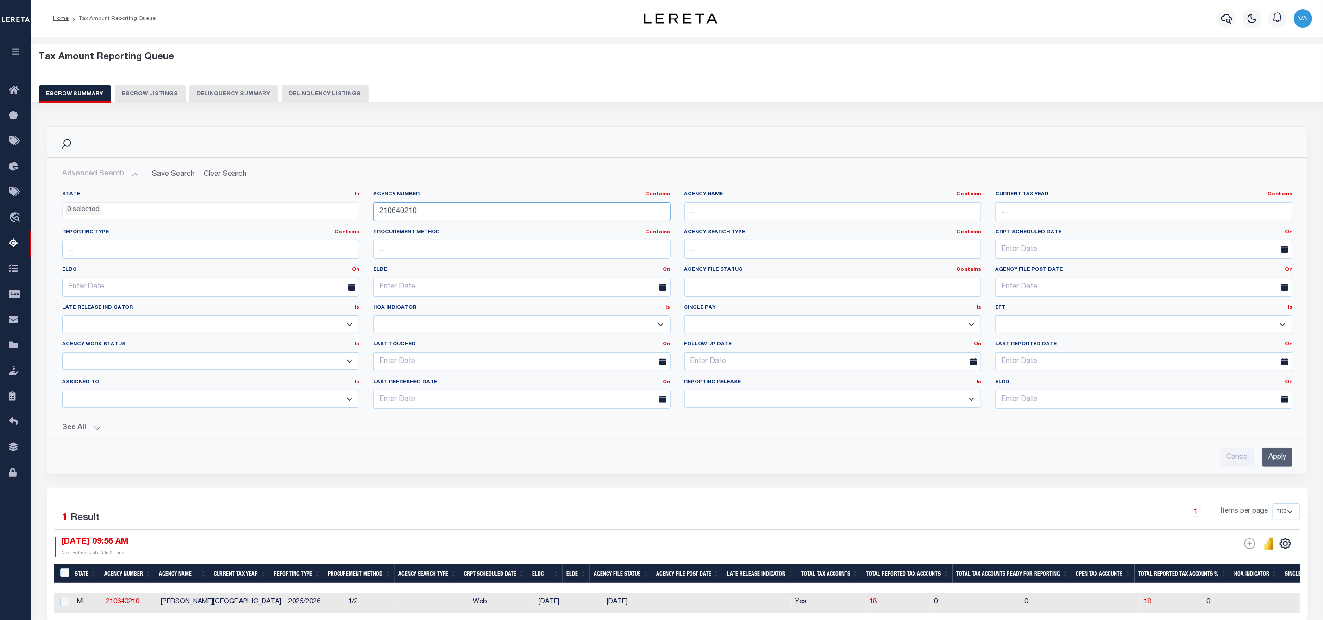
drag, startPoint x: 420, startPoint y: 206, endPoint x: 367, endPoint y: 220, distance: 54.7
click at [367, 220] on div "Agency Number Contains Contains Is 210640210" at bounding box center [521, 210] width 311 height 38
paste input "150204"
type input "210150204"
click at [1276, 467] on input "Apply" at bounding box center [1277, 457] width 30 height 19
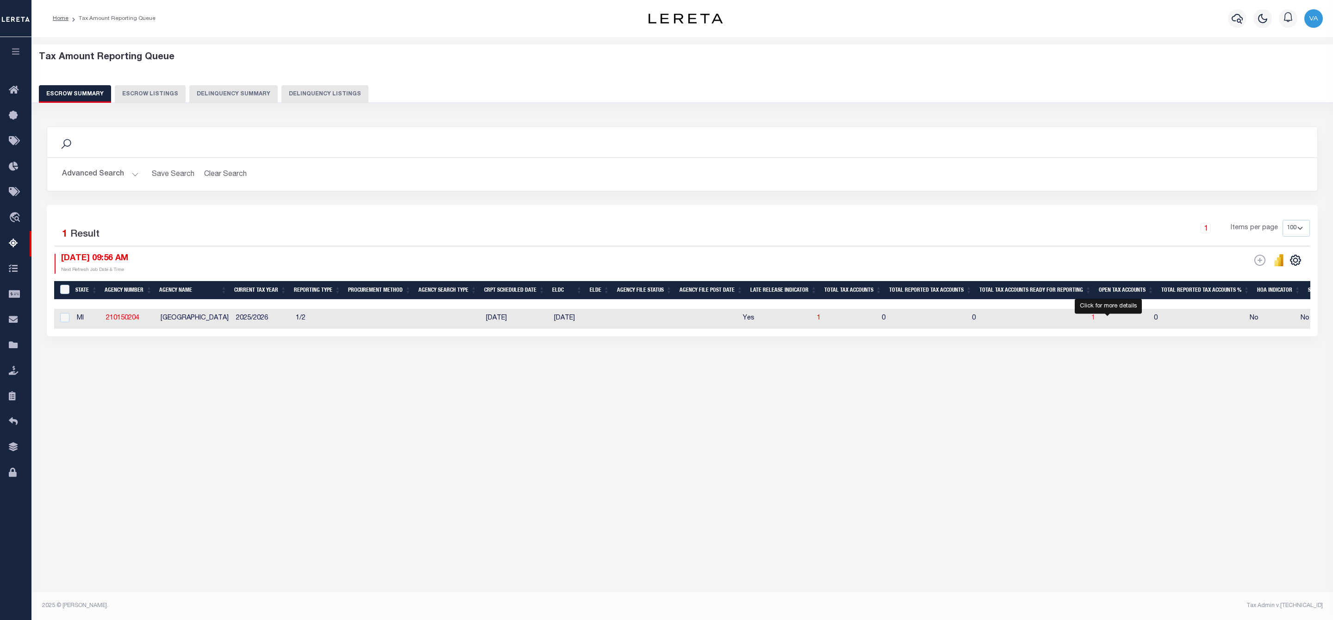
click at [1095, 319] on span "1" at bounding box center [1094, 318] width 4 height 6
select select "100"
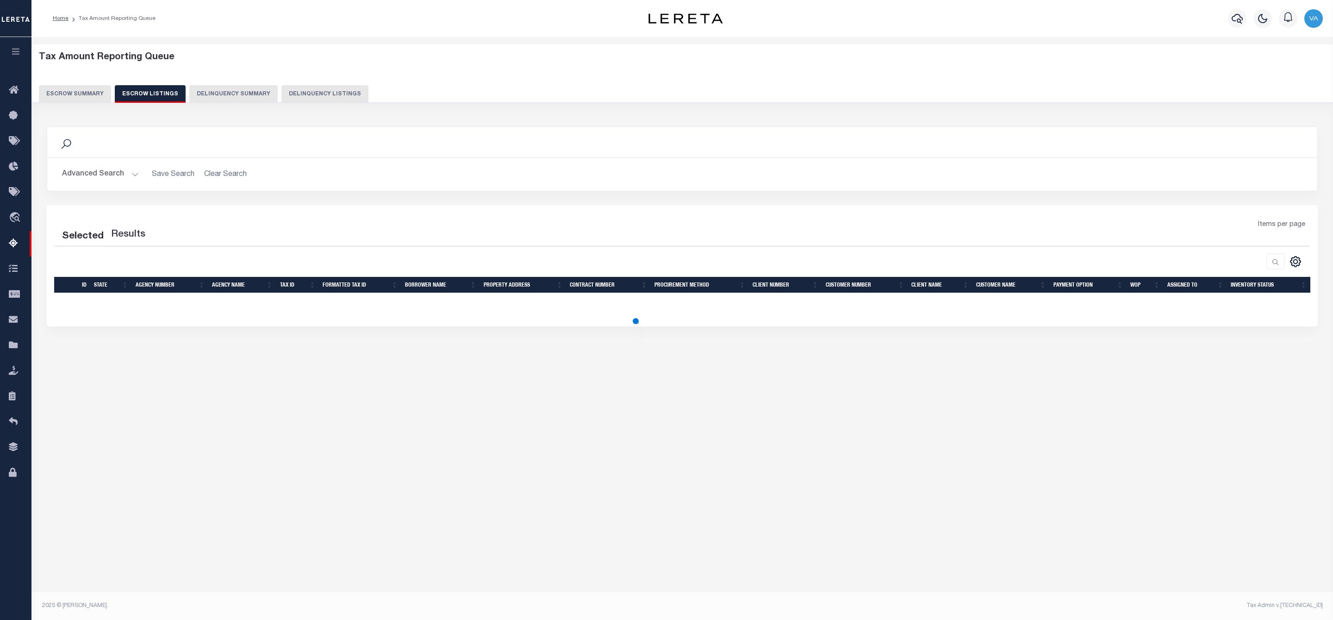
select select "100"
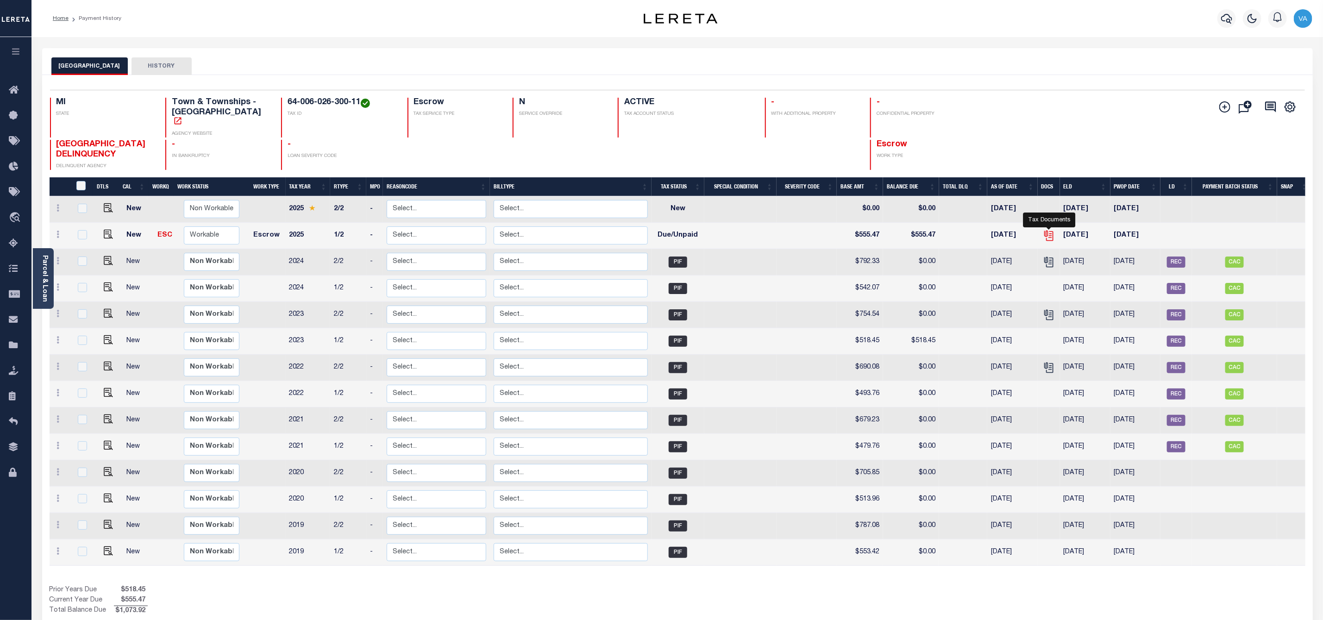
click at [1050, 230] on icon "" at bounding box center [1049, 236] width 12 height 12
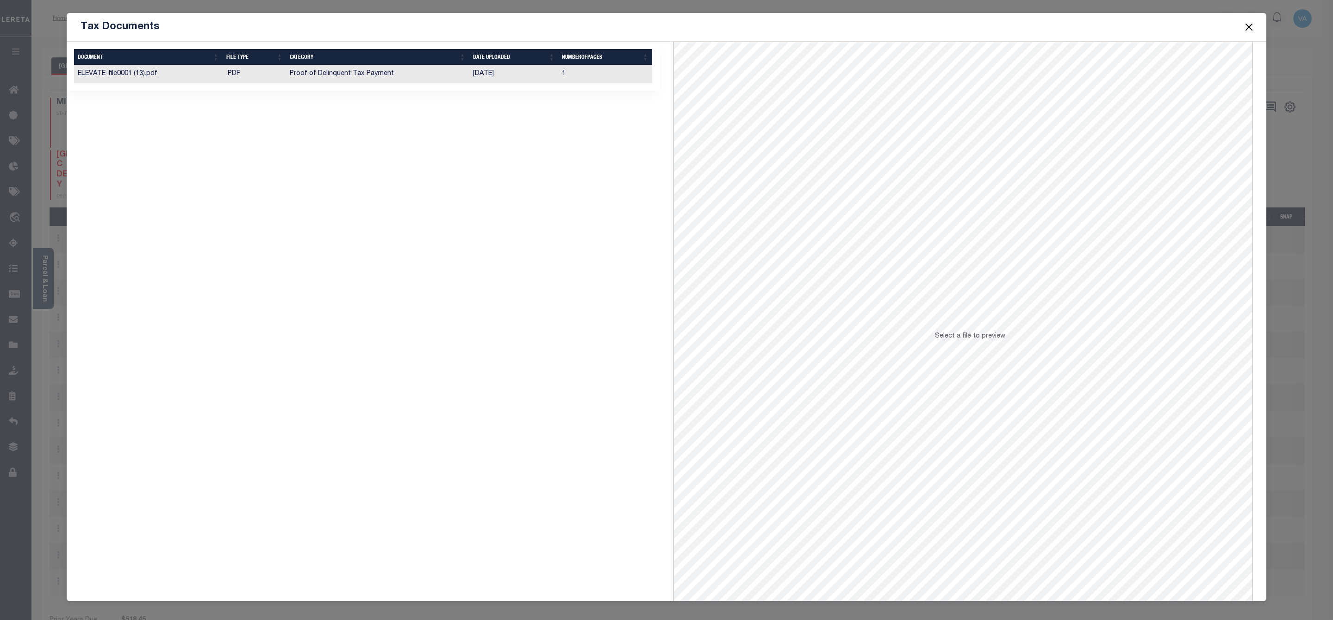
click at [353, 77] on td "Proof of Delinquent Tax Payment" at bounding box center [377, 74] width 183 height 18
click at [428, 81] on td "Proof of Delinquent Tax Payment" at bounding box center [377, 74] width 183 height 18
click at [1246, 24] on button "Close" at bounding box center [1250, 27] width 12 height 12
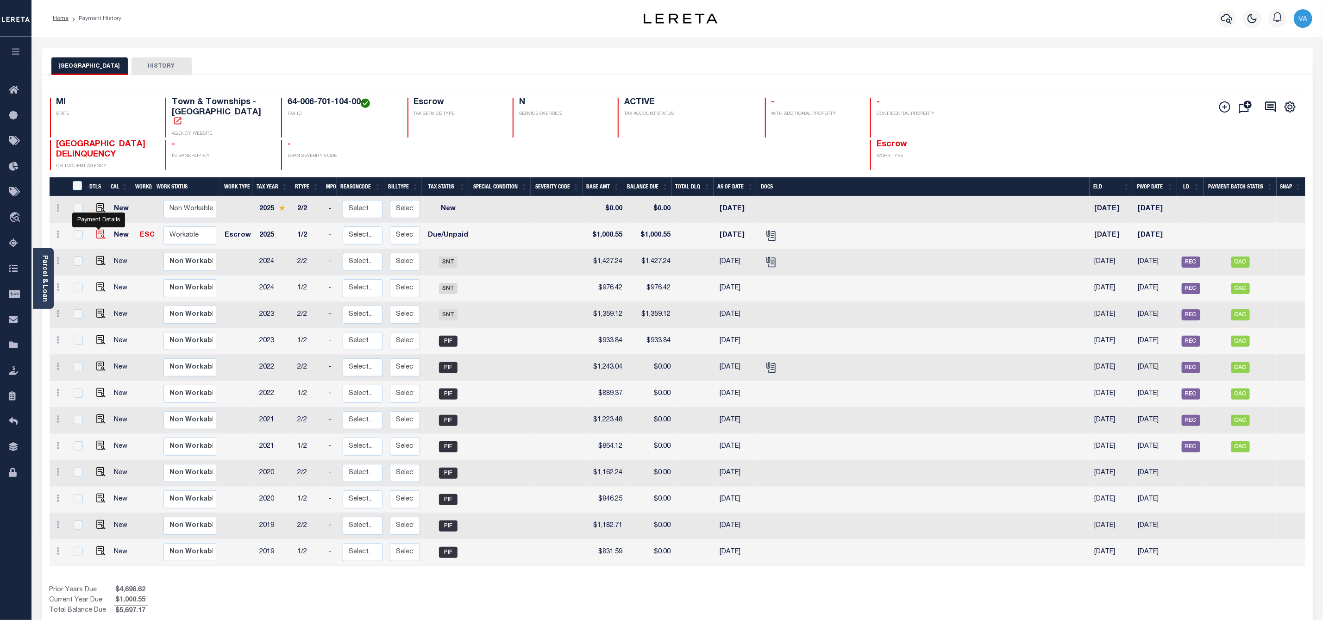
click at [98, 230] on img "" at bounding box center [100, 234] width 9 height 9
checkbox input "true"
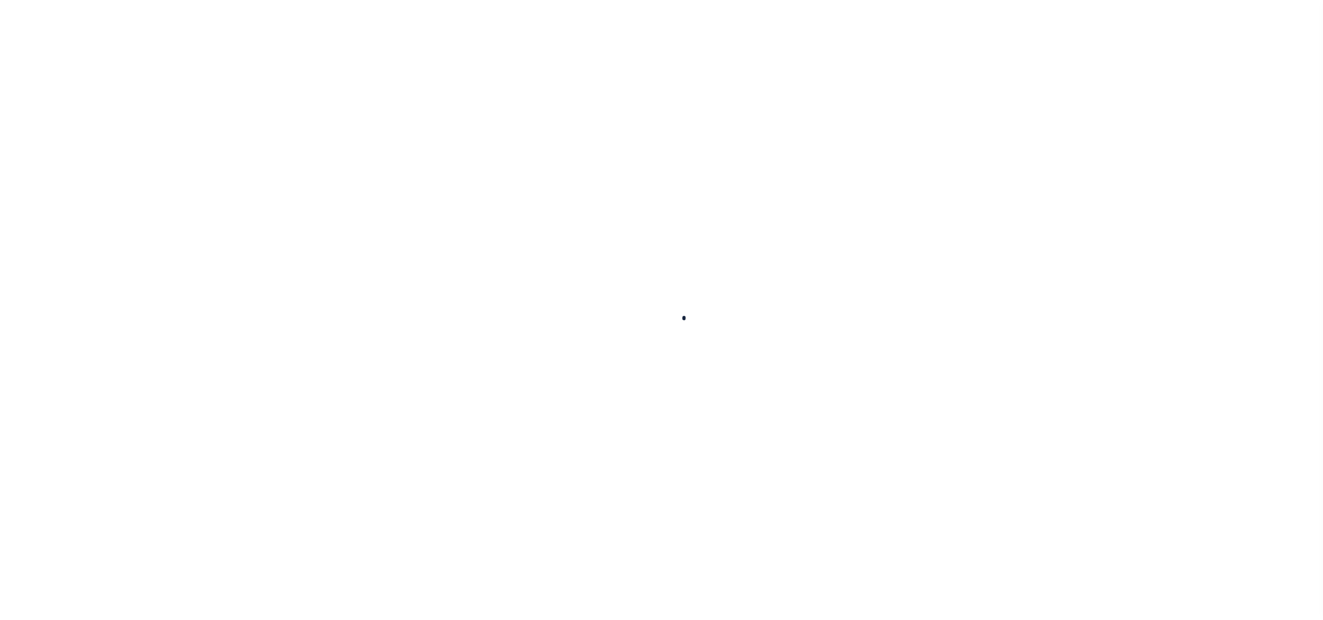
checkbox input "false"
type input "[DATE]"
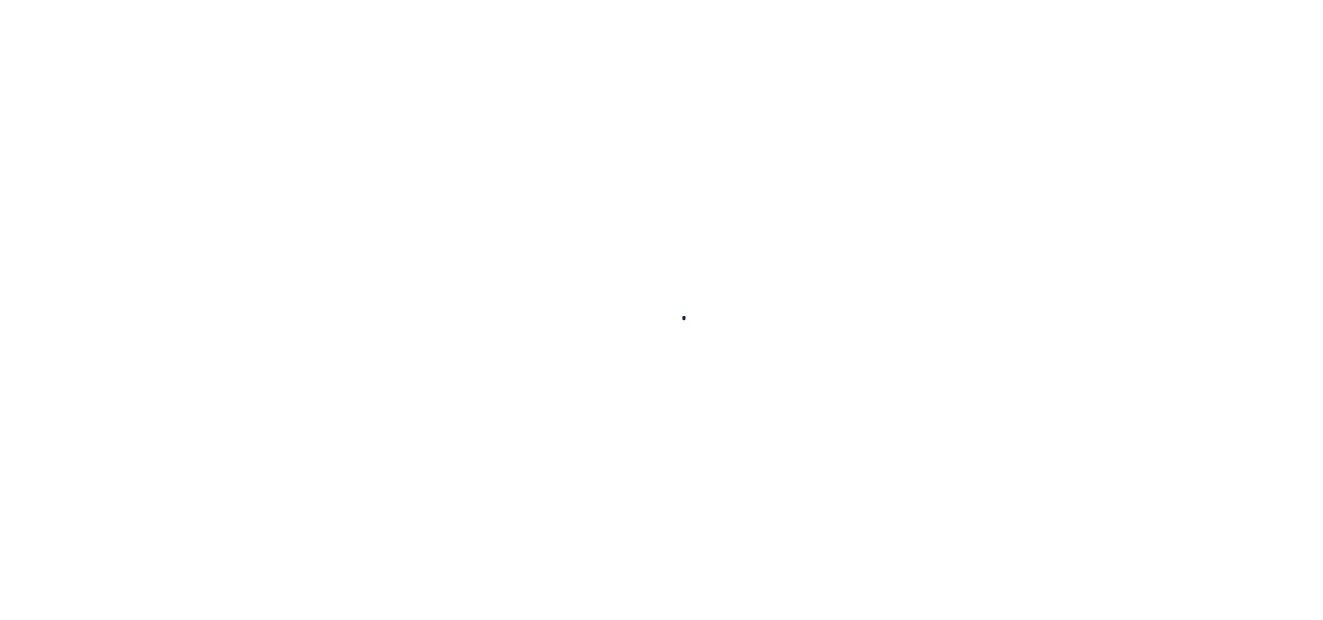
select select "DUE"
type input "$1,000.55"
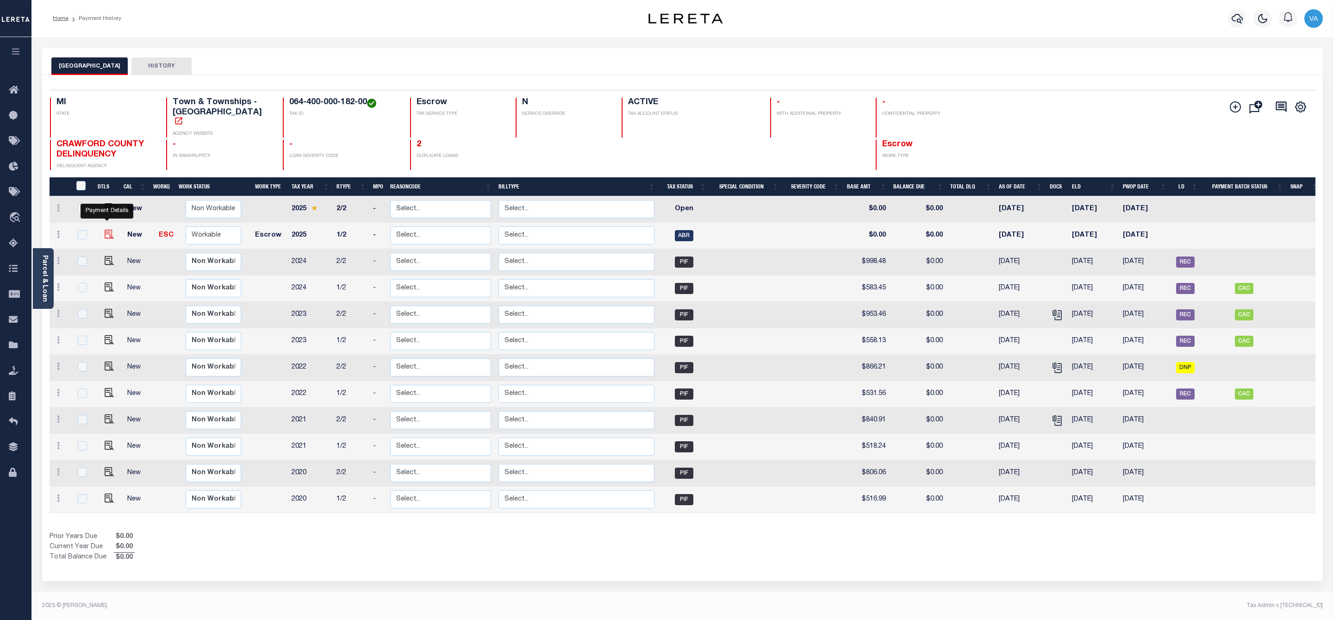
click at [109, 230] on img "" at bounding box center [109, 234] width 9 height 9
checkbox input "true"
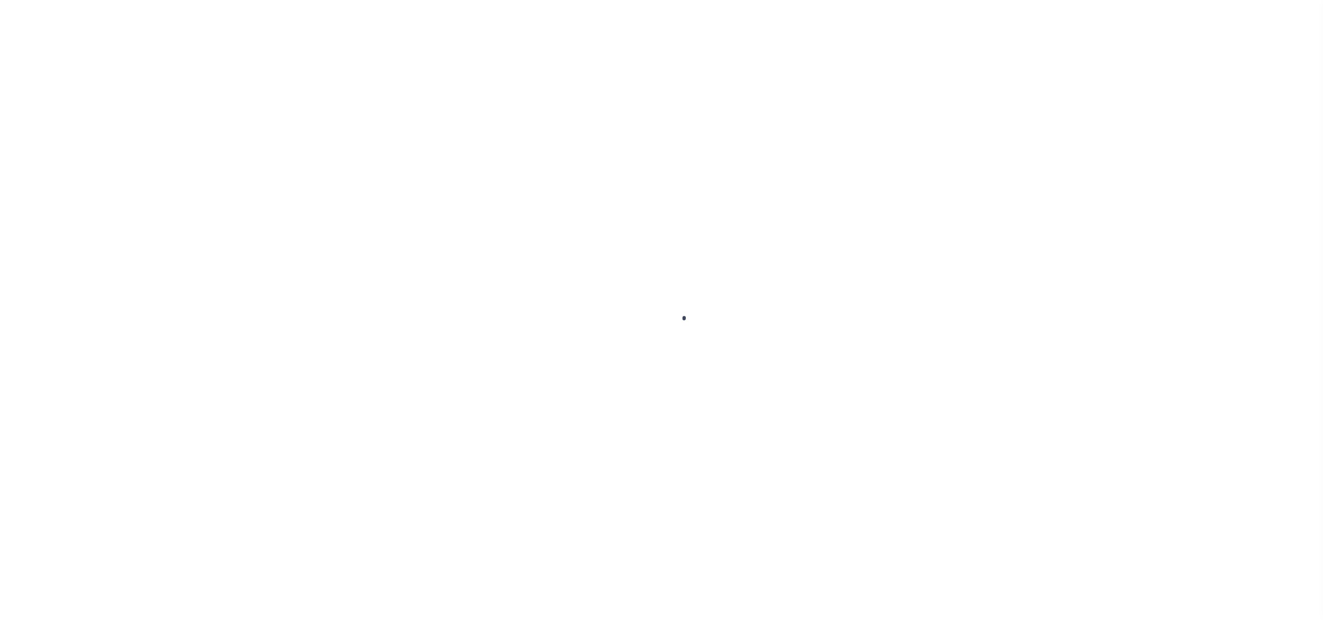
checkbox input "false"
type input "[DATE]"
select select "DUE"
type input "$597.29"
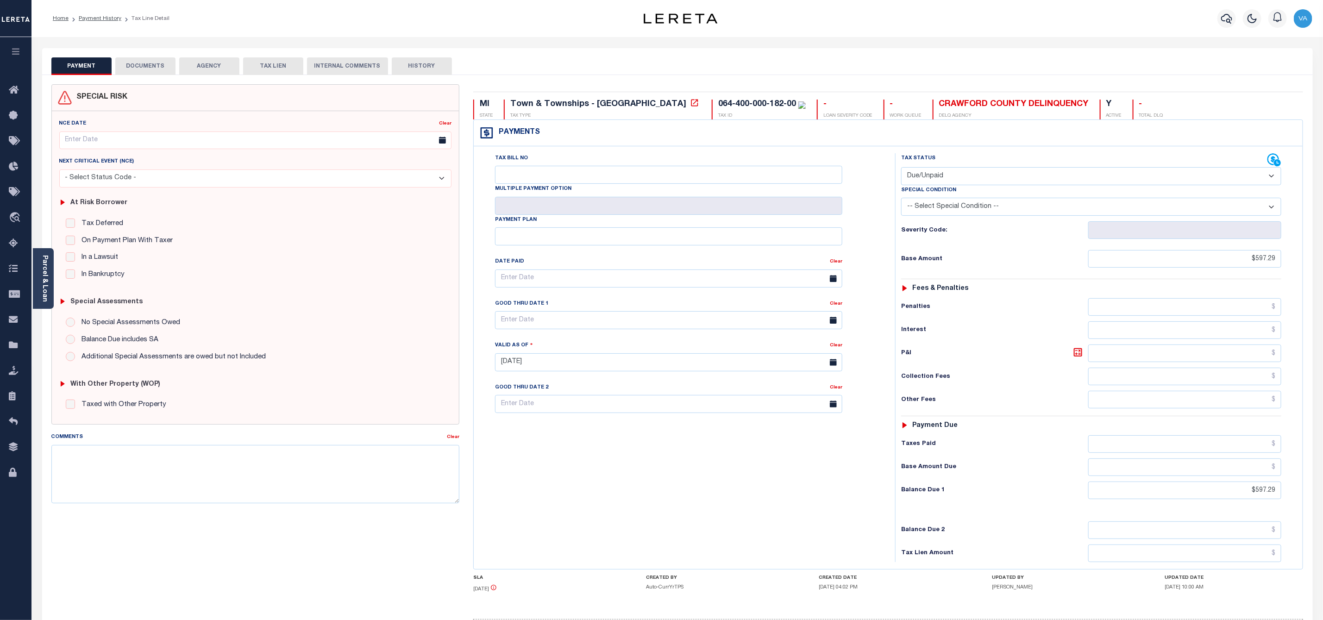
click at [150, 63] on button "DOCUMENTS" at bounding box center [145, 66] width 60 height 18
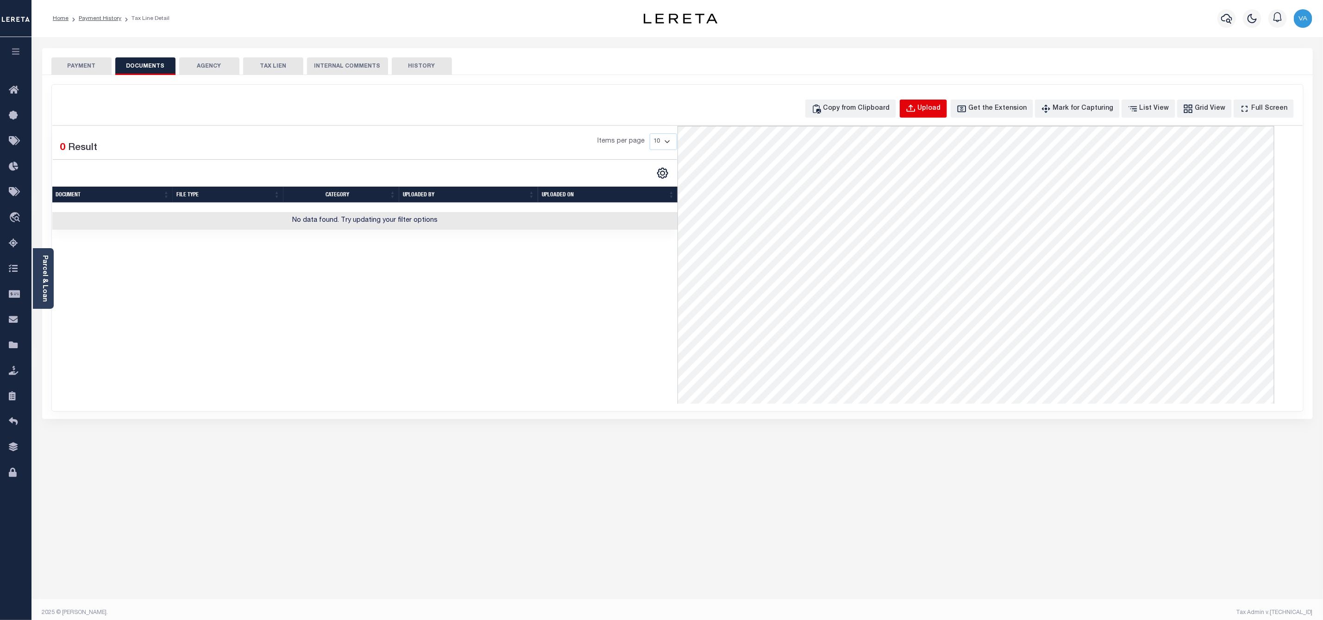
click at [941, 106] on div "Upload" at bounding box center [929, 109] width 23 height 10
select select "POP"
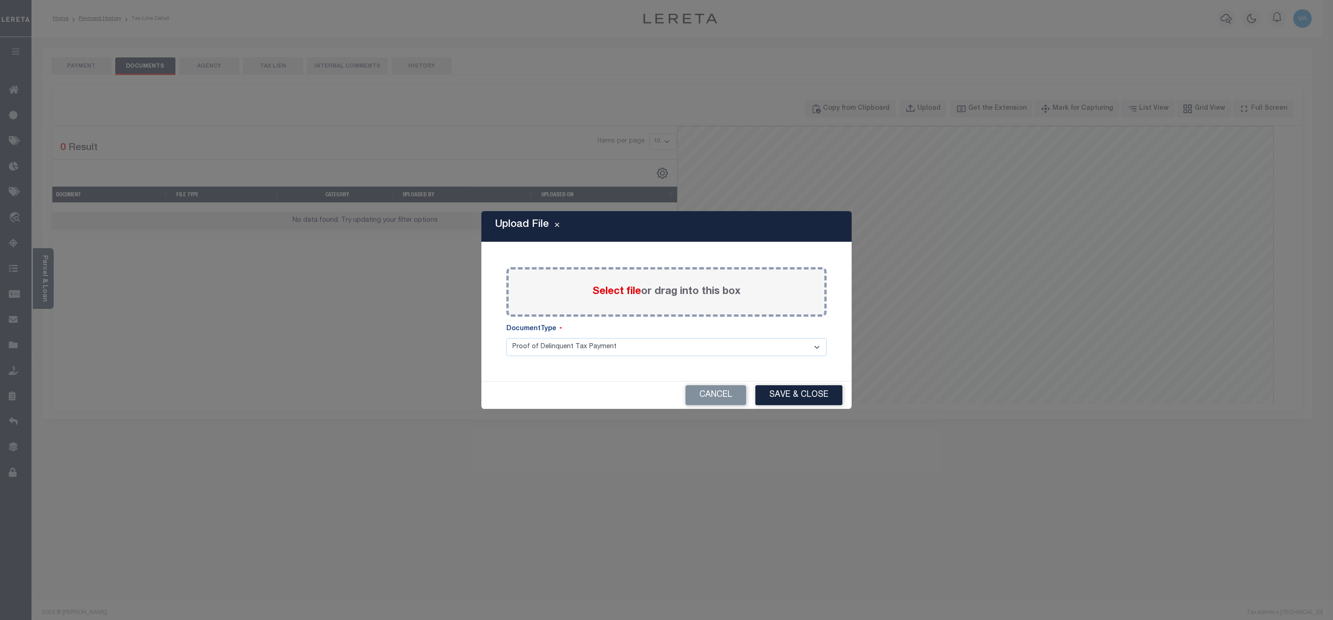
click at [624, 288] on span "Select file" at bounding box center [617, 292] width 49 height 10
click at [0, 0] on input "Select file or drag into this box" at bounding box center [0, 0] width 0 height 0
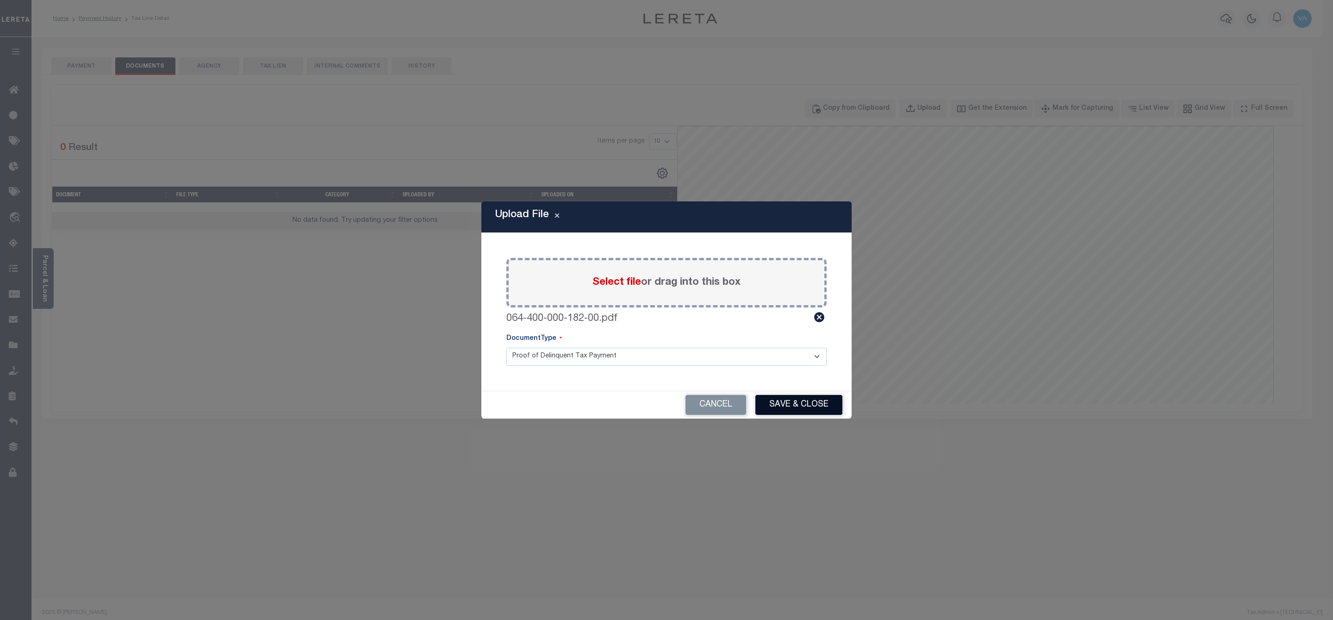
click at [776, 398] on button "Save & Close" at bounding box center [799, 405] width 87 height 20
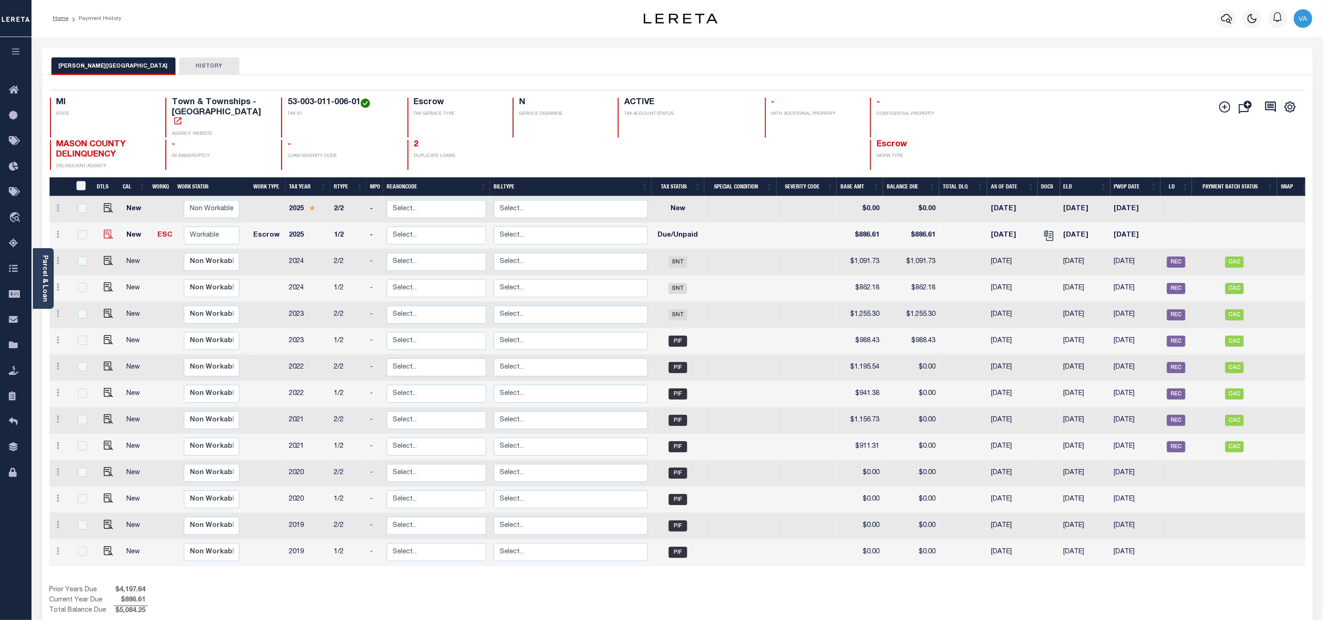
click at [106, 221] on body "Home Payment History Profile Sign out" at bounding box center [661, 324] width 1323 height 648
click at [107, 230] on img "" at bounding box center [108, 234] width 9 height 9
checkbox input "true"
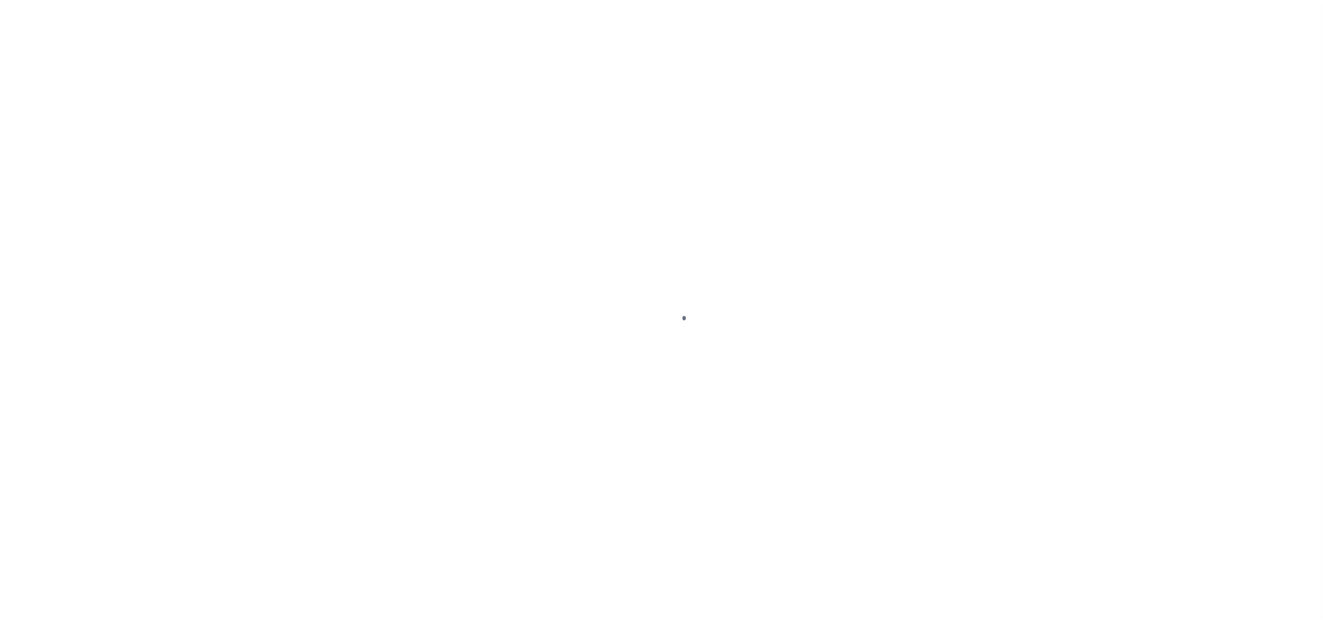
select select "DUE"
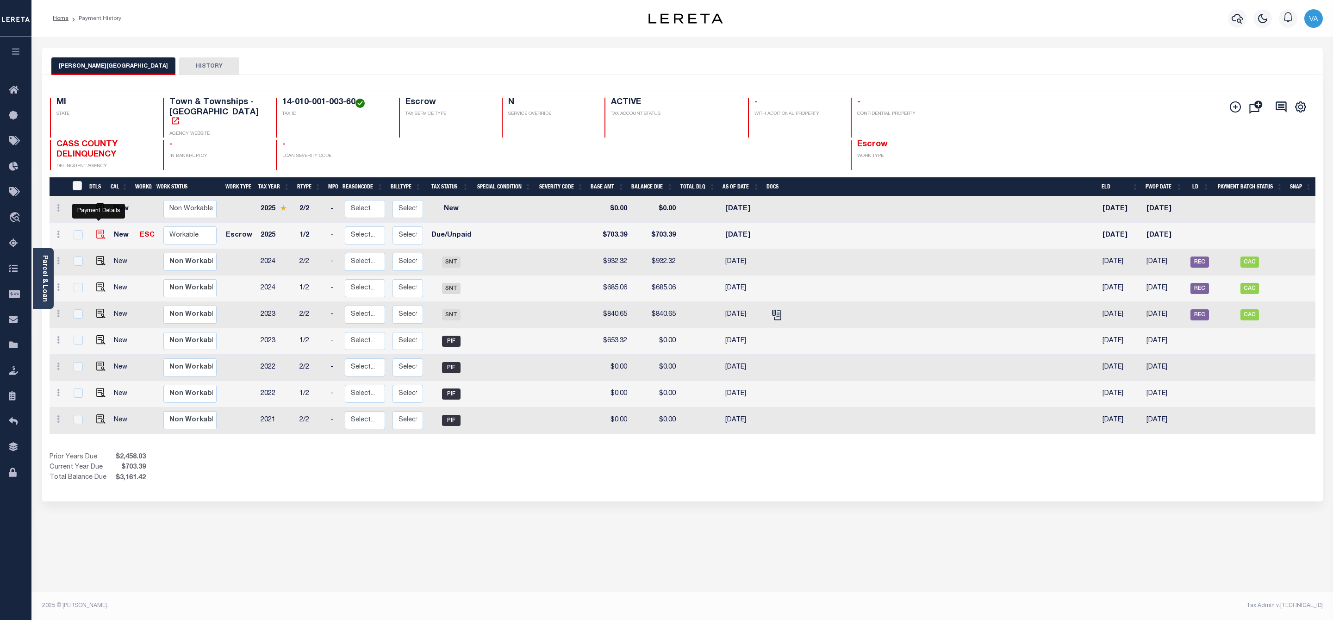
click at [100, 230] on img "" at bounding box center [100, 234] width 9 height 9
checkbox input "true"
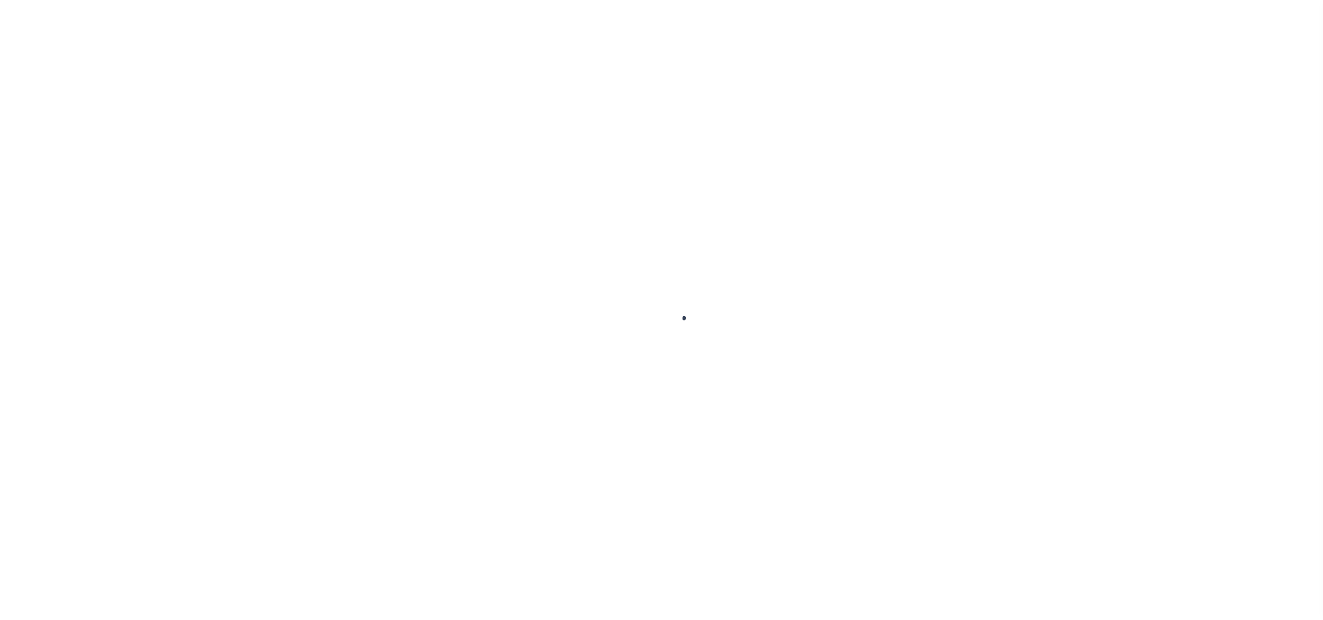
select select "DUE"
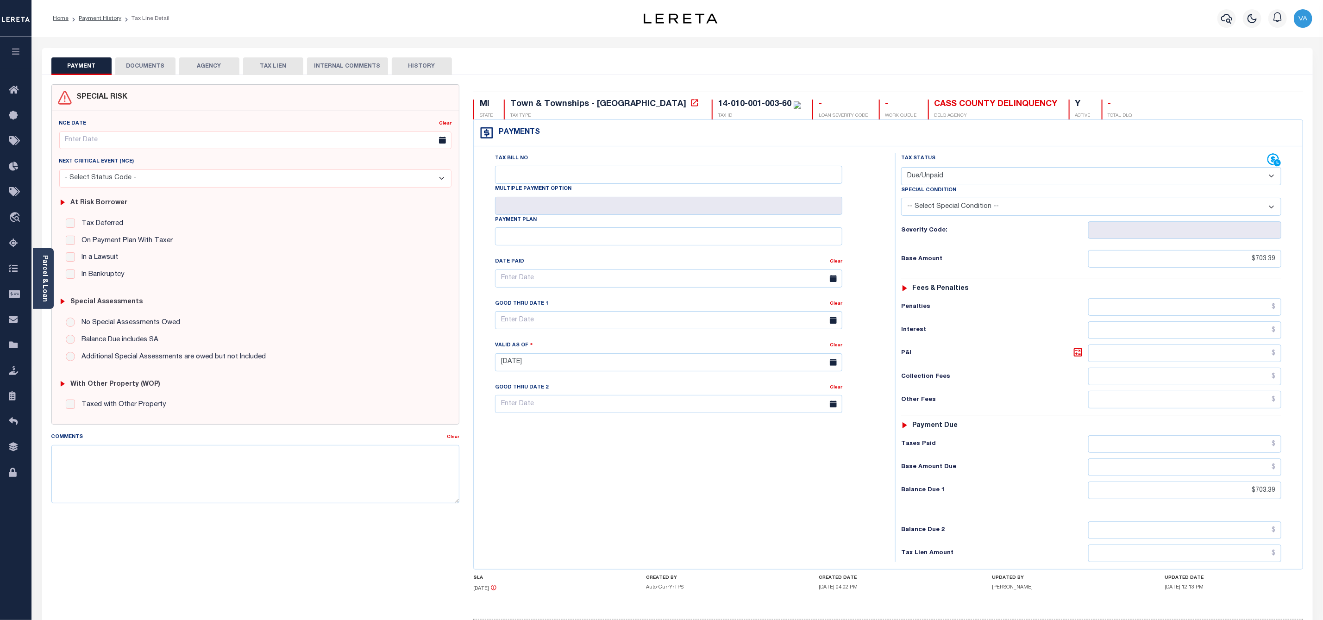
click at [147, 66] on button "DOCUMENTS" at bounding box center [145, 66] width 60 height 18
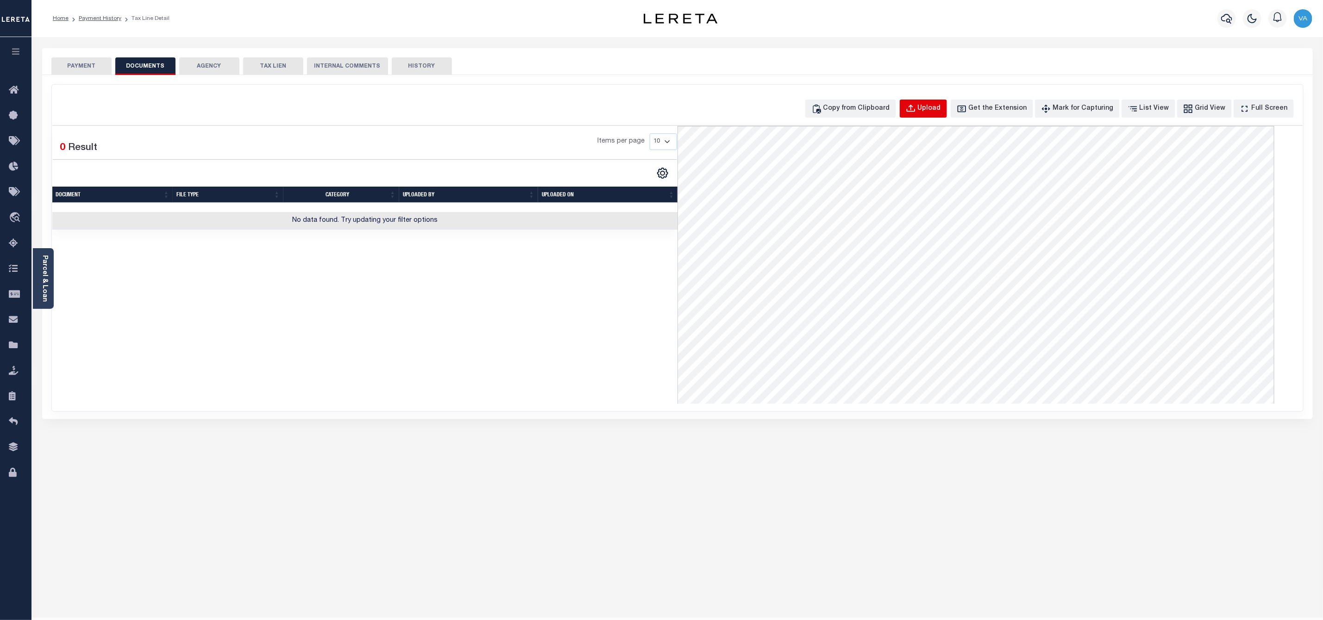
click at [941, 113] on div "Upload" at bounding box center [929, 109] width 23 height 10
select select "POP"
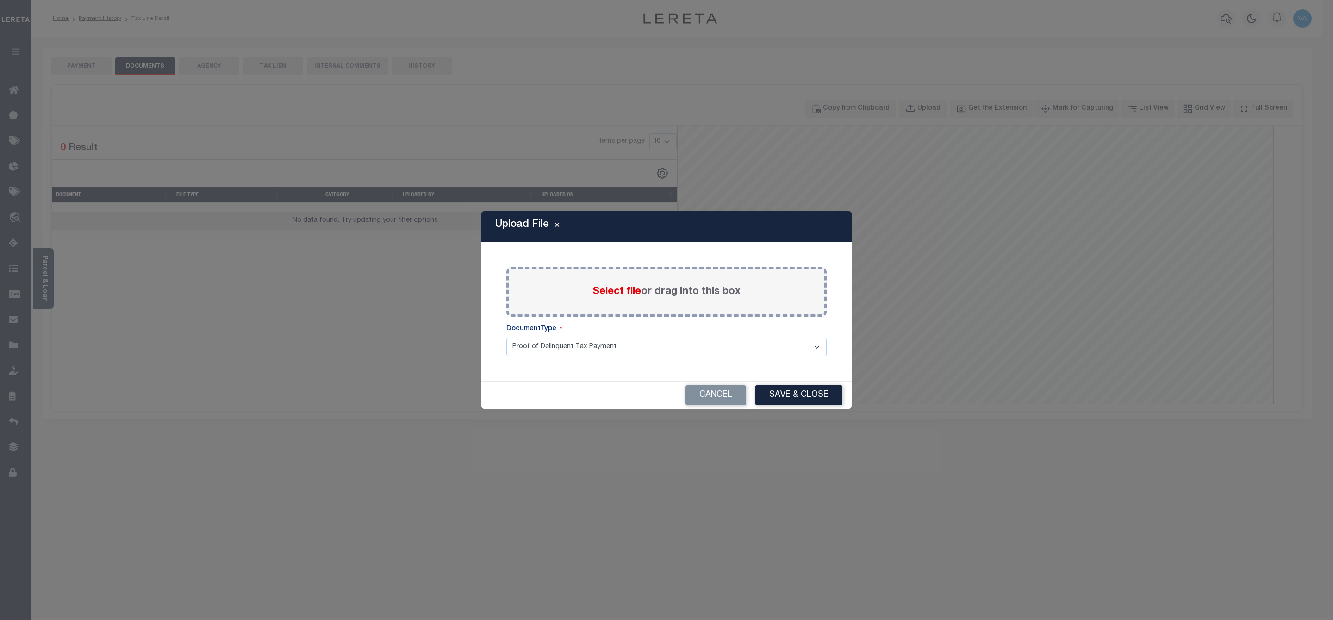
click at [599, 294] on span "Select file" at bounding box center [617, 292] width 49 height 10
click at [0, 0] on input "Select file or drag into this box" at bounding box center [0, 0] width 0 height 0
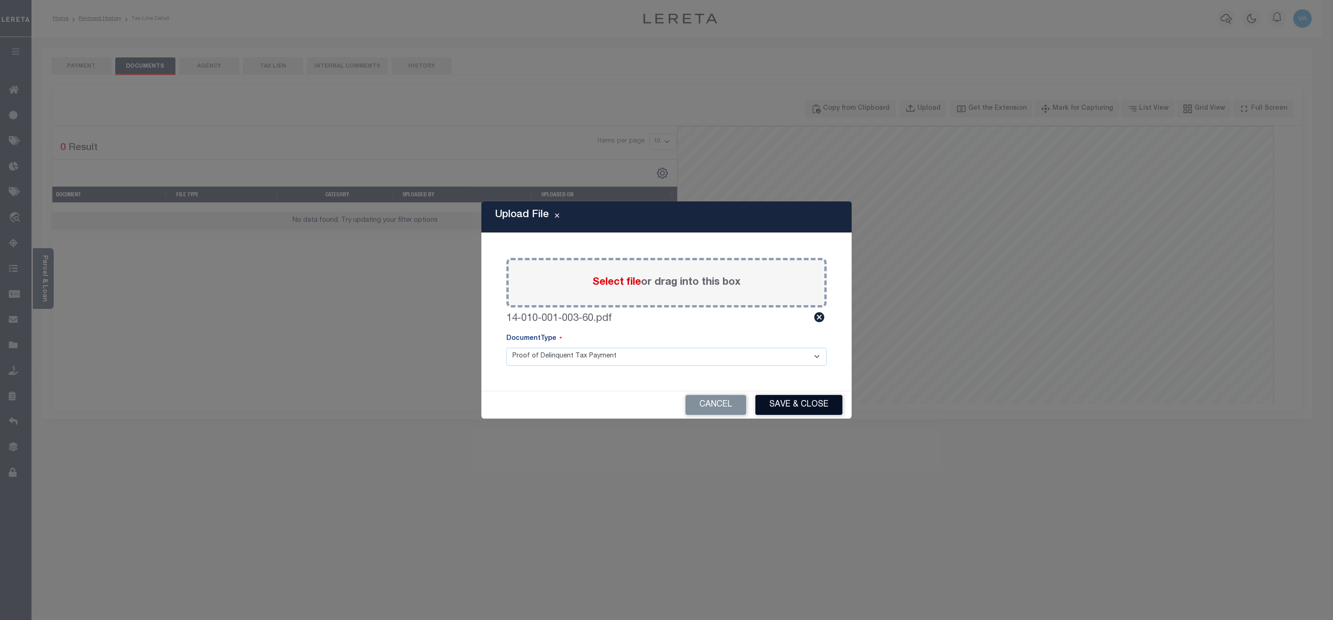
click at [792, 401] on button "Save & Close" at bounding box center [799, 405] width 87 height 20
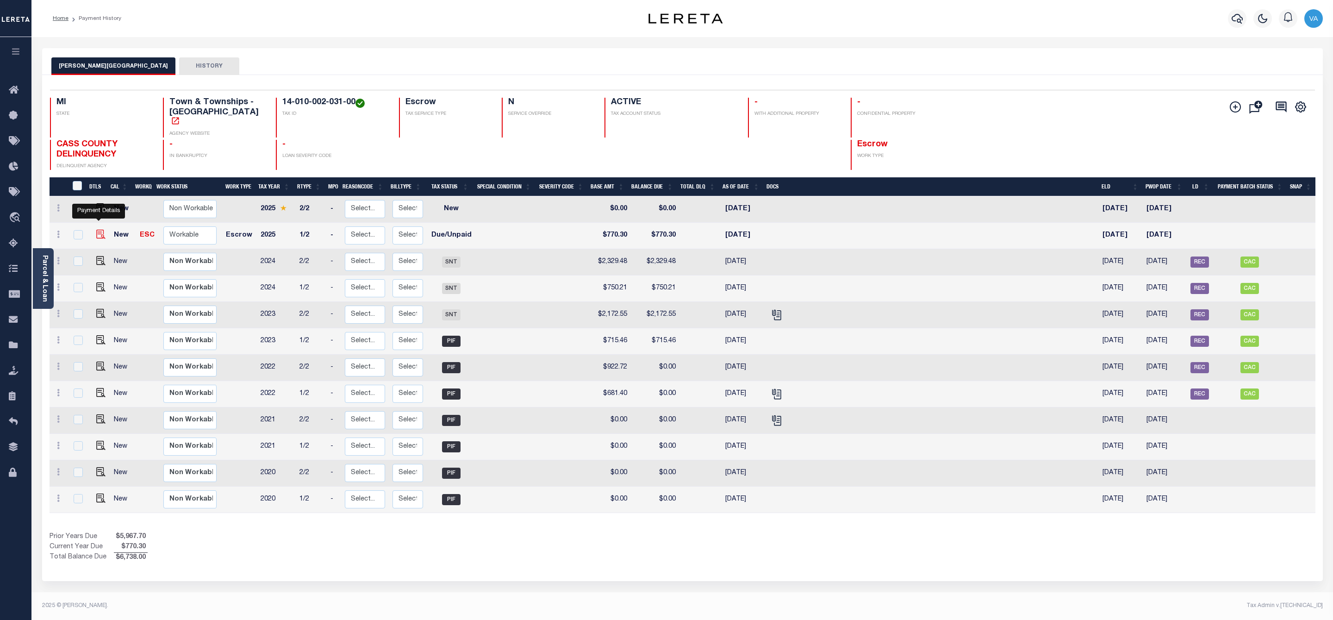
click at [96, 230] on img "" at bounding box center [100, 234] width 9 height 9
checkbox input "true"
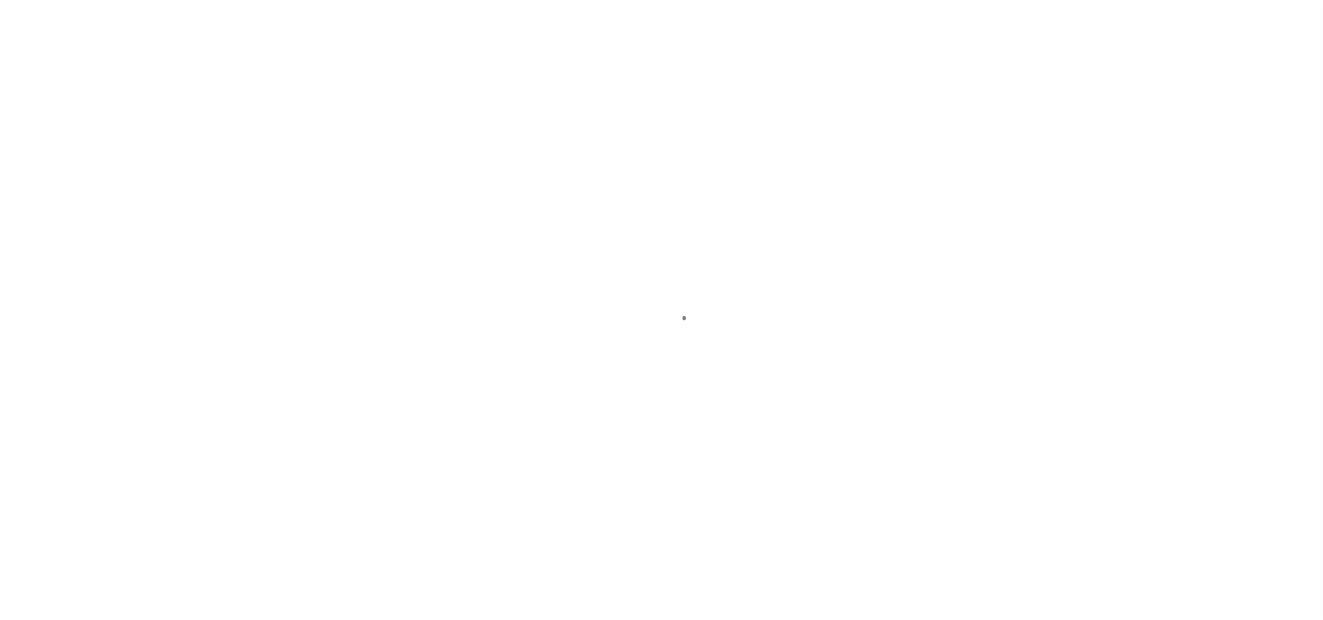
select select "DUE"
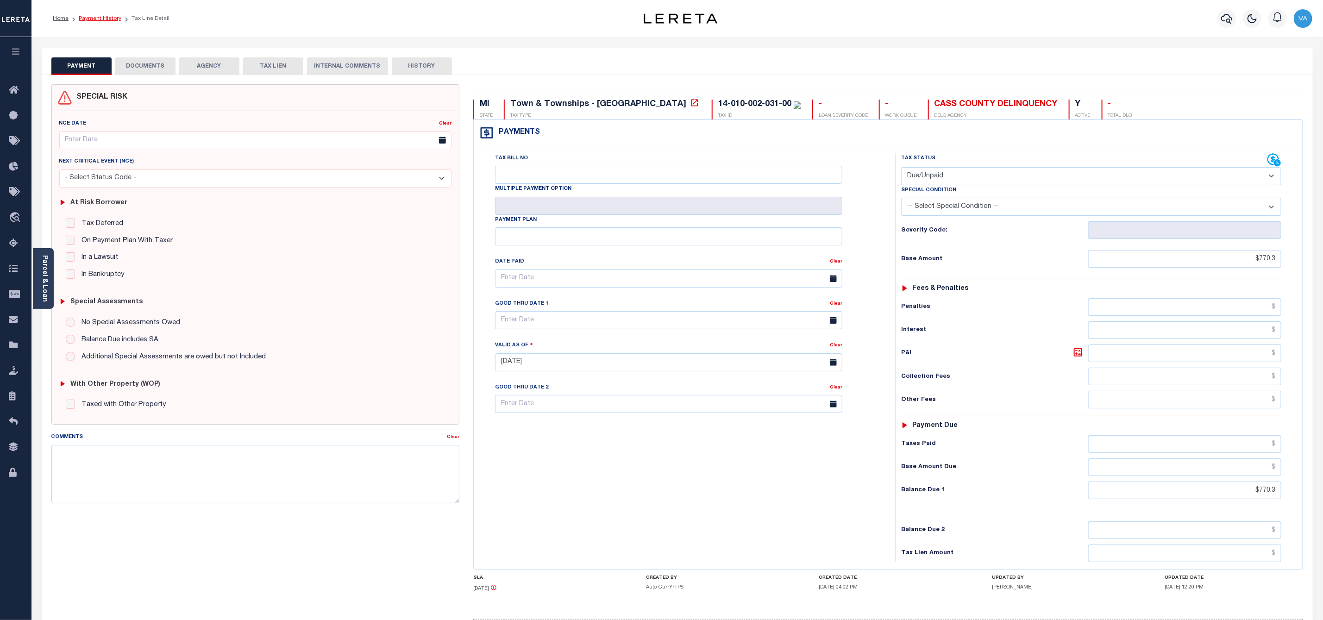
click at [100, 18] on link "Payment History" at bounding box center [100, 19] width 43 height 6
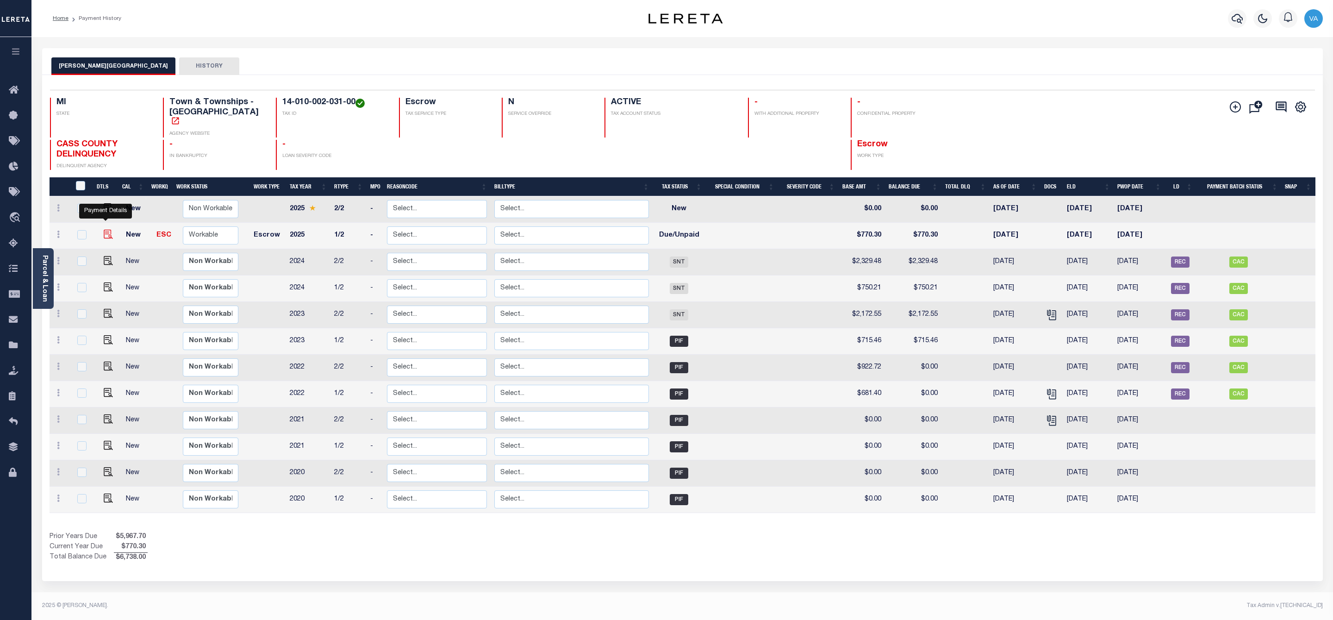
click at [104, 230] on img "" at bounding box center [108, 234] width 9 height 9
checkbox input "true"
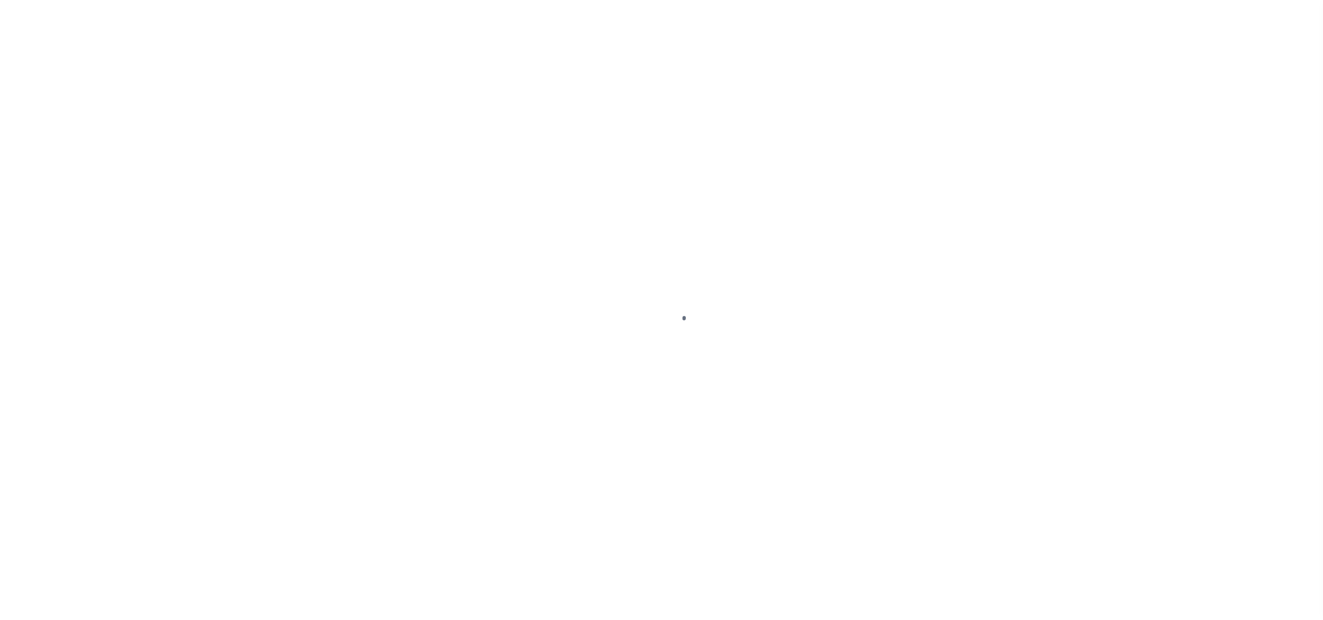
select select "DUE"
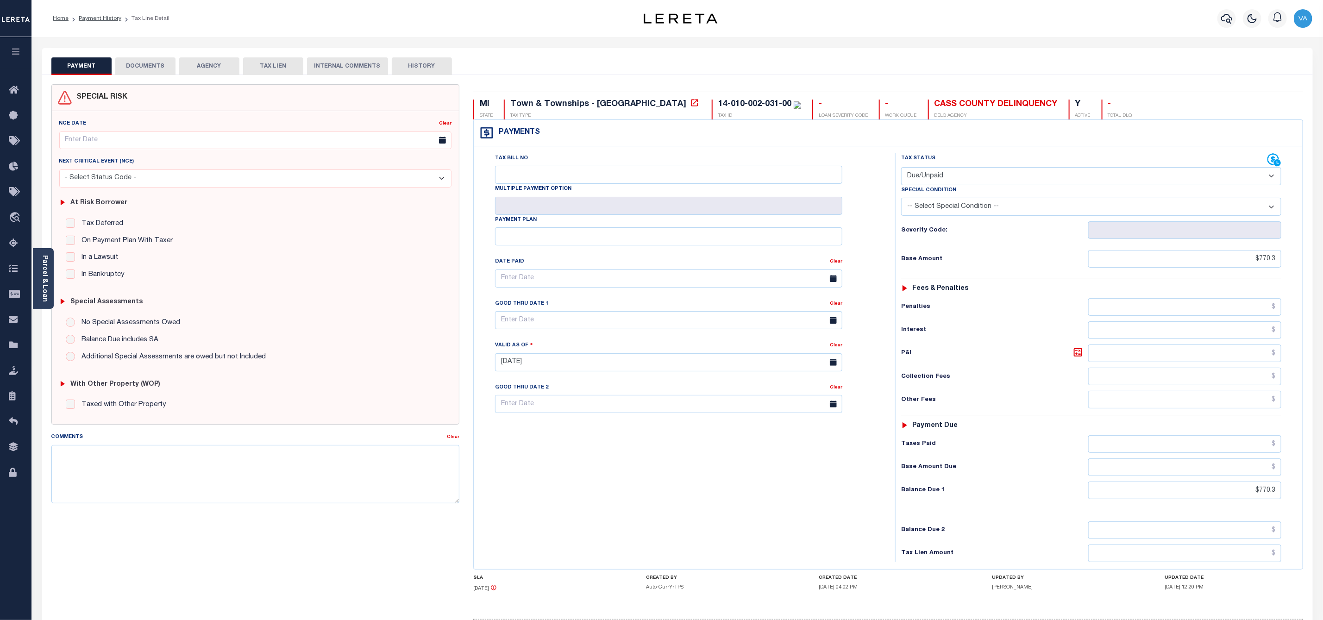
click at [153, 69] on button "DOCUMENTS" at bounding box center [145, 66] width 60 height 18
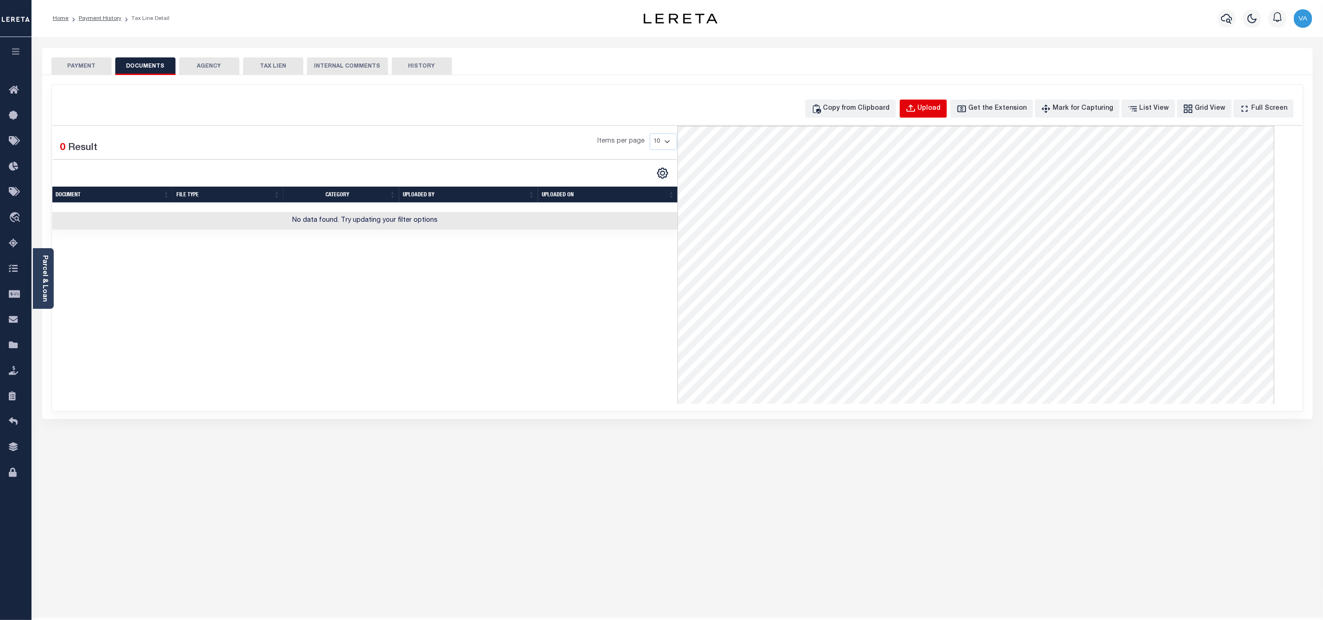
click at [941, 112] on div "Upload" at bounding box center [929, 109] width 23 height 10
select select "POP"
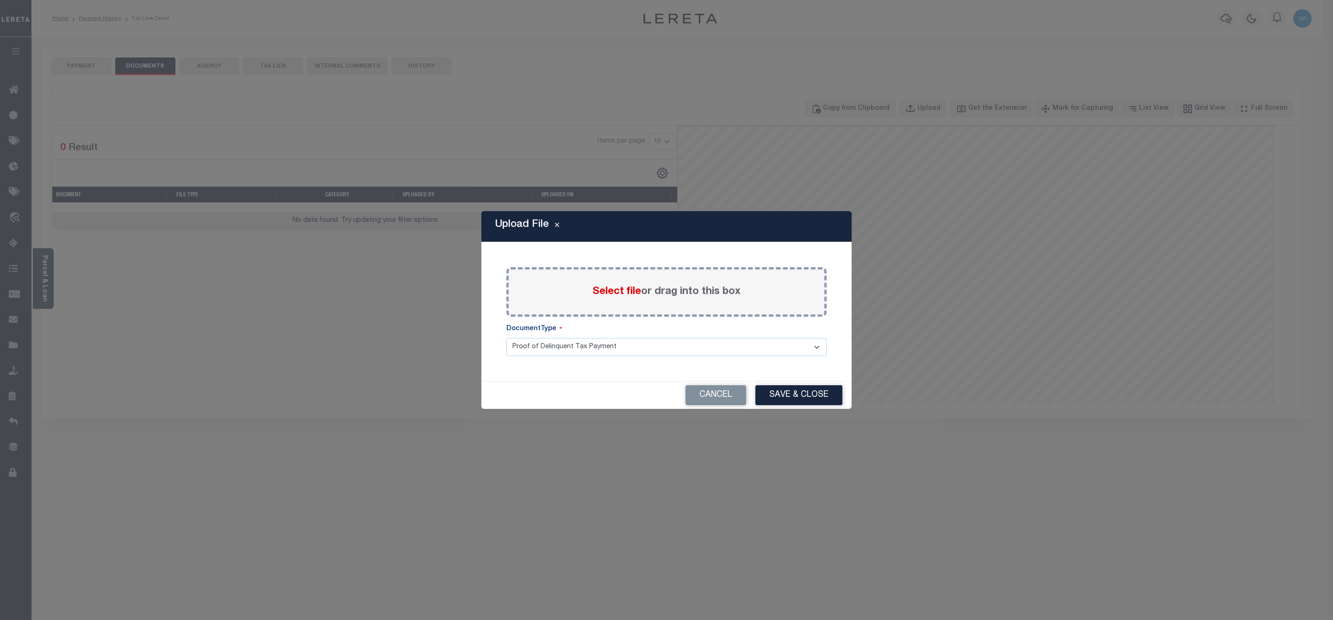
click at [635, 294] on span "Select file" at bounding box center [617, 292] width 49 height 10
click at [0, 0] on input "Select file or drag into this box" at bounding box center [0, 0] width 0 height 0
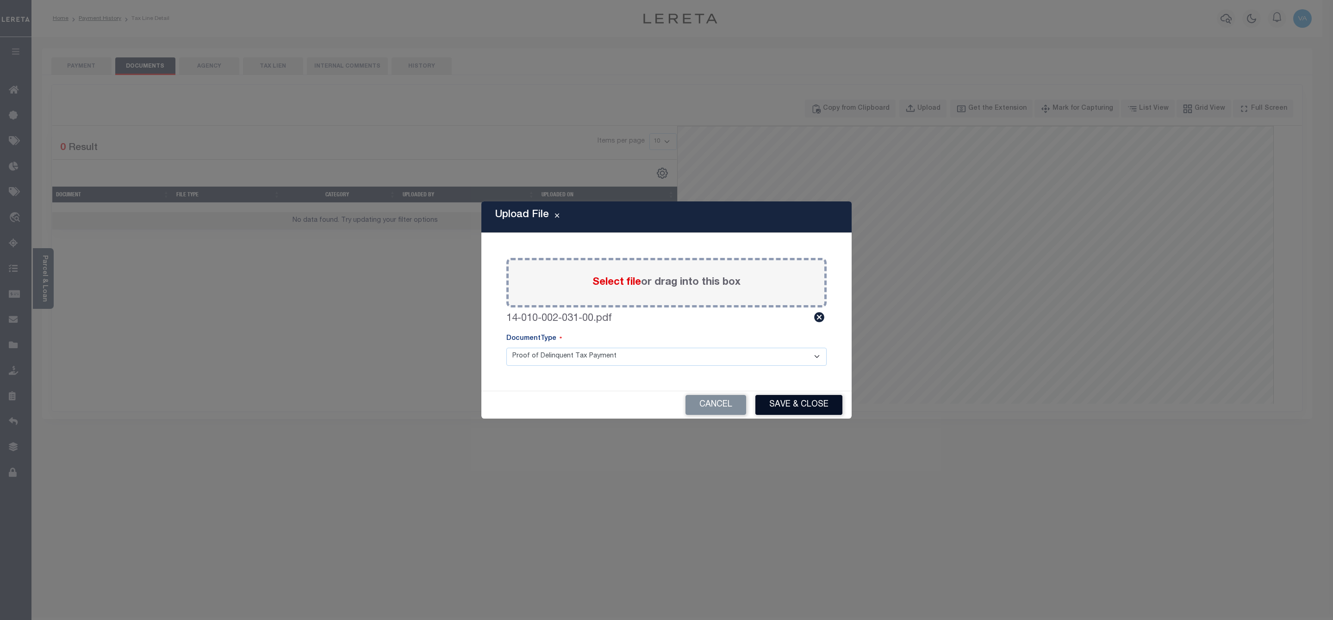
click at [817, 409] on button "Save & Close" at bounding box center [799, 405] width 87 height 20
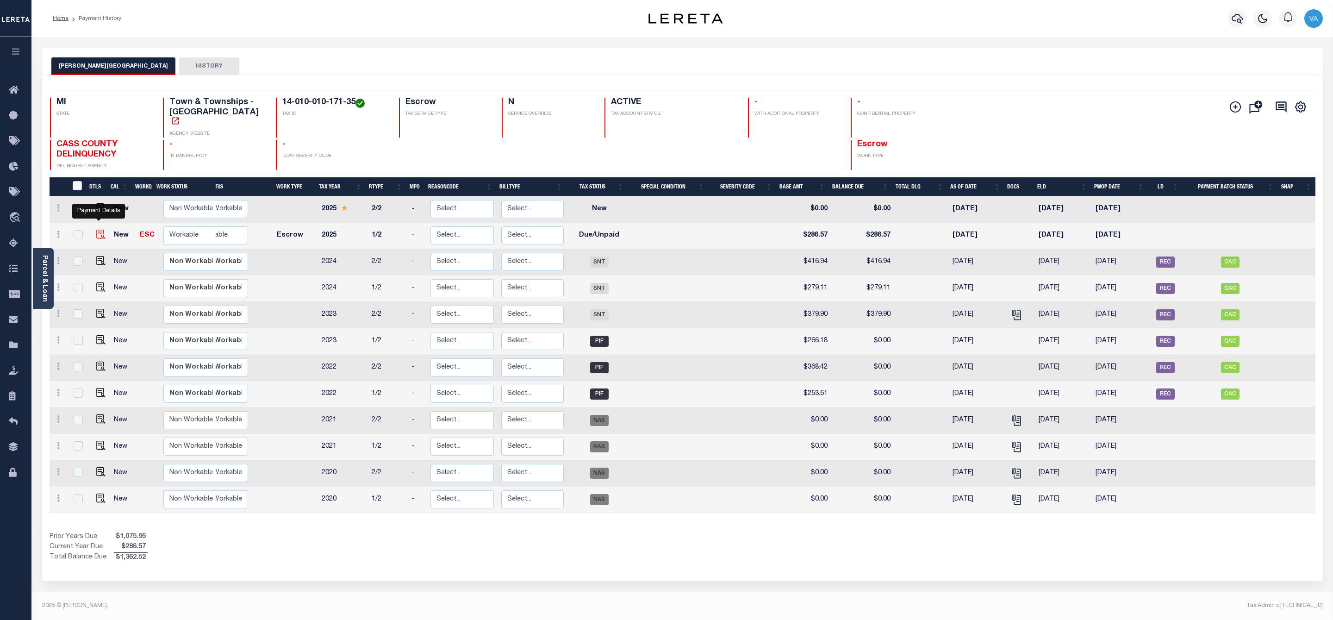
click at [99, 230] on img "" at bounding box center [100, 234] width 9 height 9
checkbox input "true"
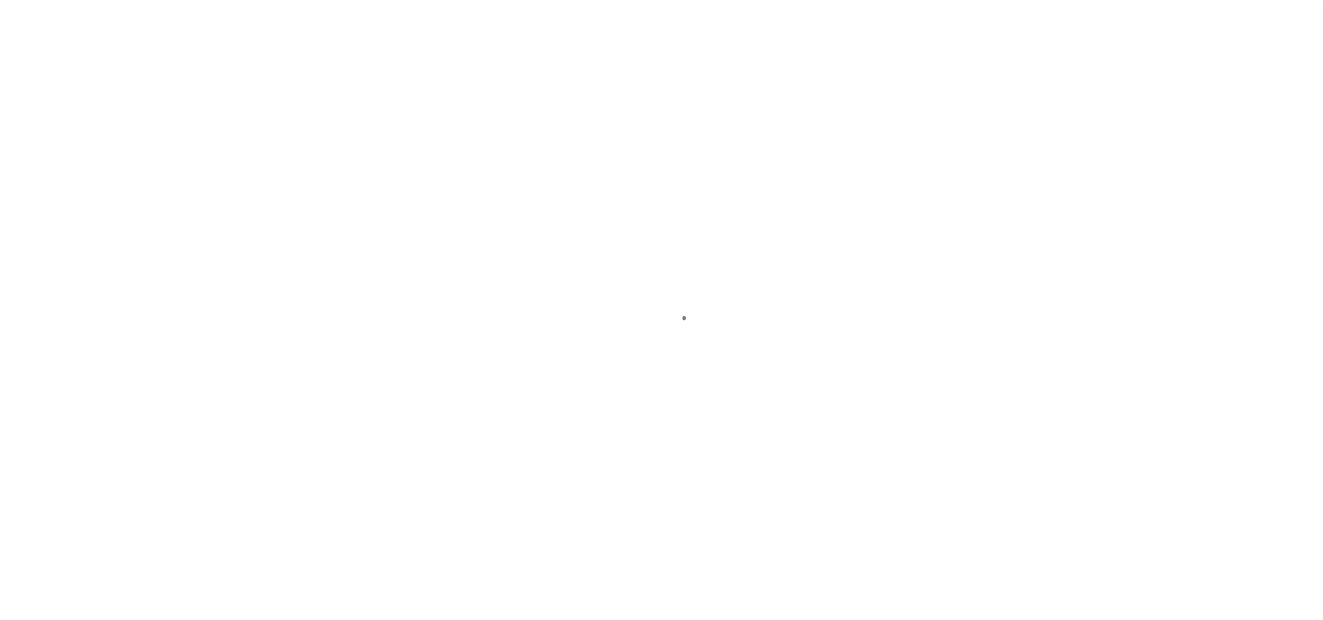
select select "DUE"
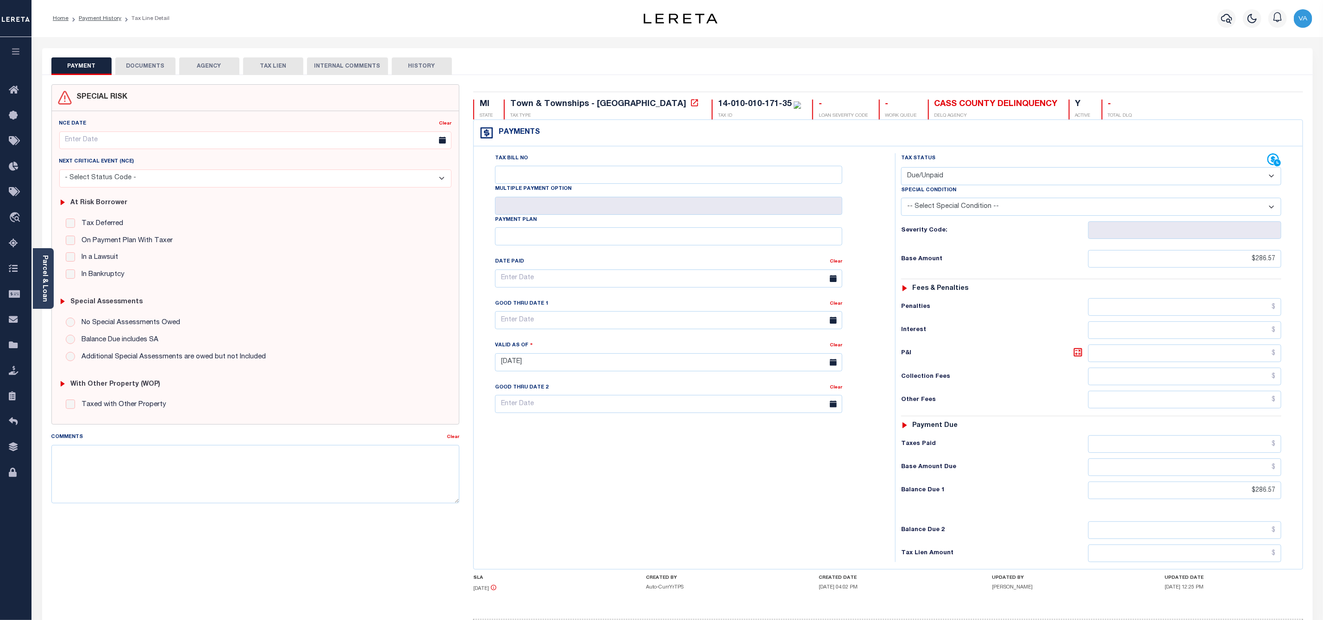
click at [160, 64] on button "DOCUMENTS" at bounding box center [145, 66] width 60 height 18
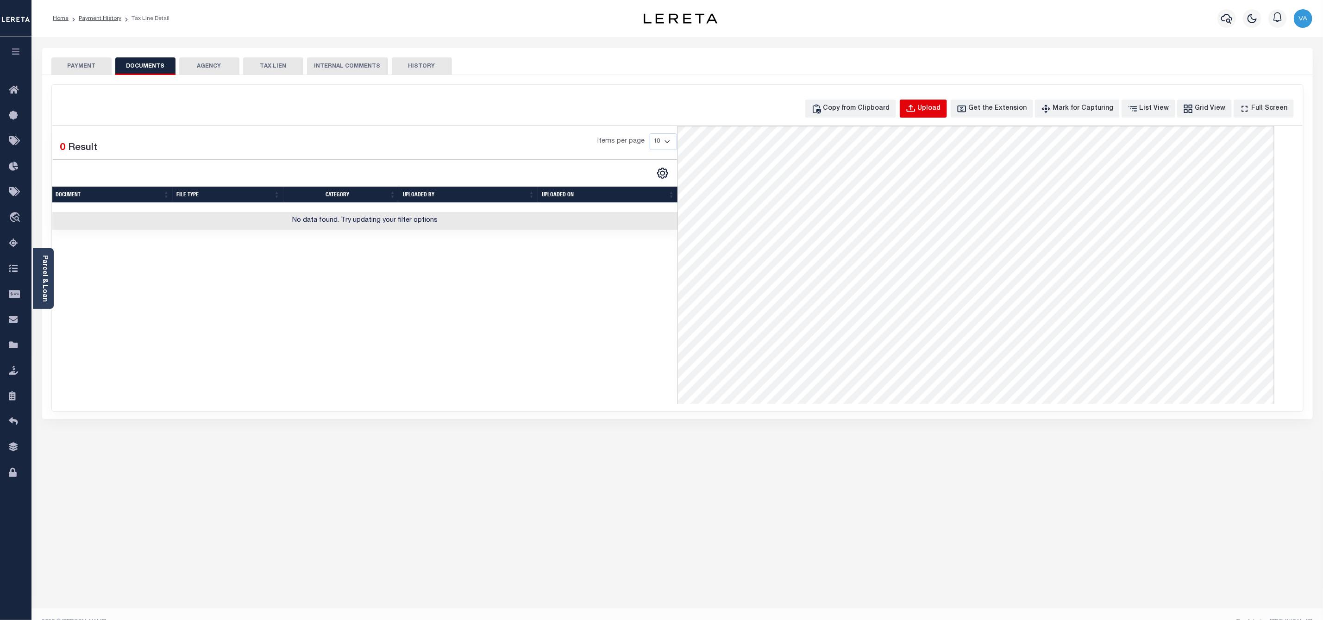
click at [941, 107] on div "Upload" at bounding box center [929, 109] width 23 height 10
select select "POP"
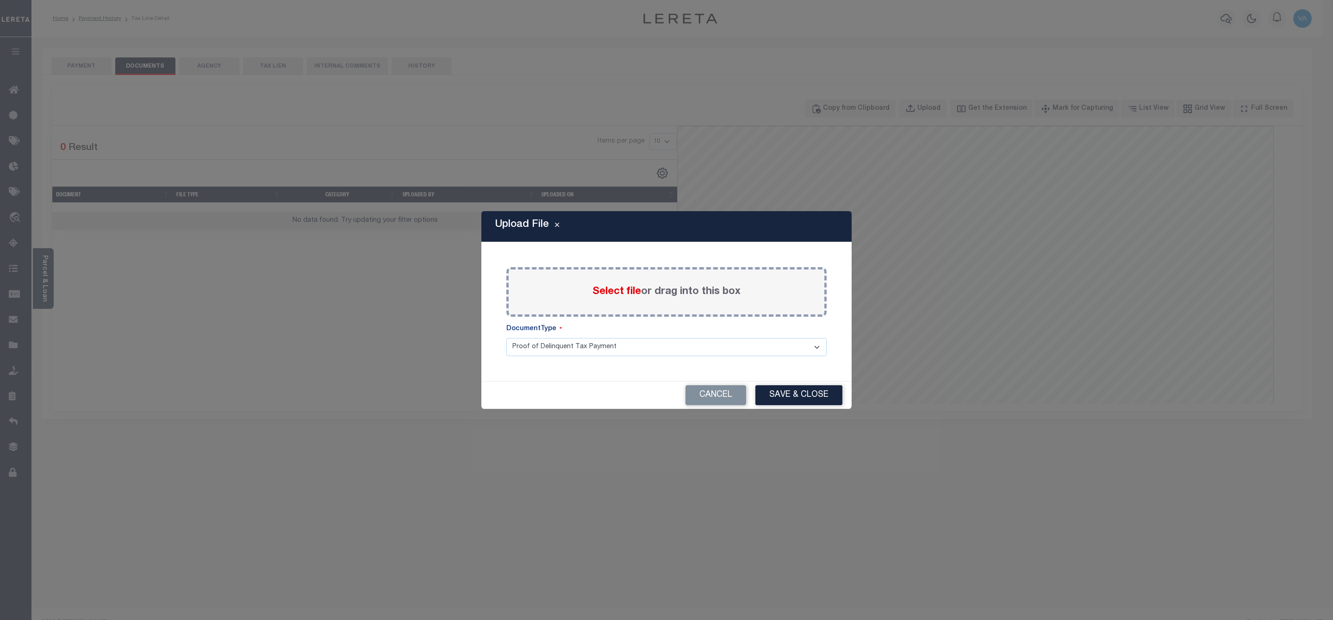
click at [617, 296] on span "Select file" at bounding box center [617, 292] width 49 height 10
click at [0, 0] on input "Select file or drag into this box" at bounding box center [0, 0] width 0 height 0
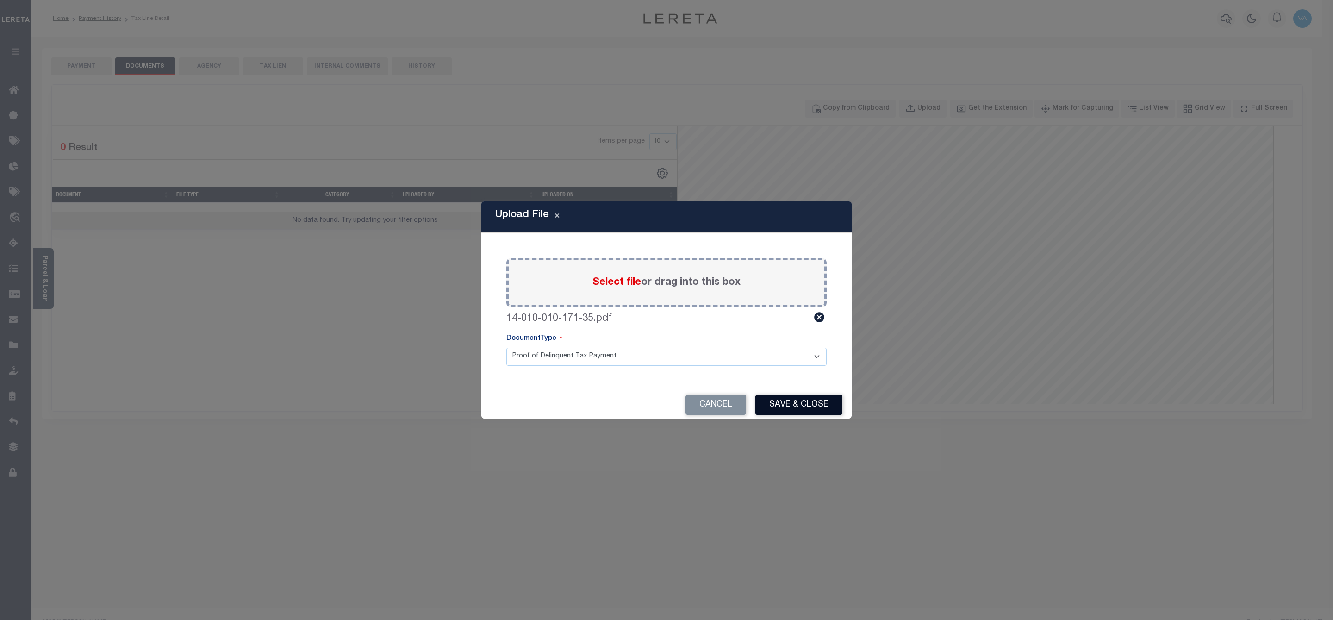
click at [813, 407] on button "Save & Close" at bounding box center [799, 405] width 87 height 20
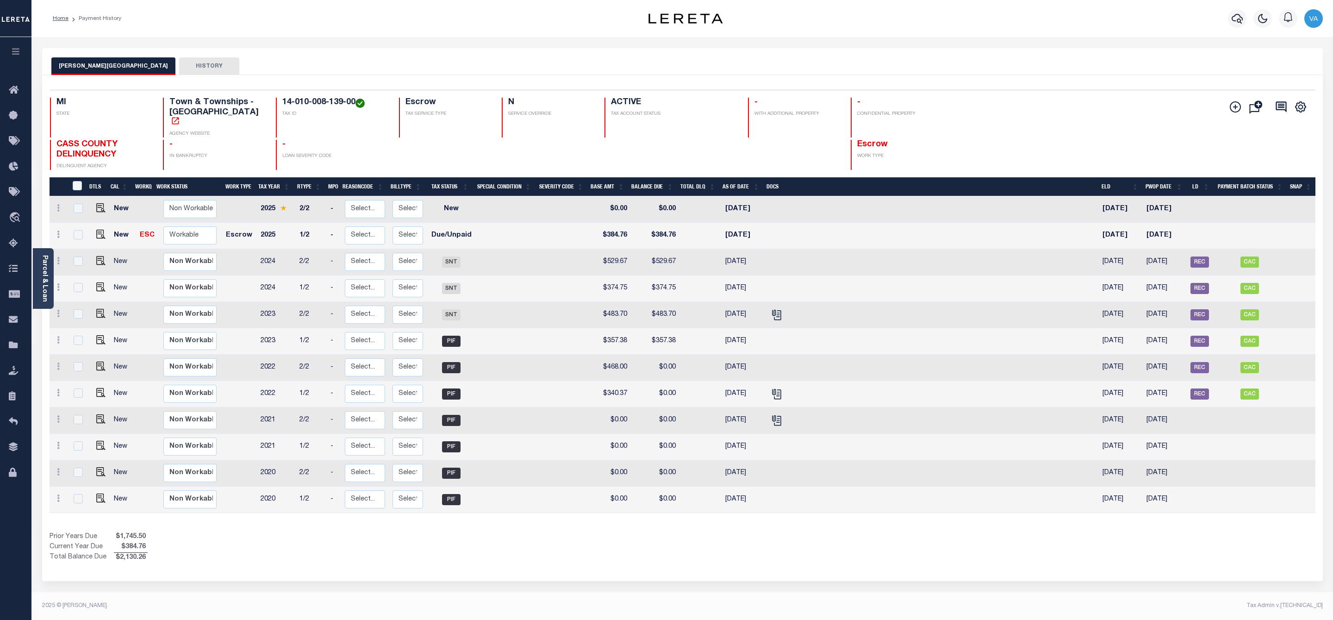
click at [93, 232] on link at bounding box center [99, 235] width 14 height 6
checkbox input "true"
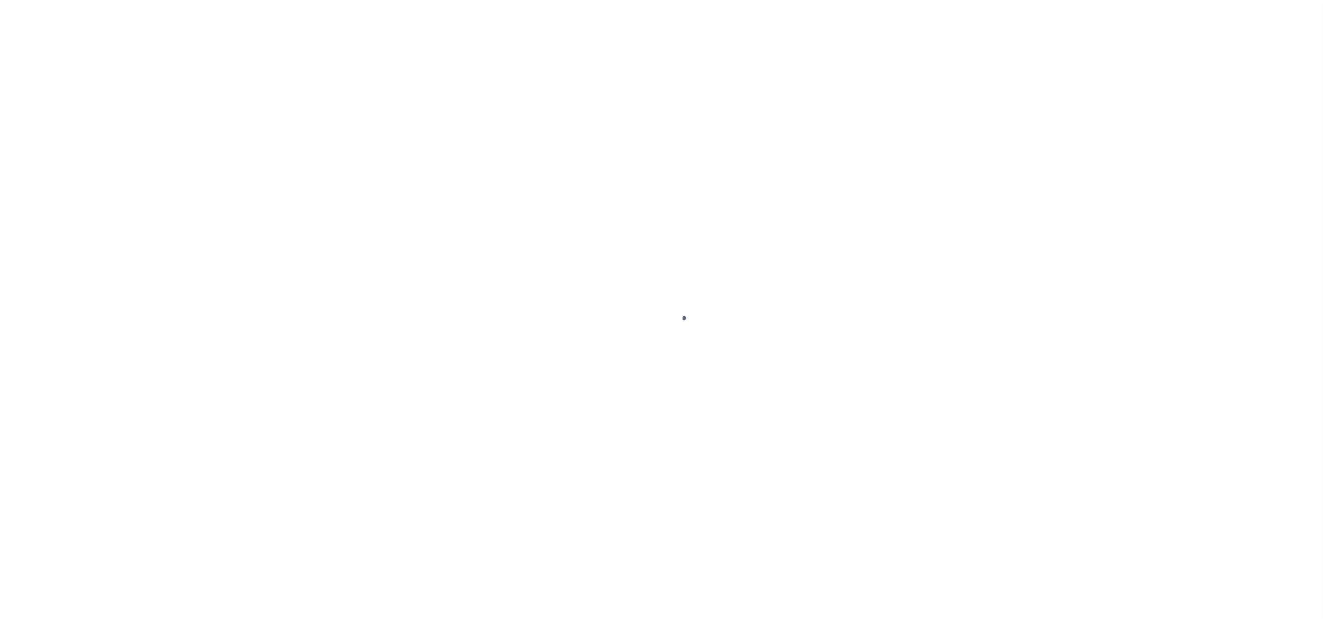
select select "DUE"
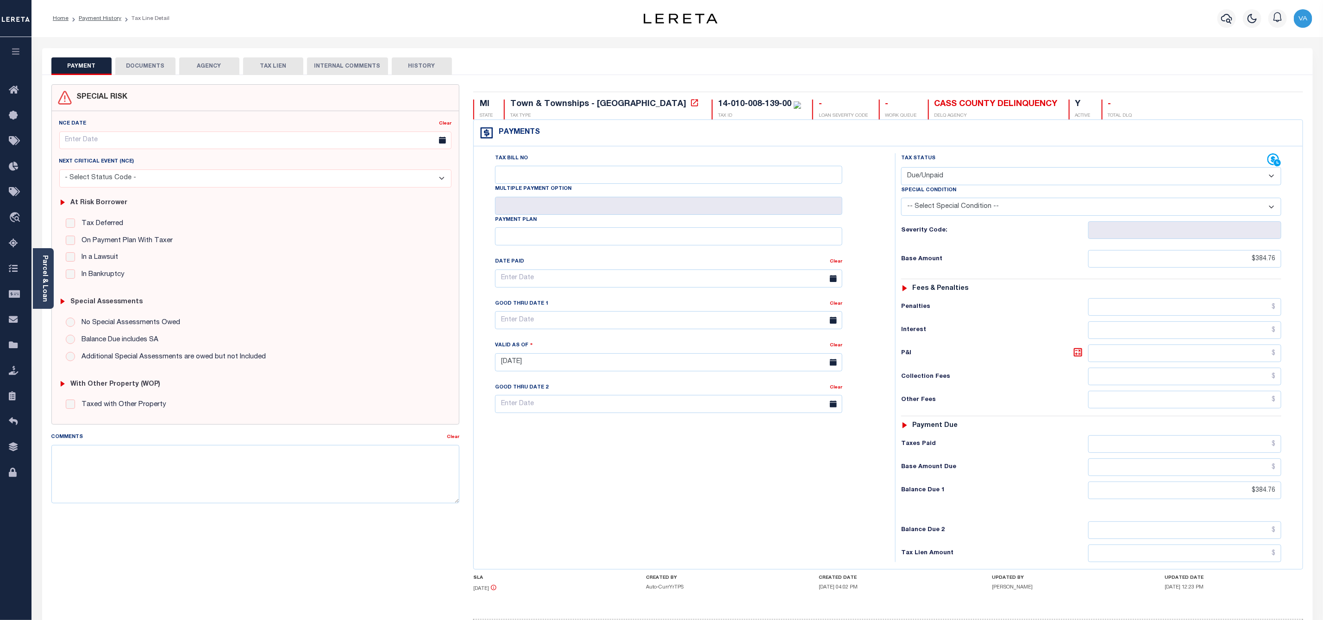
click at [144, 67] on button "DOCUMENTS" at bounding box center [145, 66] width 60 height 18
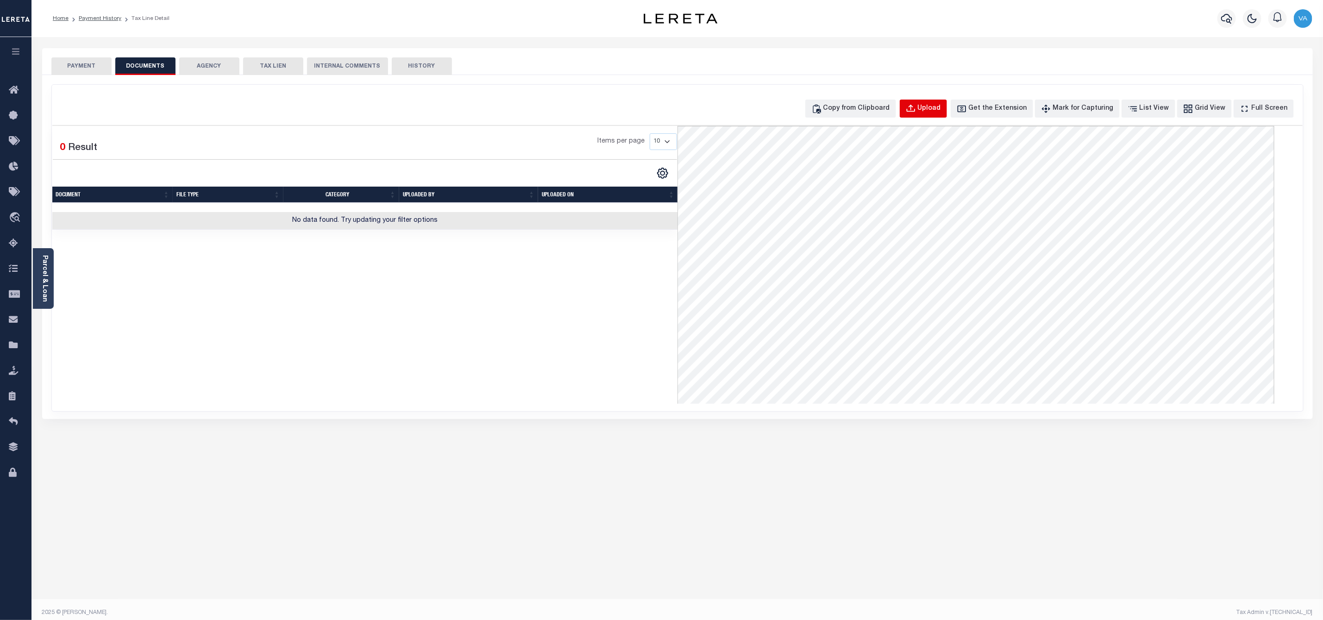
click at [938, 108] on div "Upload" at bounding box center [929, 109] width 23 height 10
select select "POP"
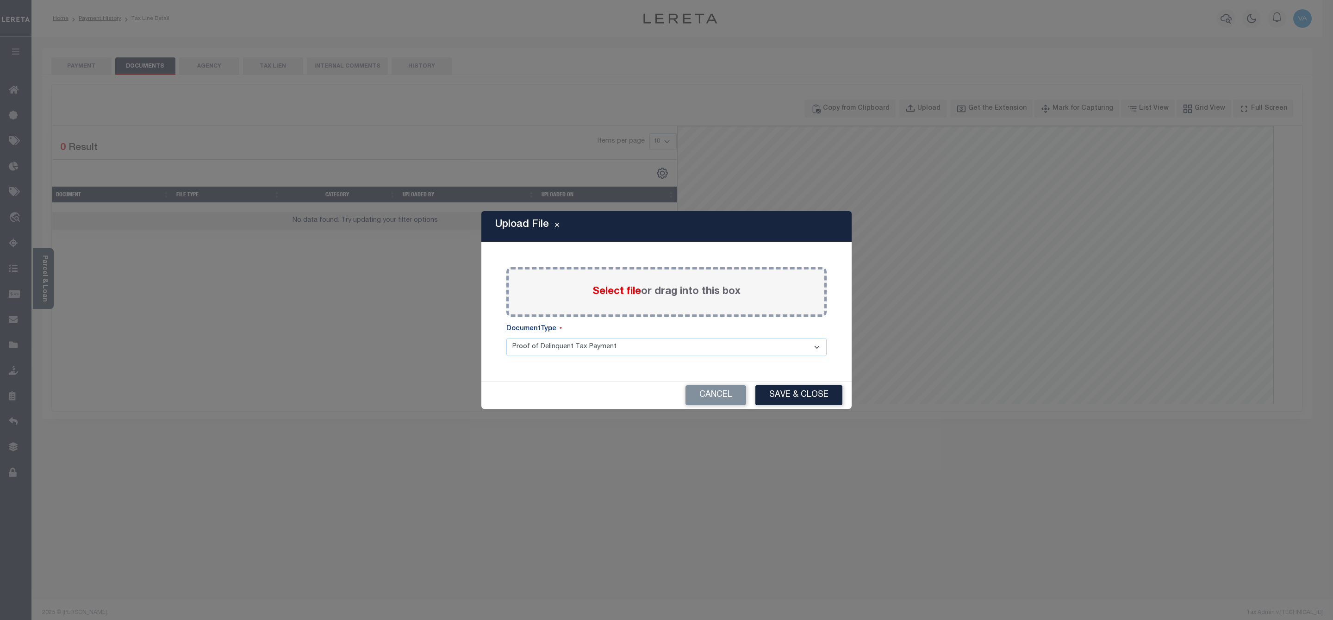
click at [639, 292] on span "Select file" at bounding box center [617, 292] width 49 height 10
click at [0, 0] on input "Select file or drag into this box" at bounding box center [0, 0] width 0 height 0
click at [603, 290] on span "Select file" at bounding box center [617, 292] width 49 height 10
click at [0, 0] on input "Select file or drag into this box" at bounding box center [0, 0] width 0 height 0
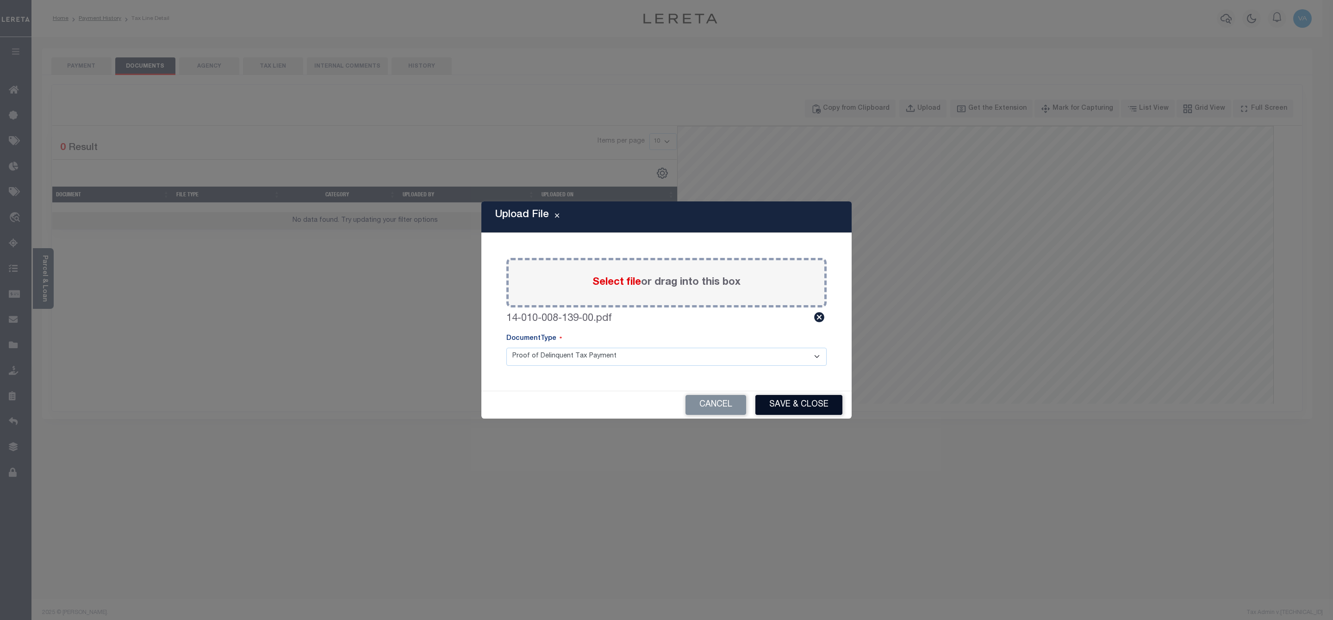
click at [792, 410] on button "Save & Close" at bounding box center [799, 405] width 87 height 20
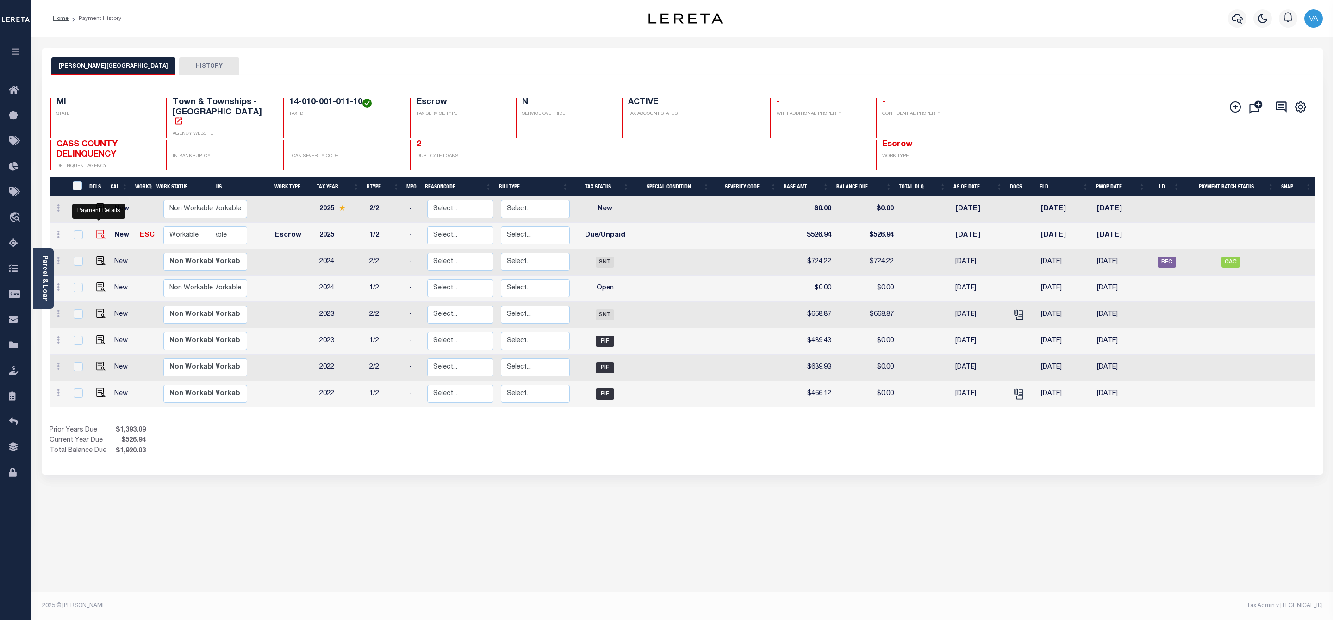
click at [101, 230] on img "" at bounding box center [100, 234] width 9 height 9
checkbox input "true"
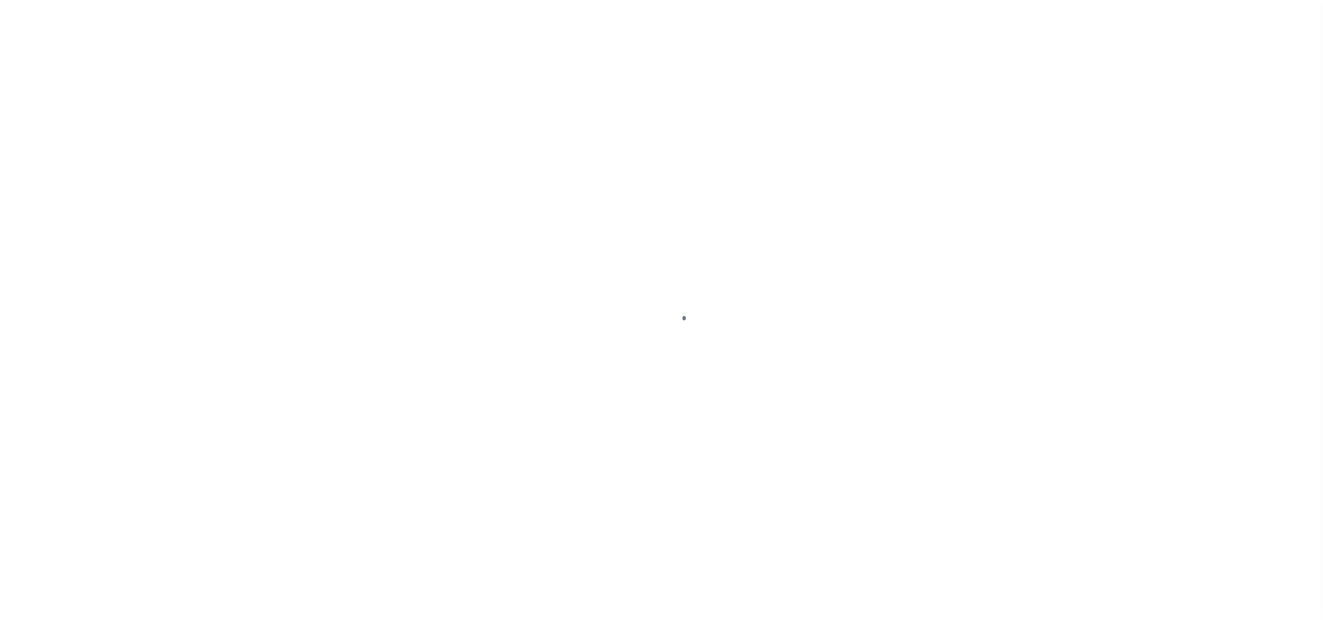
select select "DUE"
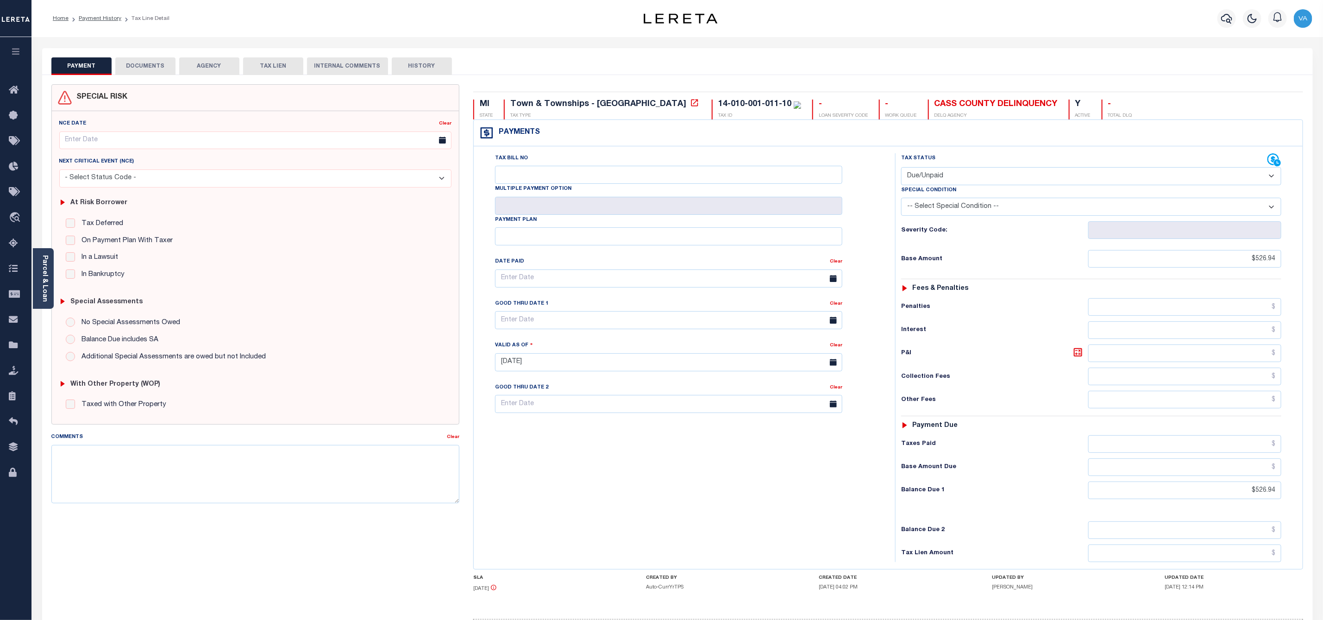
click at [153, 66] on button "DOCUMENTS" at bounding box center [145, 66] width 60 height 18
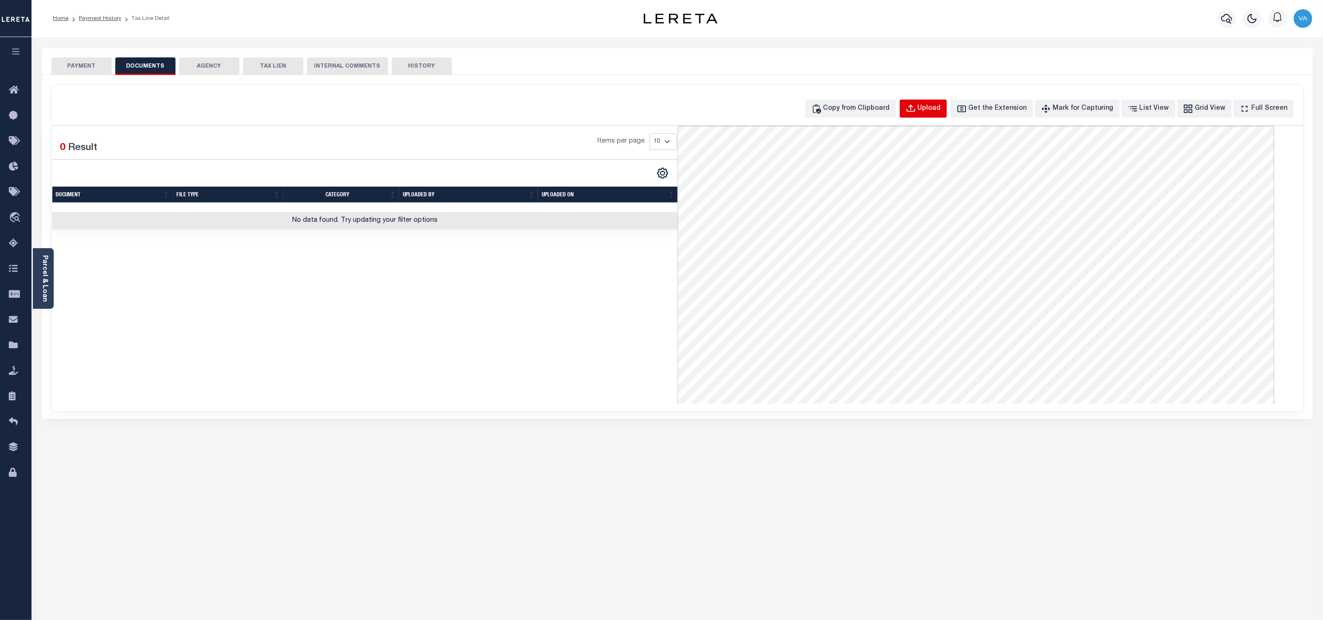
click at [936, 107] on div "Upload" at bounding box center [929, 109] width 23 height 10
select select "POP"
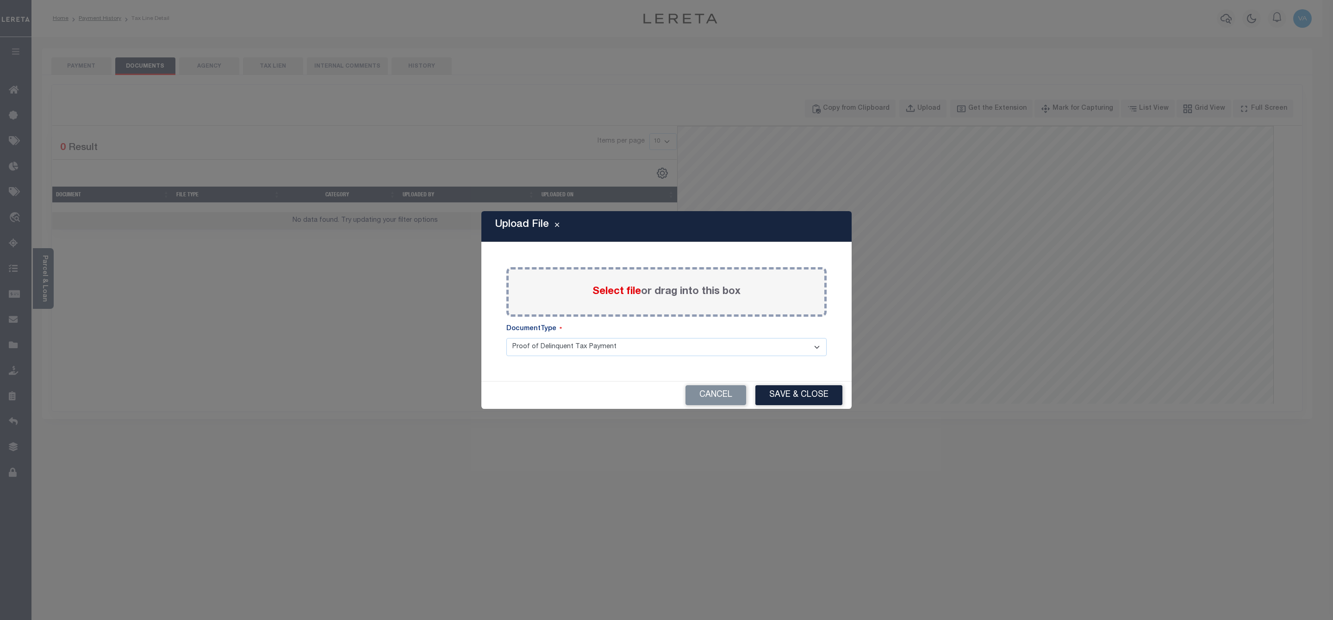
click at [615, 296] on span "Select file" at bounding box center [617, 292] width 49 height 10
click at [0, 0] on input "Select file or drag into this box" at bounding box center [0, 0] width 0 height 0
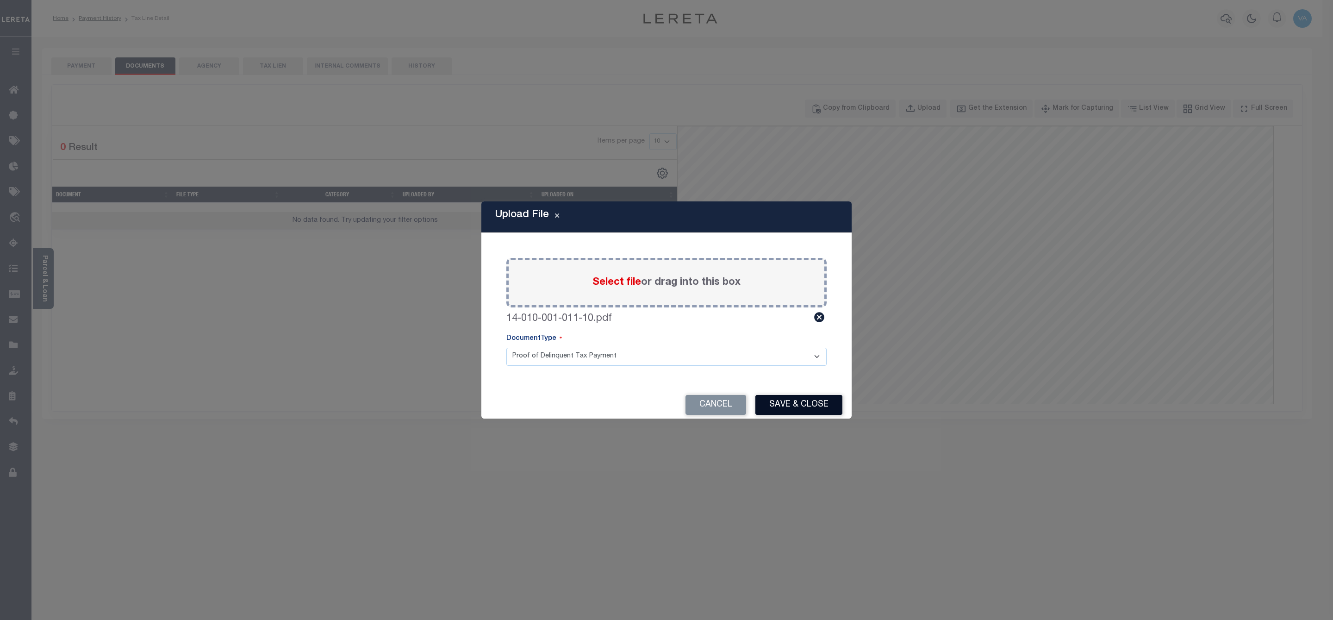
click at [810, 405] on button "Save & Close" at bounding box center [799, 405] width 87 height 20
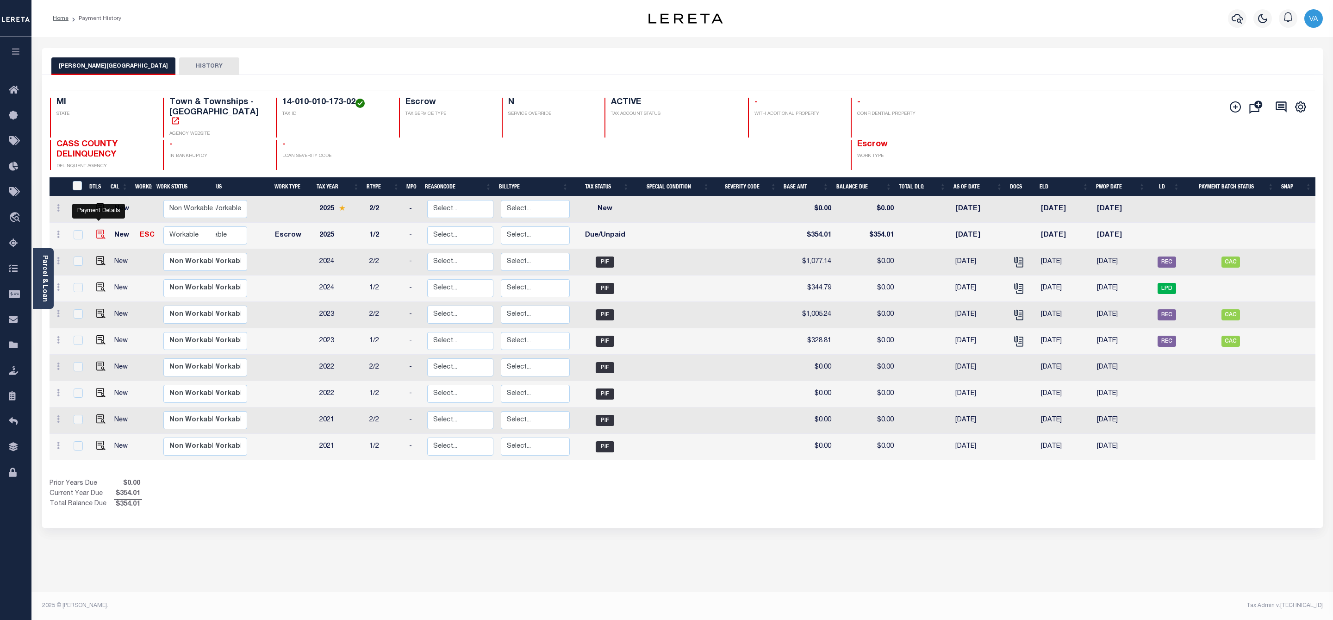
click at [97, 230] on img "" at bounding box center [100, 234] width 9 height 9
checkbox input "true"
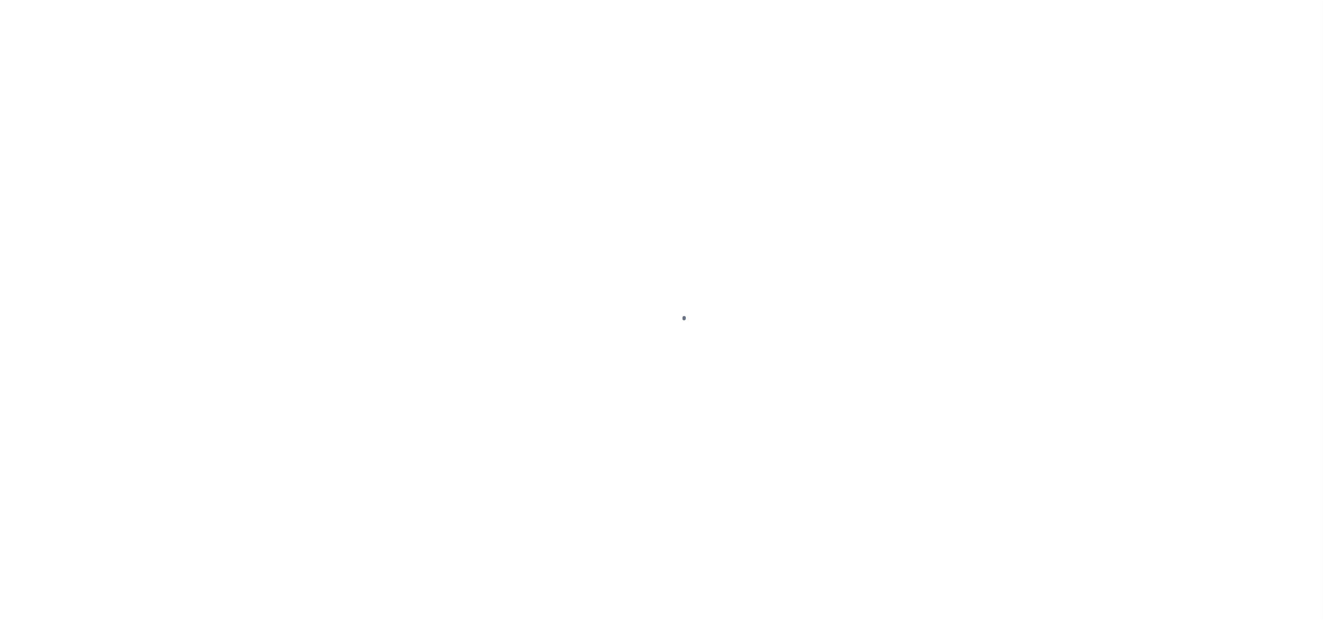
select select "DUE"
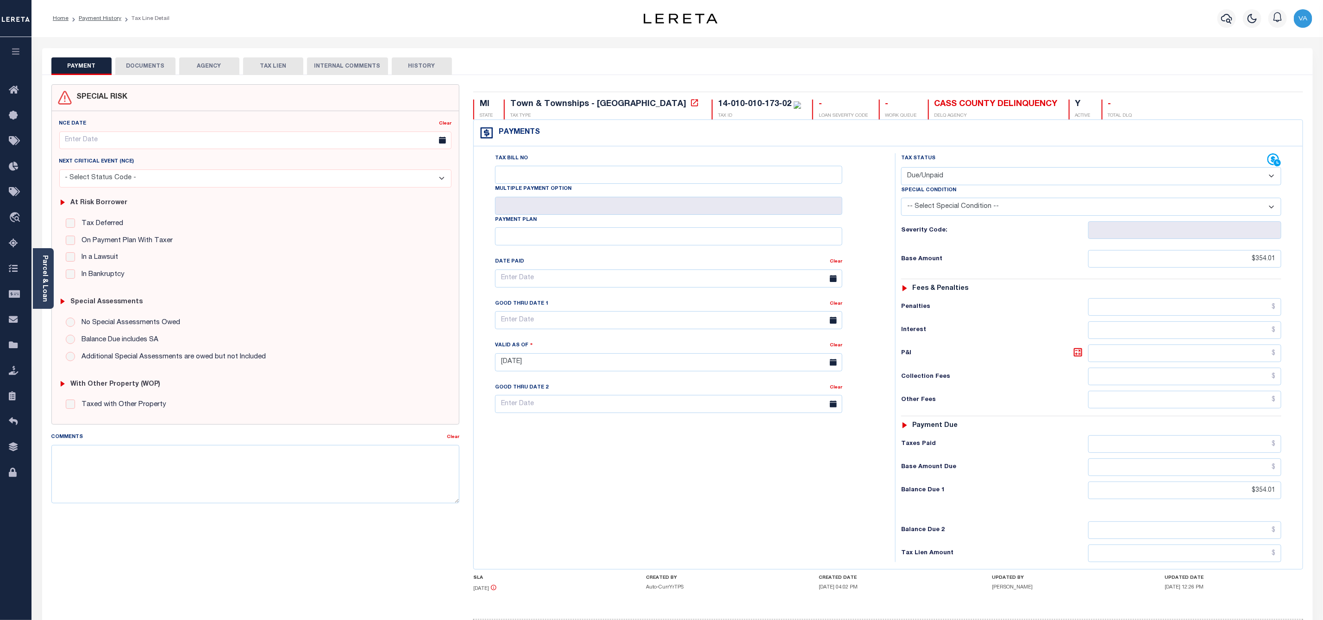
click at [142, 67] on button "DOCUMENTS" at bounding box center [145, 66] width 60 height 18
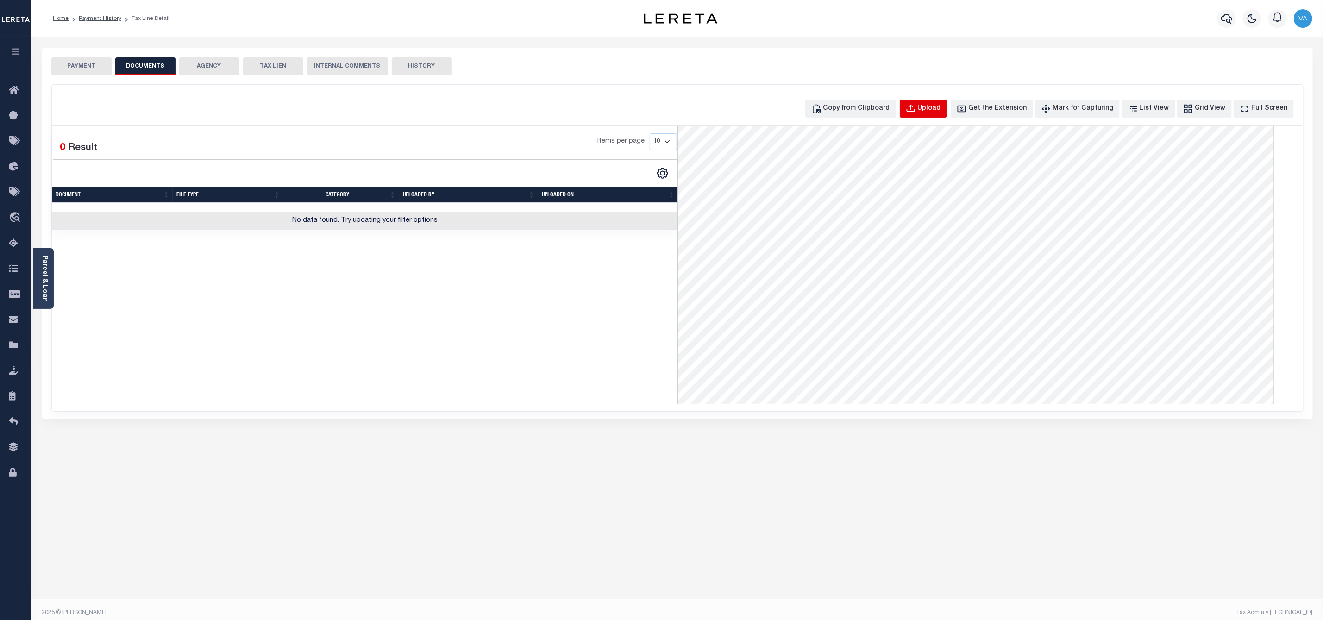
click at [919, 111] on button "Upload" at bounding box center [923, 109] width 47 height 18
select select "POP"
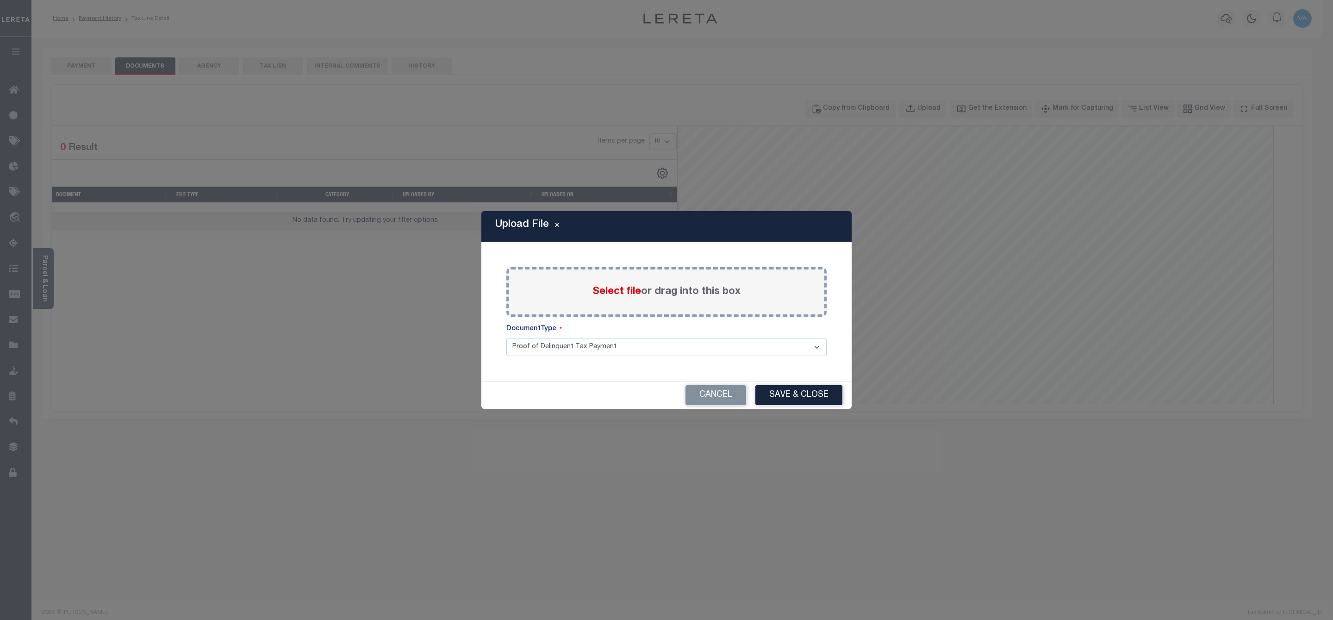
click at [615, 294] on span "Select file" at bounding box center [617, 292] width 49 height 10
click at [0, 0] on input "Select file or drag into this box" at bounding box center [0, 0] width 0 height 0
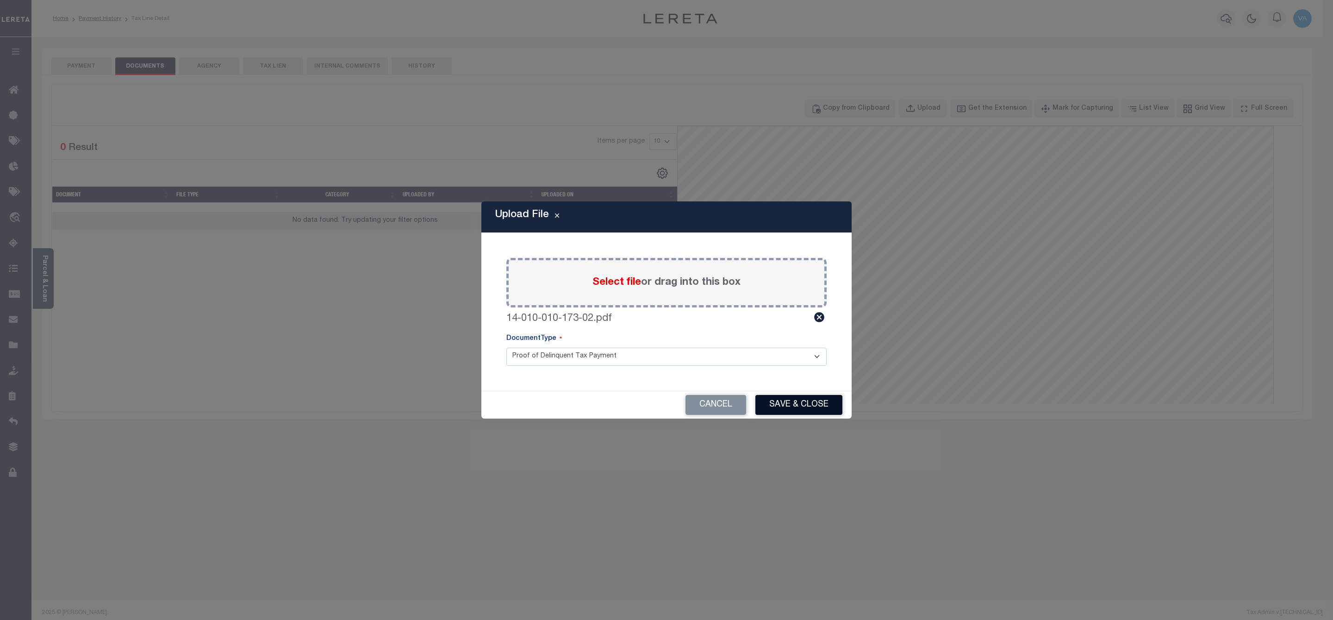
click at [792, 400] on button "Save & Close" at bounding box center [799, 405] width 87 height 20
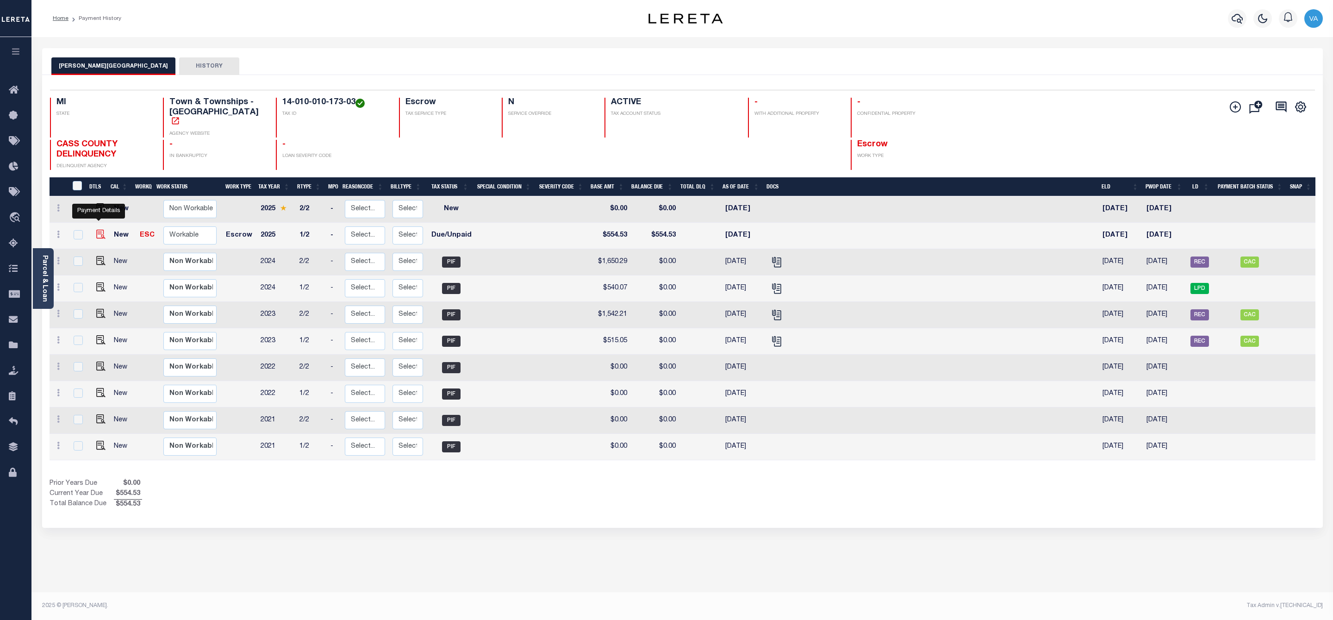
click at [96, 230] on img "" at bounding box center [100, 234] width 9 height 9
checkbox input "true"
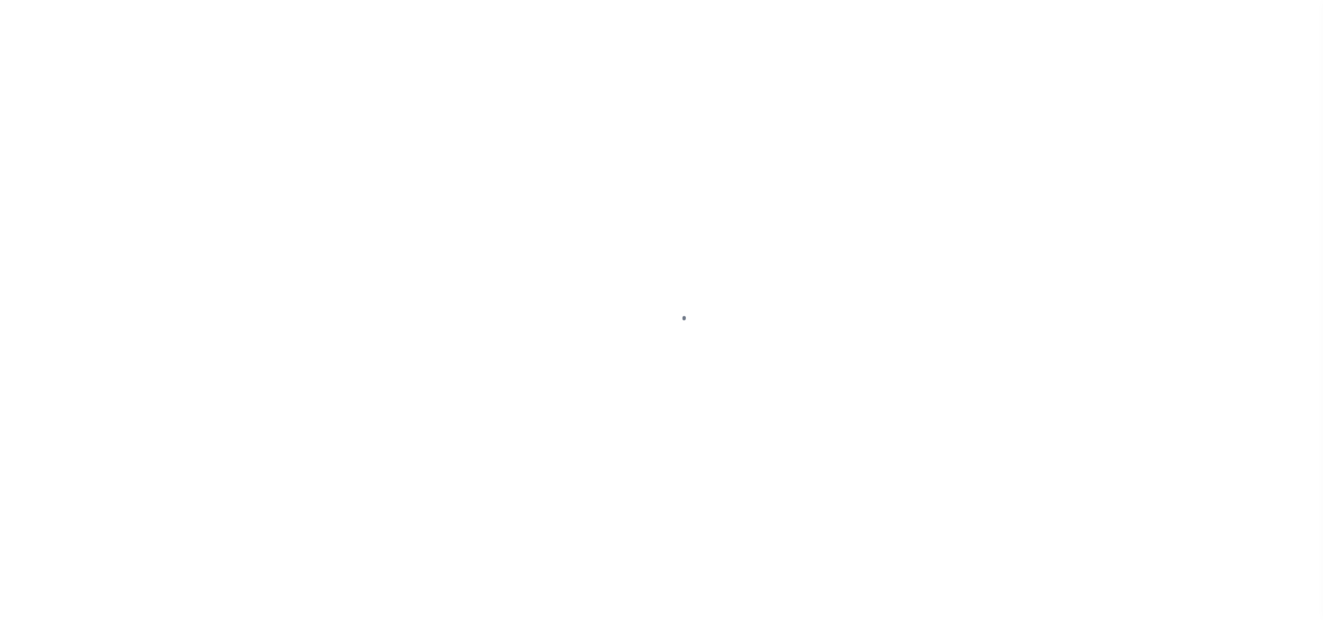
select select "DUE"
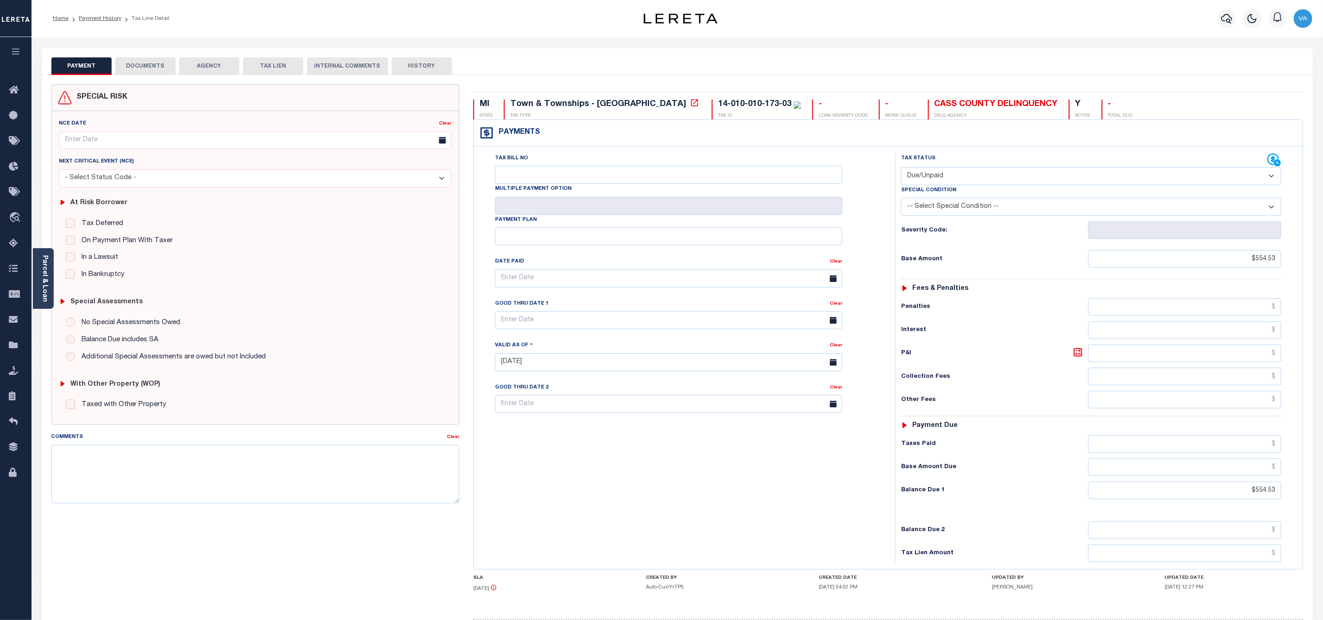
click at [142, 63] on button "DOCUMENTS" at bounding box center [145, 66] width 60 height 18
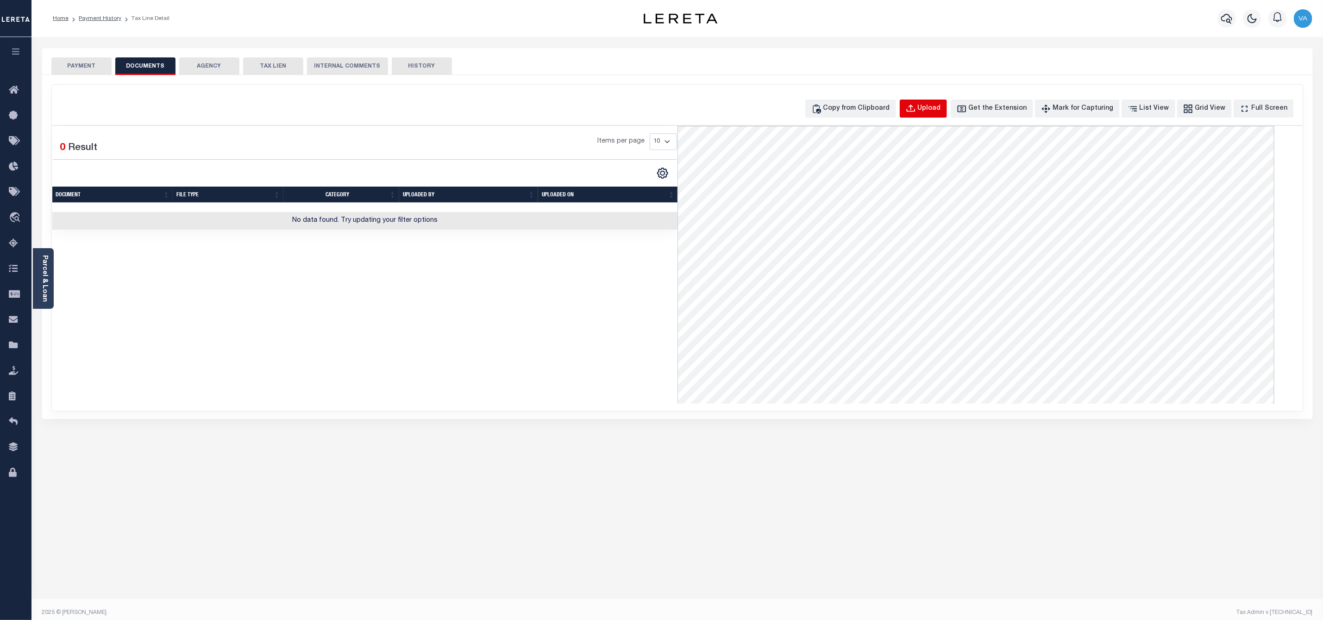
click at [938, 110] on div "Upload" at bounding box center [929, 109] width 23 height 10
select select "POP"
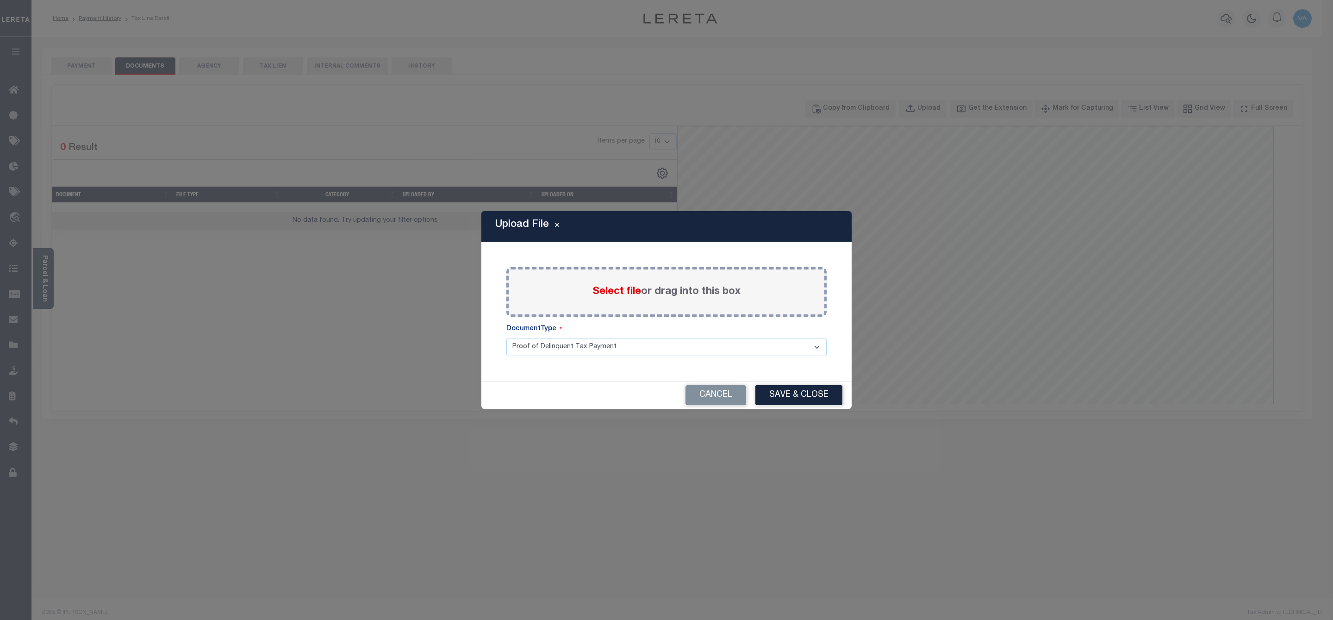
click at [610, 291] on span "Select file" at bounding box center [617, 292] width 49 height 10
click at [0, 0] on input "Select file or drag into this box" at bounding box center [0, 0] width 0 height 0
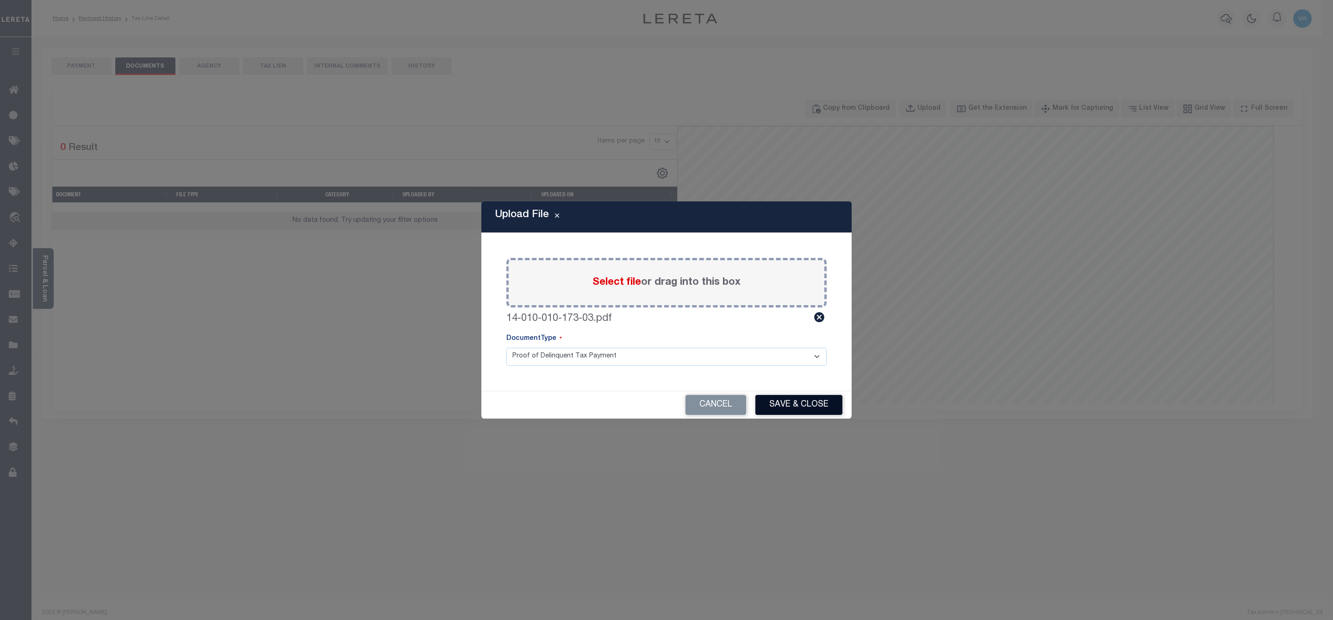
click at [782, 407] on button "Save & Close" at bounding box center [799, 405] width 87 height 20
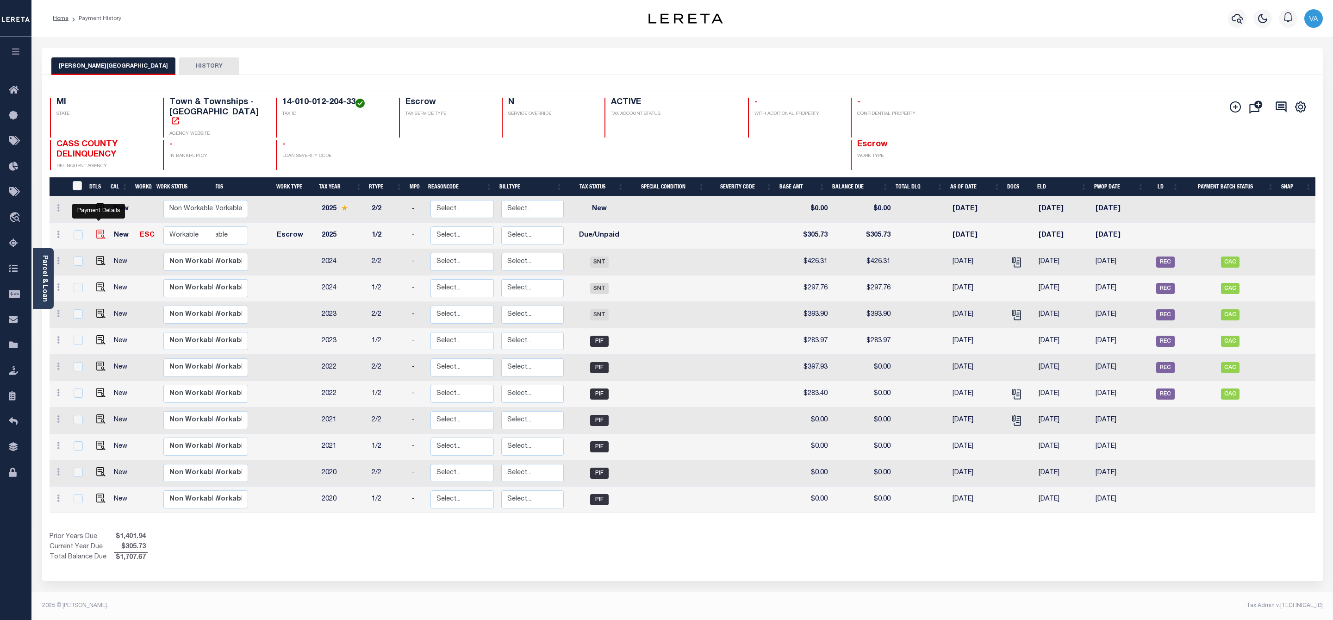
click at [101, 230] on img "" at bounding box center [100, 234] width 9 height 9
checkbox input "true"
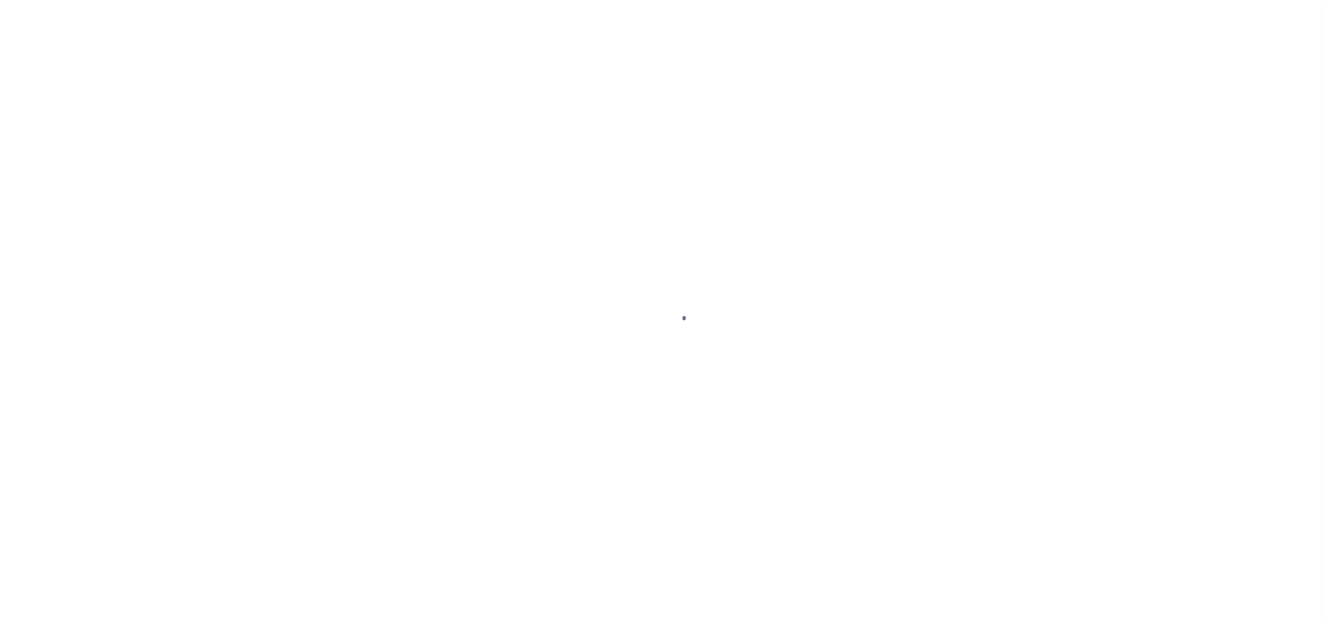
select select "DUE"
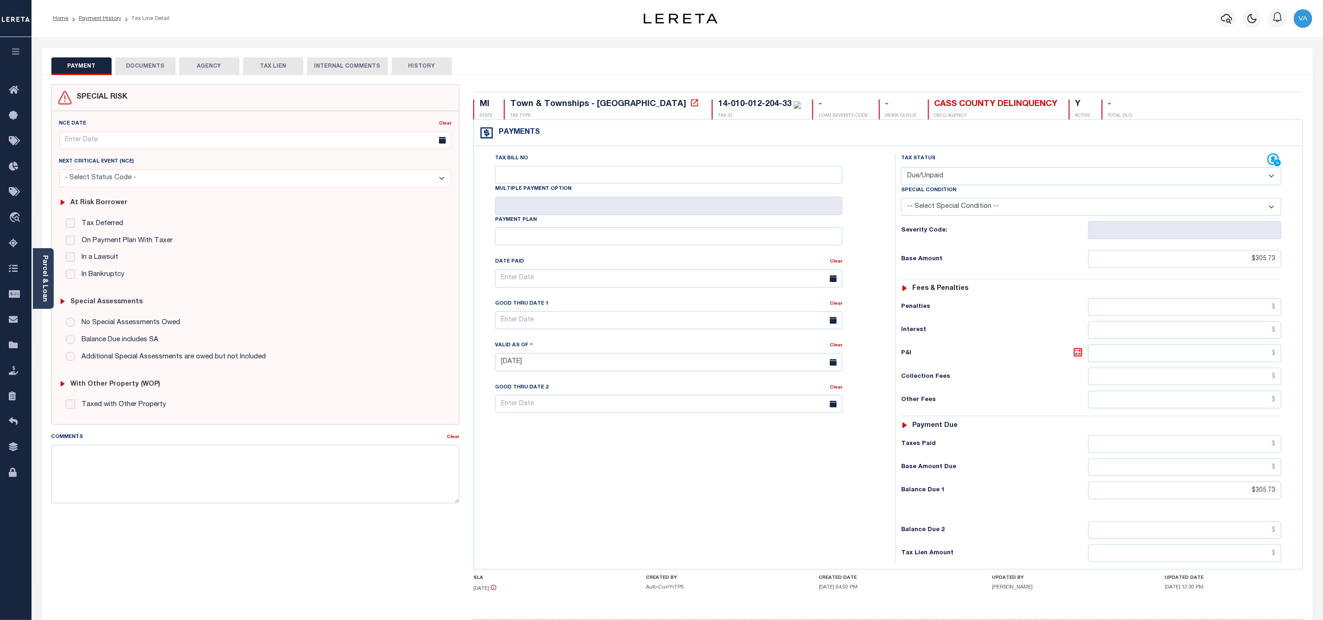
click at [153, 64] on button "DOCUMENTS" at bounding box center [145, 66] width 60 height 18
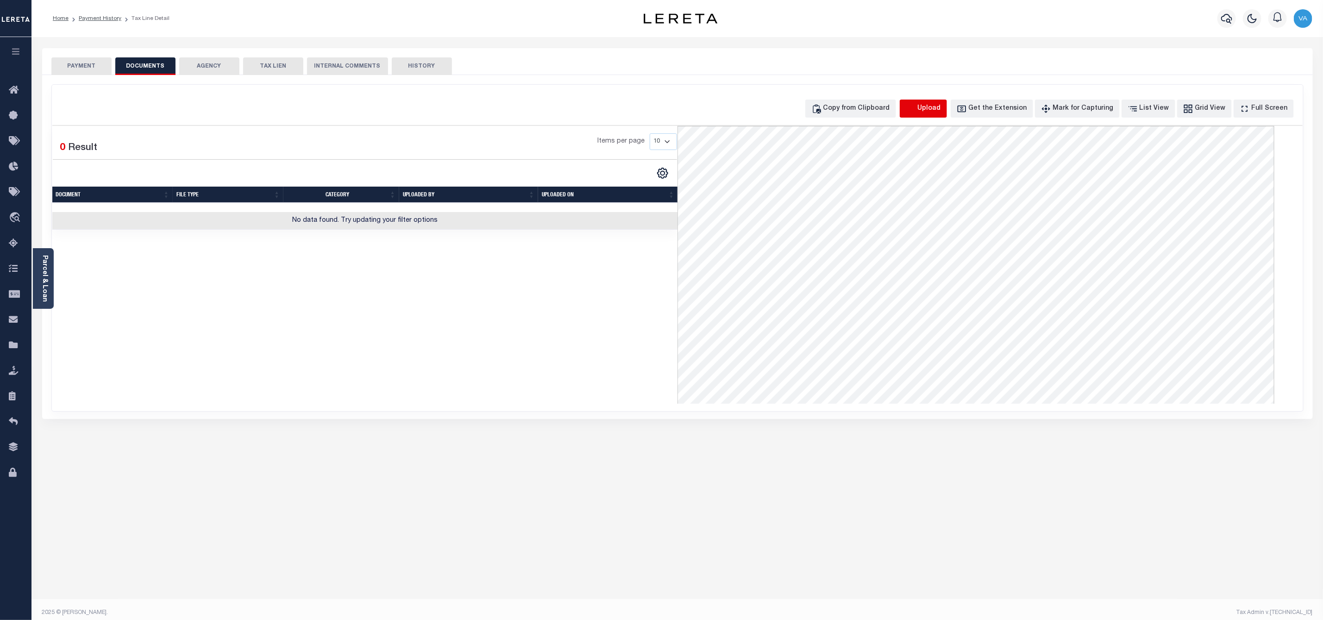
click at [916, 110] on icon "button" at bounding box center [911, 109] width 10 height 10
select select "POP"
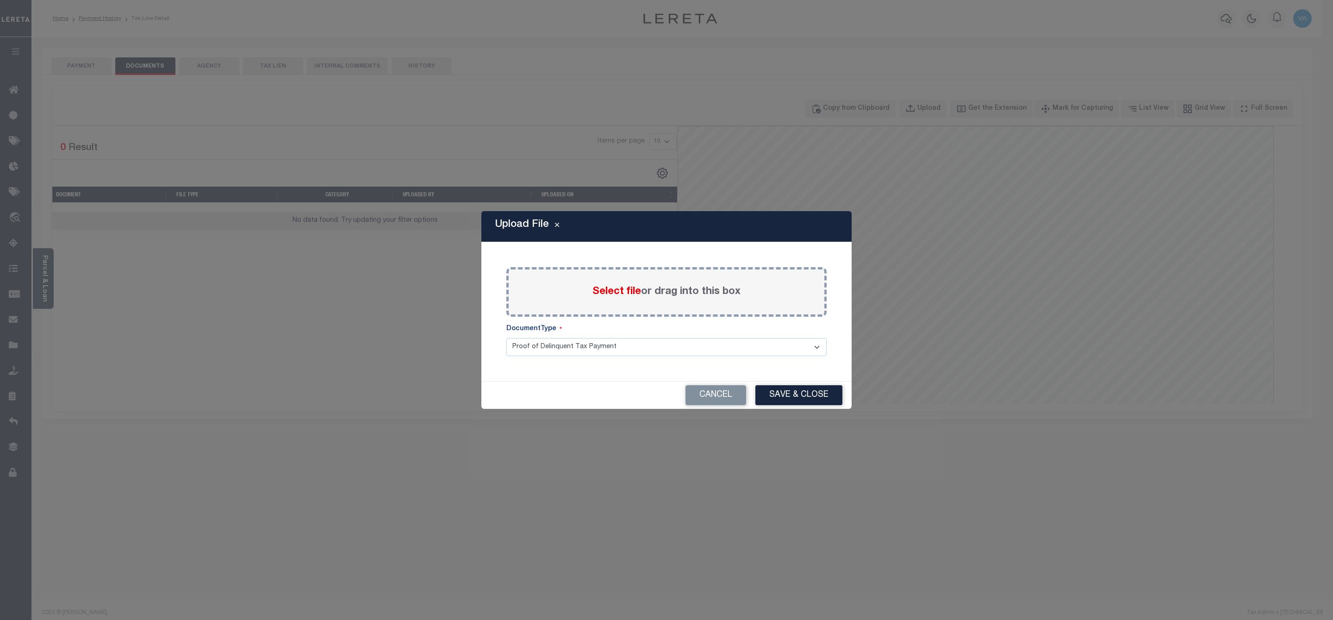
click at [622, 294] on span "Select file" at bounding box center [617, 292] width 49 height 10
click at [0, 0] on input "Select file or drag into this box" at bounding box center [0, 0] width 0 height 0
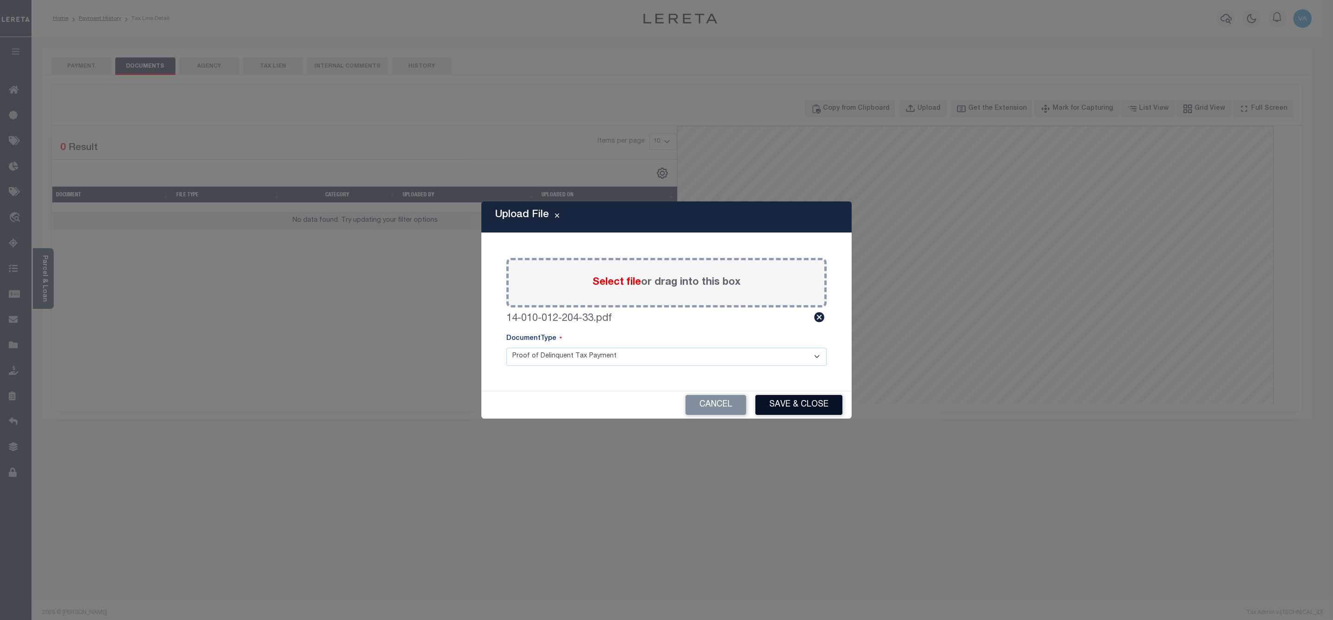
click at [772, 400] on button "Save & Close" at bounding box center [799, 405] width 87 height 20
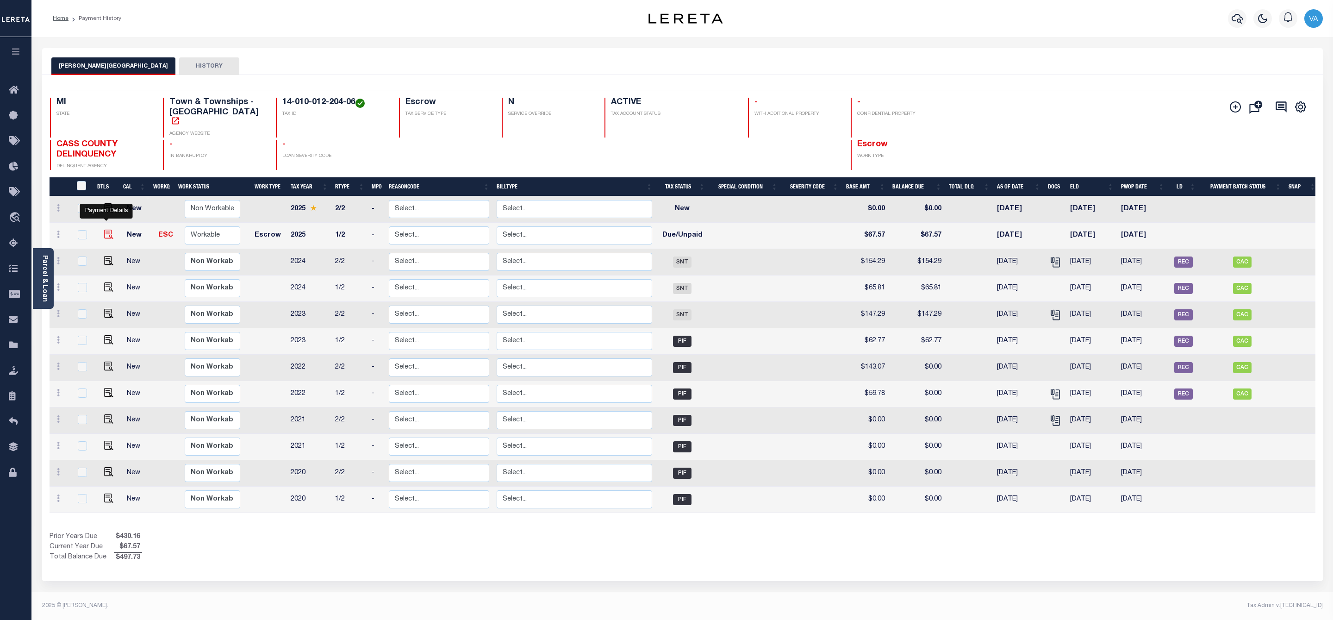
click at [106, 230] on img "" at bounding box center [108, 234] width 9 height 9
checkbox input "true"
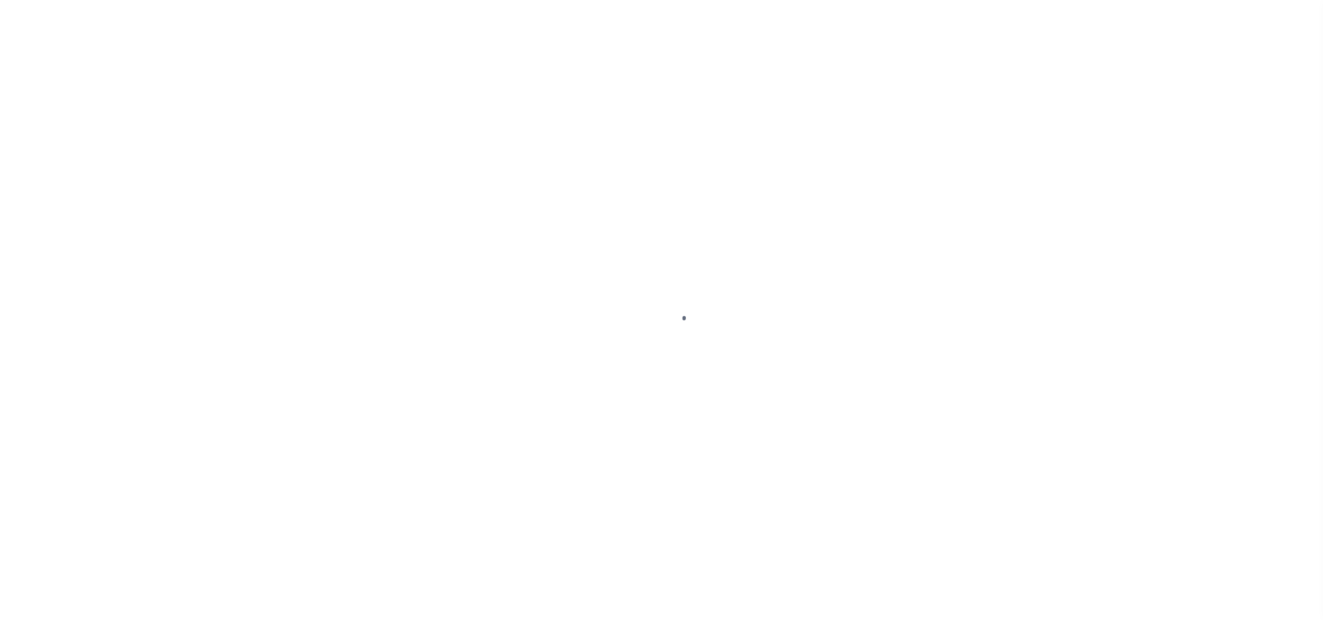
select select "DUE"
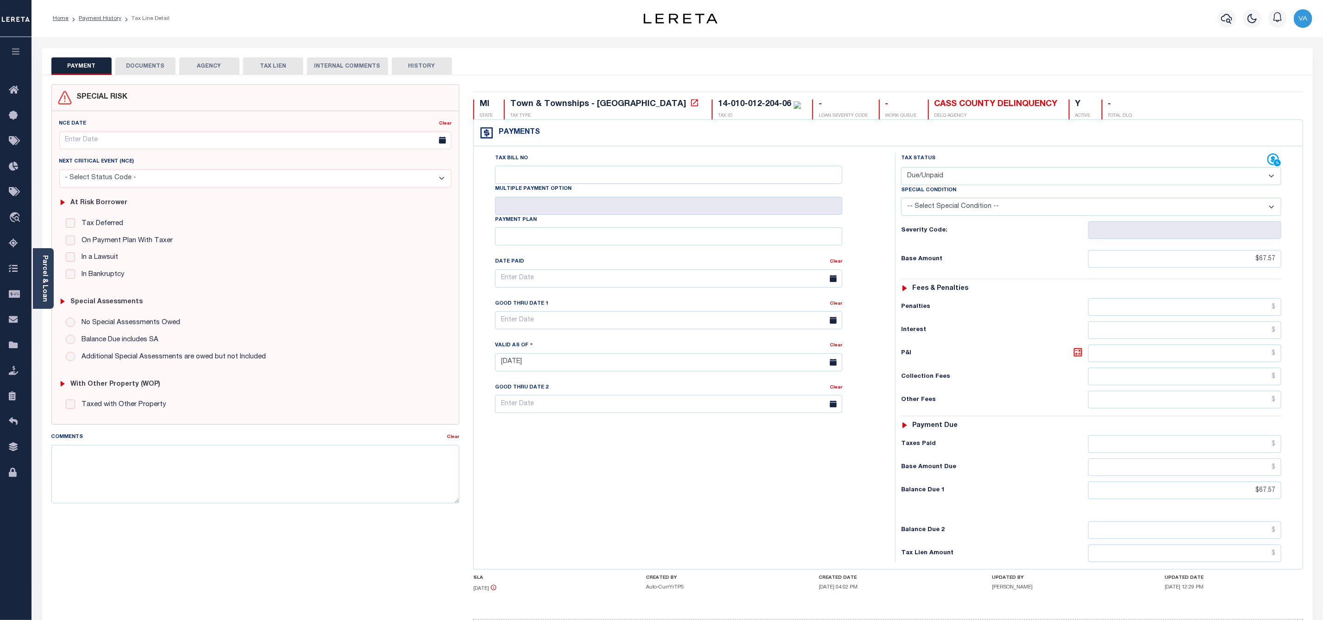
click at [145, 60] on button "DOCUMENTS" at bounding box center [145, 66] width 60 height 18
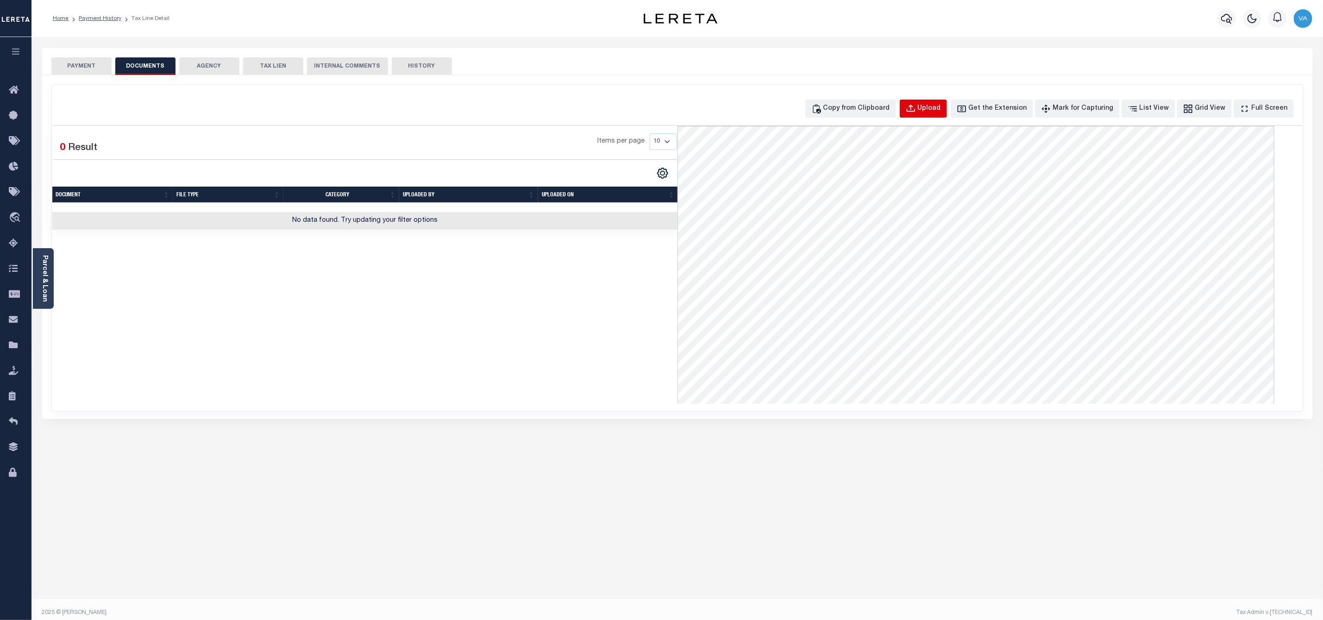
click at [941, 105] on div "Upload" at bounding box center [929, 109] width 23 height 10
select select "POP"
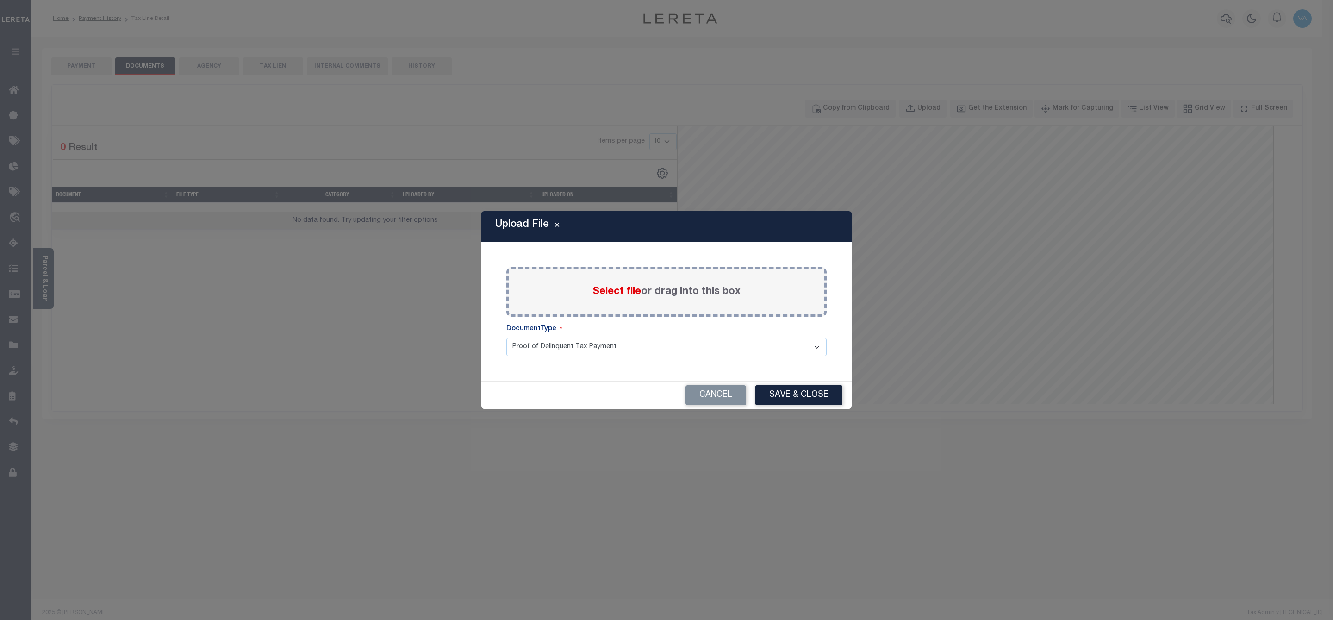
click at [632, 288] on span "Select file" at bounding box center [617, 292] width 49 height 10
click at [0, 0] on input "Select file or drag into this box" at bounding box center [0, 0] width 0 height 0
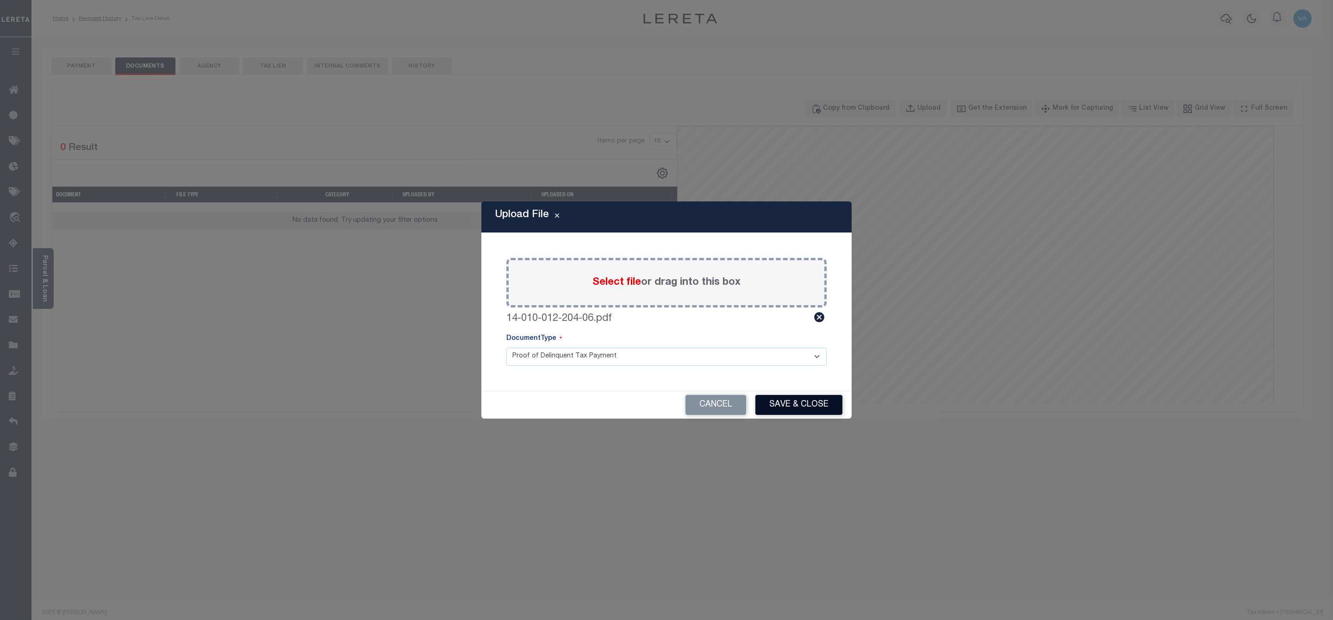
click at [781, 399] on button "Save & Close" at bounding box center [799, 405] width 87 height 20
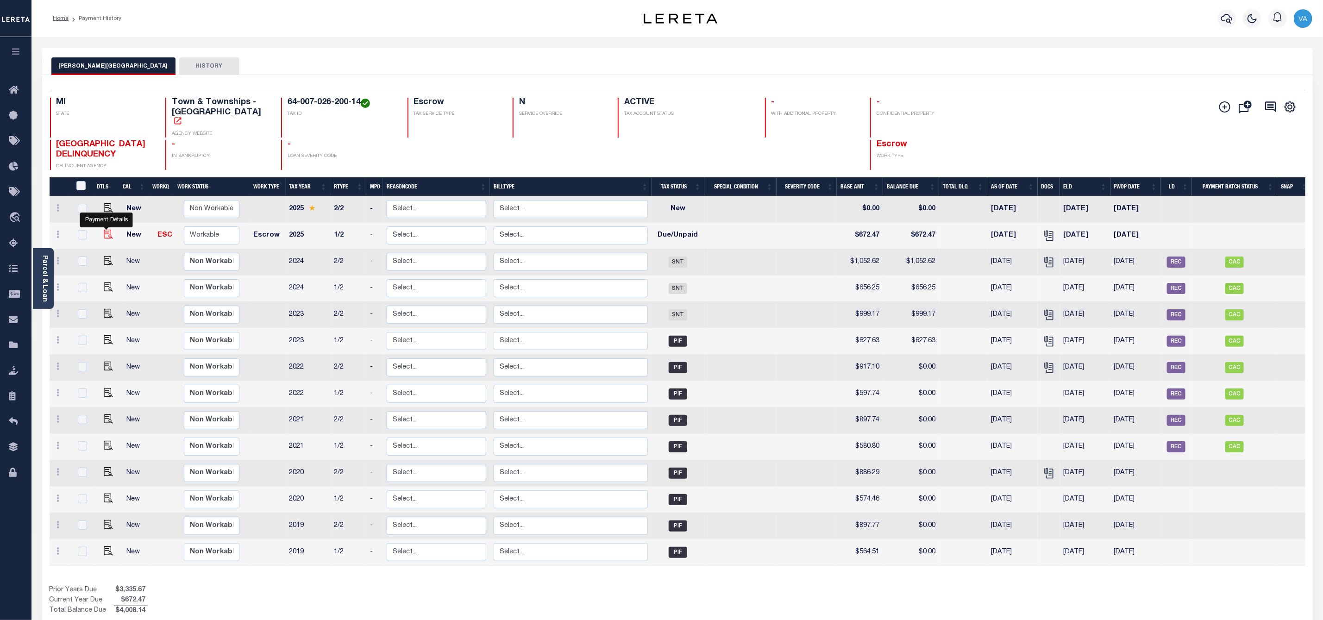
click at [104, 230] on img "" at bounding box center [108, 234] width 9 height 9
checkbox input "true"
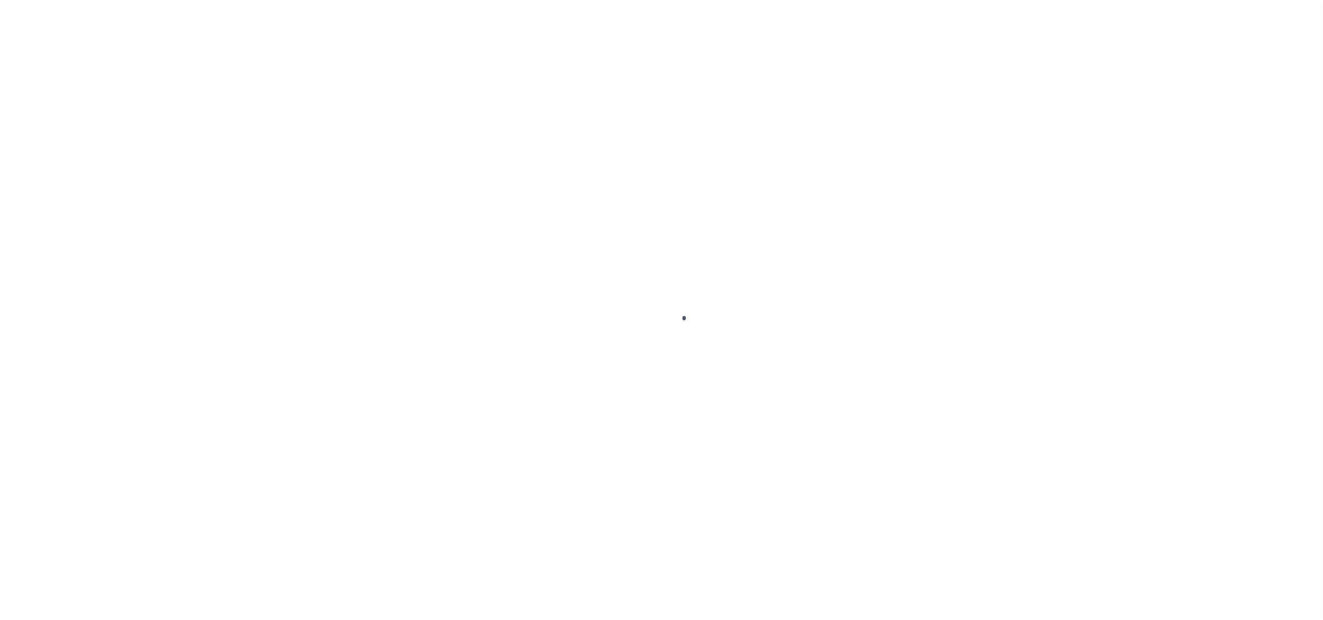
checkbox input "false"
type input "[DATE]"
select select "DUE"
type input "$672.47"
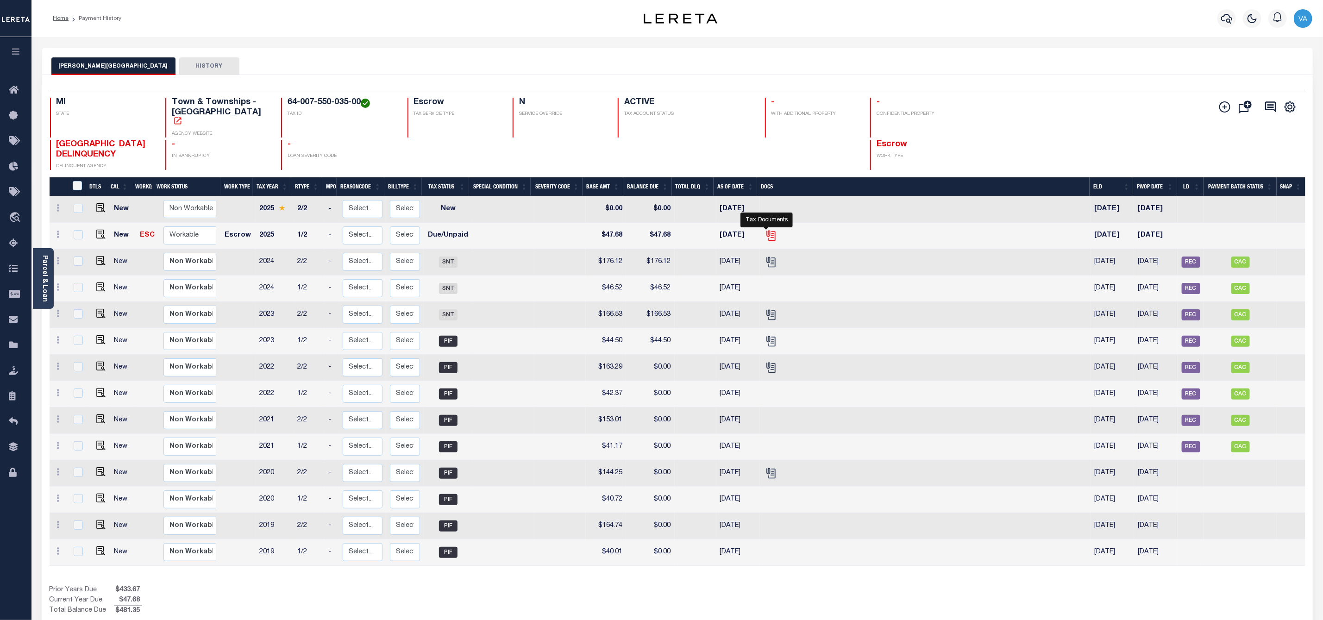
click at [766, 230] on icon "" at bounding box center [771, 236] width 12 height 12
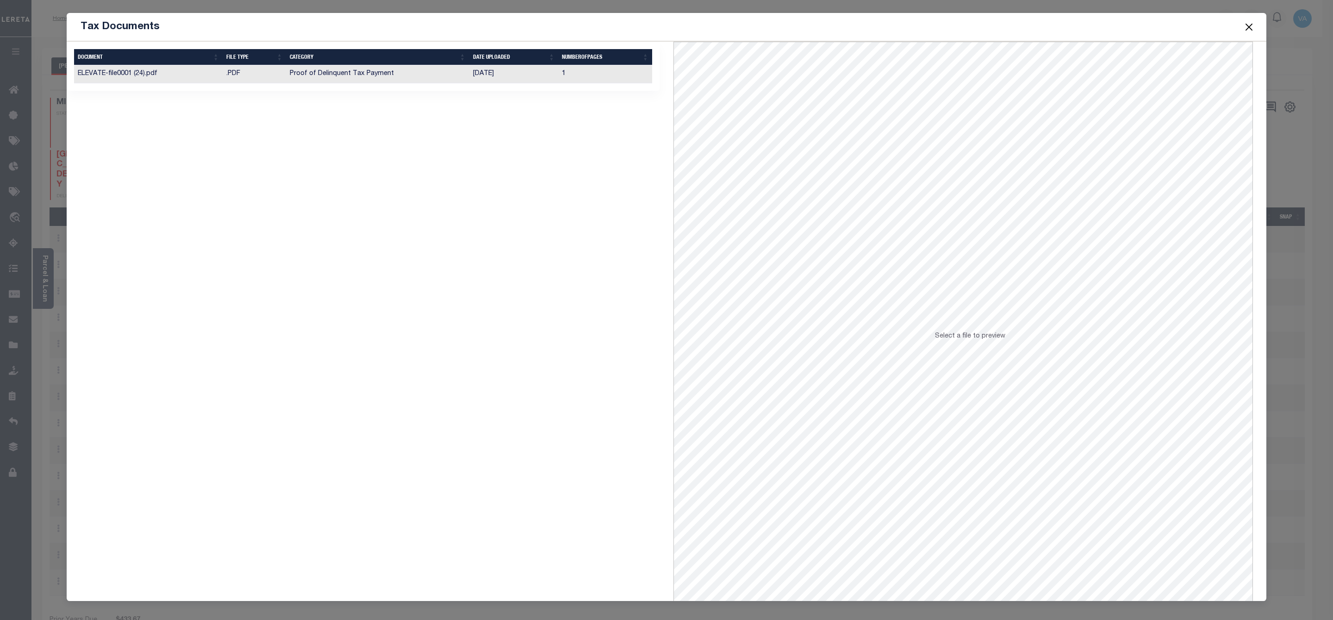
click at [325, 71] on td "Proof of Delinquent Tax Payment" at bounding box center [377, 74] width 183 height 18
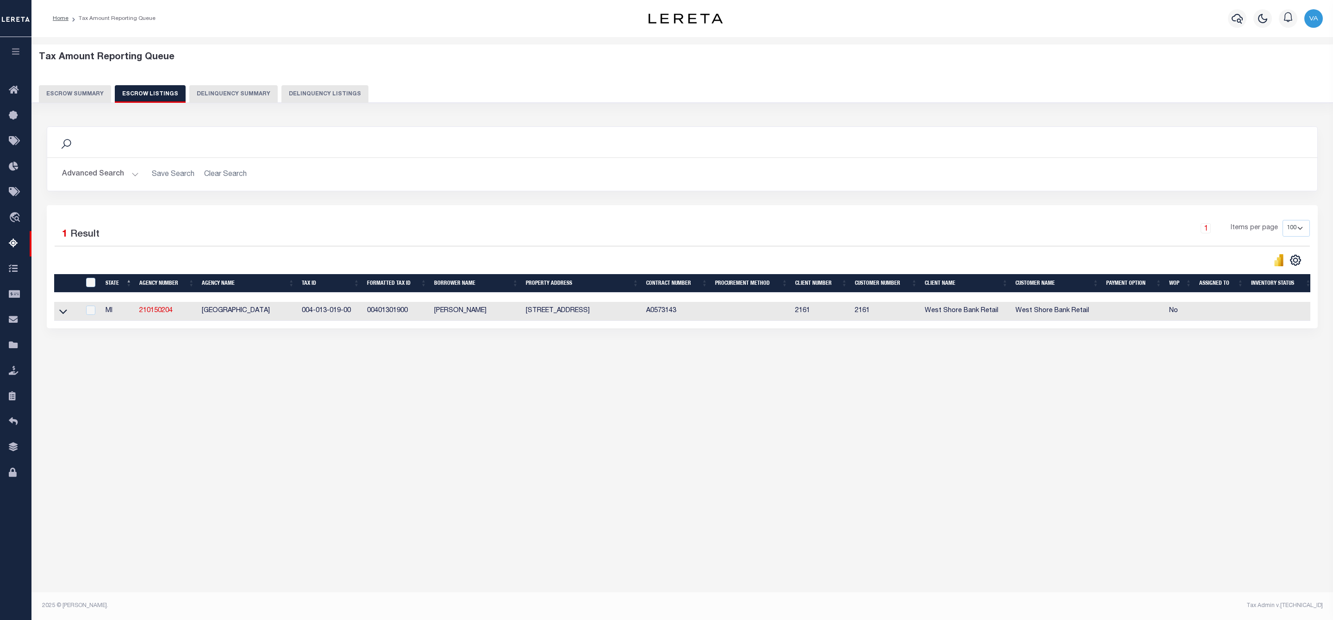
select select "100"
click at [67, 315] on icon at bounding box center [63, 311] width 8 height 10
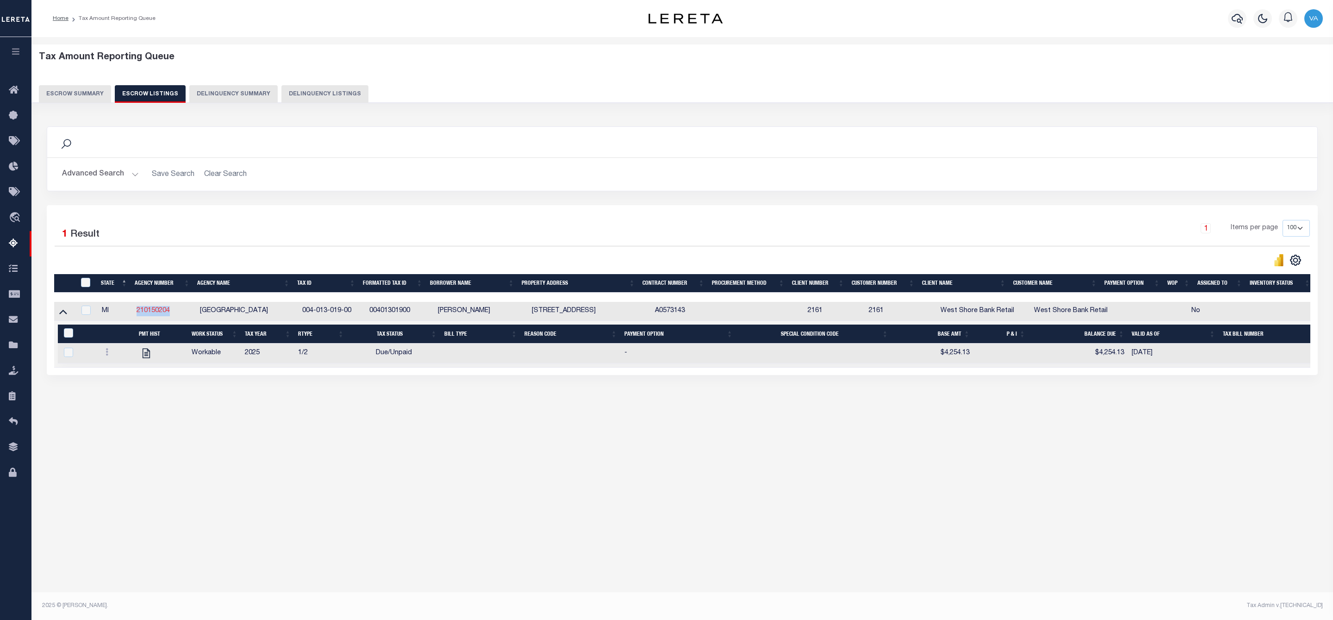
drag, startPoint x: 171, startPoint y: 312, endPoint x: 137, endPoint y: 312, distance: 34.3
click at [137, 312] on td "210150204" at bounding box center [165, 311] width 64 height 19
checkbox input "true"
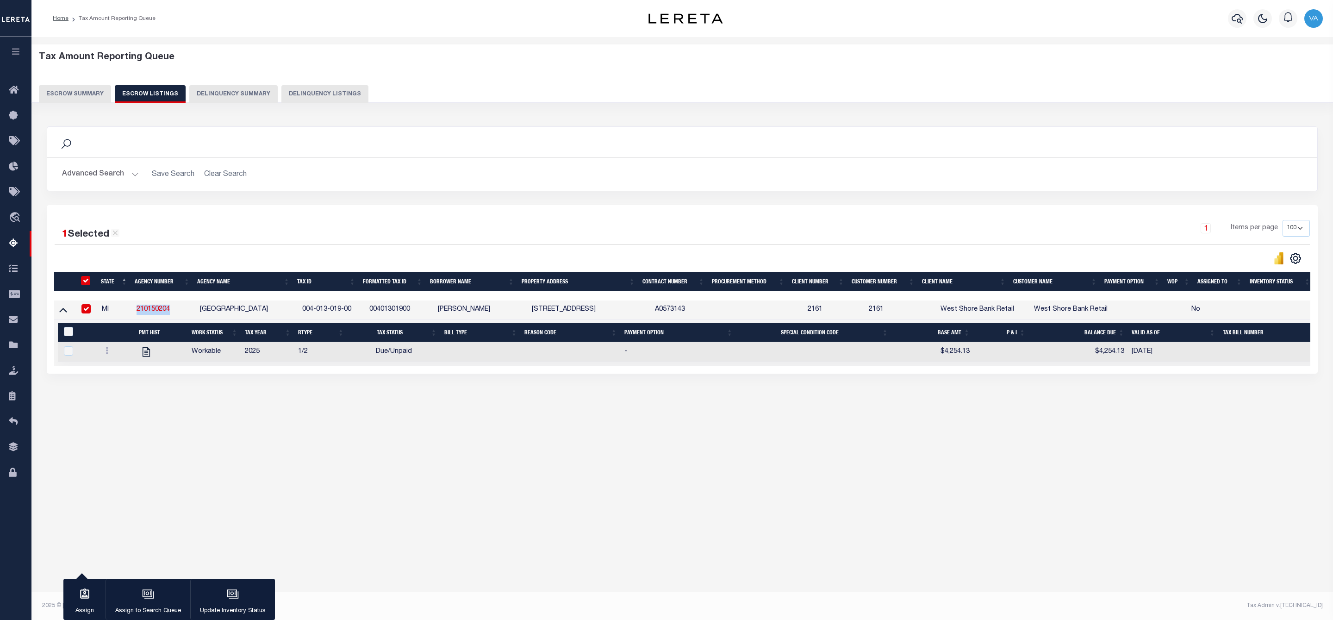
copy link "210150204"
click at [60, 94] on button "Escrow Summary" at bounding box center [75, 94] width 72 height 18
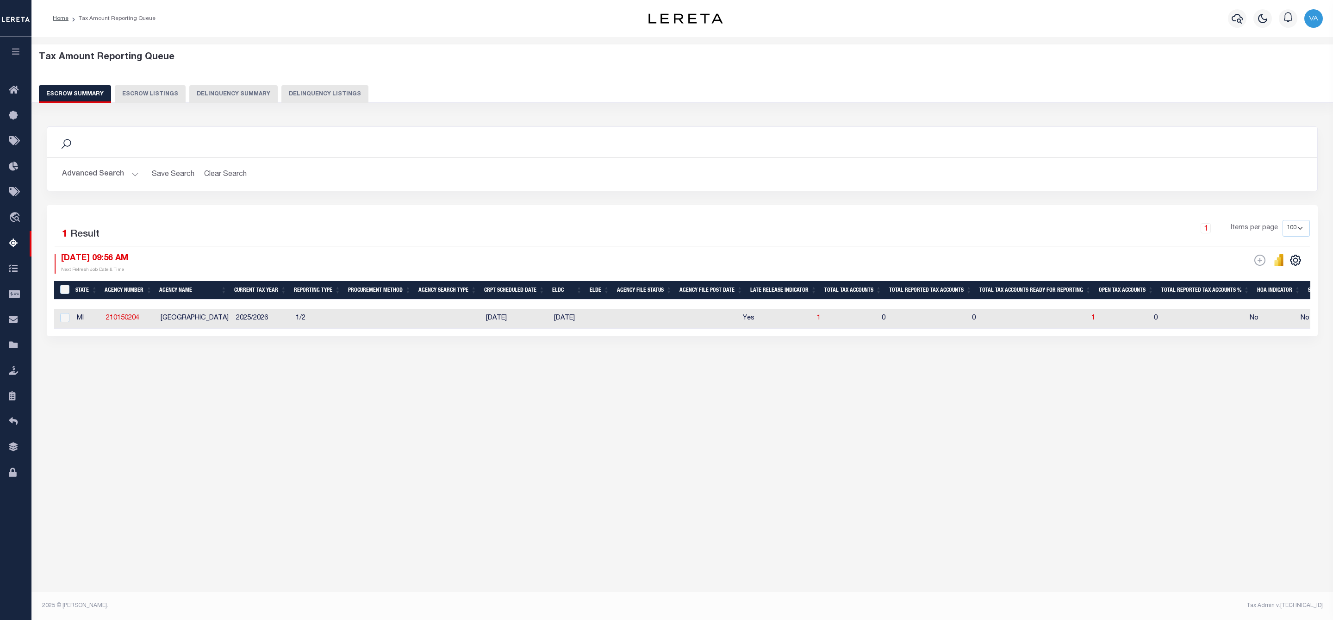
click at [134, 178] on button "Advanced Search" at bounding box center [100, 174] width 77 height 18
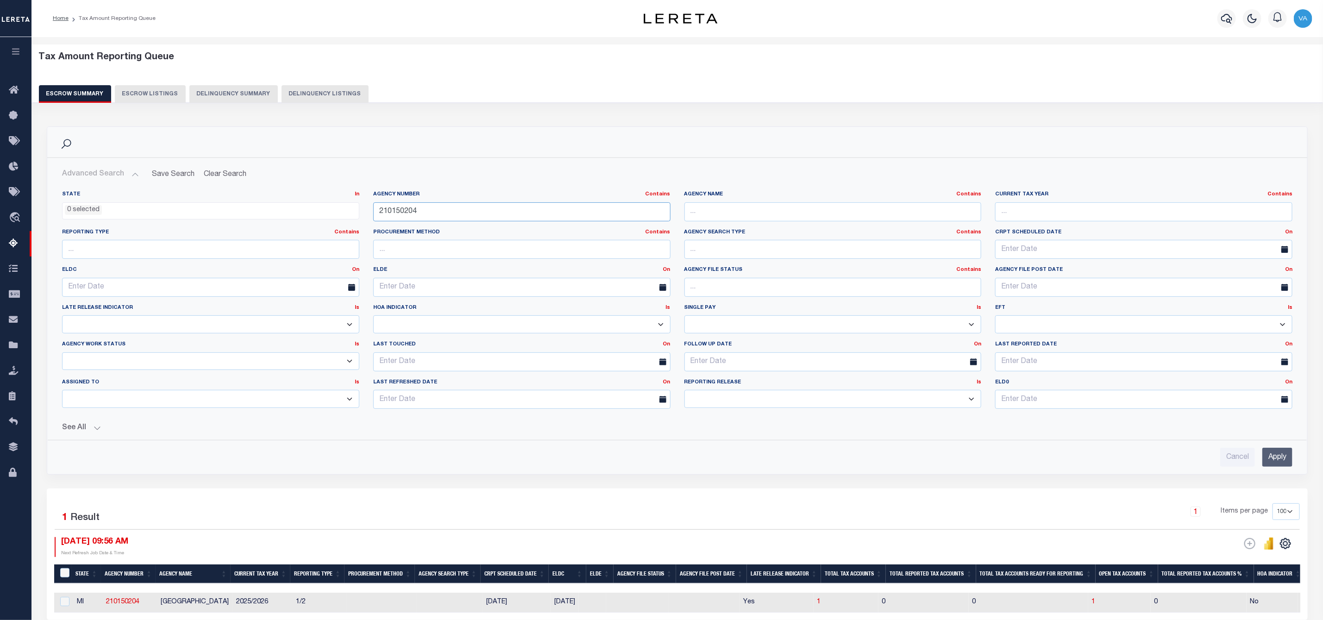
drag, startPoint x: 425, startPoint y: 214, endPoint x: 369, endPoint y: 212, distance: 56.1
click at [369, 212] on div "Agency Number Contains Contains Is 210150204" at bounding box center [521, 210] width 311 height 38
paste input "370110602"
type input "370110602"
click at [1260, 460] on div "Cancel Apply" at bounding box center [677, 457] width 1230 height 19
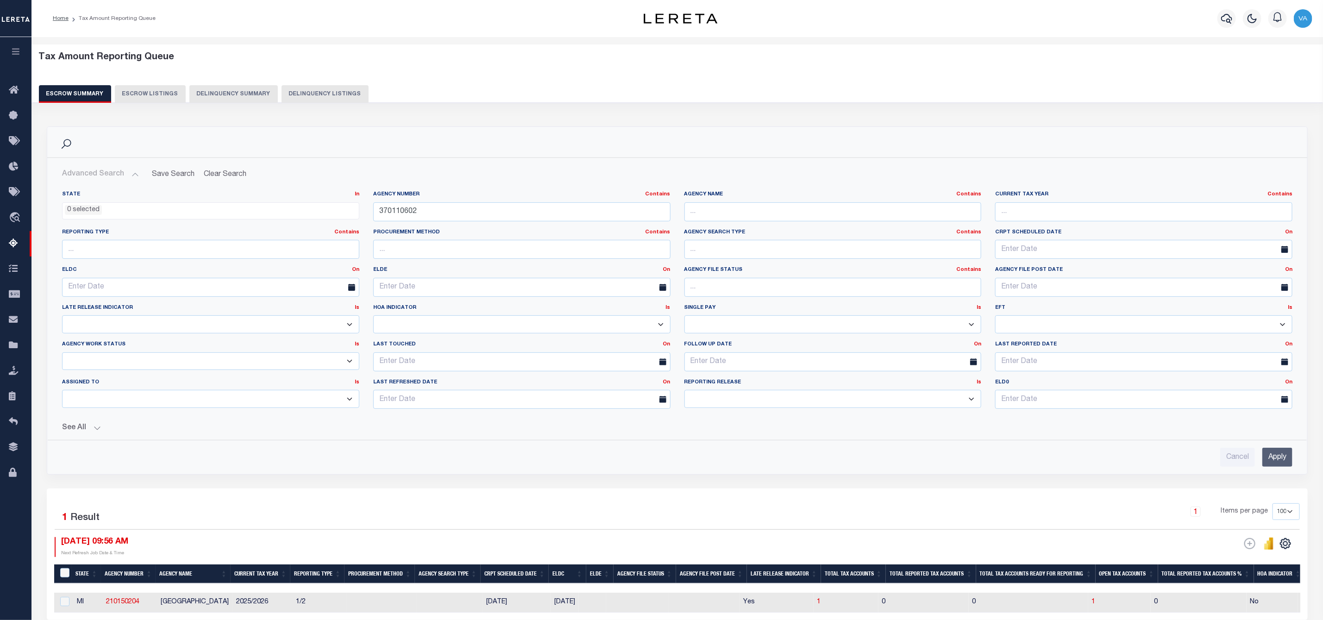
click at [1269, 460] on input "Apply" at bounding box center [1277, 457] width 30 height 19
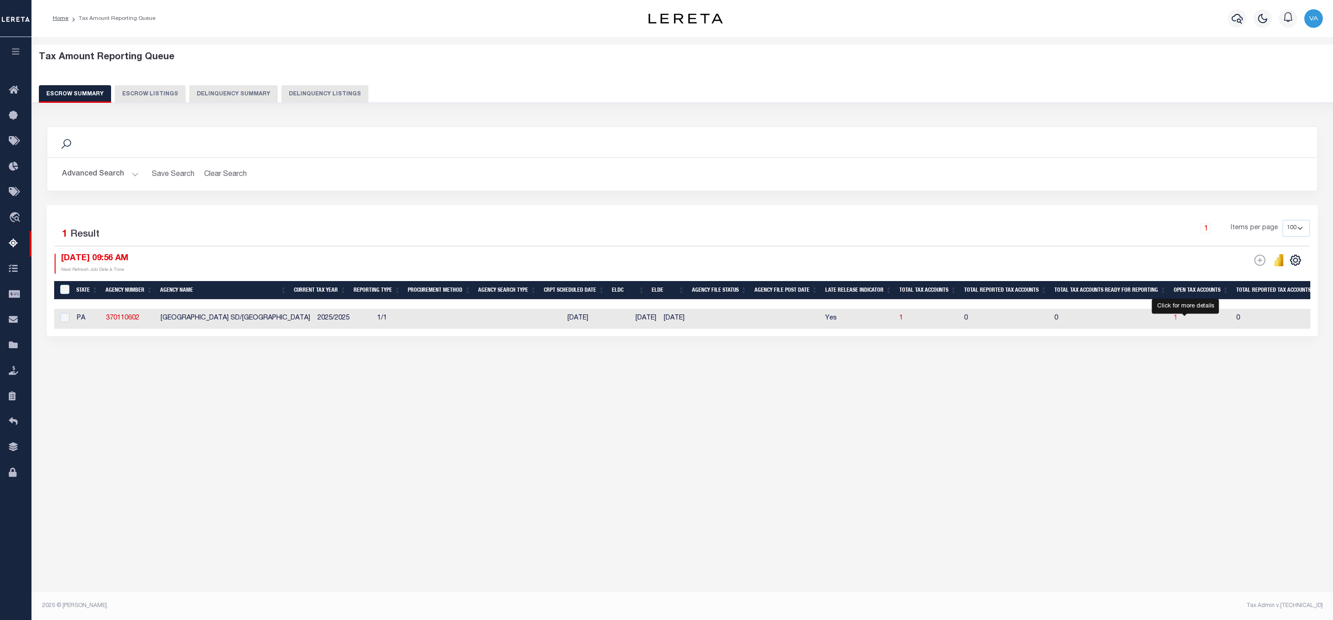
click at [1178, 319] on span "1" at bounding box center [1176, 318] width 4 height 6
select select "100"
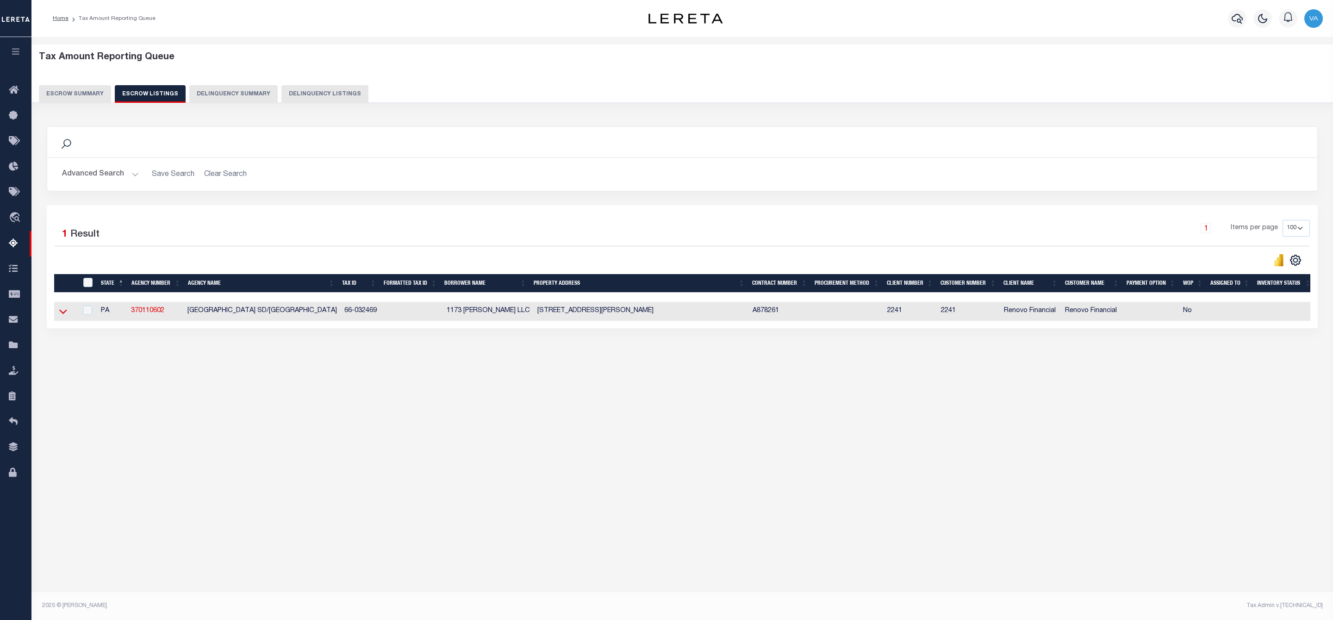
click at [64, 314] on icon at bounding box center [63, 312] width 8 height 5
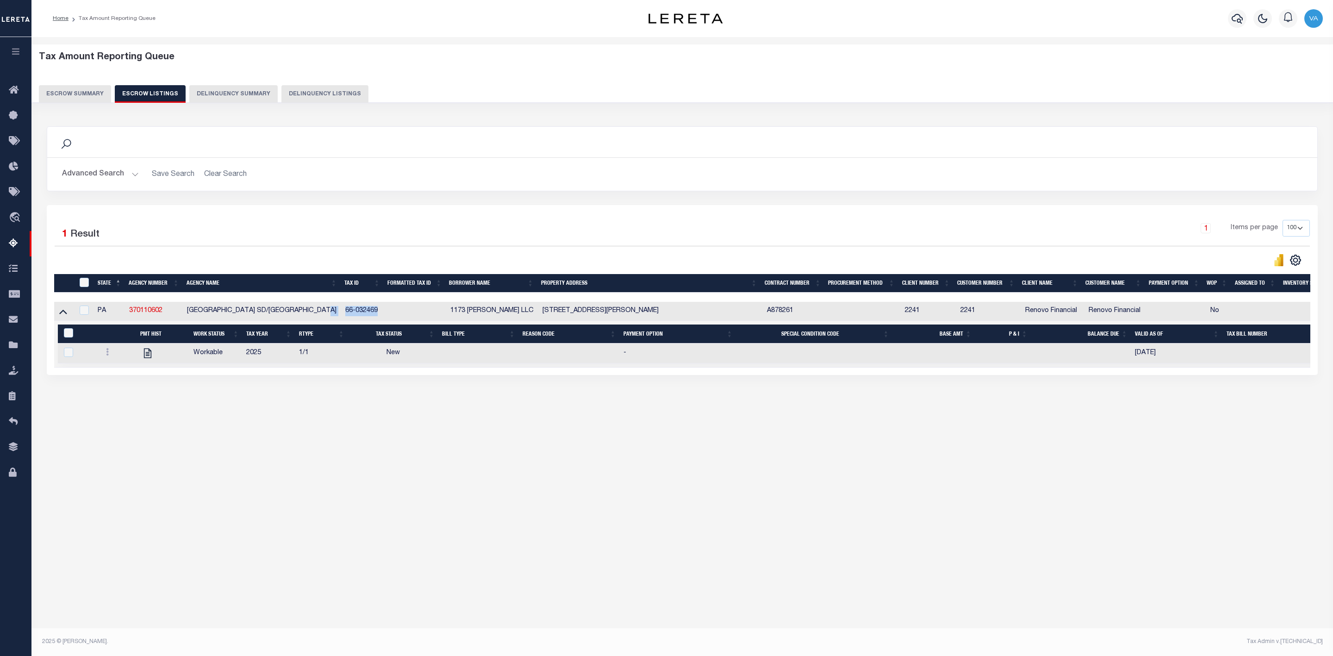
drag, startPoint x: 383, startPoint y: 314, endPoint x: 336, endPoint y: 314, distance: 47.2
click at [336, 314] on tr "PA 370110602 WESTMONT HILLTOP SD/WESTMONT BORO 66-032469 1173 CHRISTOPHER LLC 4…" at bounding box center [700, 311] width 1292 height 19
copy tr "66-032469"
click at [353, 360] on td "New" at bounding box center [393, 354] width 90 height 20
checkbox input "true"
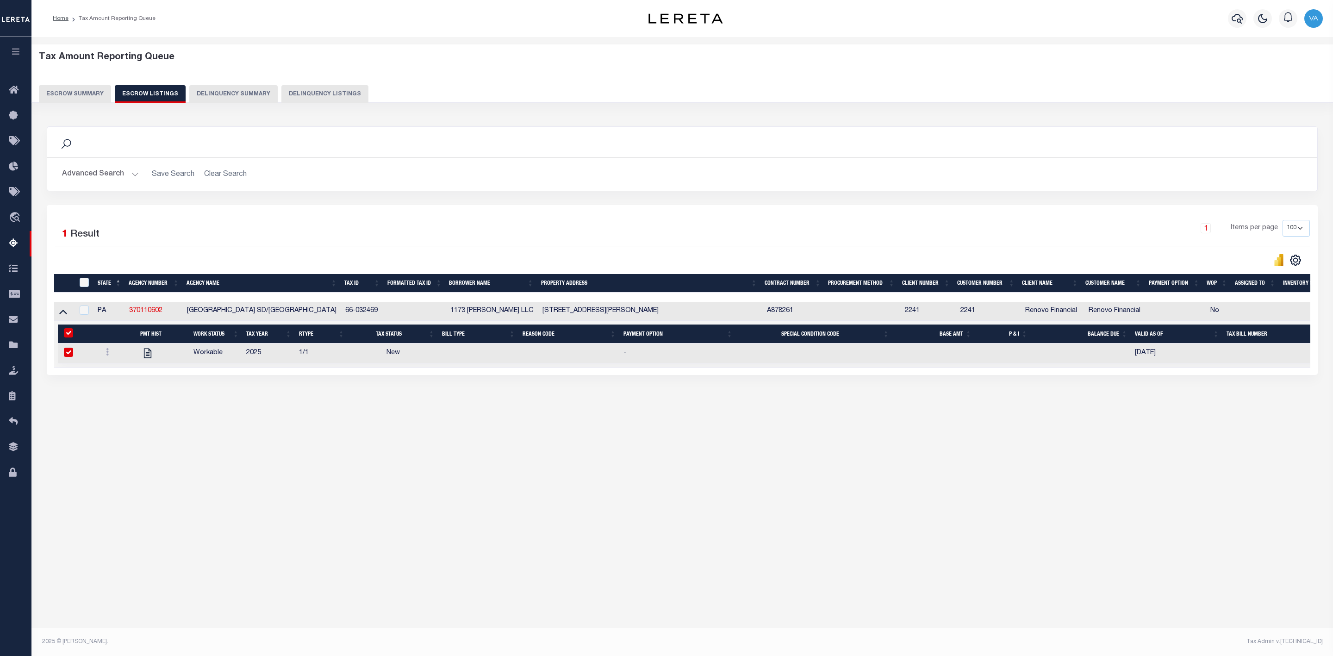
checkbox input "true"
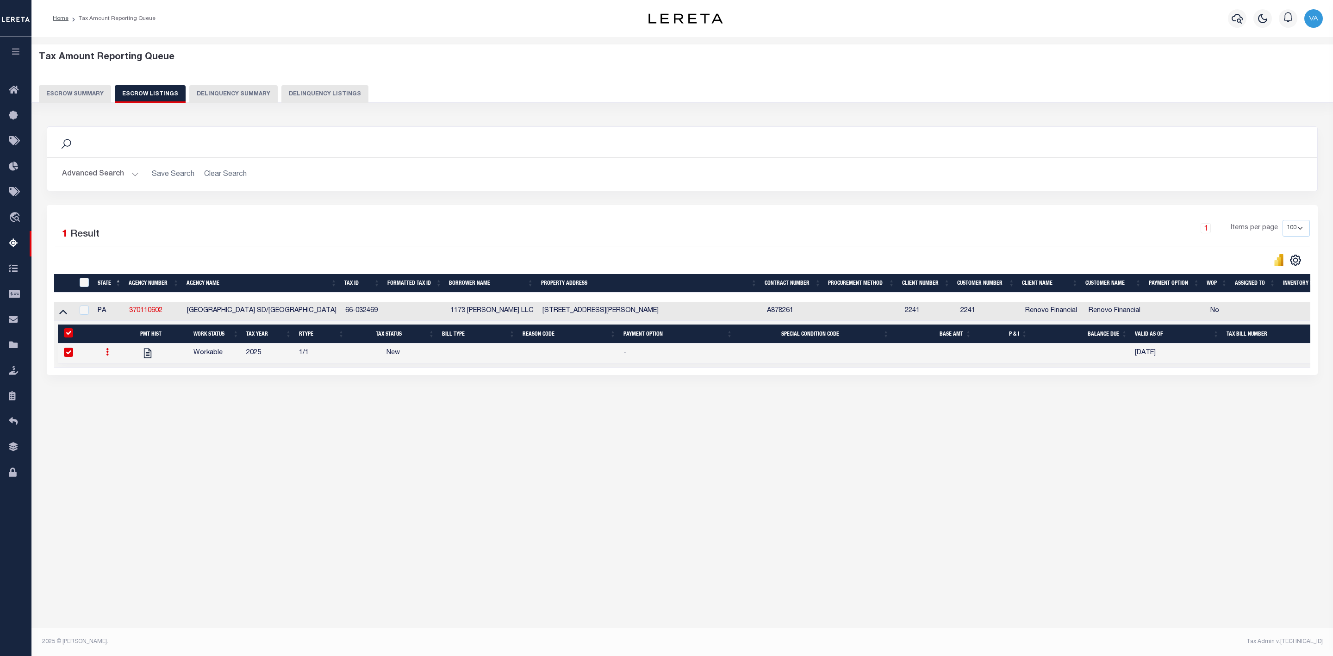
click at [234, 431] on div "Tax Amount Reporting Queue Escrow Summary Escrow Listings In" at bounding box center [682, 238] width 1296 height 384
click at [1149, 450] on div "Tax Amount Reporting Queue Escrow Summary Escrow Listings" at bounding box center [682, 247] width 1302 height 421
click at [56, 92] on button "Escrow Summary" at bounding box center [75, 94] width 72 height 18
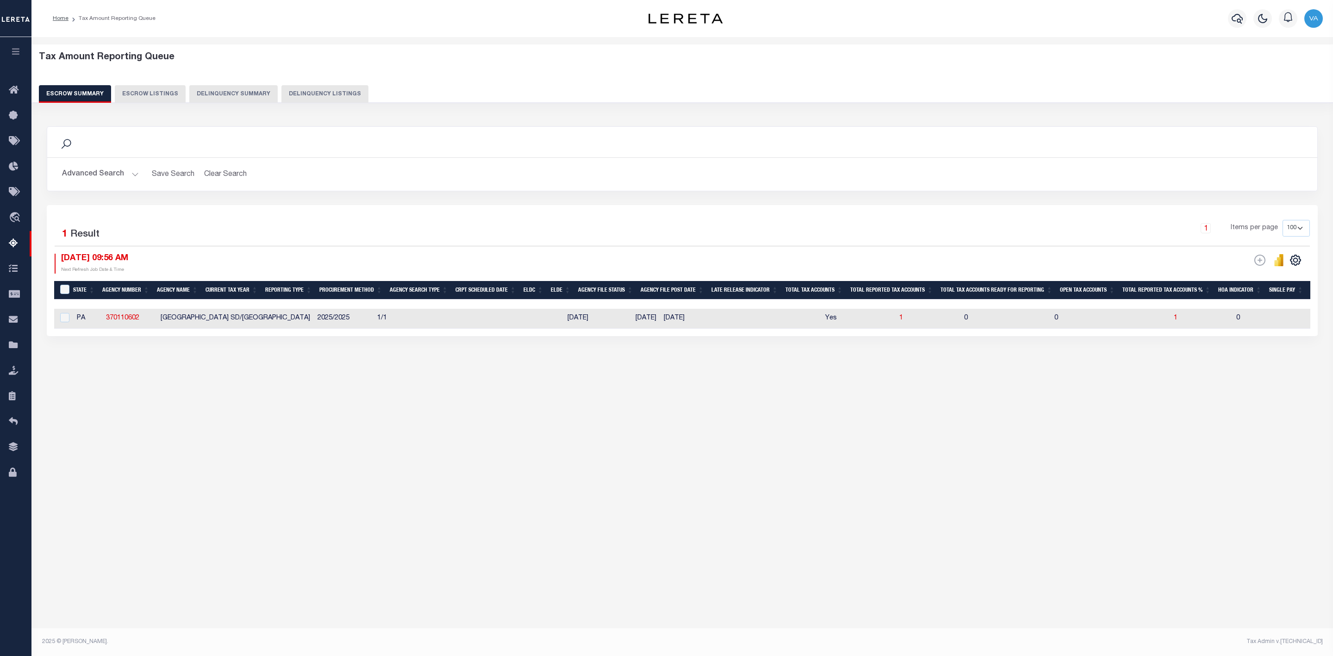
click at [119, 179] on button "Advanced Search" at bounding box center [100, 174] width 77 height 18
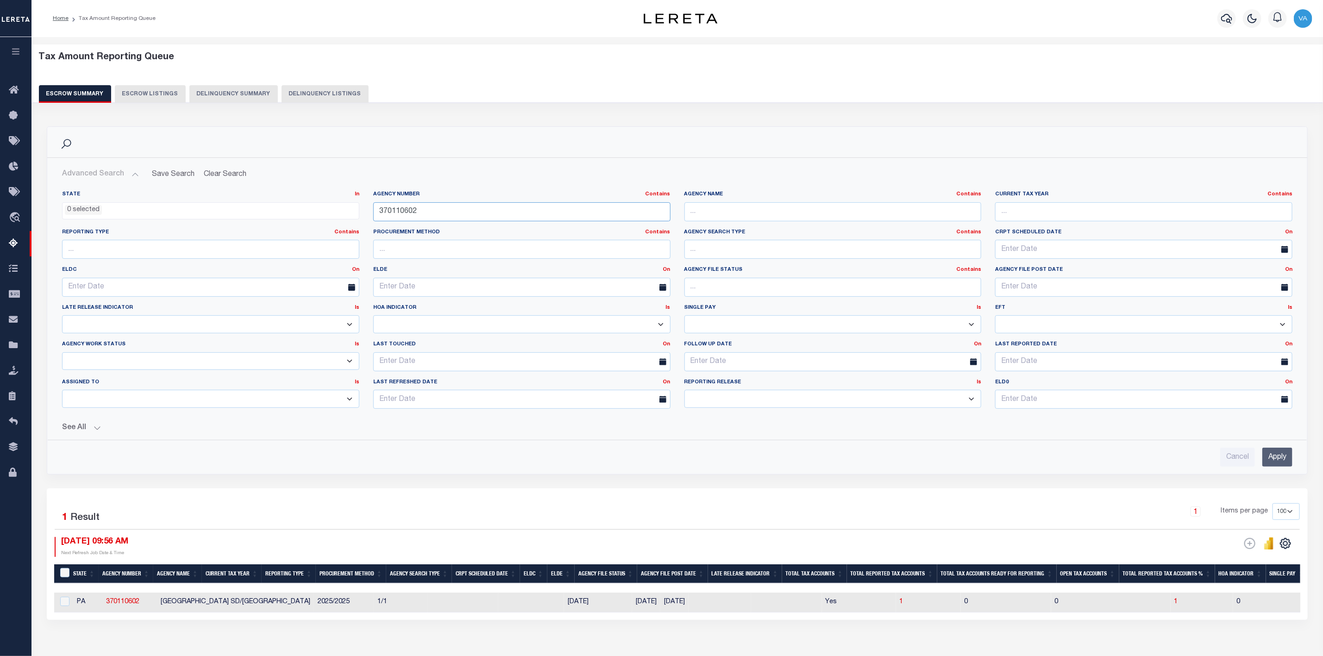
drag, startPoint x: 419, startPoint y: 214, endPoint x: 373, endPoint y: 214, distance: 46.8
click at [373, 214] on input "370110602" at bounding box center [521, 211] width 297 height 19
paste input "210140204"
type input "210140204"
click at [1275, 460] on input "Apply" at bounding box center [1277, 457] width 30 height 19
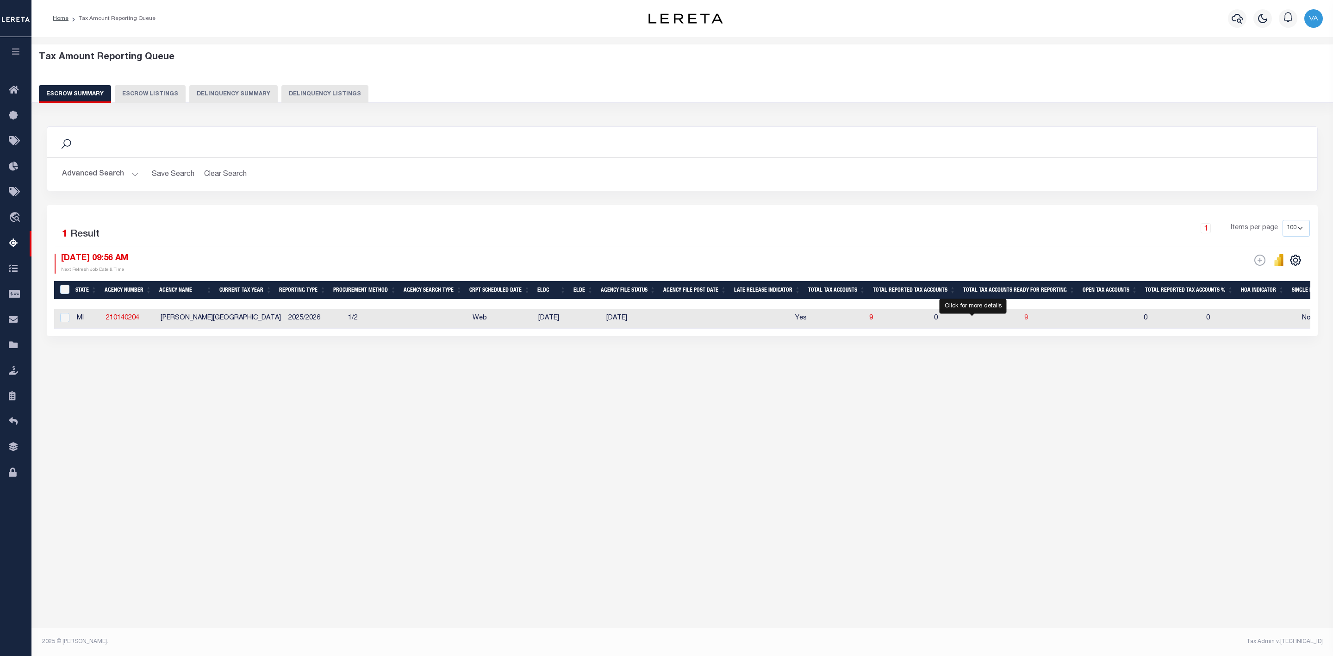
click at [1025, 321] on span "9" at bounding box center [1027, 318] width 4 height 6
select select "100"
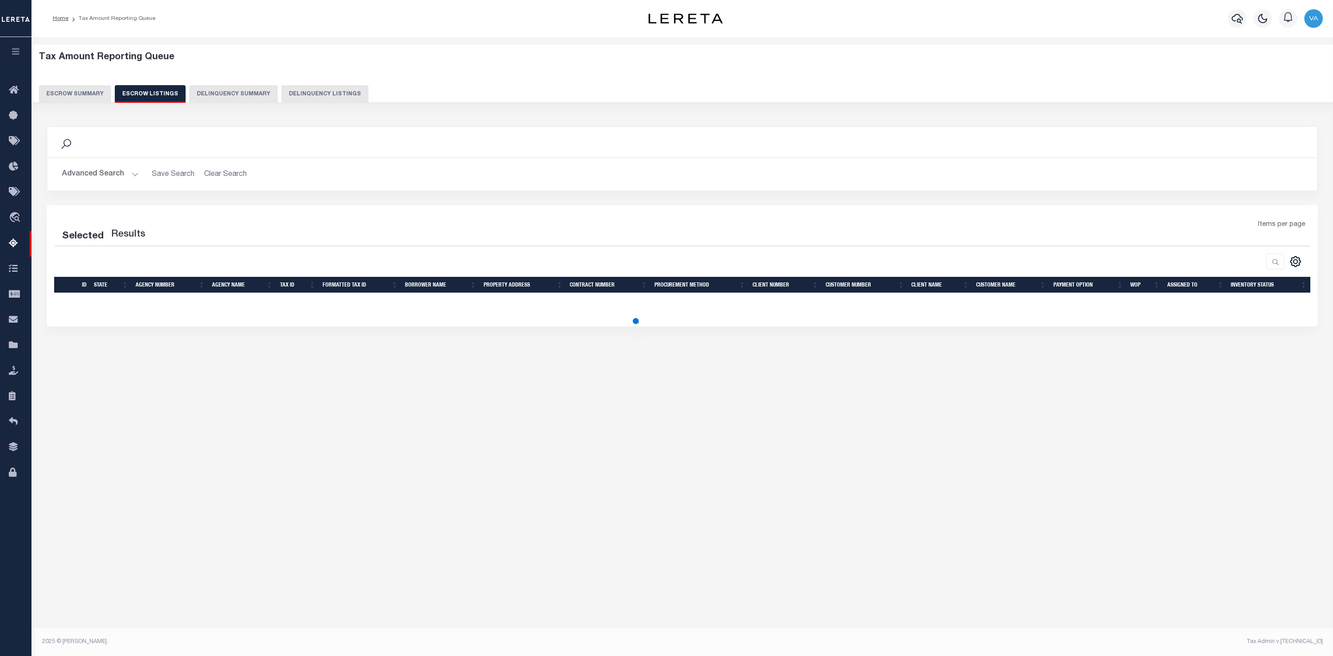
select select "100"
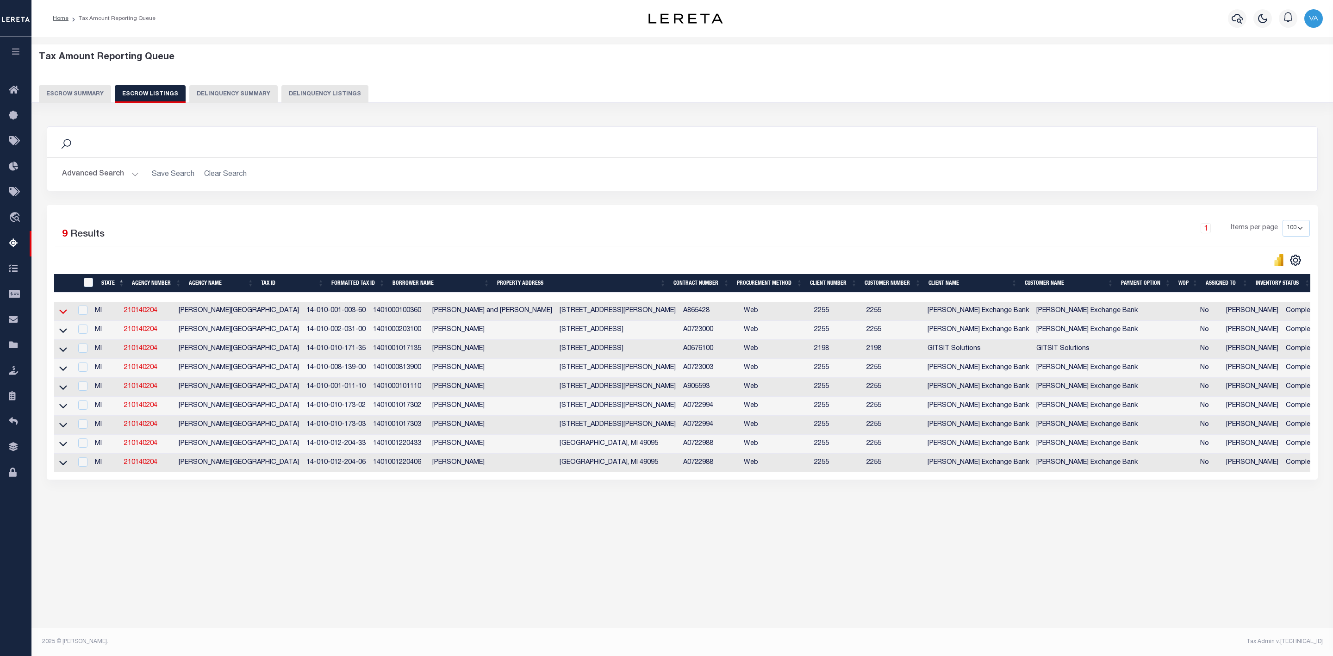
click at [60, 314] on icon at bounding box center [63, 312] width 8 height 5
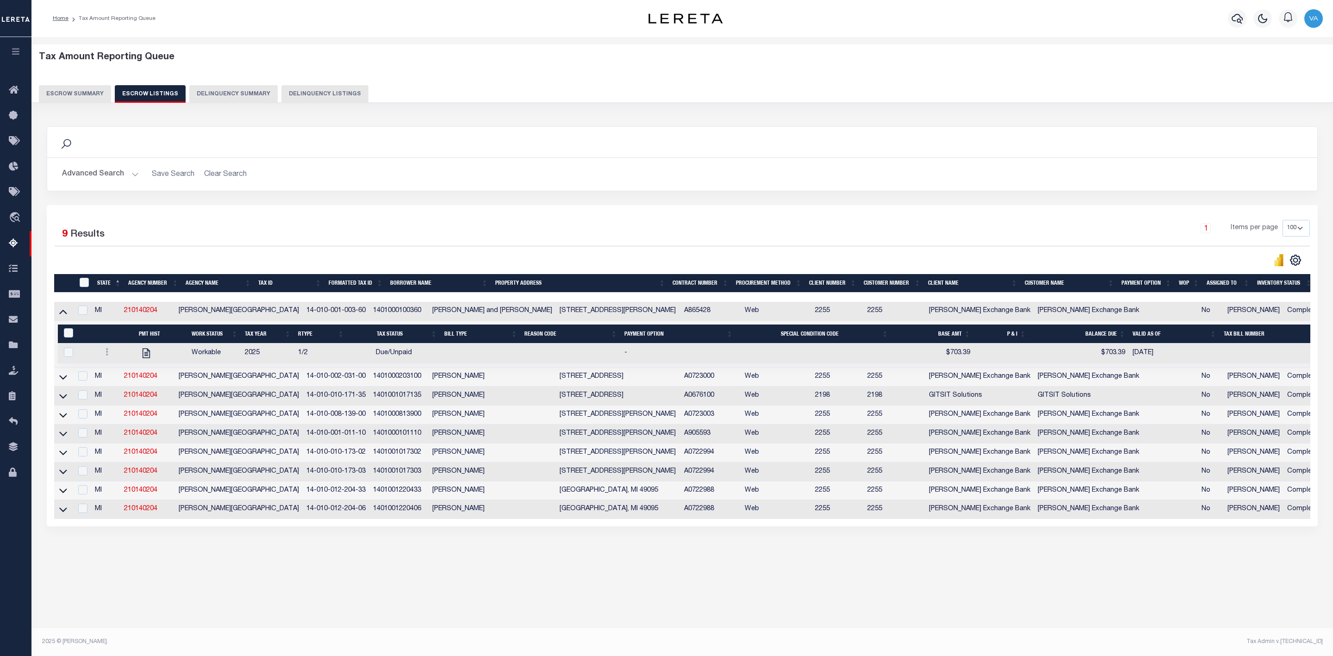
click at [71, 92] on button "Escrow Summary" at bounding box center [75, 94] width 72 height 18
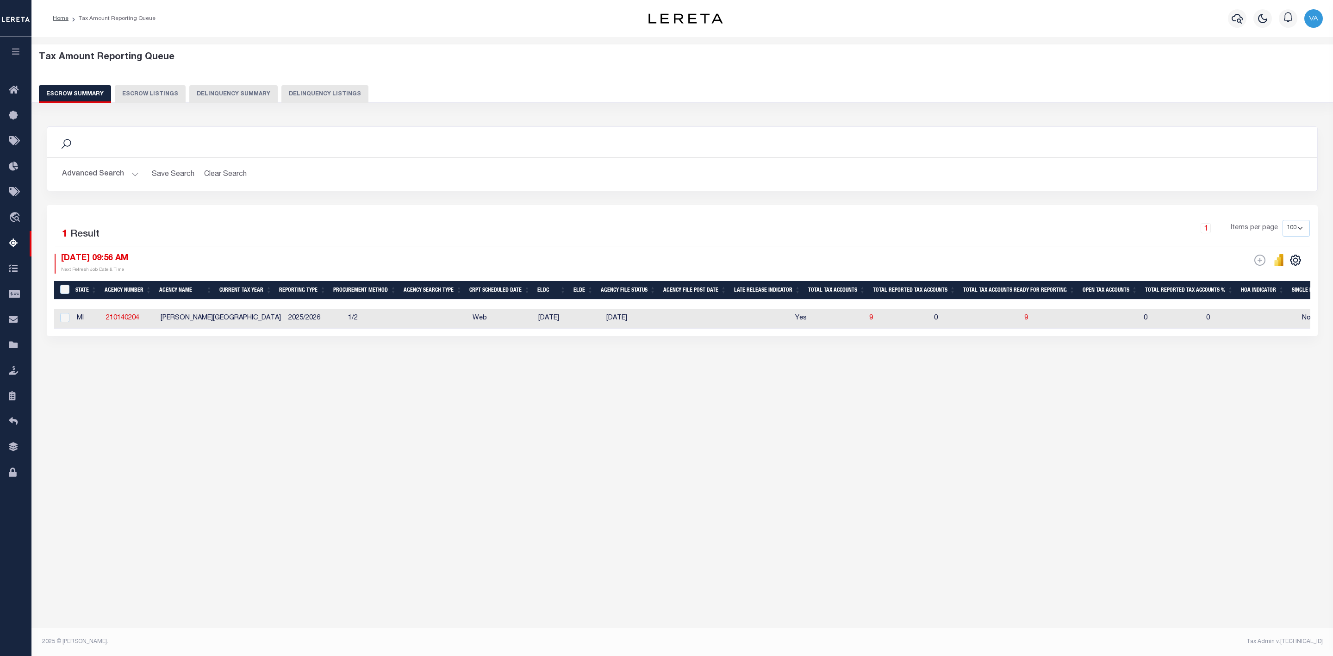
click at [116, 170] on button "Advanced Search" at bounding box center [100, 174] width 77 height 18
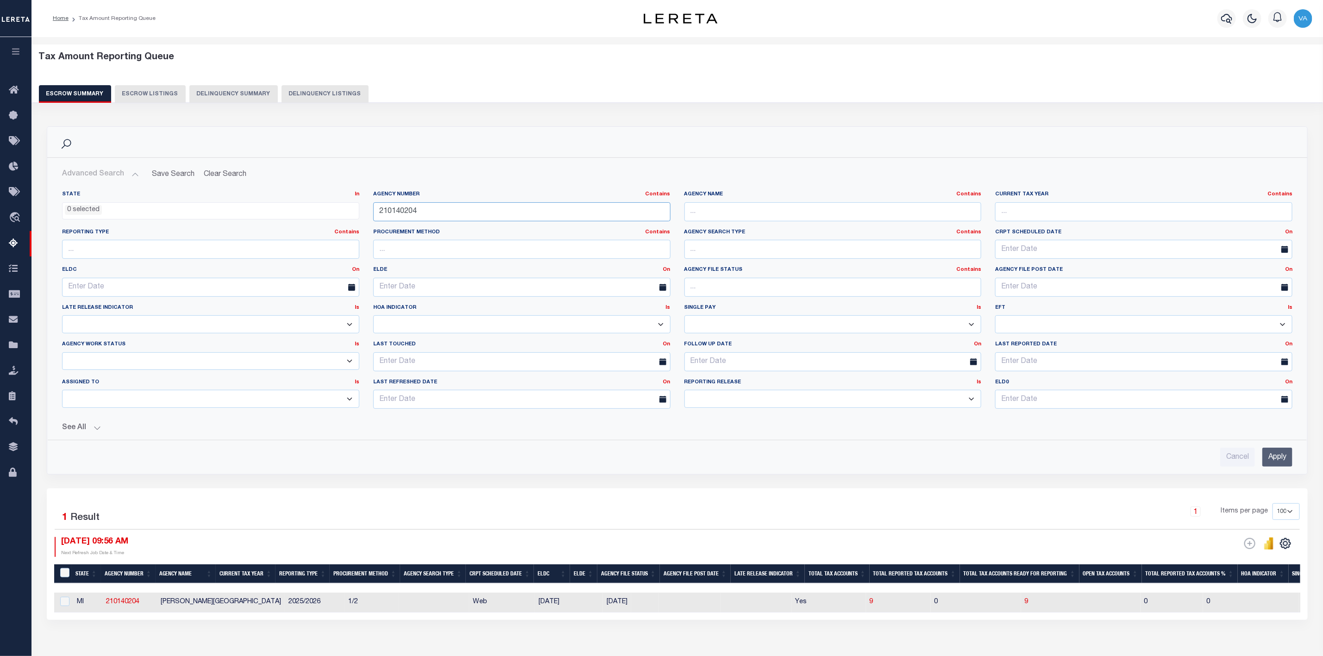
drag, startPoint x: 424, startPoint y: 214, endPoint x: 364, endPoint y: 214, distance: 60.2
click at [364, 214] on div "State In In AK AL AR AZ CA CO CT DC DE FL GA GU HI IA ID IL IN KS KY LA MA MD M…" at bounding box center [677, 303] width 1244 height 225
paste input "8142555350"
click at [1279, 456] on input "Apply" at bounding box center [1277, 457] width 30 height 19
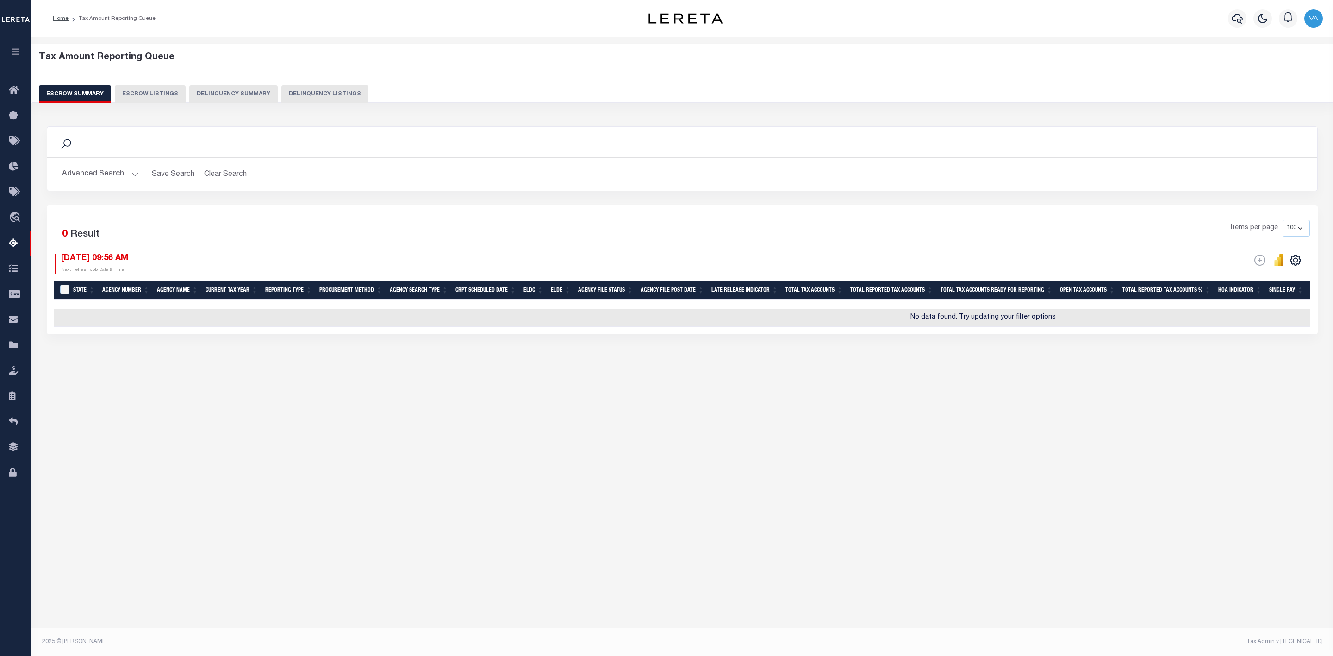
click at [124, 174] on button "Advanced Search" at bounding box center [100, 174] width 77 height 18
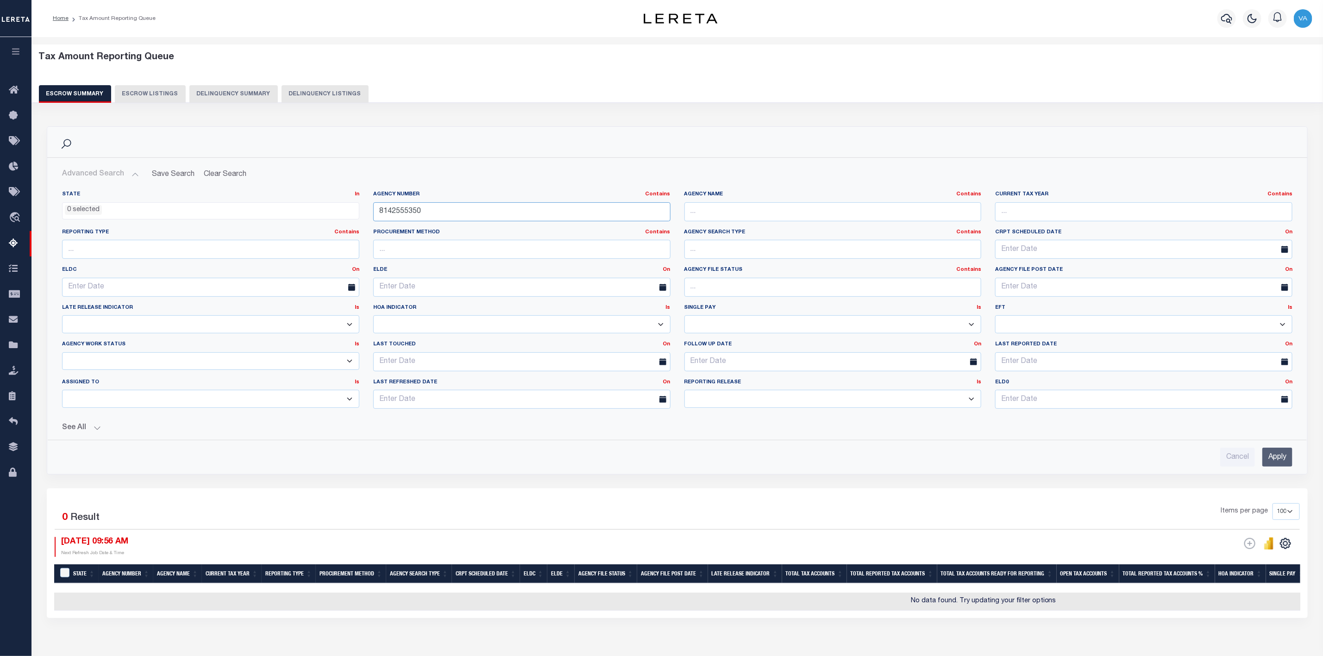
drag, startPoint x: 425, startPoint y: 213, endPoint x: 341, endPoint y: 213, distance: 84.7
click at [341, 213] on div "State In In AK AL AR AZ CA CO CT DC DE FL GA GU HI IA ID IL IN KS KY LA MA MD M…" at bounding box center [677, 303] width 1244 height 225
paste input "370110602"
type input "370110602"
click at [1264, 460] on input "Apply" at bounding box center [1277, 457] width 30 height 19
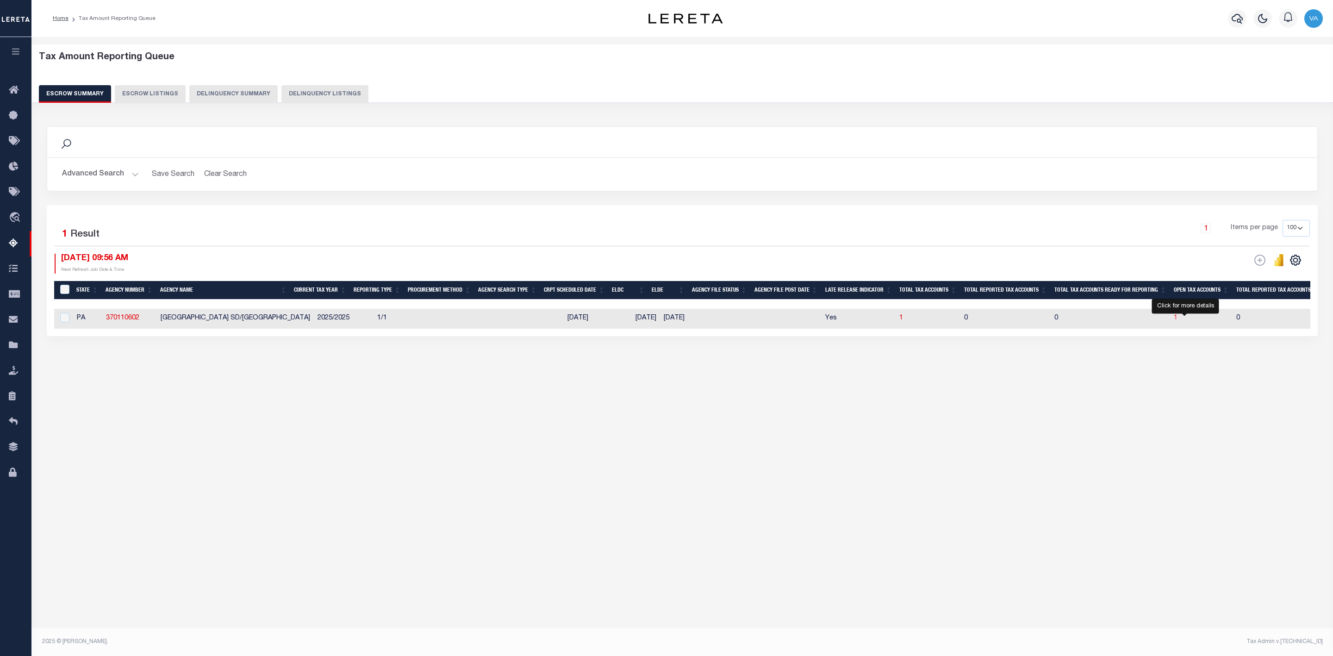
click at [1178, 319] on span "1" at bounding box center [1176, 318] width 4 height 6
select select "100"
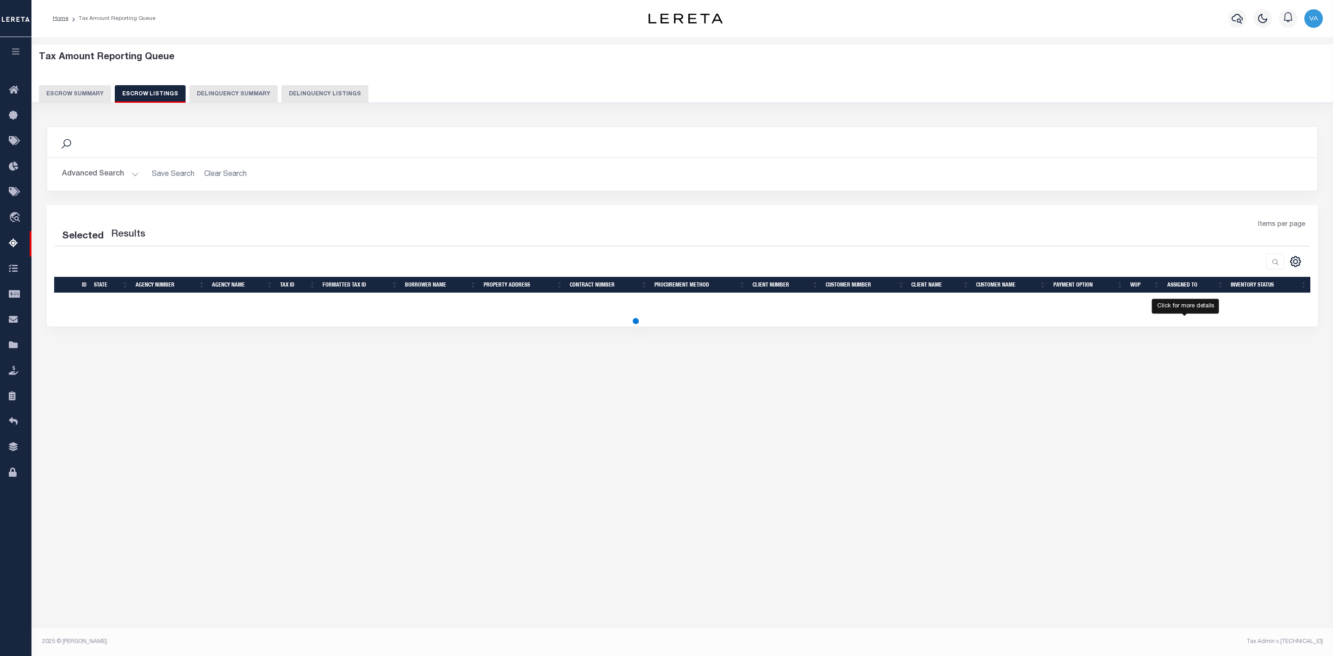
select select "100"
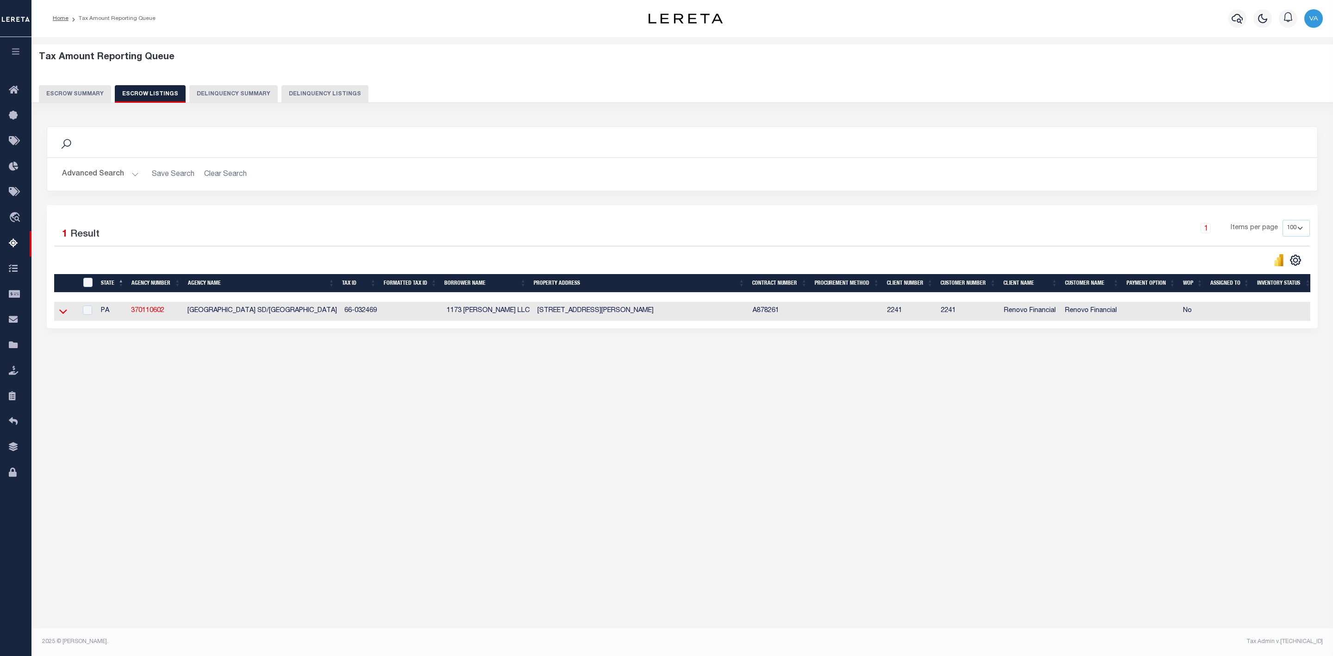
click at [63, 313] on icon at bounding box center [63, 311] width 8 height 10
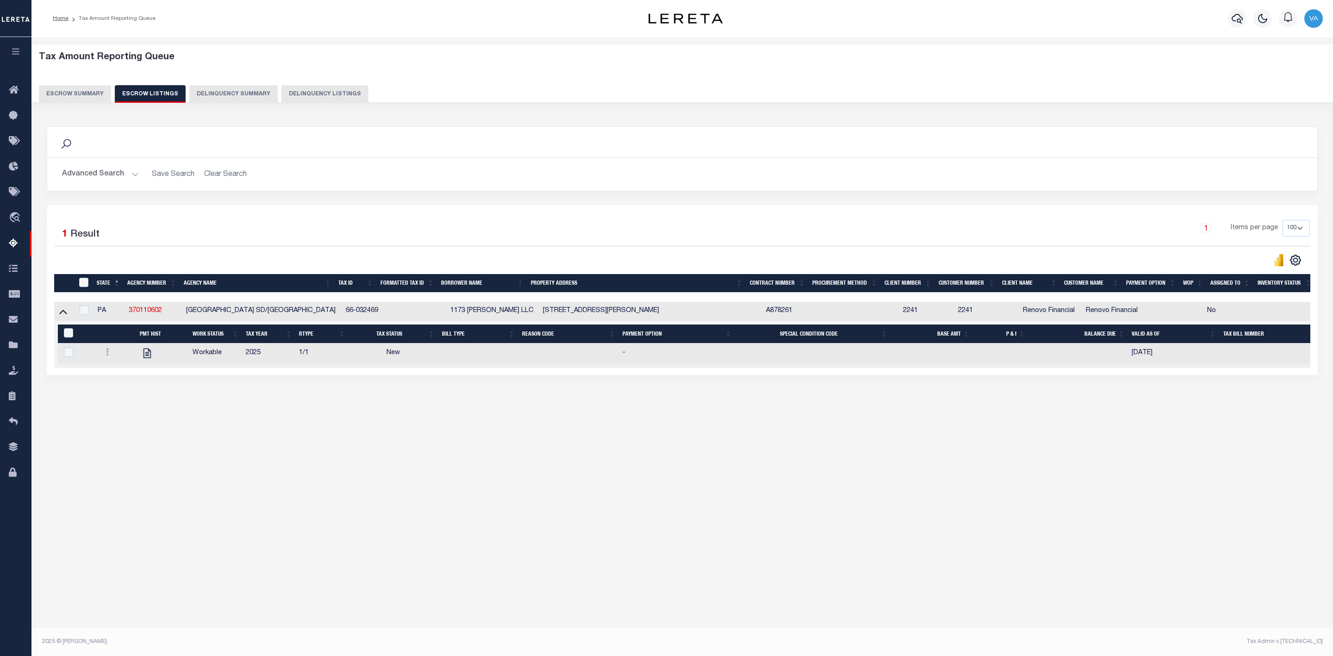
click at [77, 92] on button "Escrow Summary" at bounding box center [75, 94] width 72 height 18
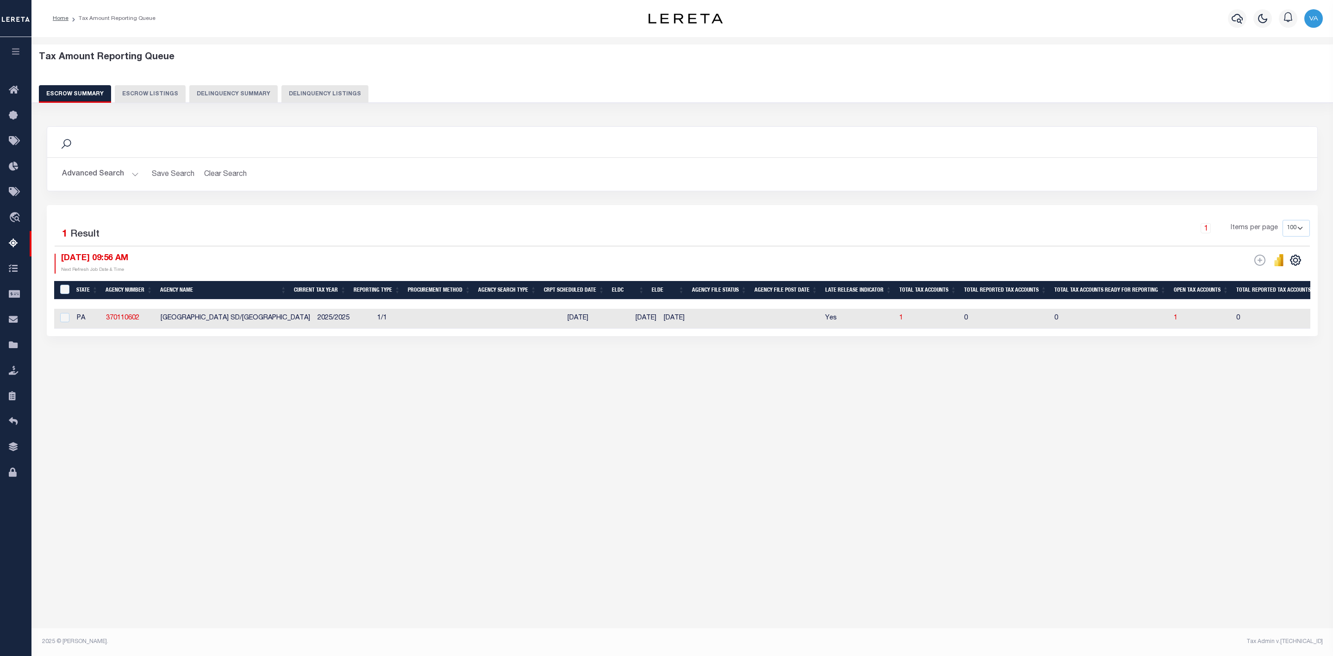
click at [128, 175] on button "Advanced Search" at bounding box center [100, 174] width 77 height 18
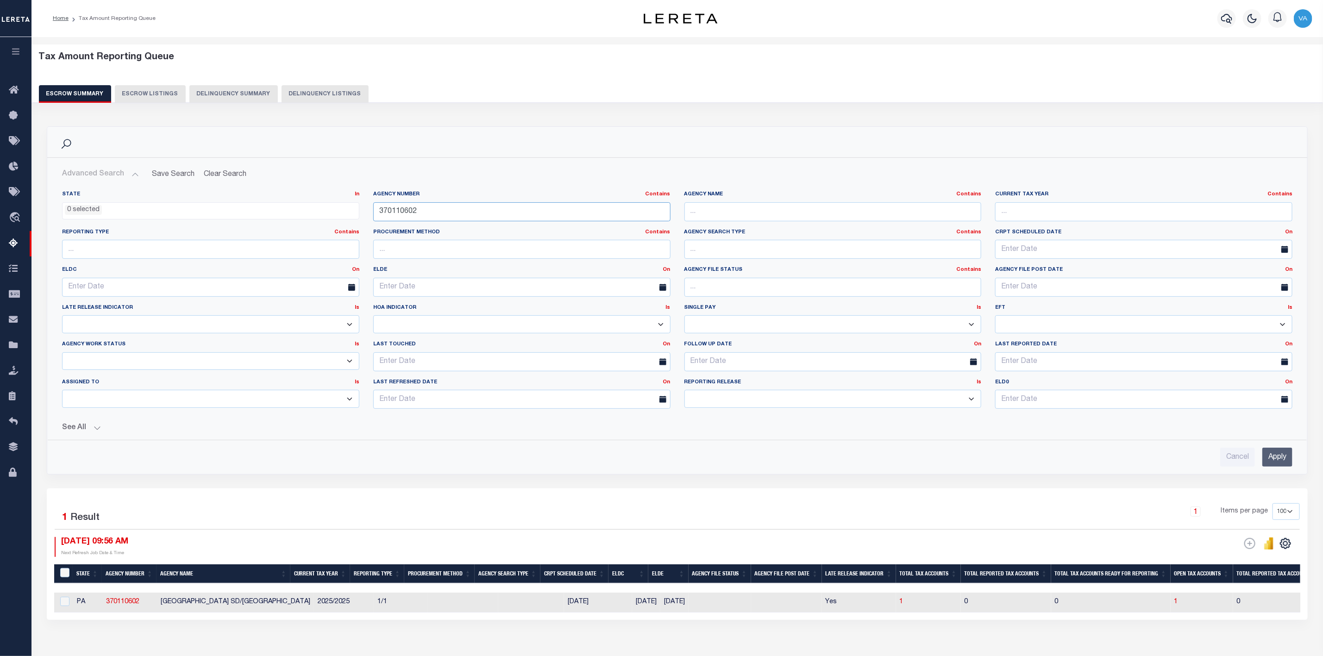
drag, startPoint x: 421, startPoint y: 208, endPoint x: 371, endPoint y: 210, distance: 50.0
click at [371, 210] on div "Agency Number Contains Contains Is 370110602" at bounding box center [521, 210] width 311 height 38
paste input "210100417"
type input "210100417"
click at [1265, 458] on input "Apply" at bounding box center [1277, 457] width 30 height 19
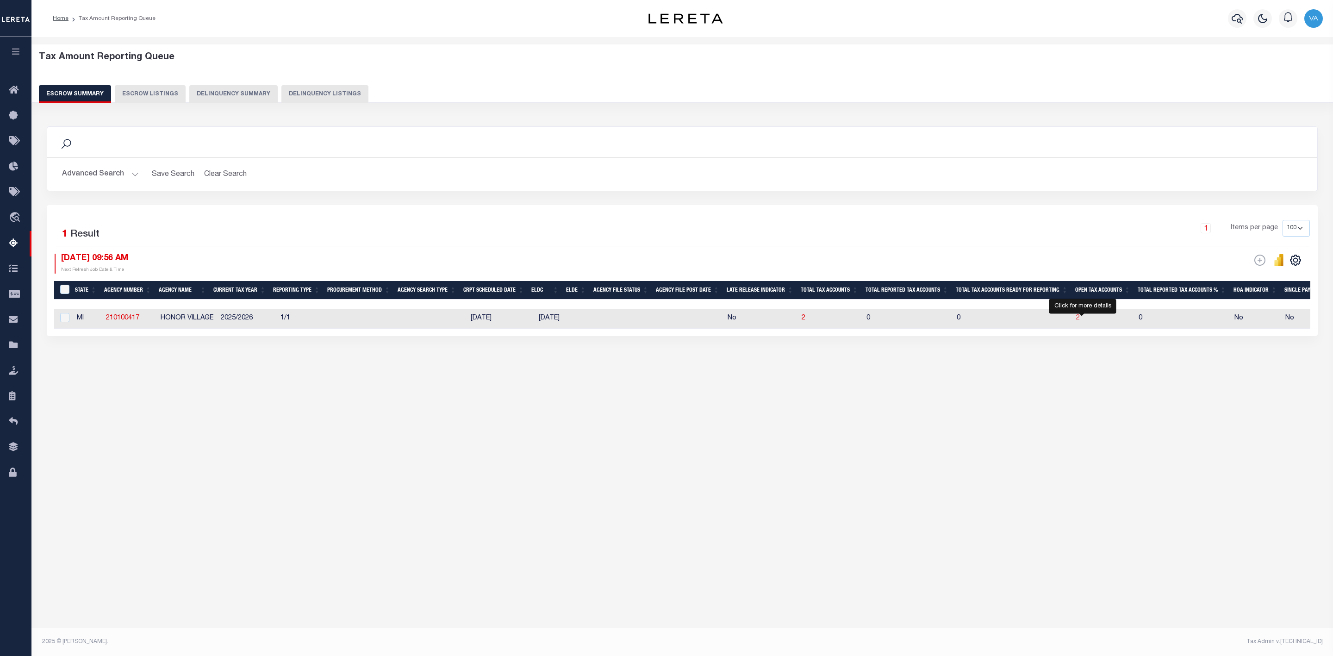
click at [1080, 319] on span "2" at bounding box center [1078, 318] width 4 height 6
select select "100"
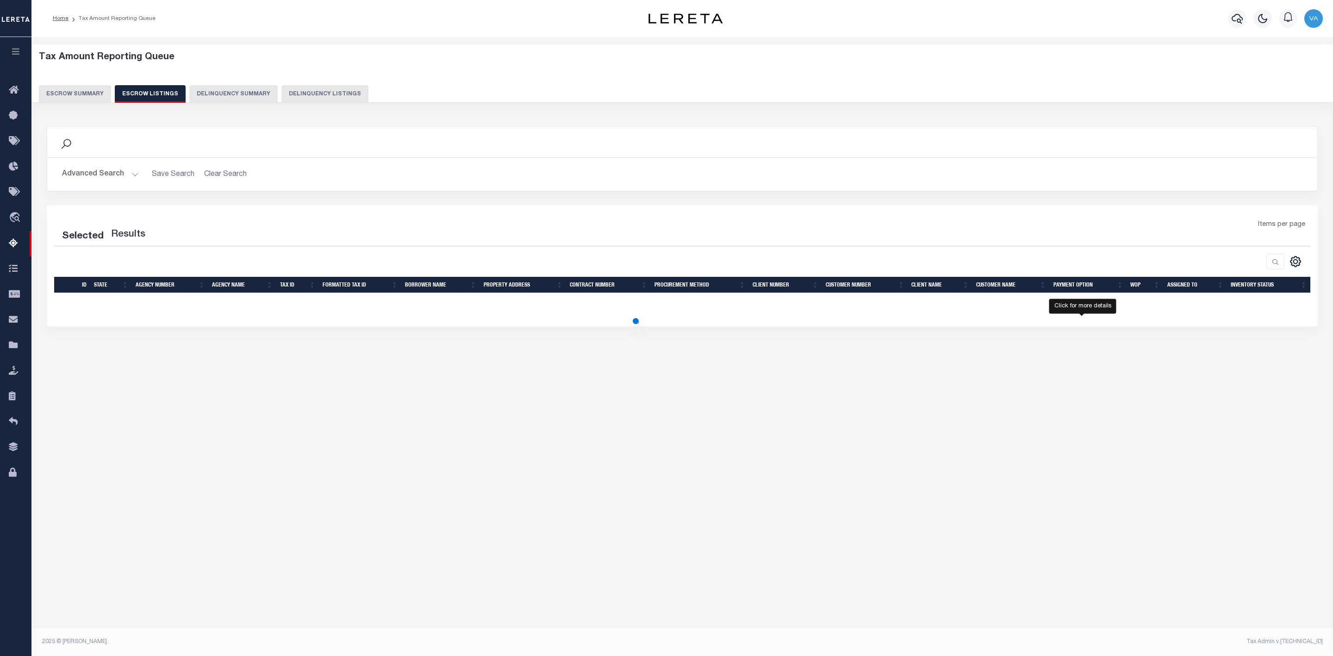
select select "100"
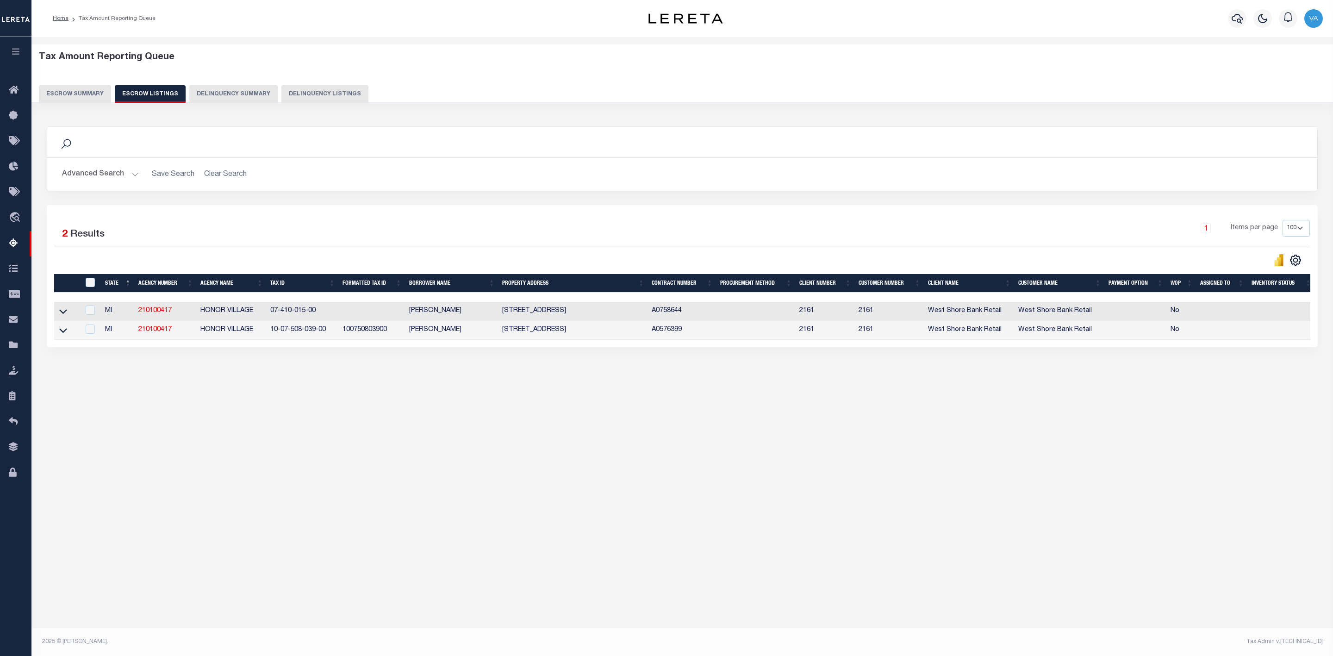
click at [55, 313] on td at bounding box center [66, 311] width 25 height 19
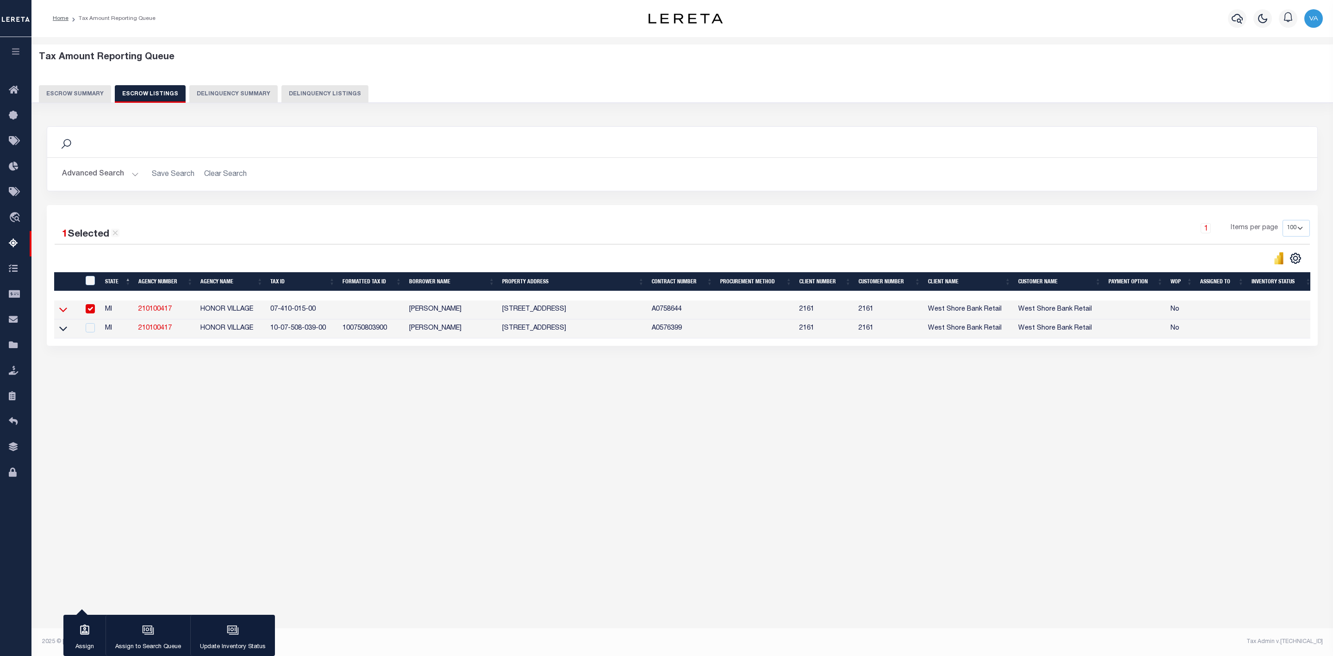
click at [62, 313] on icon at bounding box center [63, 310] width 8 height 5
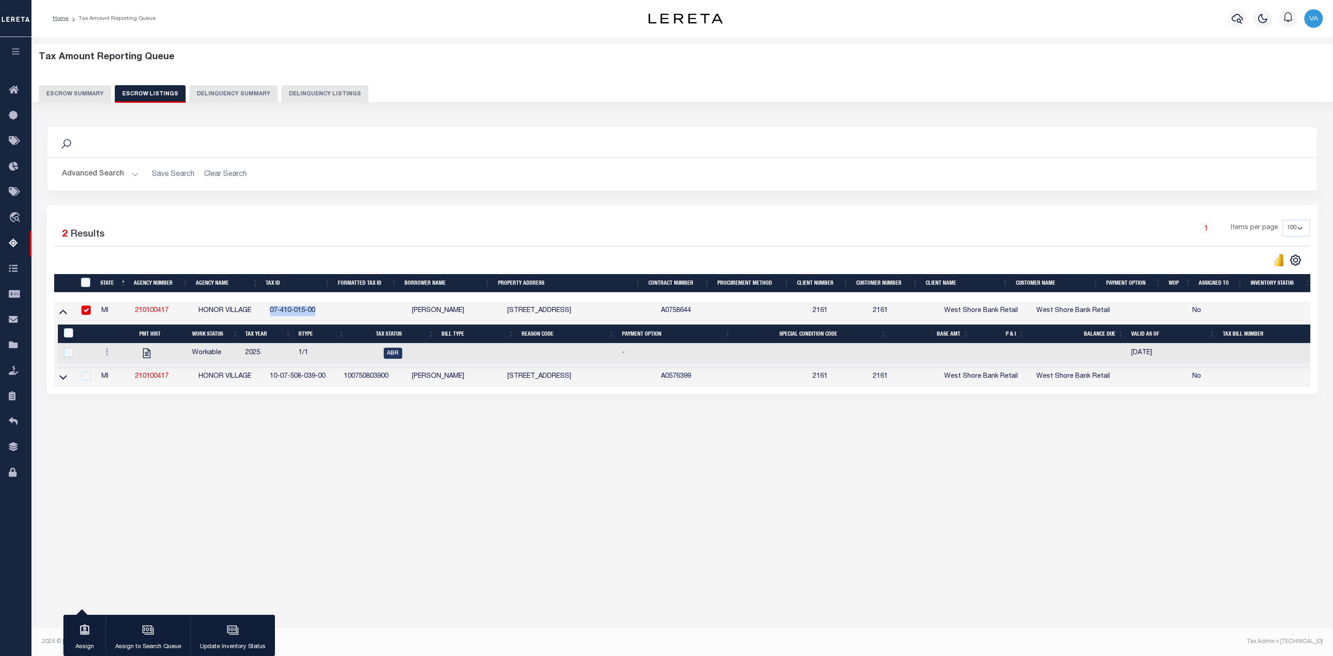
drag, startPoint x: 267, startPoint y: 315, endPoint x: 332, endPoint y: 319, distance: 65.4
click at [332, 319] on td "07-410-015-00" at bounding box center [303, 311] width 74 height 19
checkbox input "false"
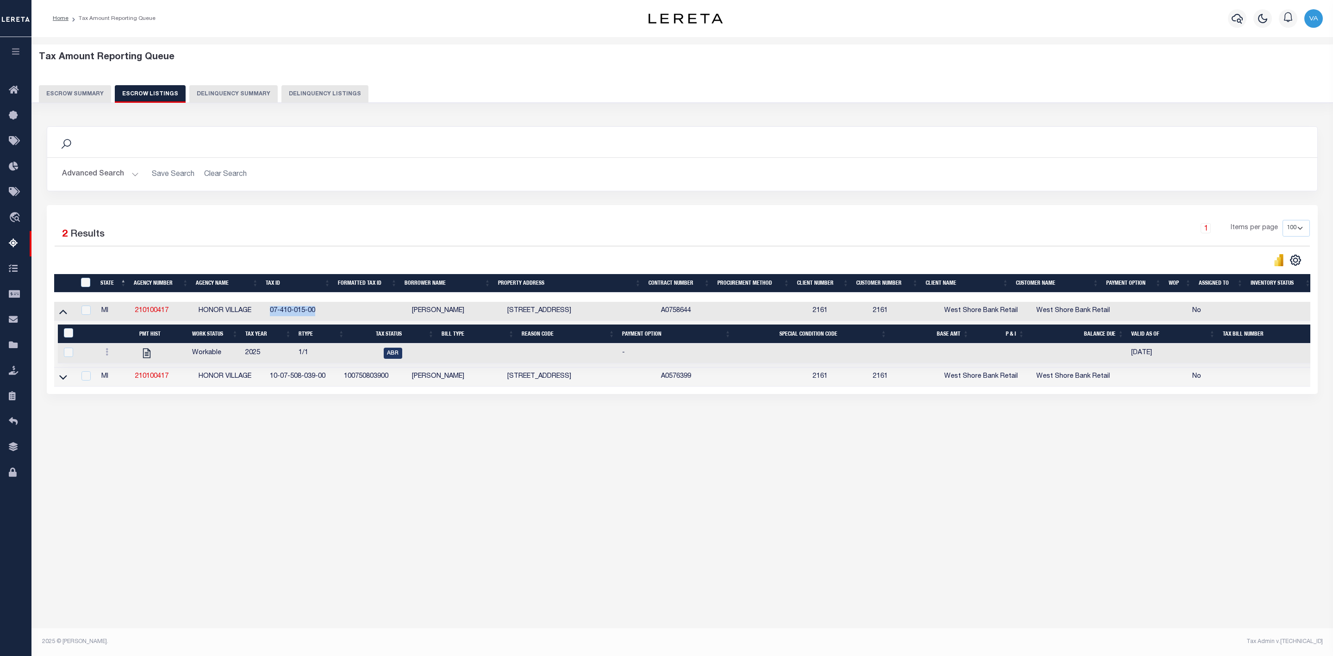
copy td "07-410-015-00"
drag, startPoint x: 269, startPoint y: 380, endPoint x: 333, endPoint y: 380, distance: 63.9
click at [333, 380] on td "10-07-508-039-00" at bounding box center [303, 377] width 74 height 19
checkbox input "true"
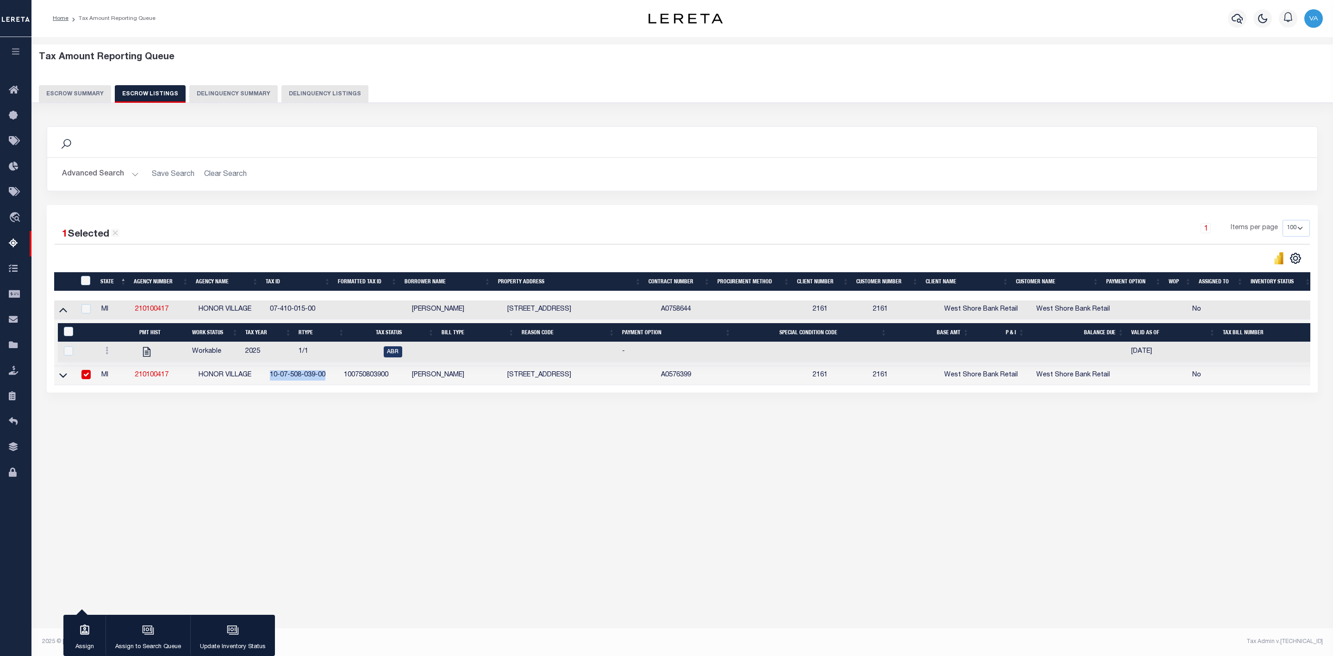
copy td "10-07-508-039-00"
drag, startPoint x: 171, startPoint y: 310, endPoint x: 135, endPoint y: 314, distance: 36.4
click at [135, 314] on td "210100417" at bounding box center [162, 309] width 63 height 19
checkbox input "true"
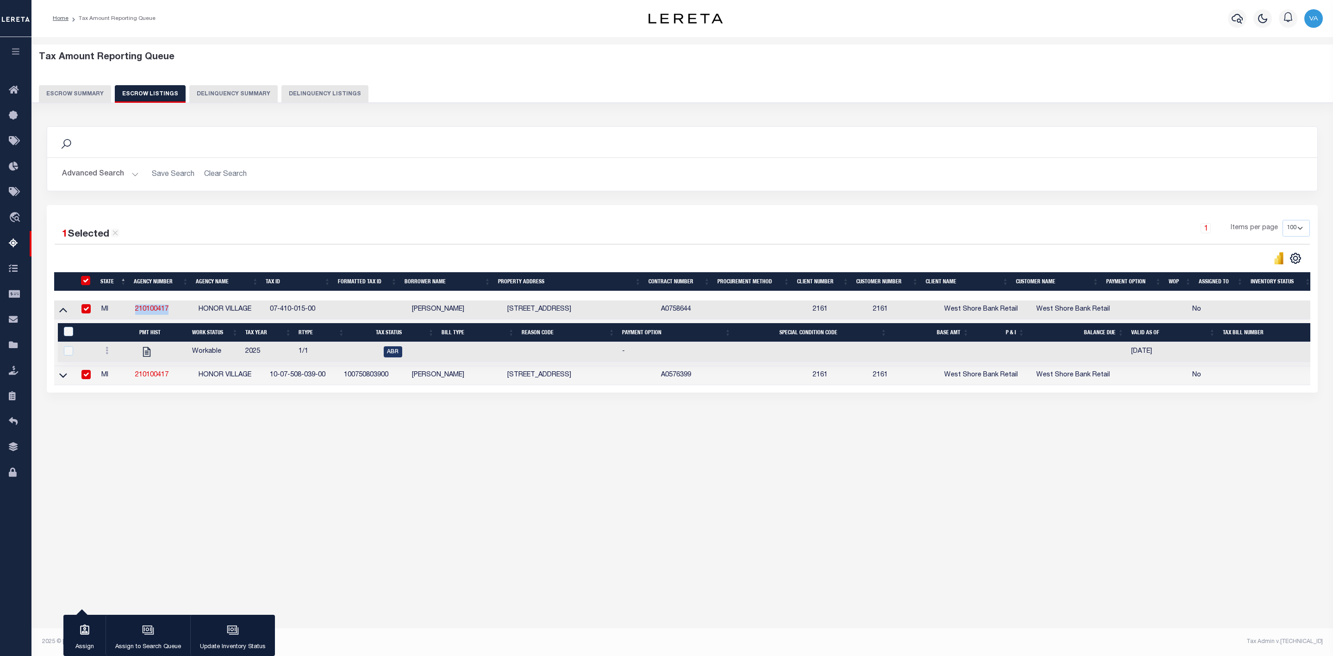
checkbox input "true"
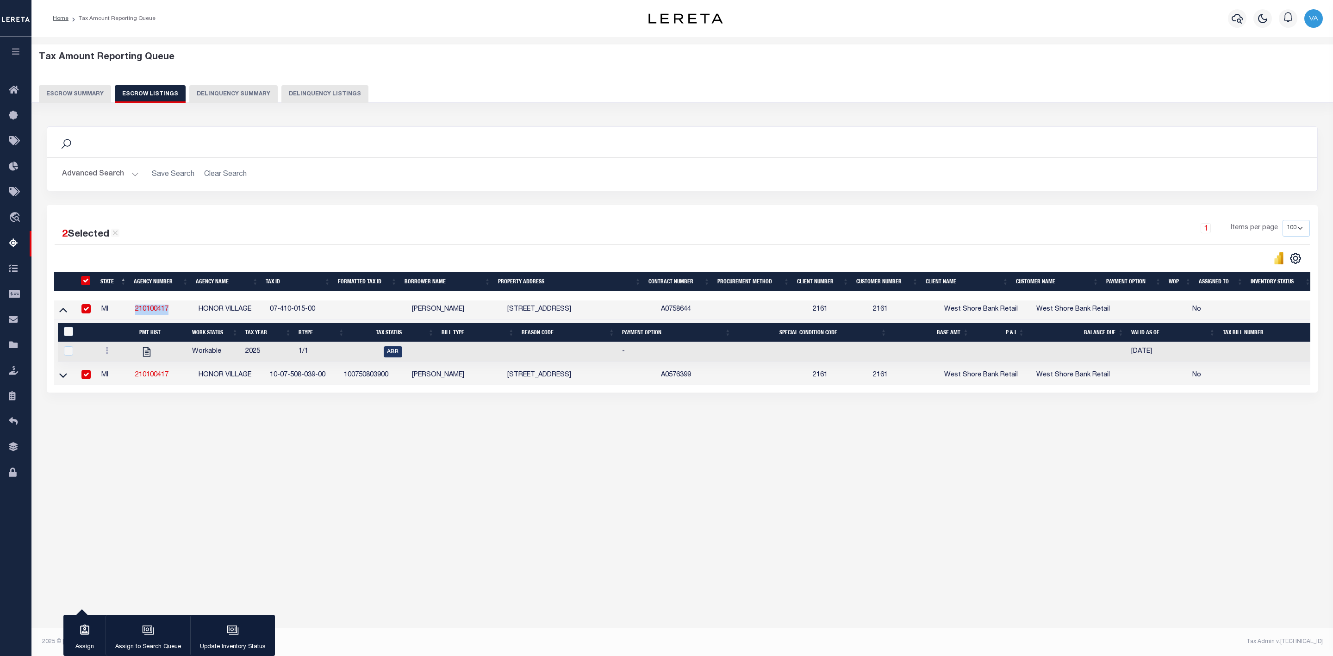
copy link "210100417"
